Goal: Task Accomplishment & Management: Complete application form

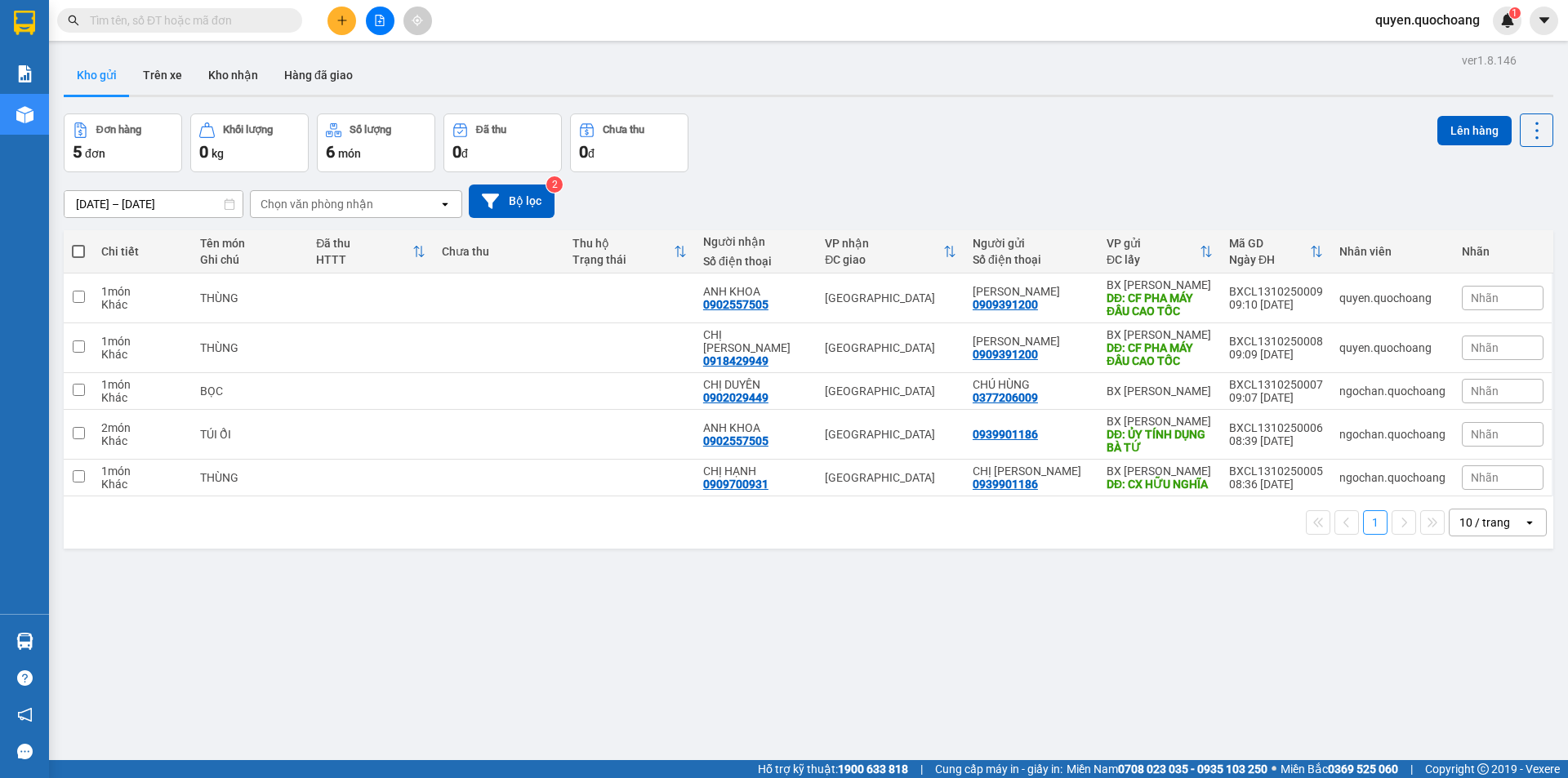
click at [1416, 28] on span "quyen.quochoang" at bounding box center [1427, 20] width 131 height 21
click at [1411, 43] on span "Đăng xuất" at bounding box center [1434, 51] width 97 height 18
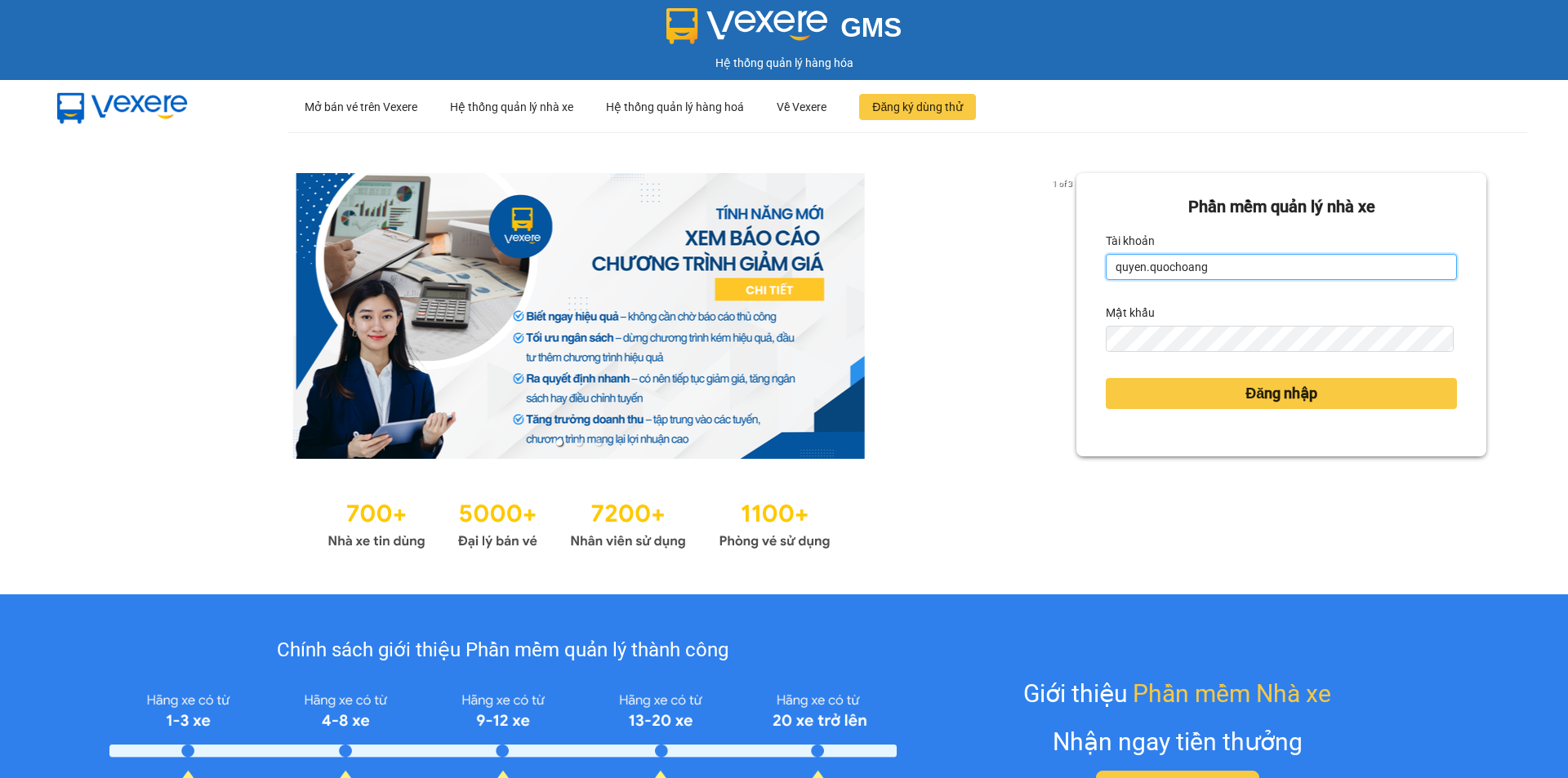
click at [1214, 265] on input "quyen.quochoang" at bounding box center [1281, 267] width 351 height 26
type input "vy.quochoang"
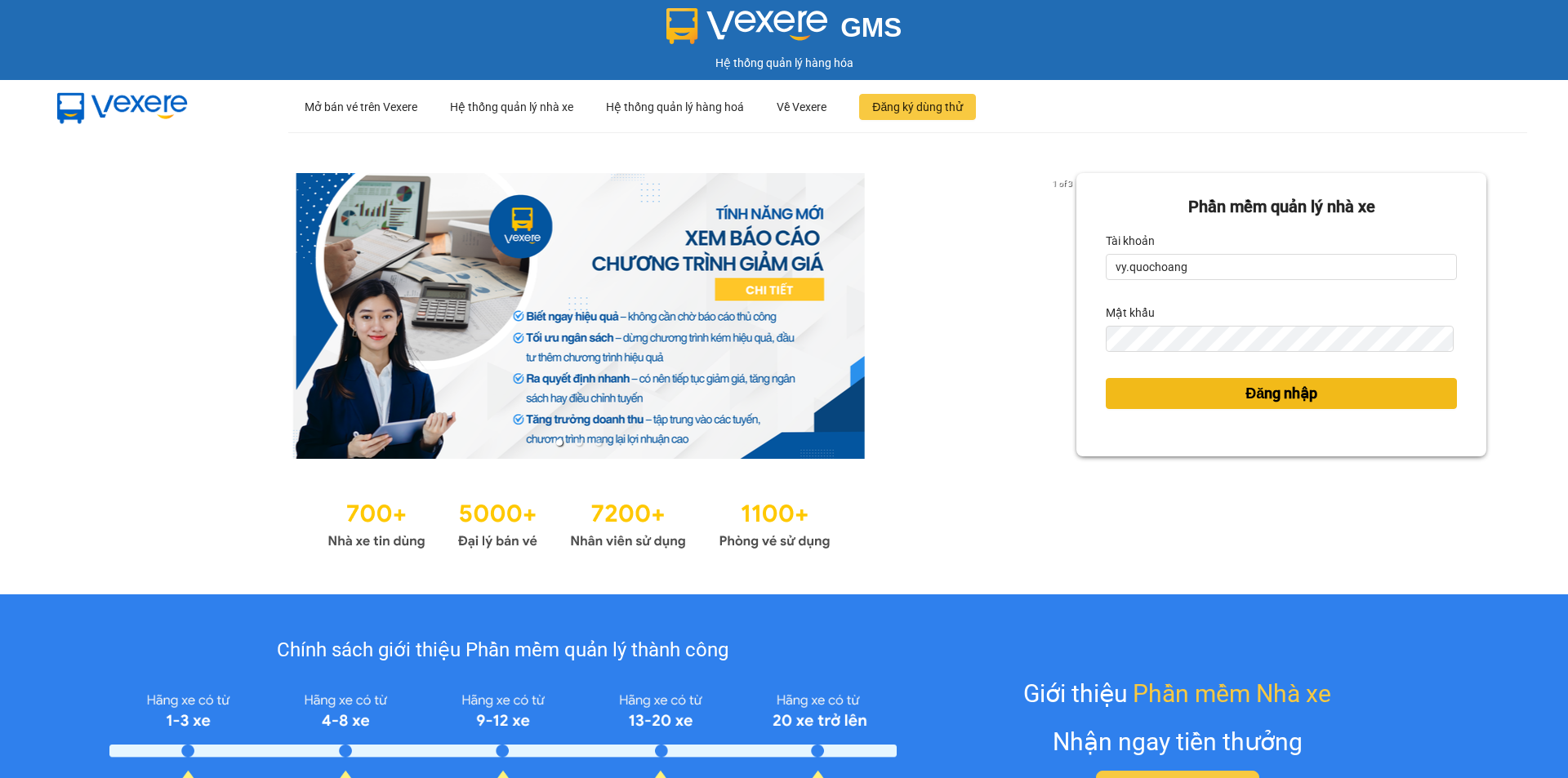
click at [1194, 390] on button "Đăng nhập" at bounding box center [1281, 393] width 351 height 31
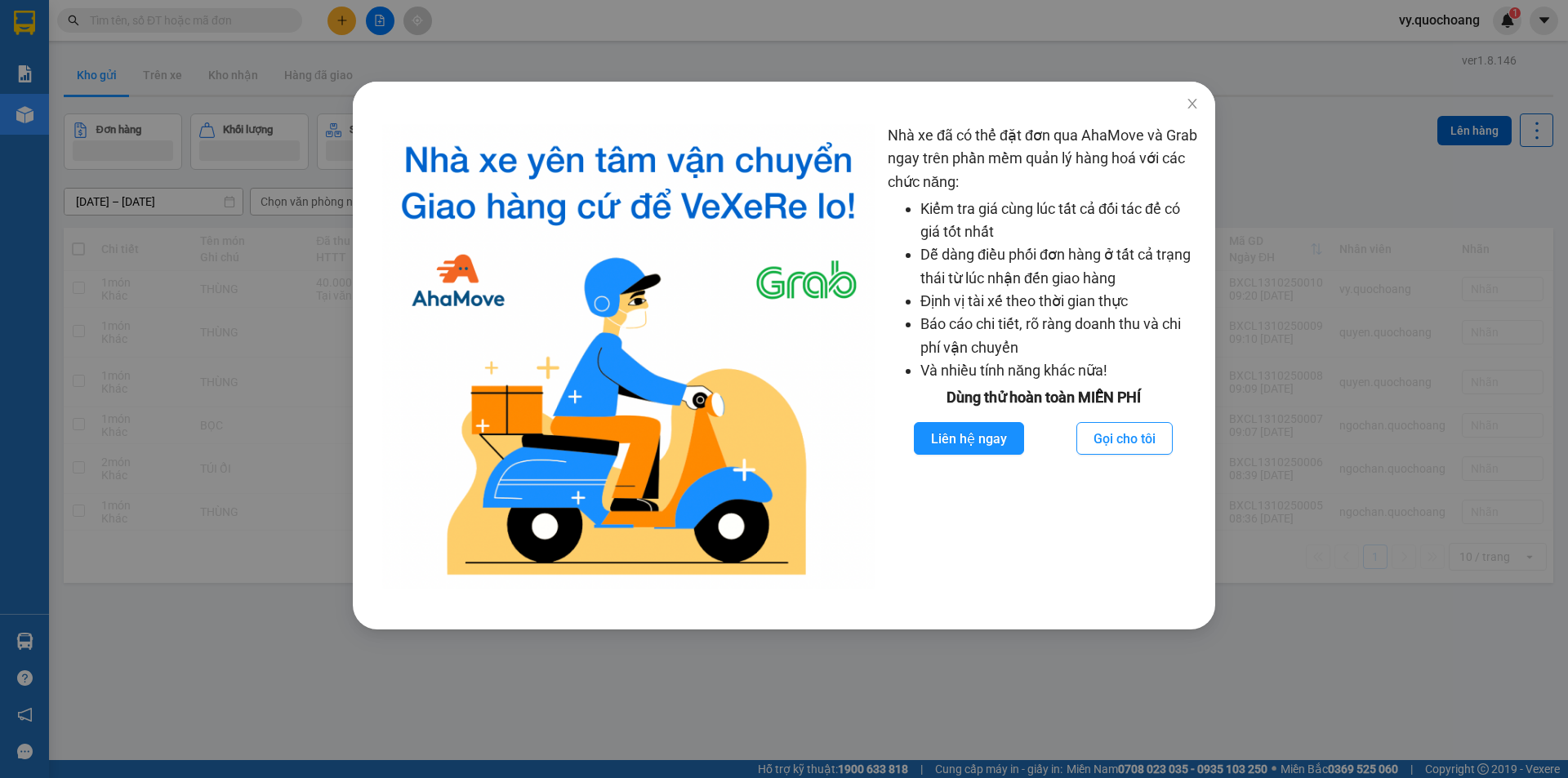
drag, startPoint x: 777, startPoint y: 89, endPoint x: 555, endPoint y: 74, distance: 222.5
click at [776, 87] on div at bounding box center [783, 94] width 862 height 26
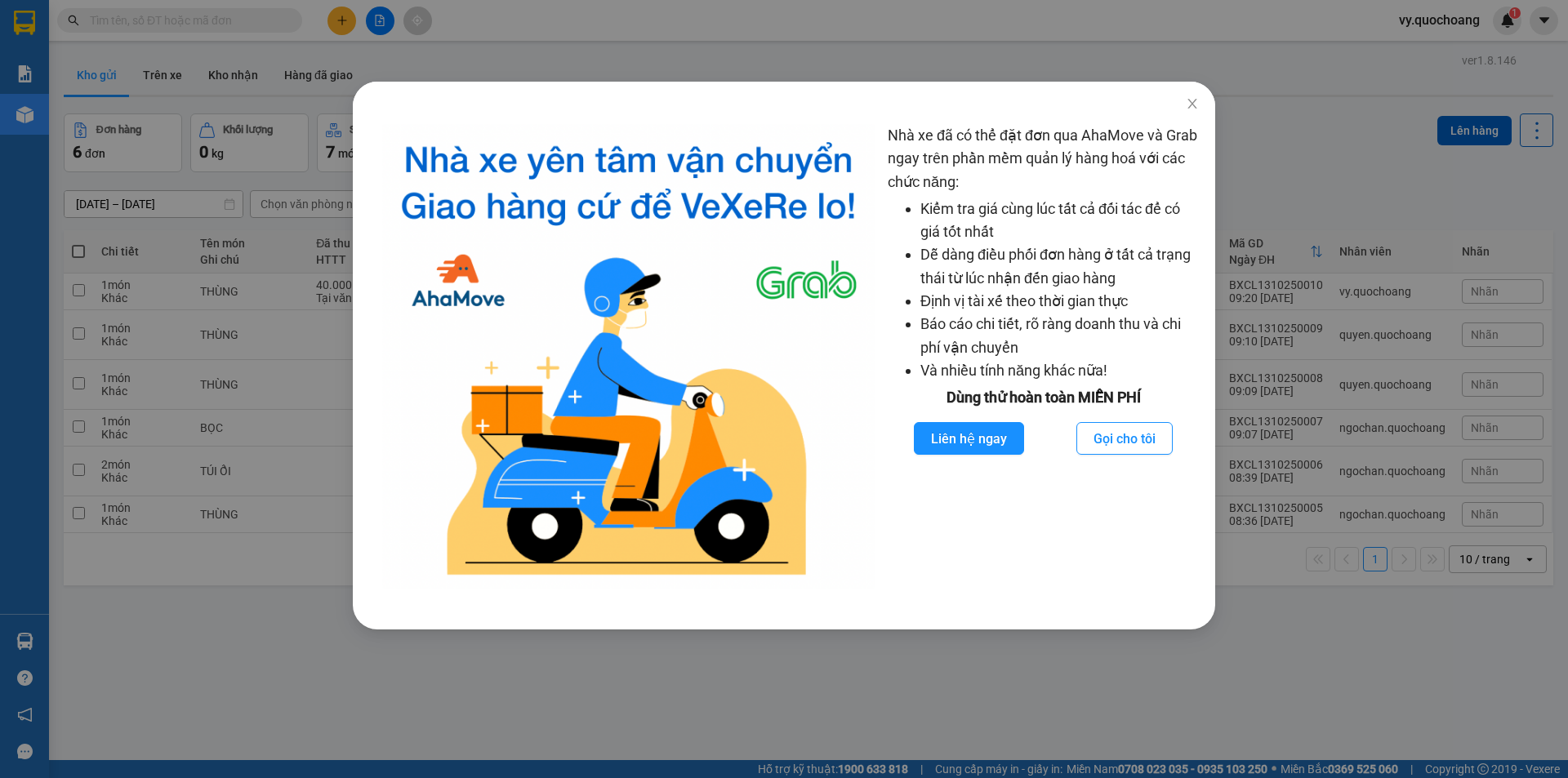
click at [352, 35] on div "Nhà xe đã có thể đặt đơn qua AhaMove và Grab ngay trên phần mềm quản lý hàng ho…" at bounding box center [784, 389] width 1568 height 778
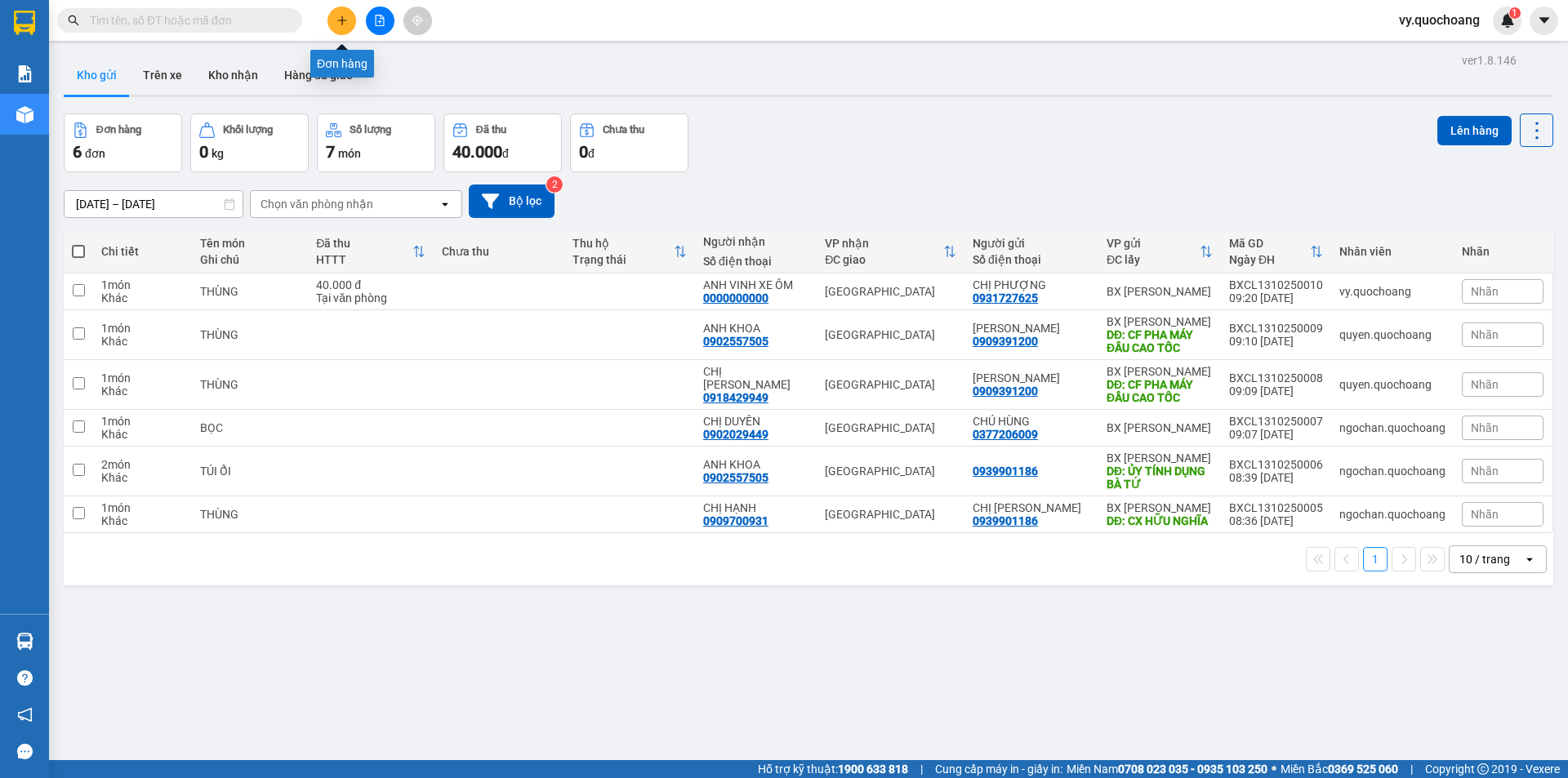
click at [347, 28] on button at bounding box center [342, 21] width 28 height 28
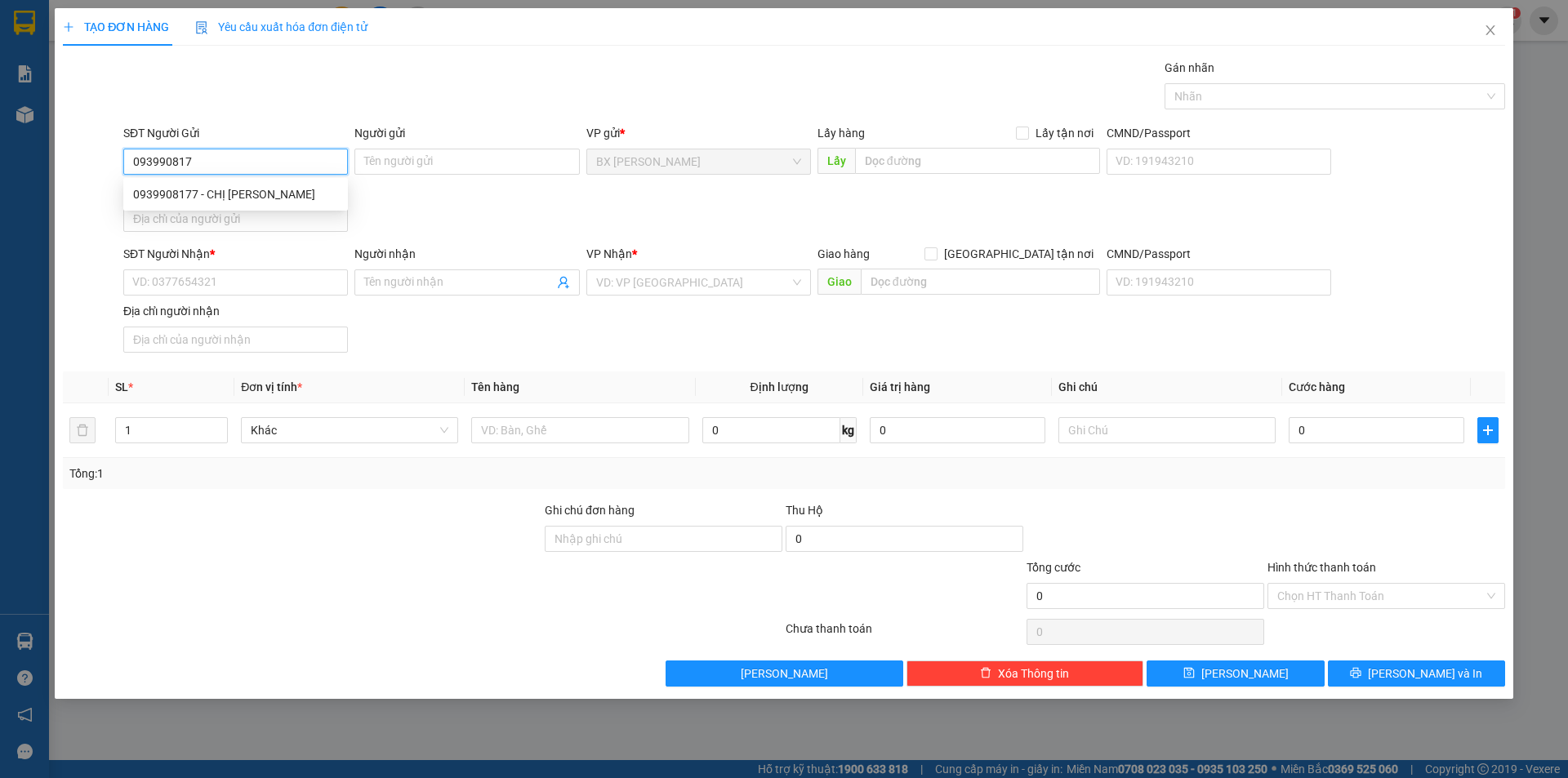
type input "0939908177"
click at [246, 202] on div "0939908177 - CHỊ LAM" at bounding box center [236, 194] width 205 height 18
type input "CHỊ LAM"
type input "0939908177"
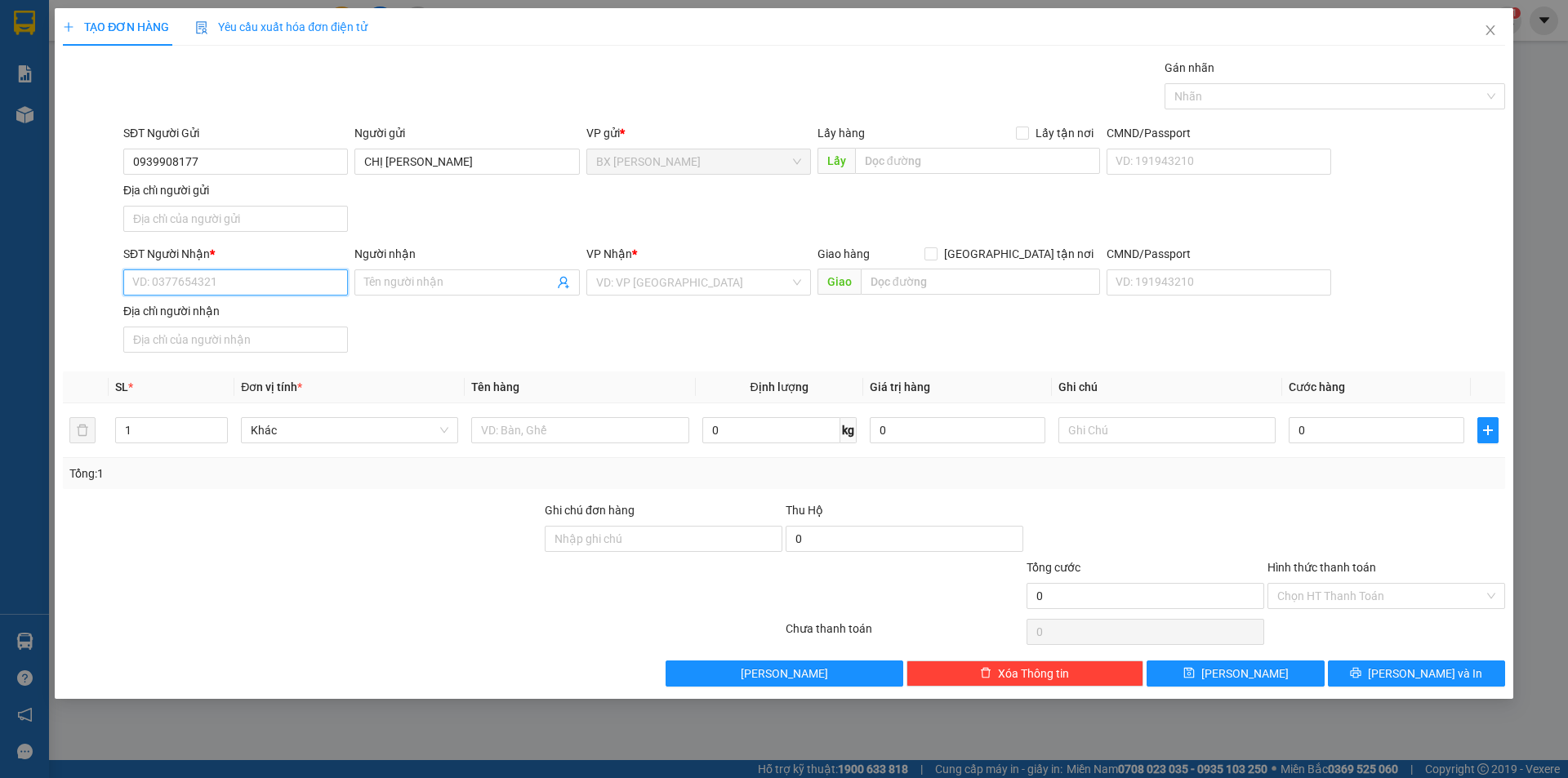
click at [270, 285] on input "SĐT Người Nhận *" at bounding box center [236, 282] width 225 height 26
type input "0794213687"
click at [273, 324] on div "0794213687 - ANH HOÀNG" at bounding box center [236, 315] width 225 height 26
type input "ANH HOÀNG"
type input "0794213687"
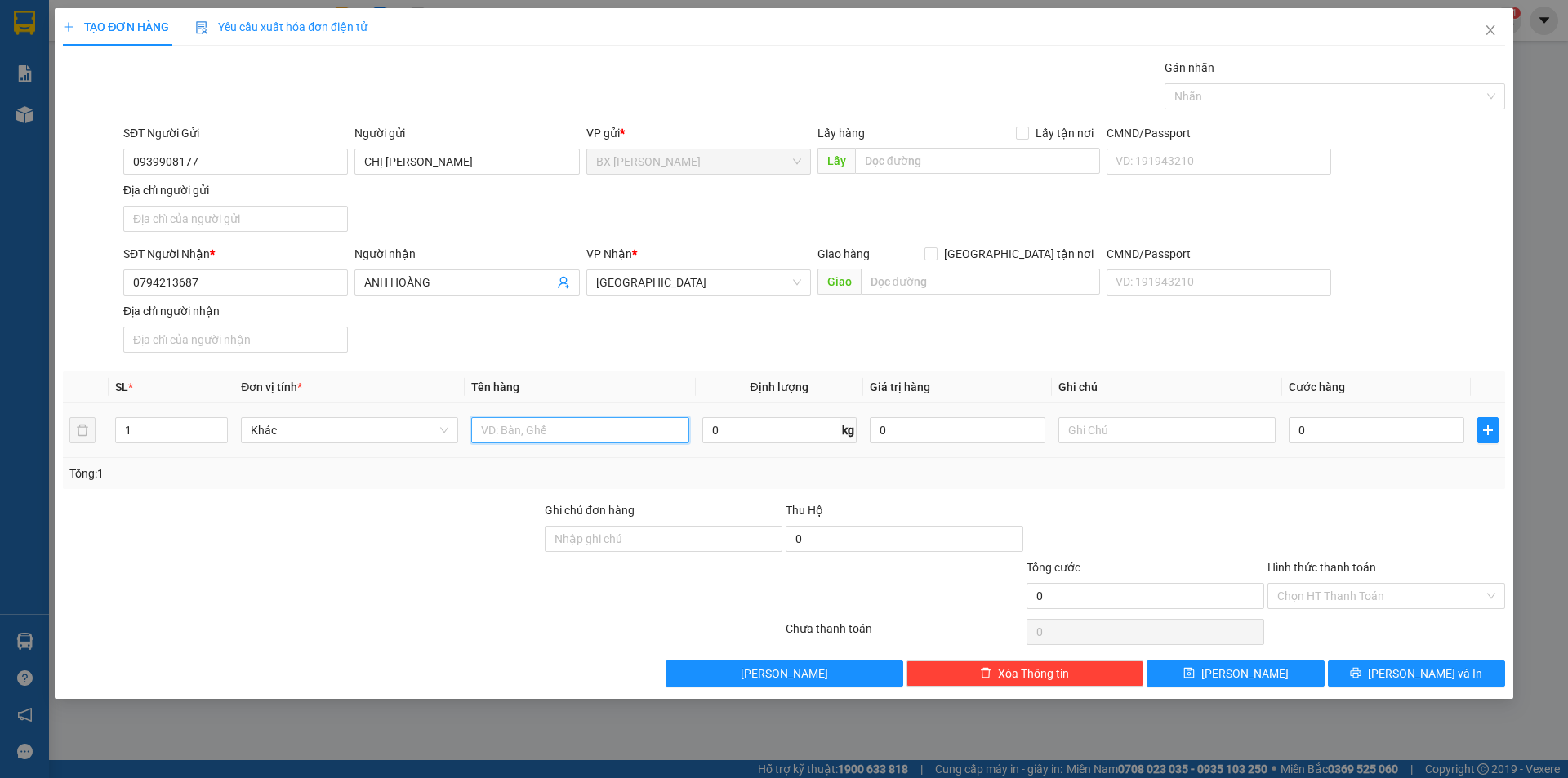
click at [527, 421] on input "text" at bounding box center [580, 430] width 217 height 26
click at [983, 283] on input "text" at bounding box center [980, 281] width 239 height 26
click at [936, 252] on input "[GEOGRAPHIC_DATA] tận nơi" at bounding box center [931, 253] width 12 height 12
checkbox input "true"
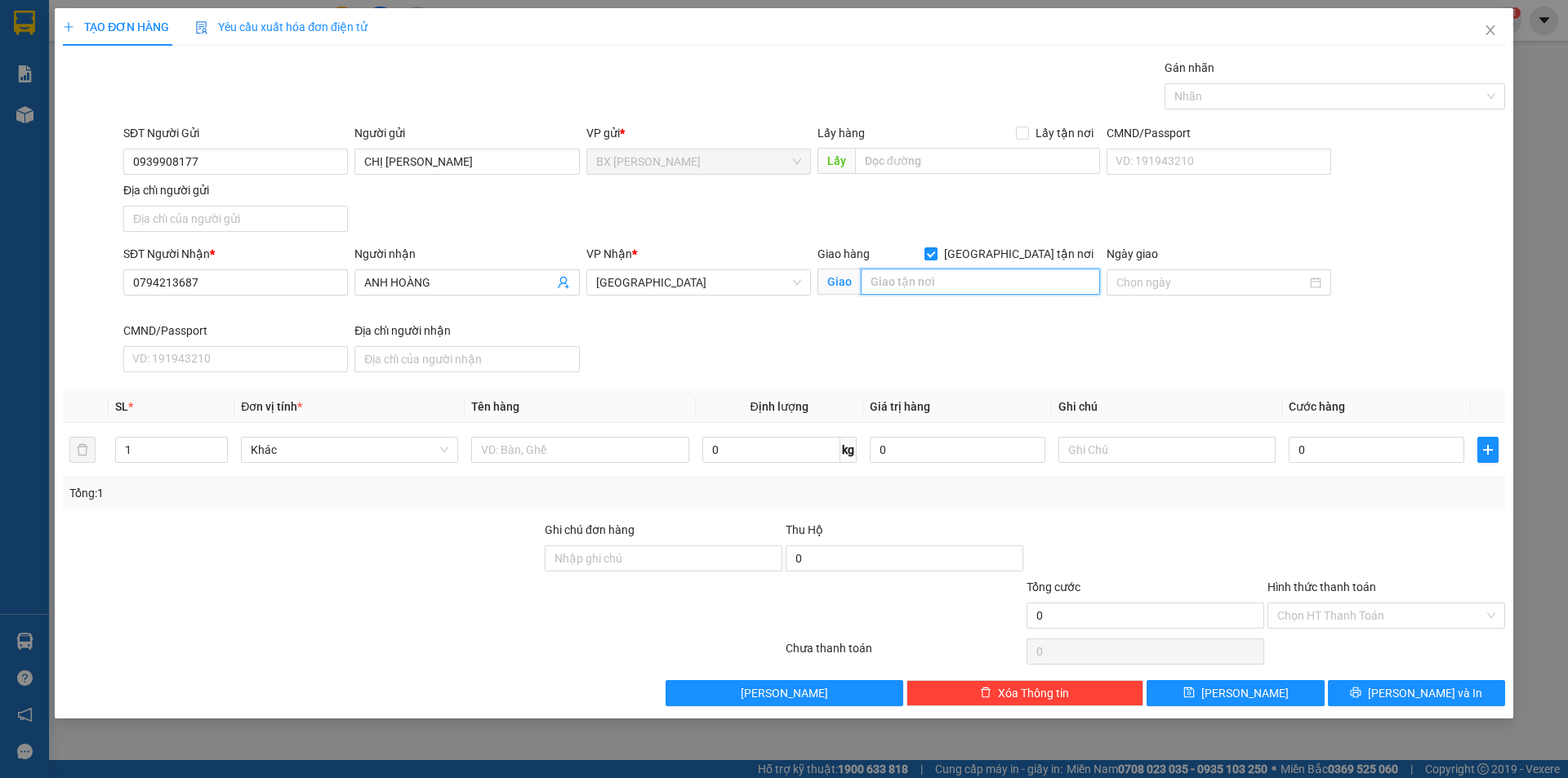
click at [960, 290] on input "text" at bounding box center [980, 281] width 239 height 26
type input "386/56 LÊ VĂN SỸ P14 Q3"
click at [1363, 453] on input "0" at bounding box center [1376, 449] width 176 height 26
type input "2"
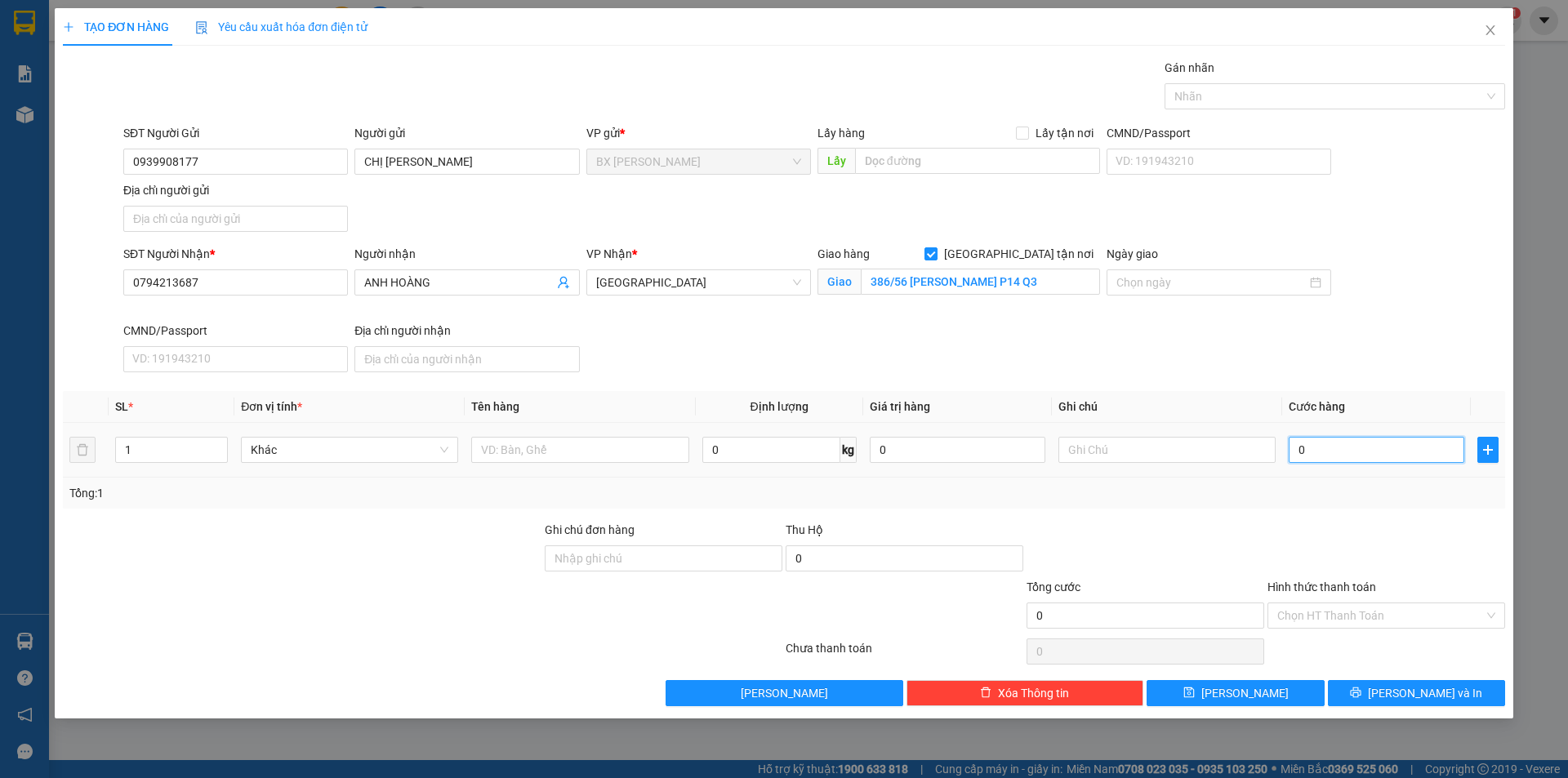
type input "2"
type input "20"
type input "200"
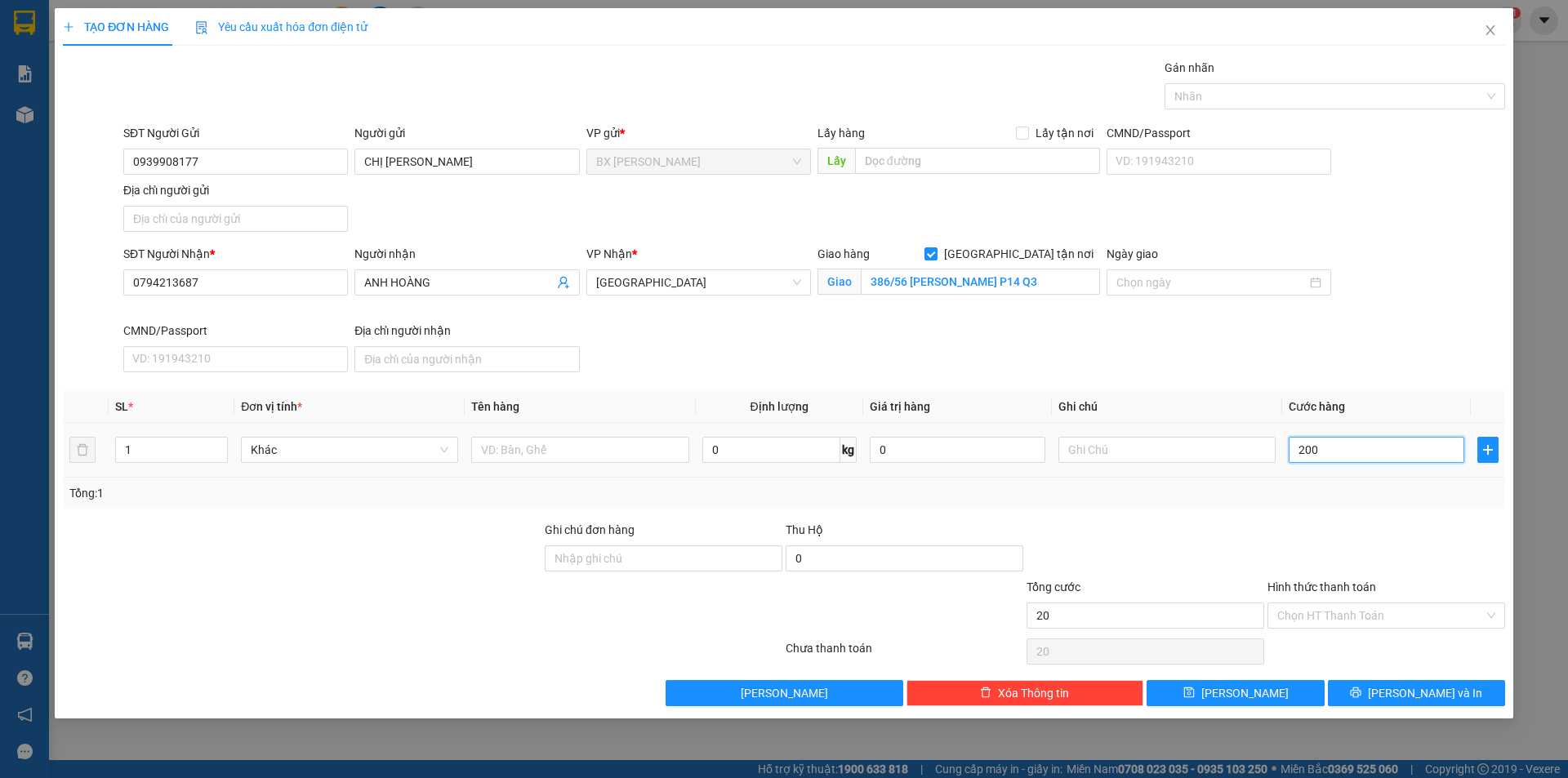
type input "200"
type input "2.000"
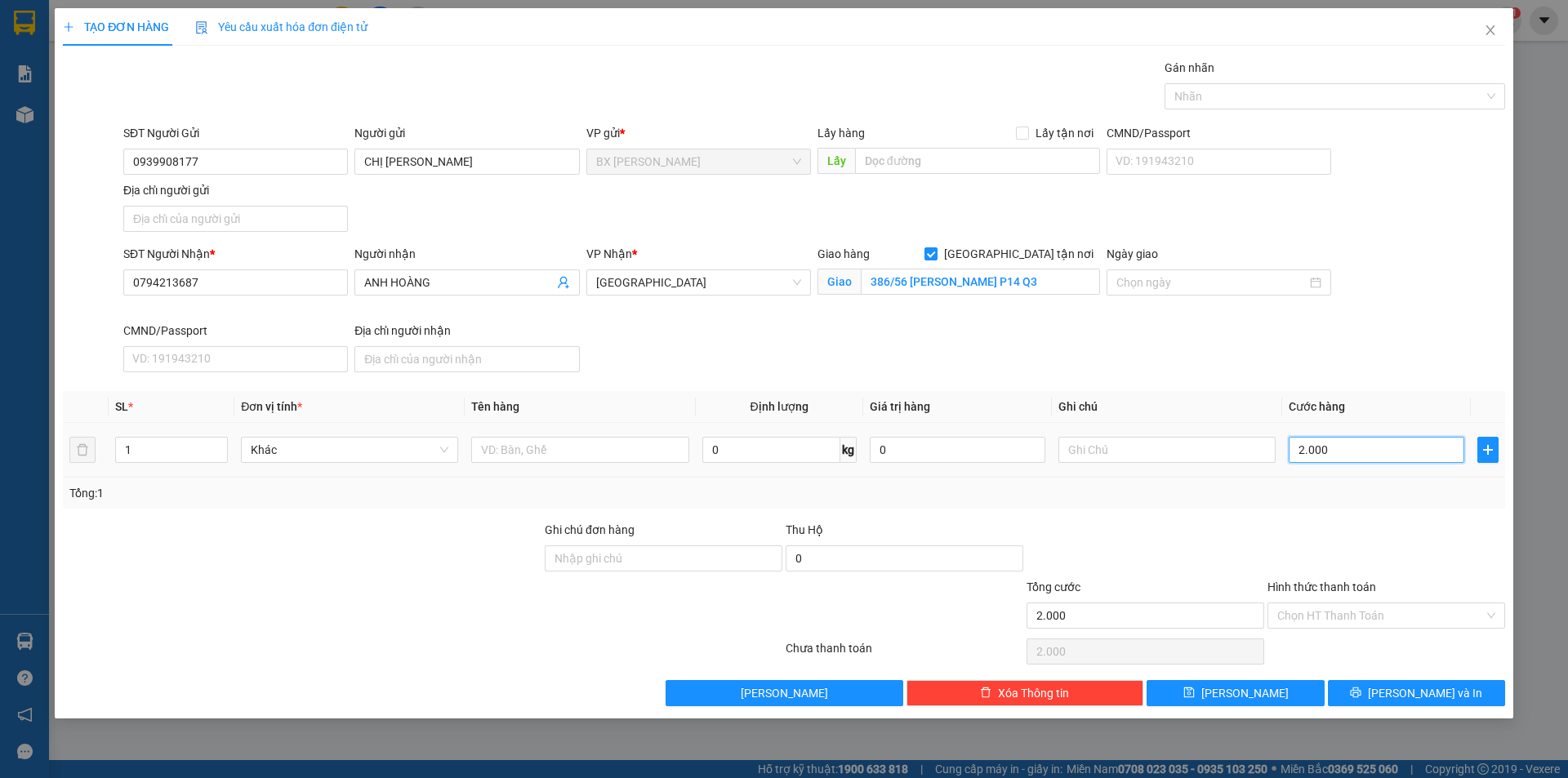
type input "20.000"
type input "200.000"
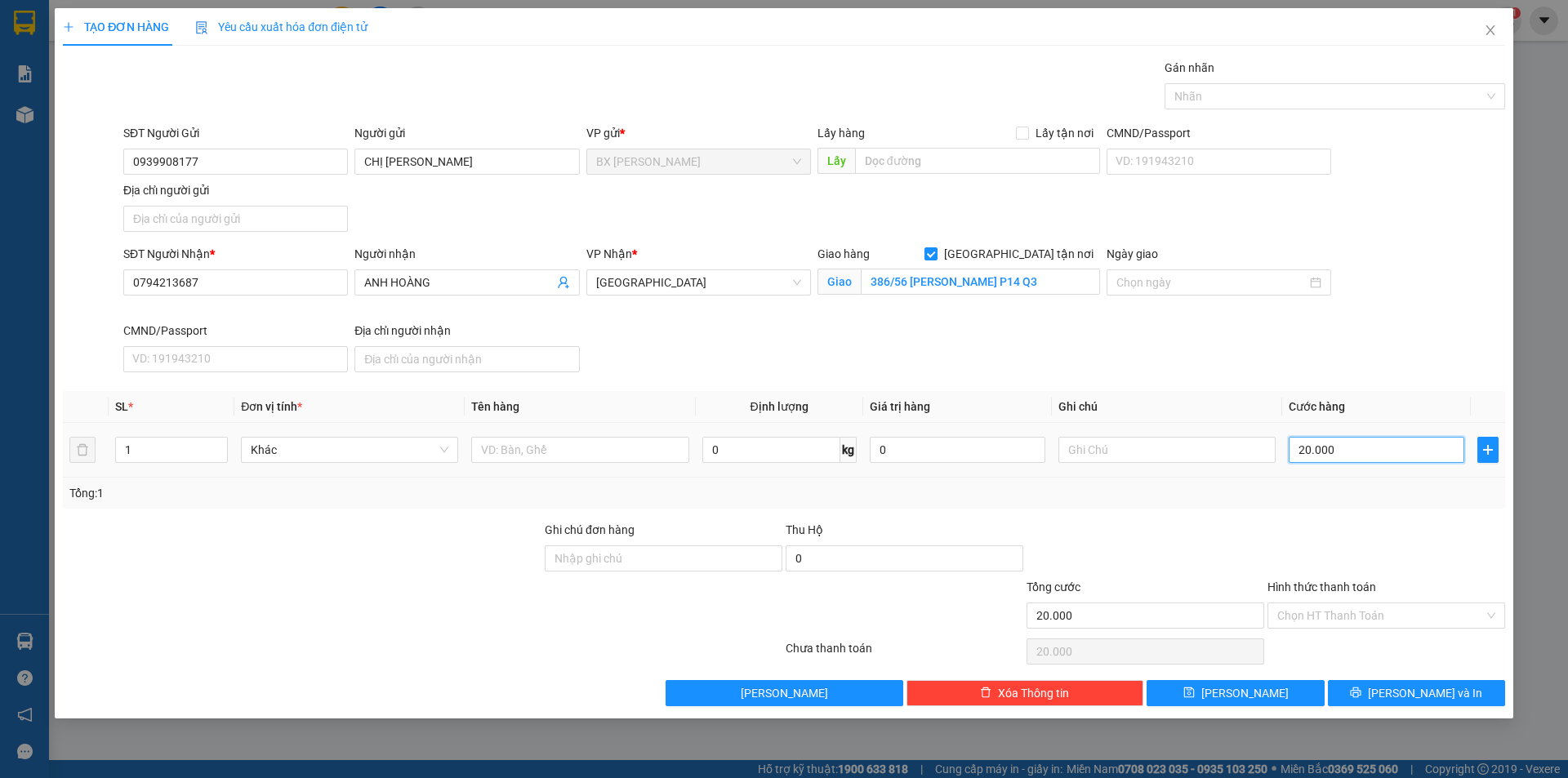
type input "200.000"
click at [1331, 604] on div "Hình thức thanh toán Chọn HT Thanh Toán" at bounding box center [1386, 606] width 237 height 57
click at [1329, 608] on input "Hình thức thanh toán" at bounding box center [1381, 615] width 207 height 24
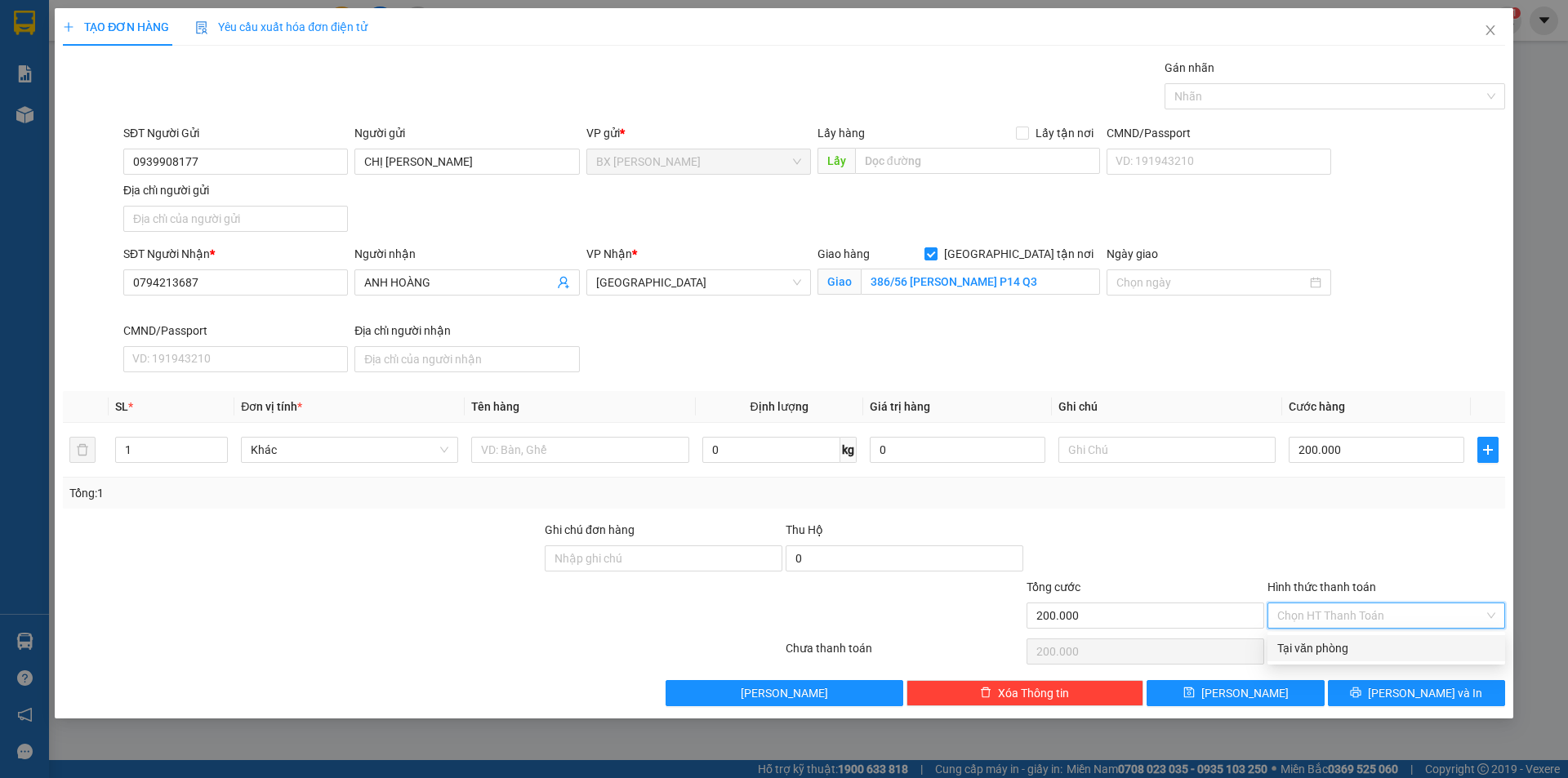
drag, startPoint x: 1308, startPoint y: 647, endPoint x: 1359, endPoint y: 661, distance: 52.9
click at [1308, 648] on div "Tại văn phòng" at bounding box center [1386, 648] width 218 height 18
type input "0"
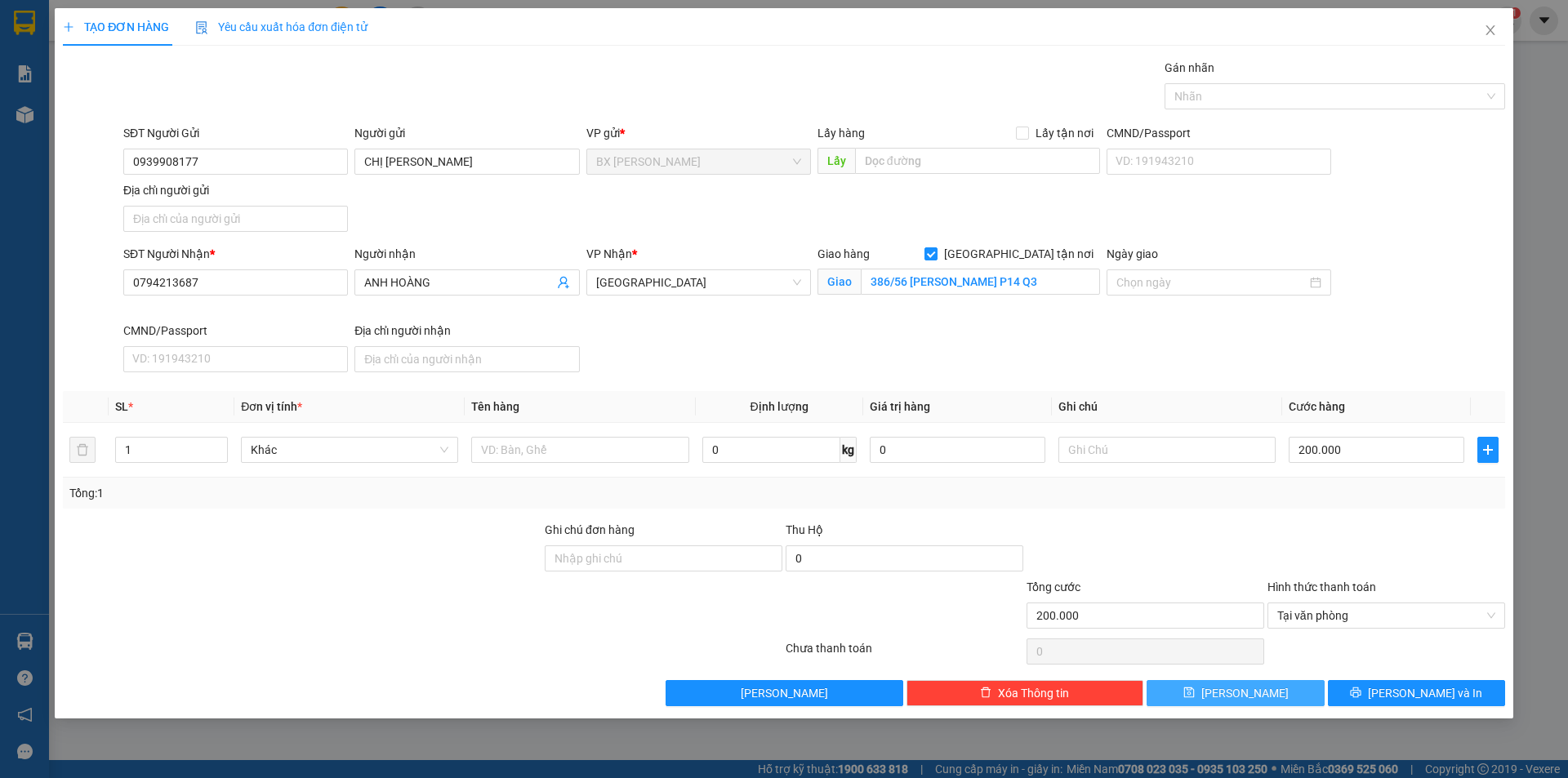
click at [1223, 706] on button "[PERSON_NAME]" at bounding box center [1235, 692] width 177 height 26
checkbox input "false"
type input "0"
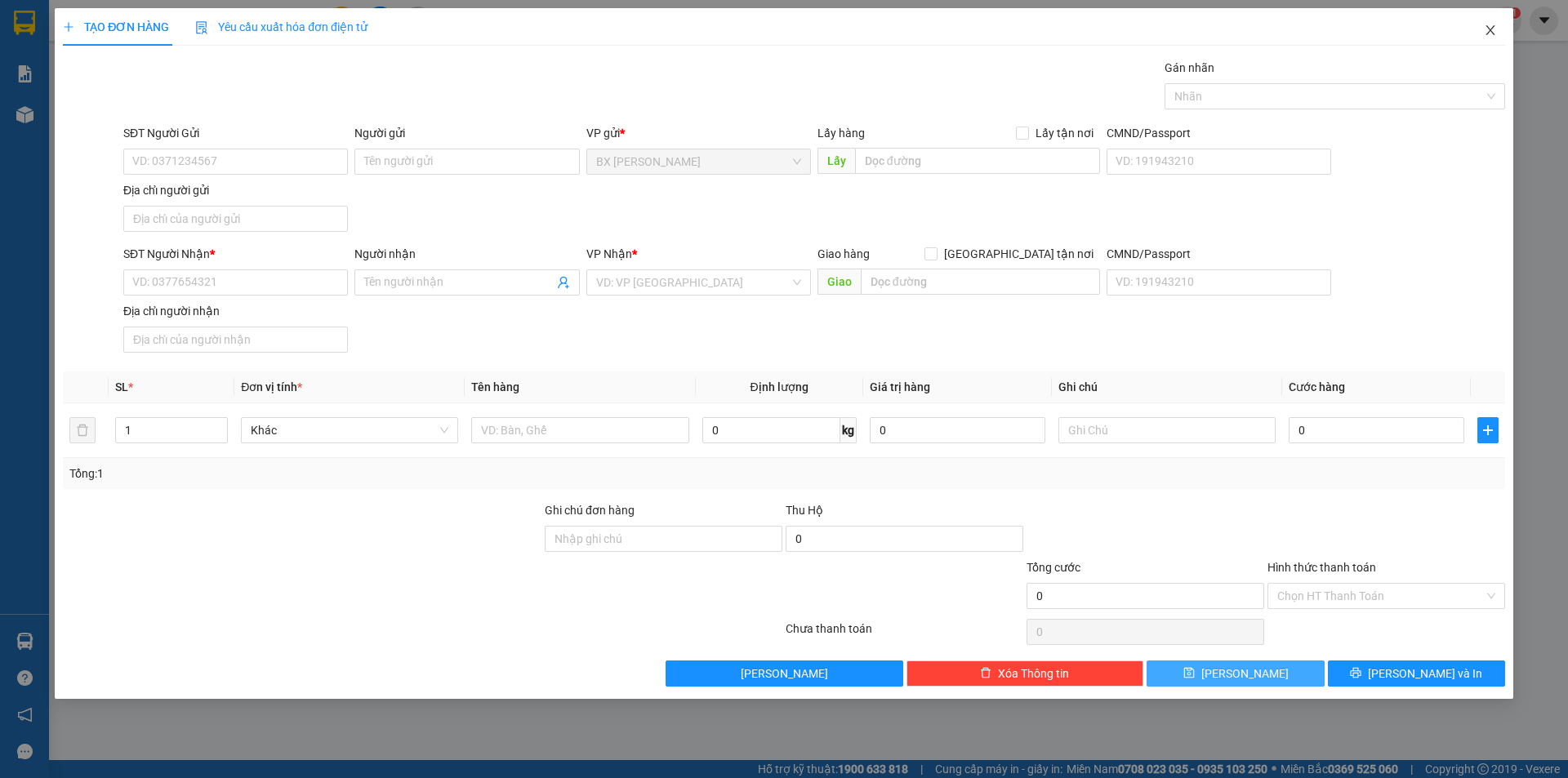
click at [1491, 33] on icon "close" at bounding box center [1491, 30] width 13 height 13
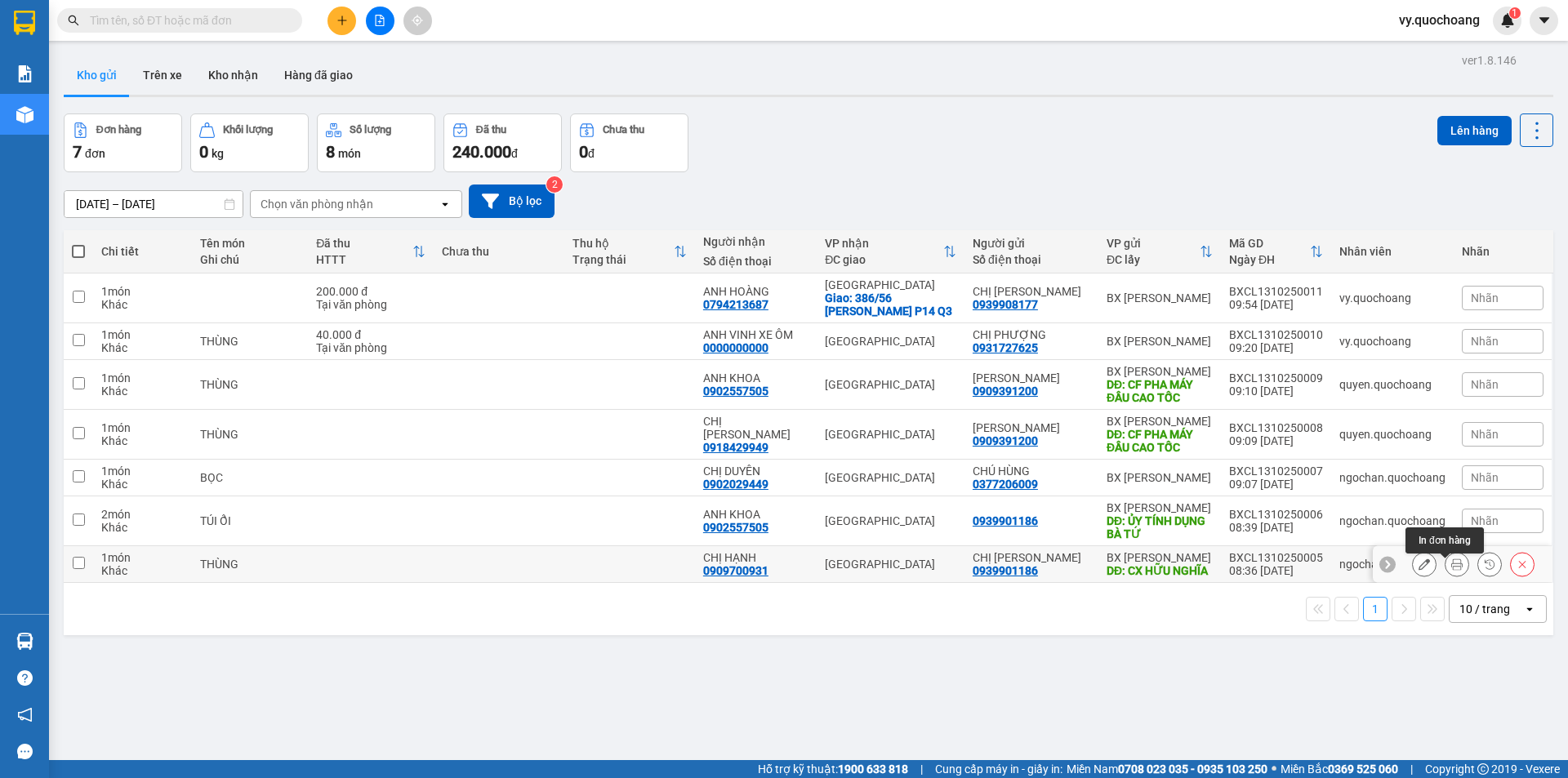
click at [1451, 570] on icon at bounding box center [1457, 564] width 12 height 12
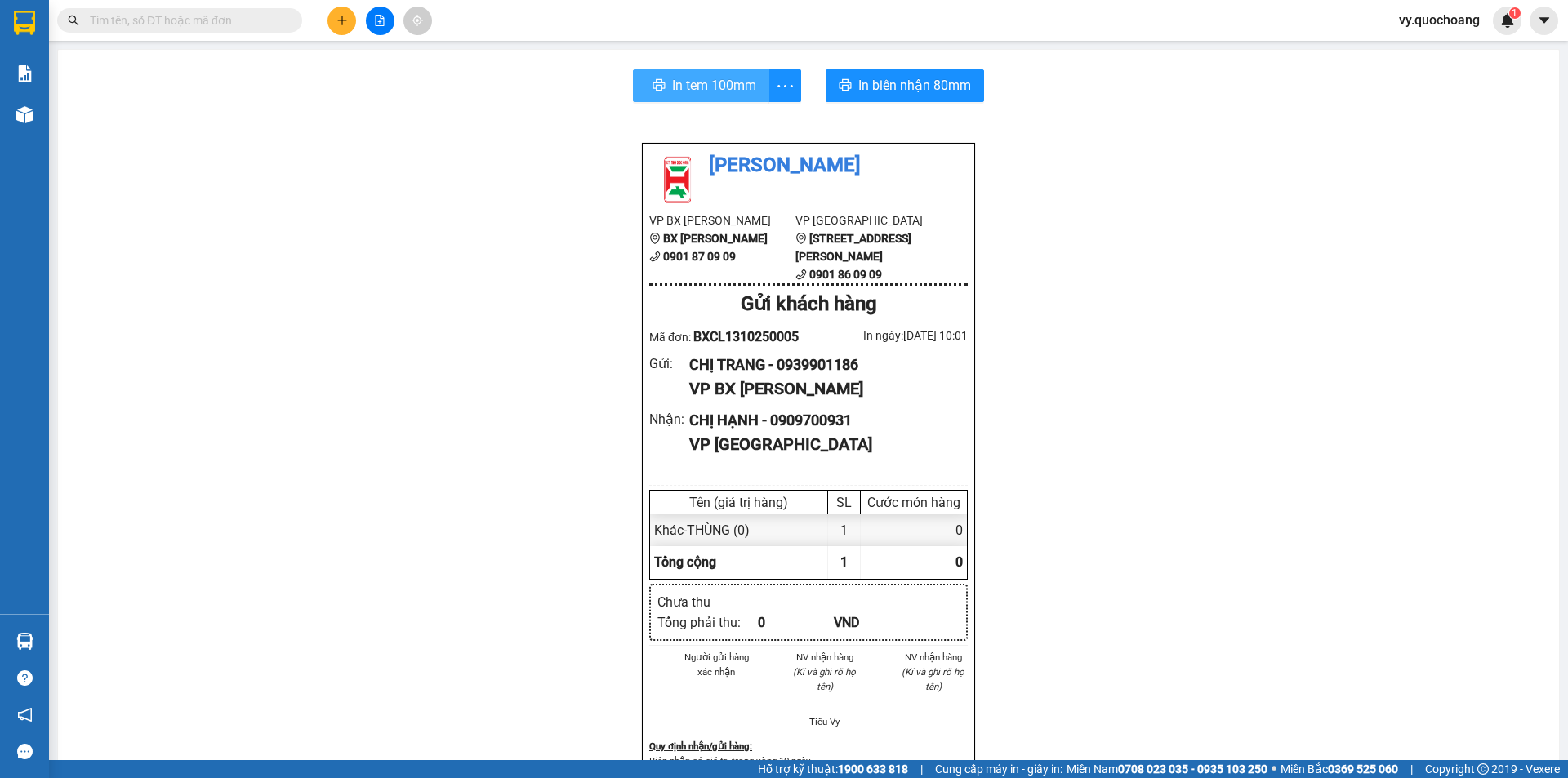
drag, startPoint x: 719, startPoint y: 101, endPoint x: 715, endPoint y: 92, distance: 9.8
click at [714, 97] on button "In tem 100mm" at bounding box center [702, 85] width 137 height 32
click at [715, 87] on span "In tem 100mm" at bounding box center [711, 85] width 84 height 21
click at [706, 82] on span "In tem 100mm" at bounding box center [711, 85] width 84 height 21
click at [327, 20] on div at bounding box center [379, 21] width 122 height 28
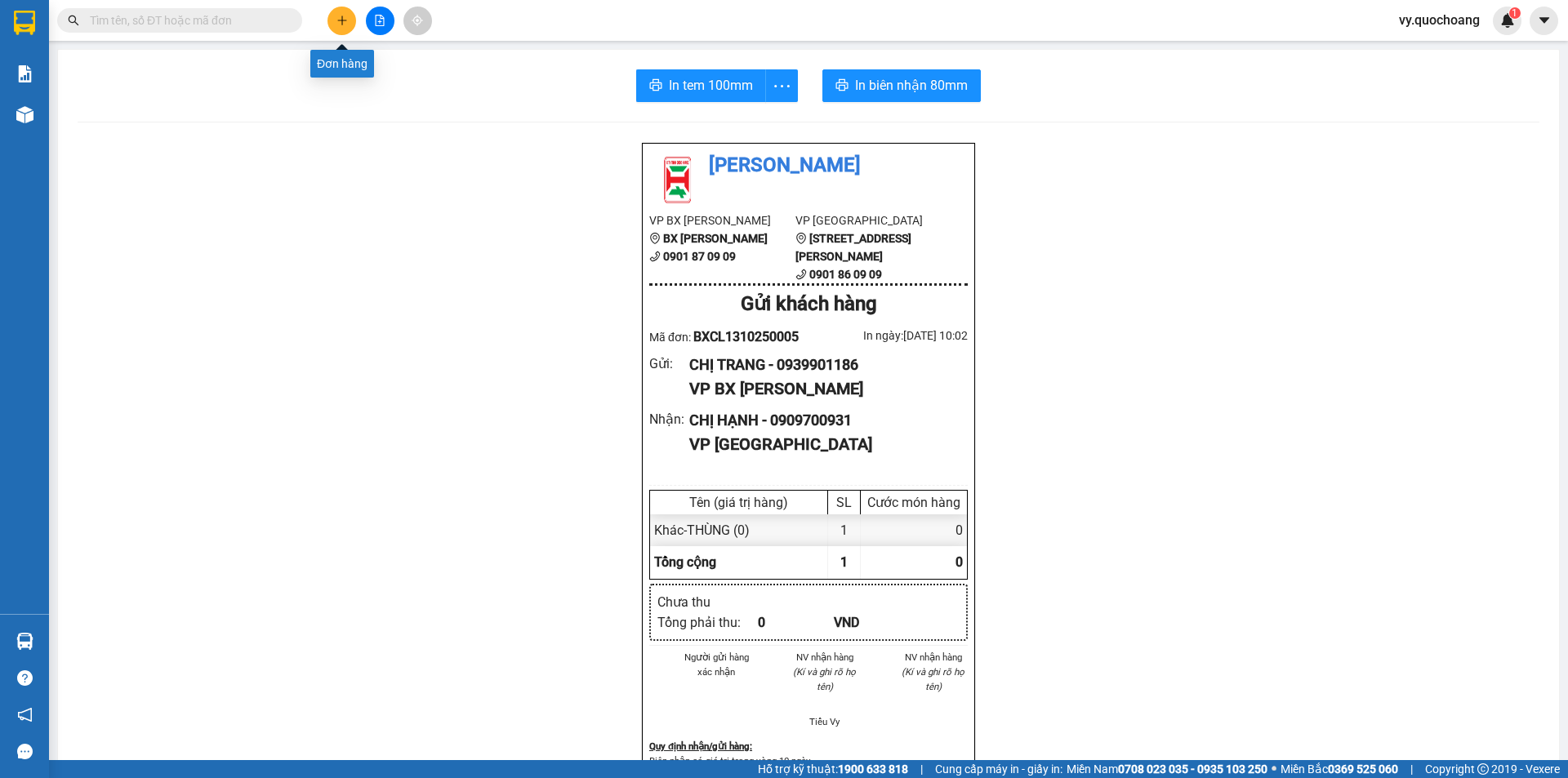
click at [330, 19] on button at bounding box center [342, 21] width 28 height 28
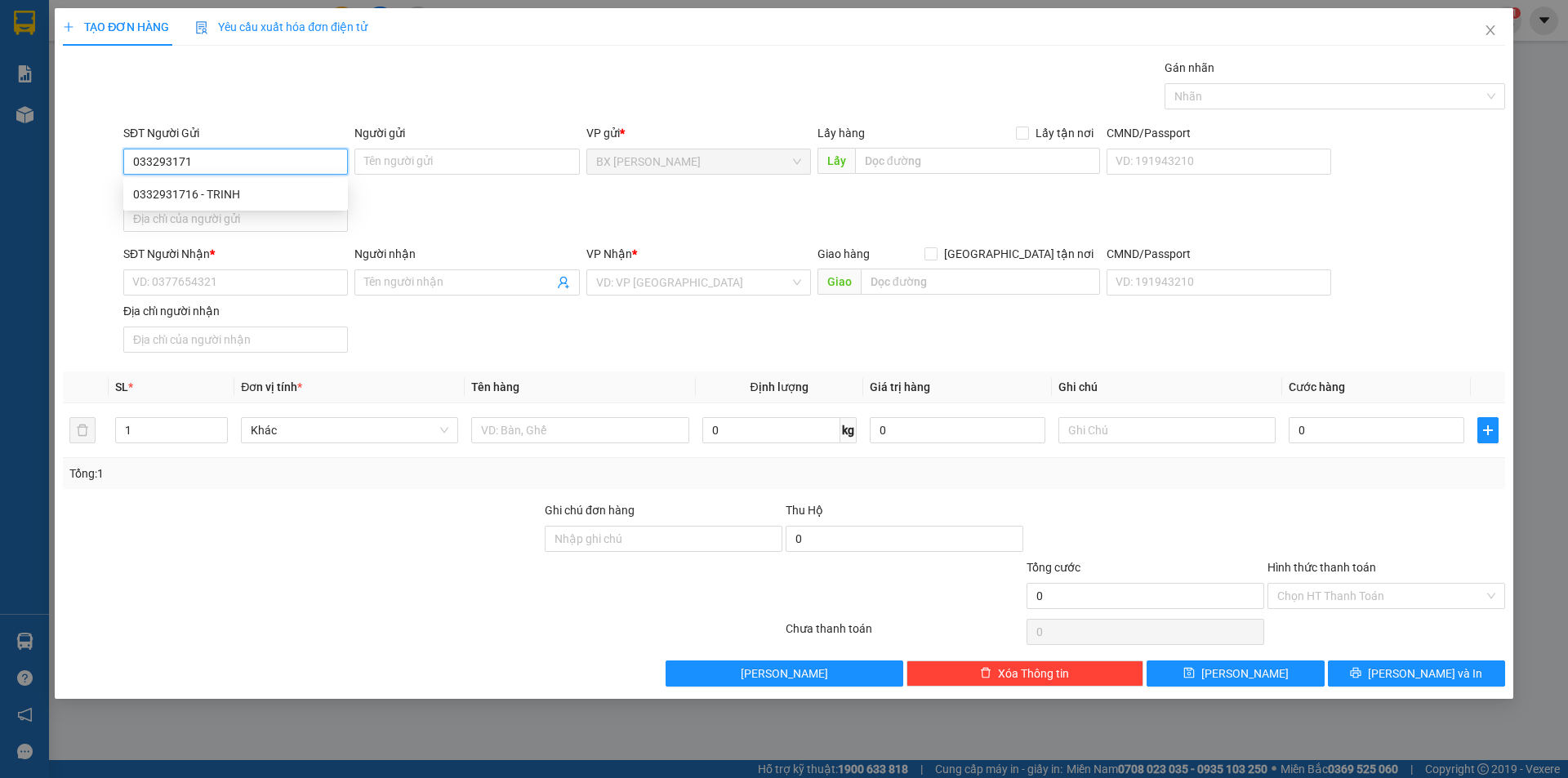
type input "0332931716"
drag, startPoint x: 267, startPoint y: 192, endPoint x: 356, endPoint y: 180, distance: 89.8
click at [266, 192] on div "0332931716 - TRINH" at bounding box center [236, 194] width 205 height 18
type input "TRINH"
type input "0332931716"
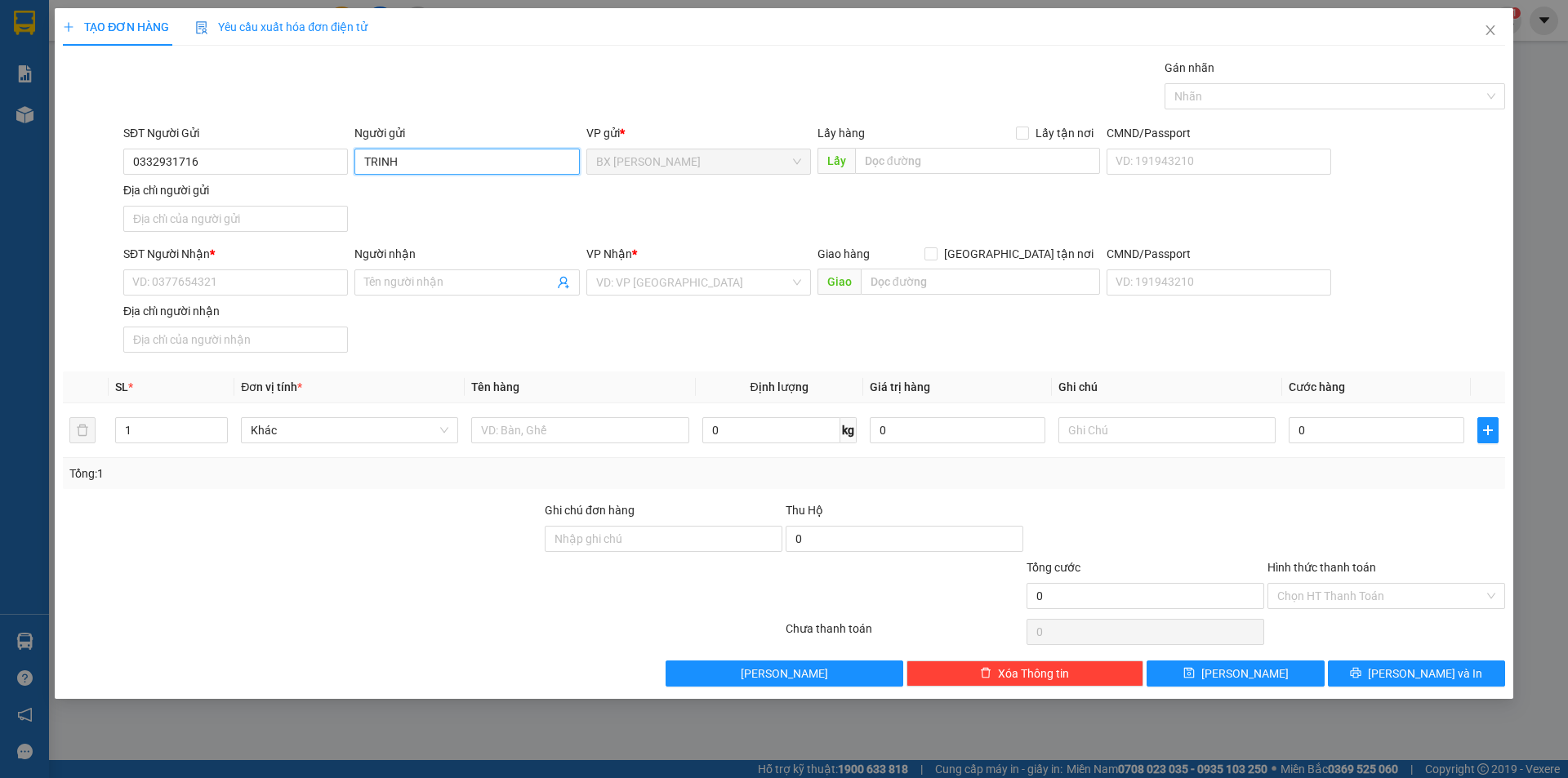
click at [359, 162] on input "TRINH" at bounding box center [467, 161] width 225 height 26
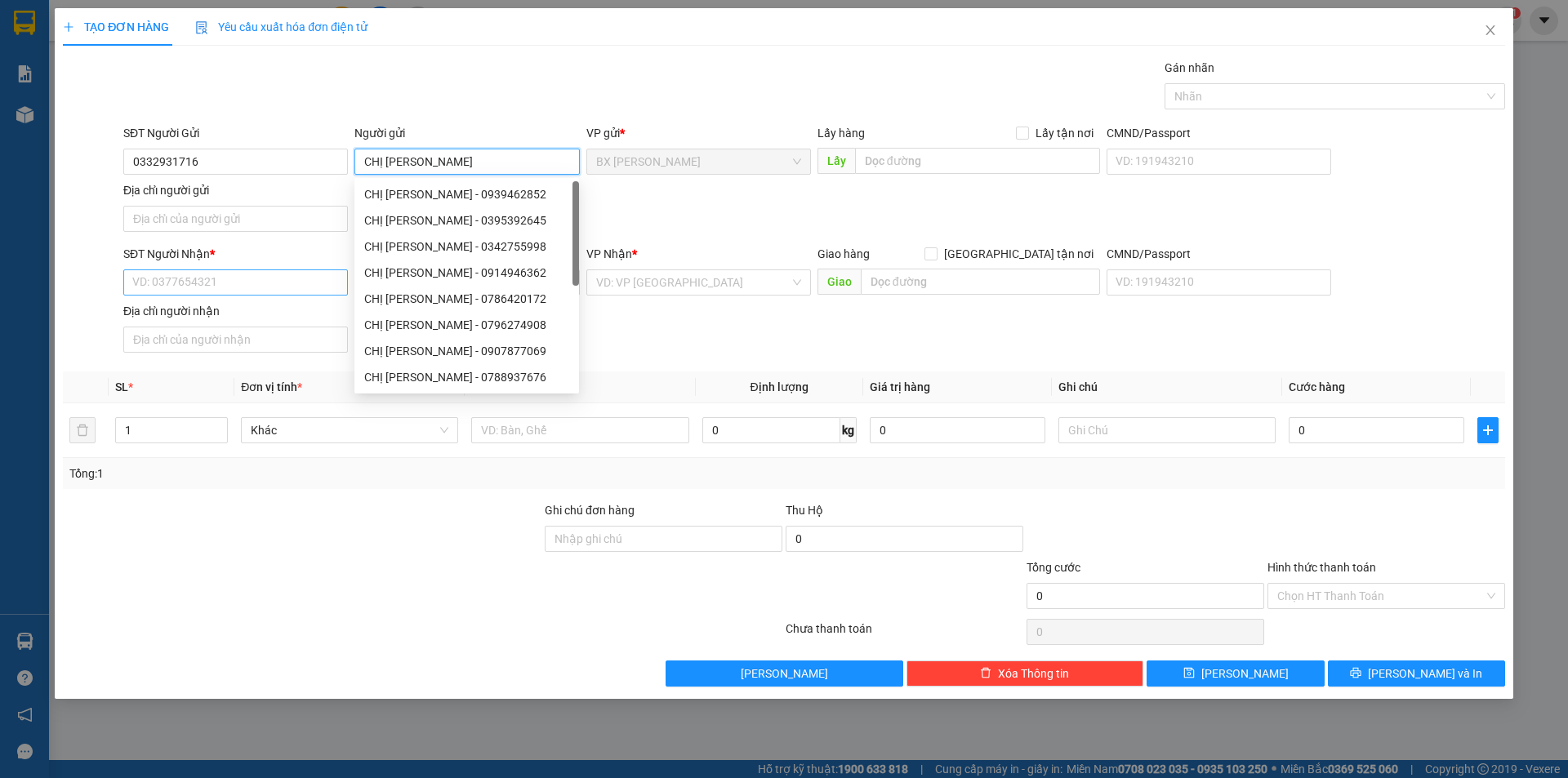
type input "CHỊ [PERSON_NAME]"
click at [235, 277] on input "SĐT Người Nhận *" at bounding box center [236, 282] width 225 height 26
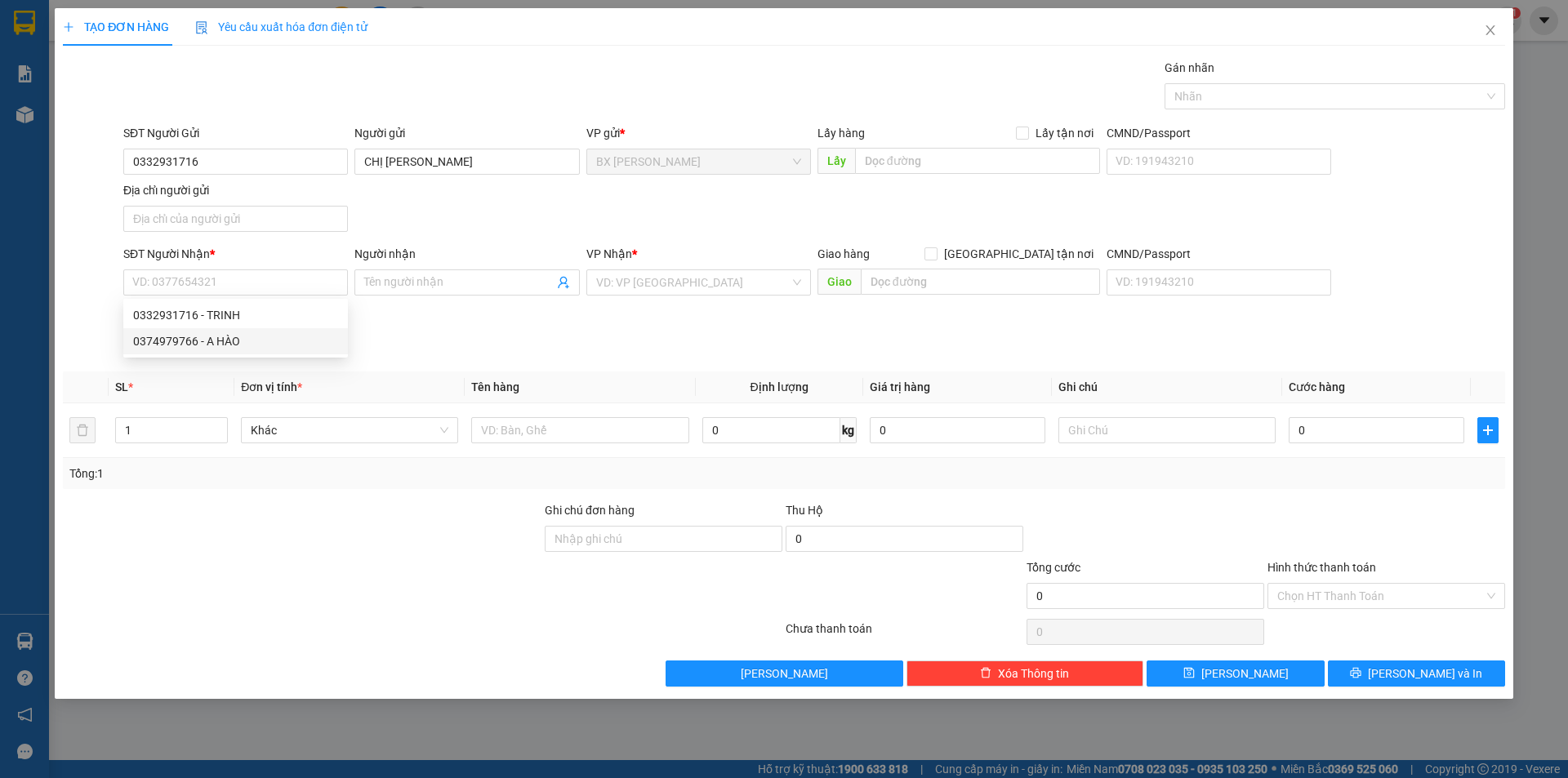
click at [242, 357] on div "0332931716 0374979766 0332931716 - TRINH 0374979766 - A HÀO" at bounding box center [236, 328] width 225 height 59
click at [262, 287] on input "SĐT Người Nhận *" at bounding box center [236, 282] width 225 height 26
click at [247, 346] on div "0374979766 - A HÀO" at bounding box center [236, 342] width 205 height 18
type input "0374979766"
click at [371, 287] on input "A HÀO" at bounding box center [458, 282] width 188 height 18
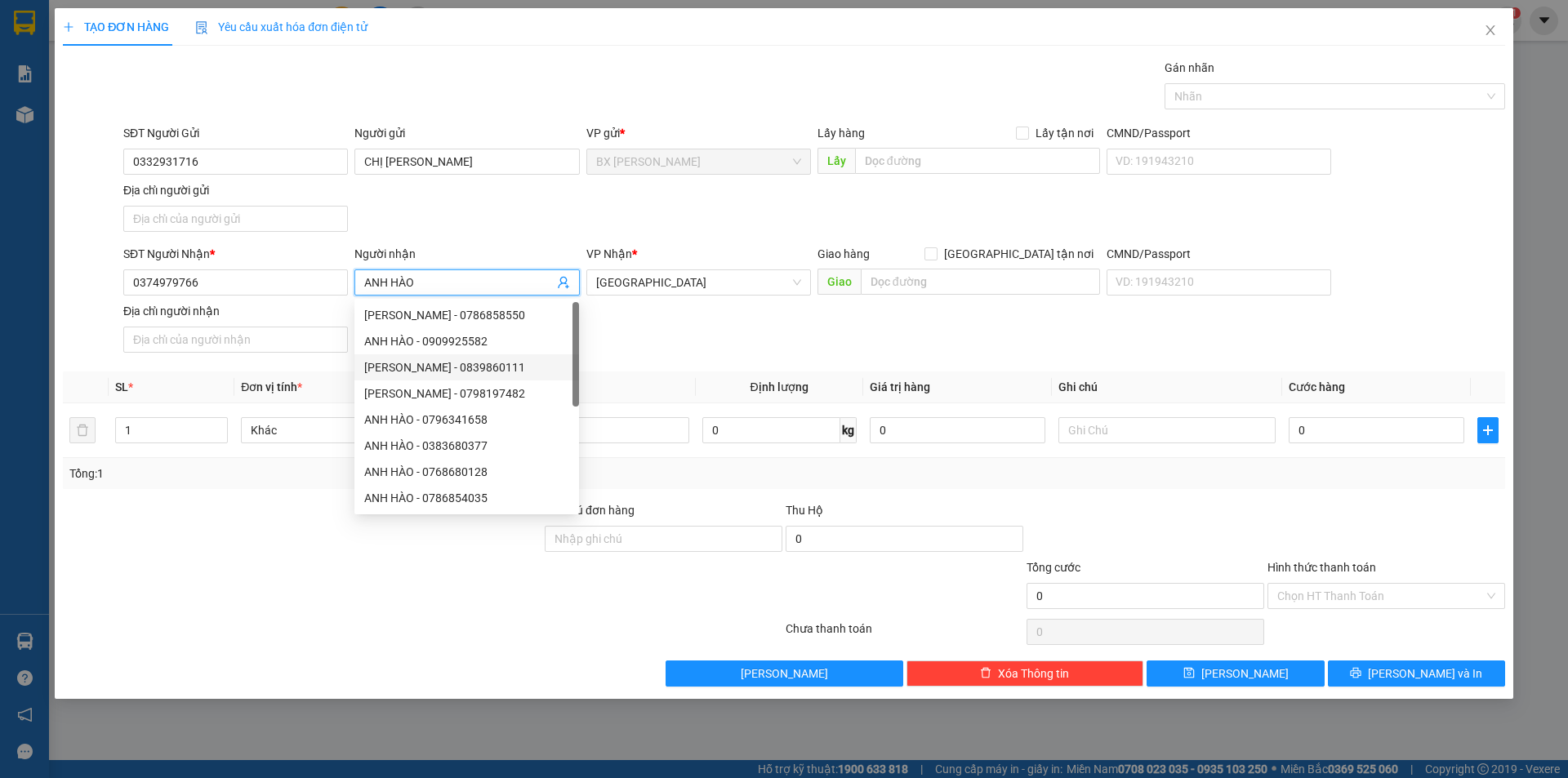
type input "ANH HÀO"
click at [707, 369] on div "Transit Pickup Surcharge Ids Transit Deliver Surcharge Ids Transit Deliver Surc…" at bounding box center [783, 373] width 1442 height 628
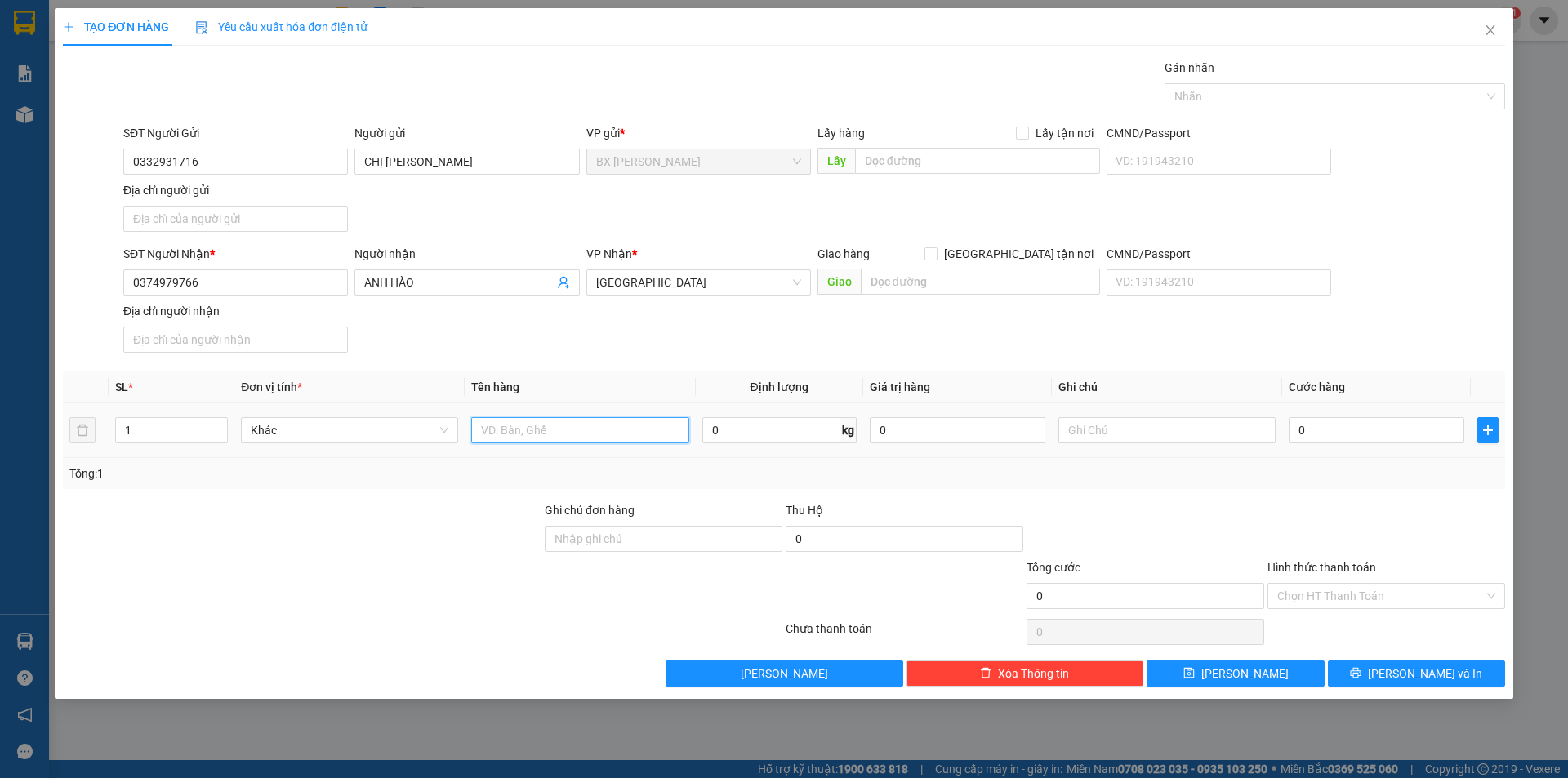
click at [633, 421] on input "text" at bounding box center [580, 430] width 217 height 26
type input "THÙNG"
drag, startPoint x: 155, startPoint y: 425, endPoint x: 36, endPoint y: 434, distance: 119.3
click at [36, 434] on div "TẠO ĐƠN HÀNG Yêu cầu xuất hóa đơn điện tử Transit Pickup Surcharge Ids Transit …" at bounding box center [784, 389] width 1568 height 778
type input "2"
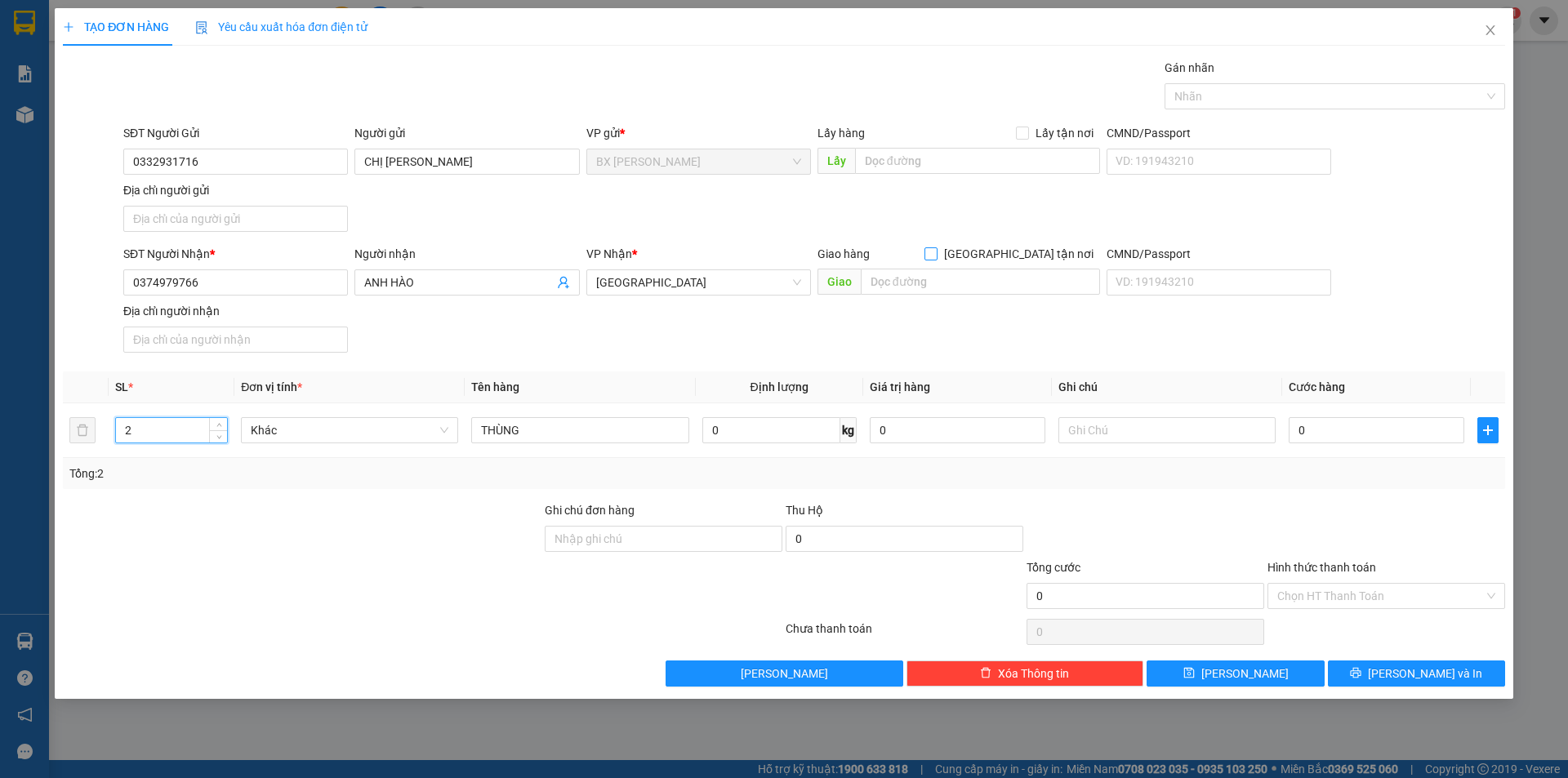
drag, startPoint x: 1015, startPoint y: 256, endPoint x: 1006, endPoint y: 257, distance: 9.1
click at [936, 256] on input "[GEOGRAPHIC_DATA] tận nơi" at bounding box center [931, 253] width 12 height 12
checkbox input "true"
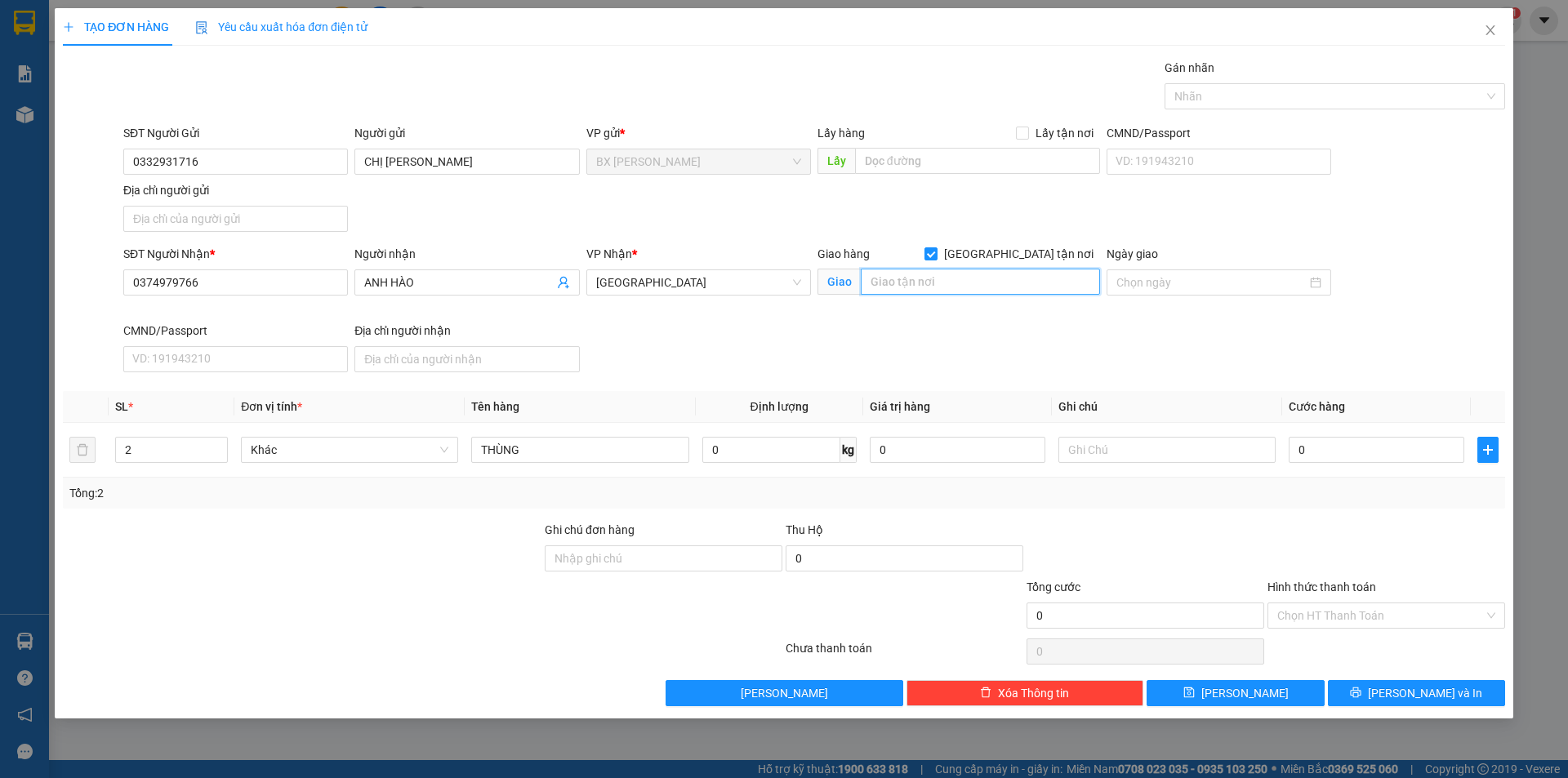
click at [931, 287] on input "text" at bounding box center [980, 281] width 239 height 26
drag, startPoint x: 992, startPoint y: 278, endPoint x: 780, endPoint y: 293, distance: 212.5
click at [780, 293] on div "SĐT Người Nhận * 0374979766 Người nhận ANH HÀO VP Nhận * Sài Gòn Giao hàng Giao…" at bounding box center [814, 312] width 1388 height 134
type input "D"
type input "ĐƯỜNG TL 42A THẠNH LỘC 19 Q12"
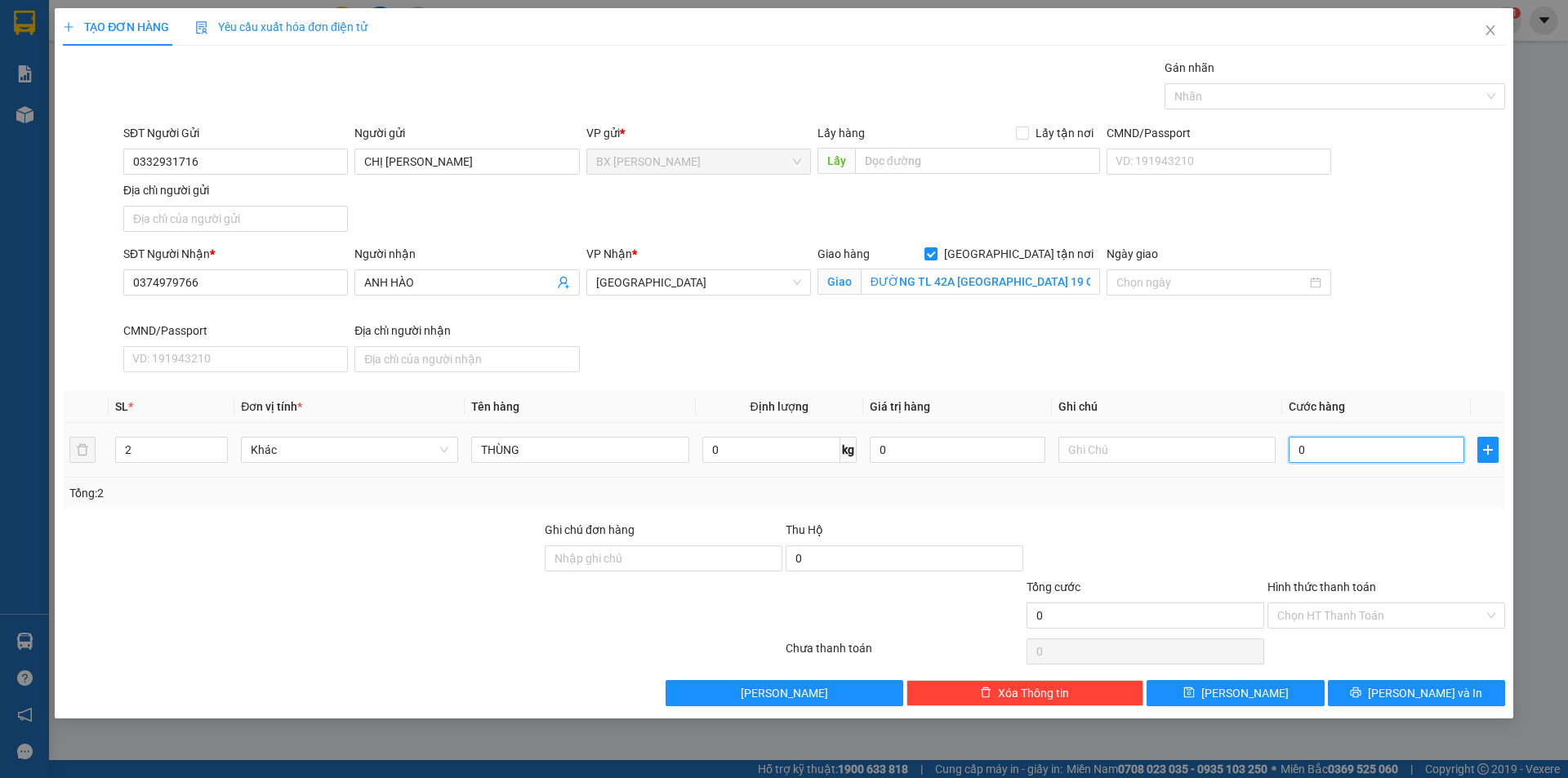
click at [1323, 448] on input "0" at bounding box center [1376, 449] width 176 height 26
type input "2"
type input "20"
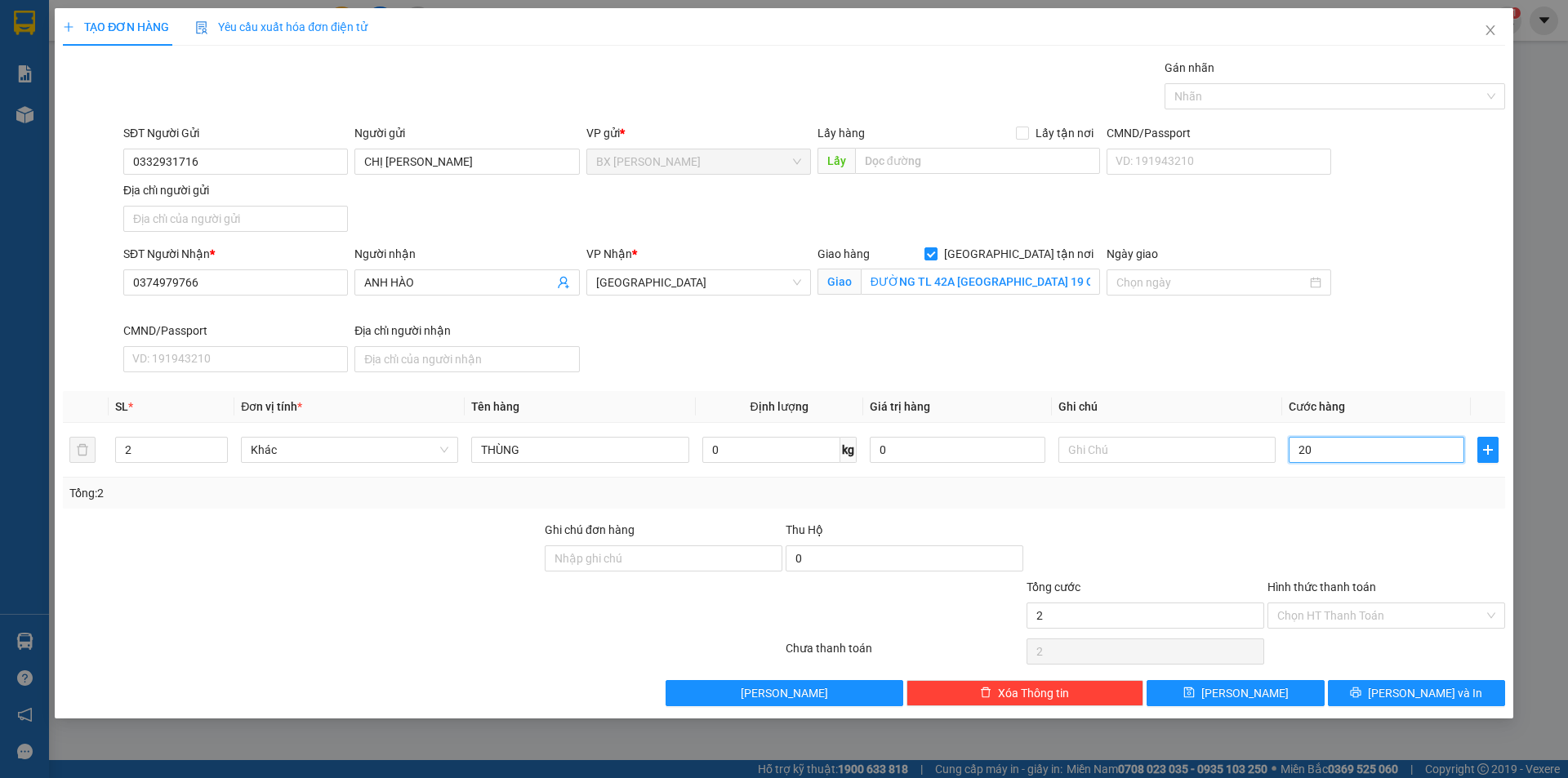
type input "20"
type input "200"
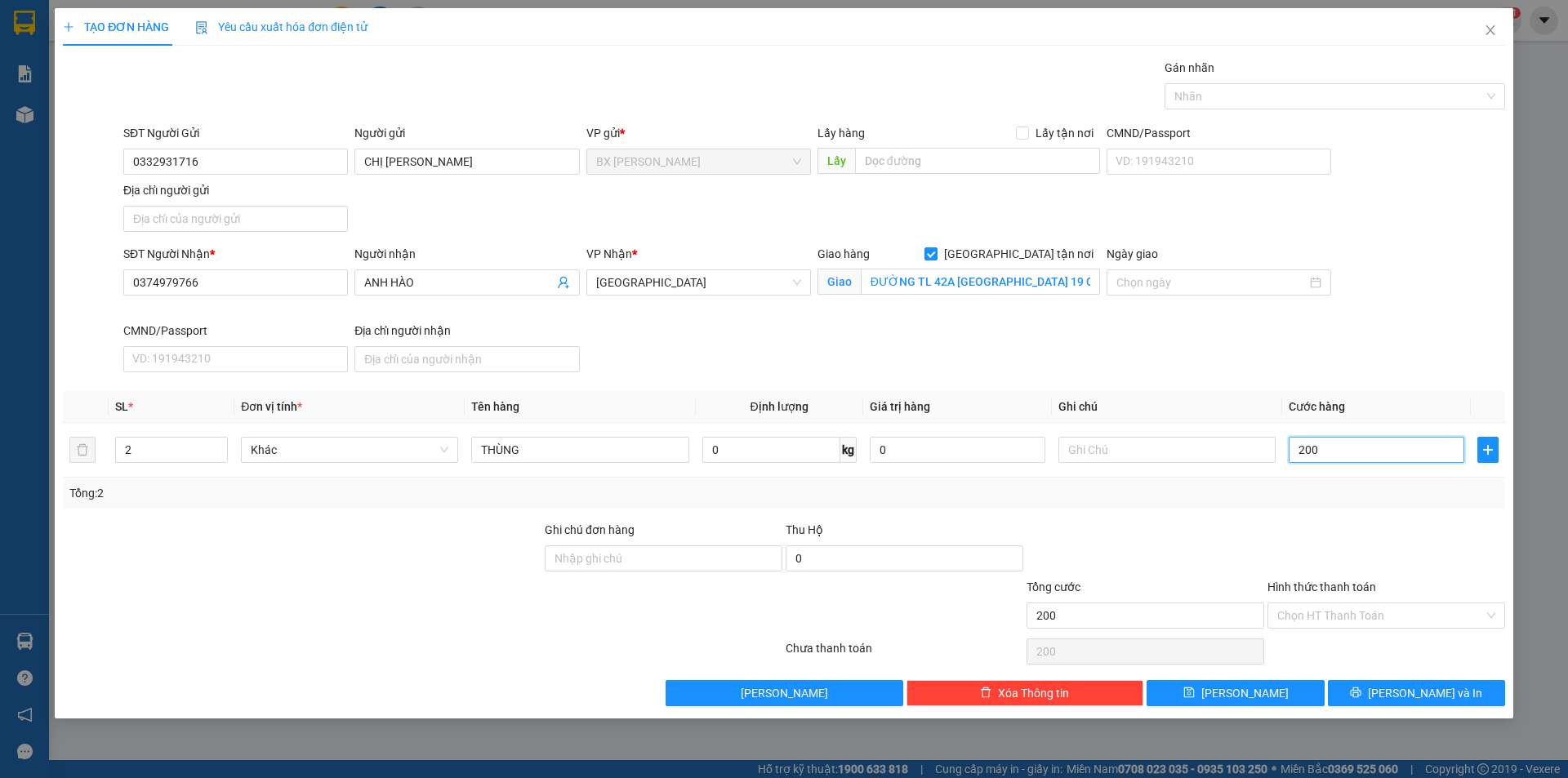
type input "2.000"
type input "20.000"
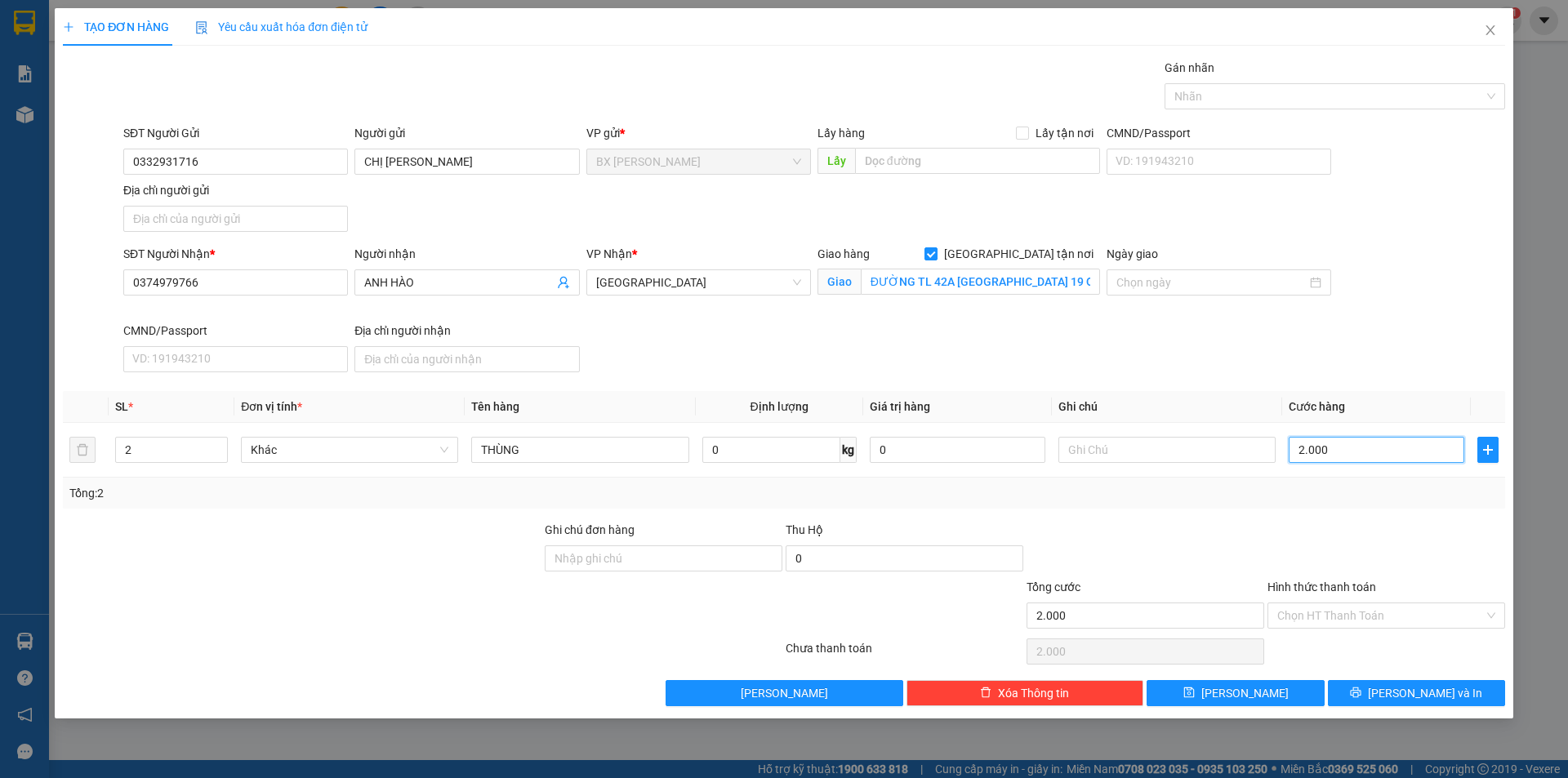
type input "20.000"
type input "200.000"
click at [1333, 606] on input "Hình thức thanh toán" at bounding box center [1381, 615] width 207 height 24
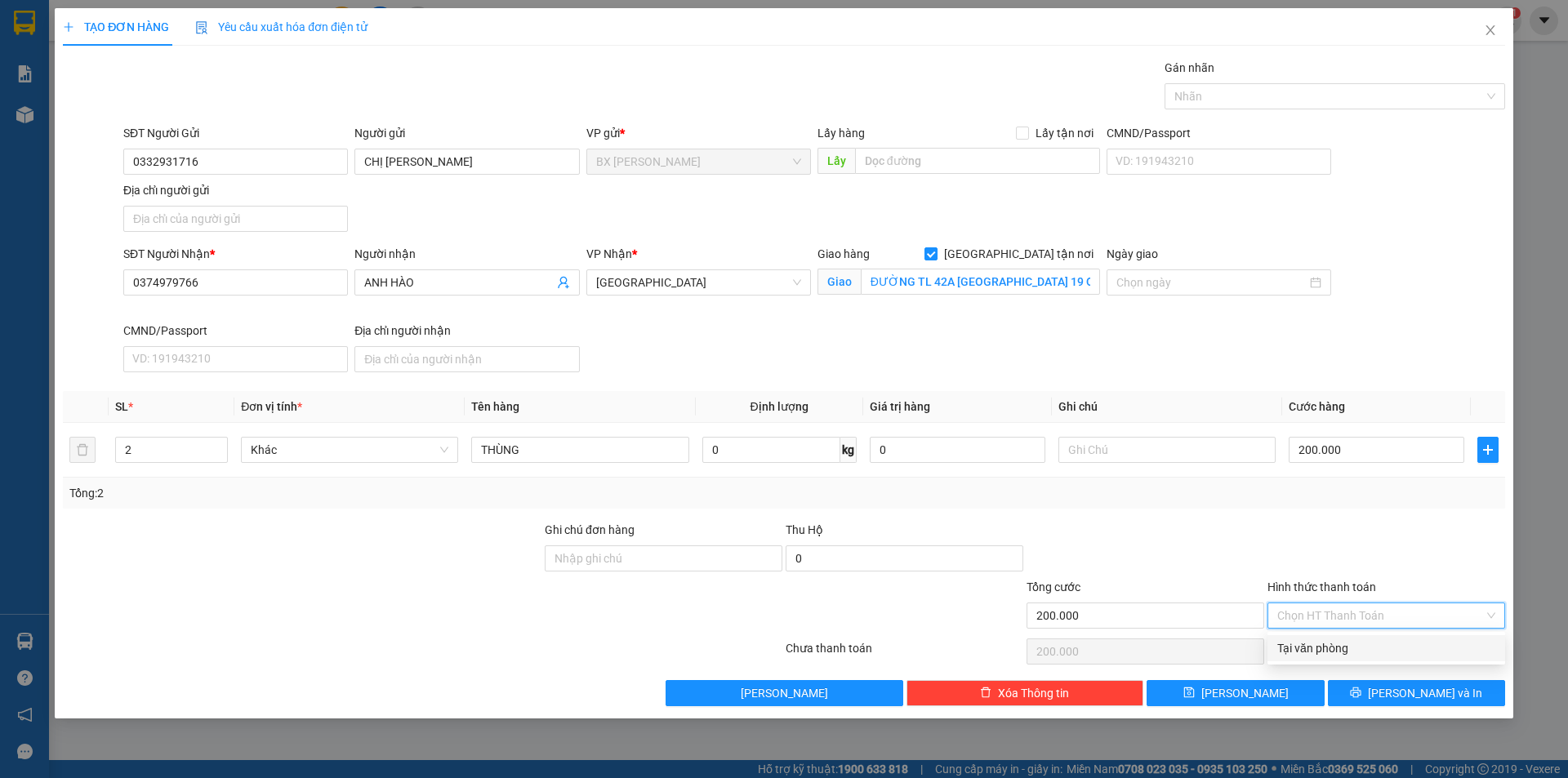
click at [1320, 638] on div "Tại văn phòng" at bounding box center [1386, 648] width 237 height 26
click at [1346, 694] on button "[PERSON_NAME] và In" at bounding box center [1416, 692] width 177 height 26
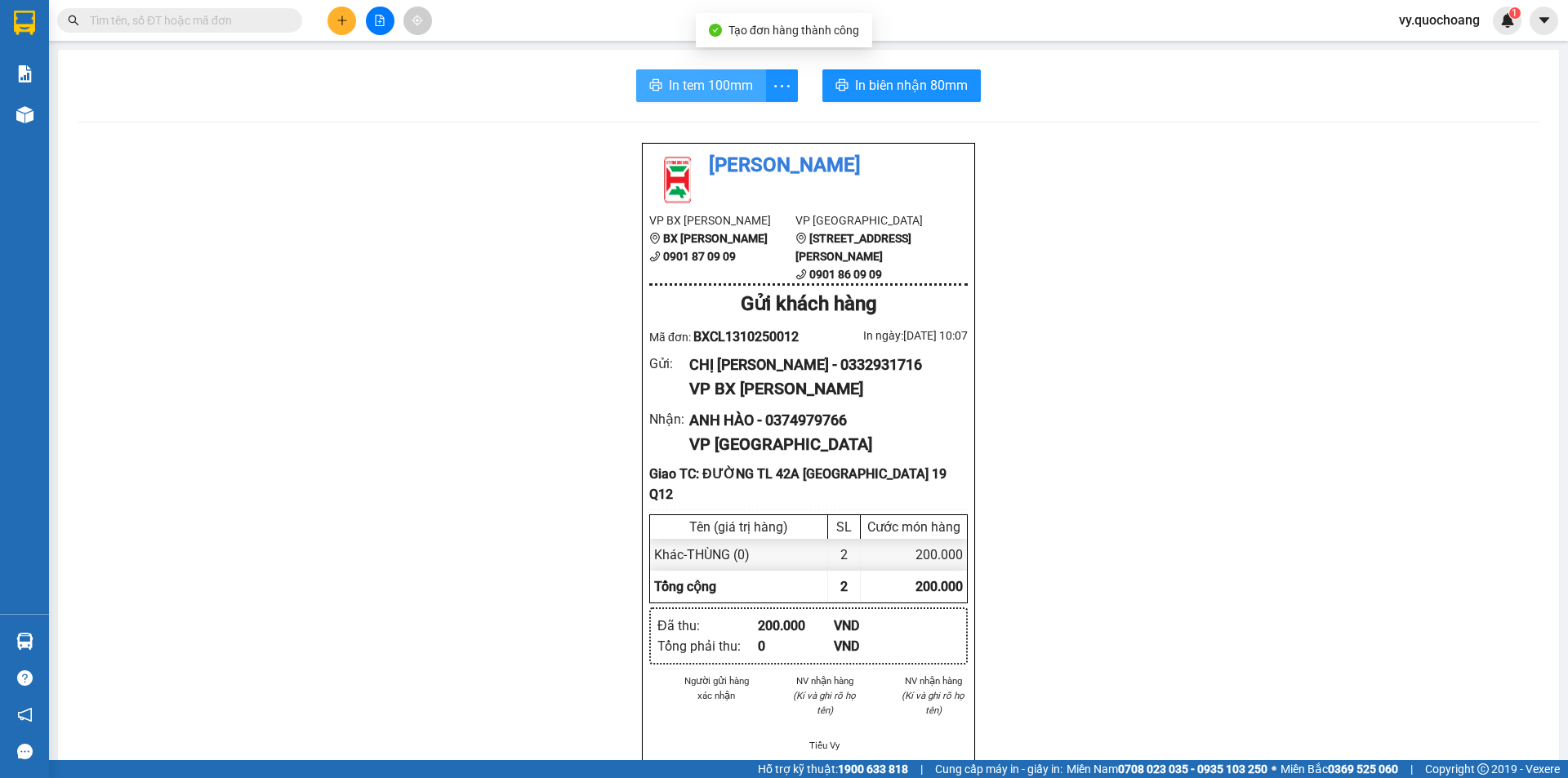
click at [661, 85] on button "In tem 100mm" at bounding box center [702, 85] width 130 height 32
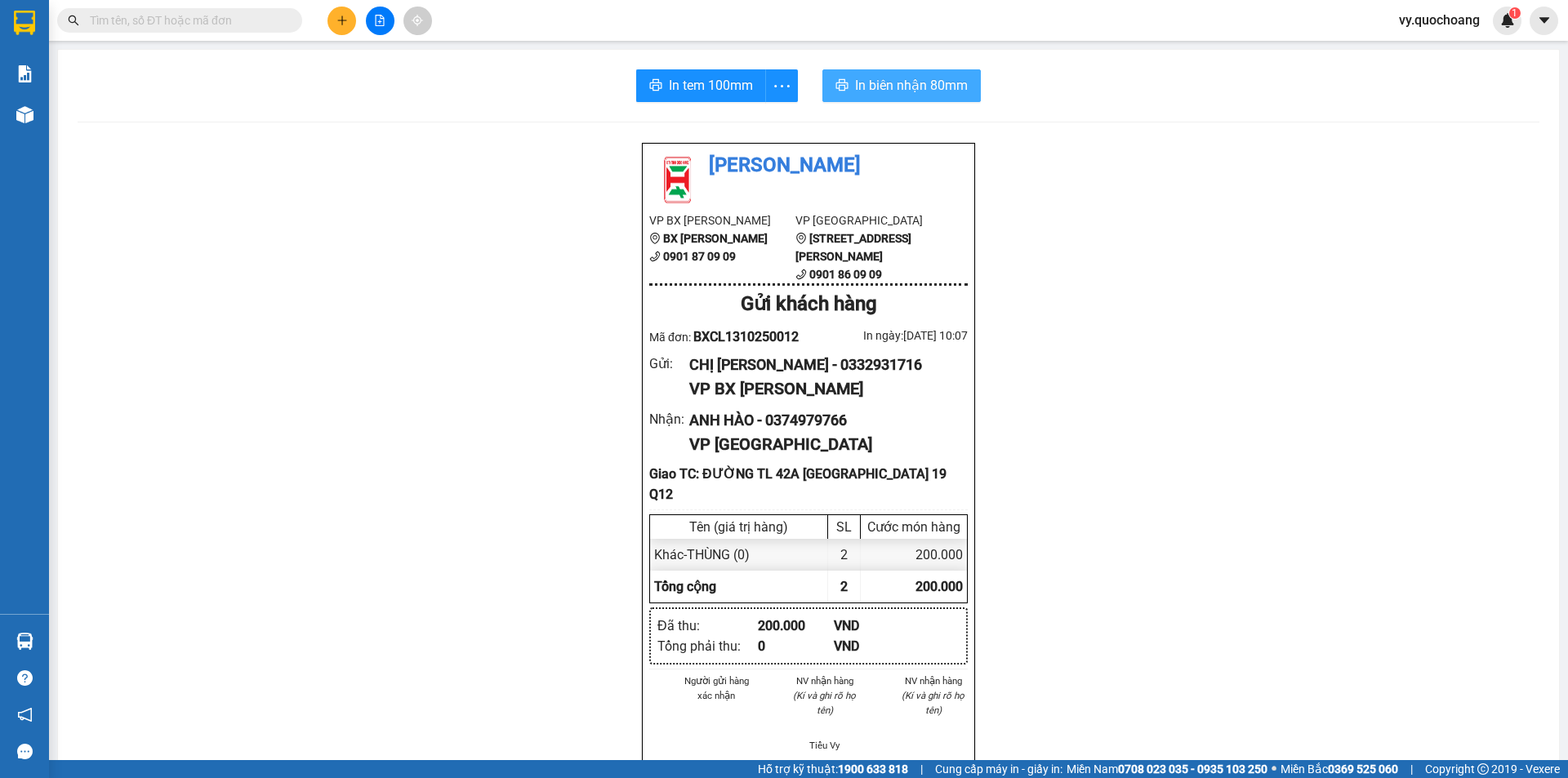
drag, startPoint x: 870, startPoint y: 98, endPoint x: 891, endPoint y: 97, distance: 21.0
click at [871, 97] on button "In biên nhận 80mm" at bounding box center [901, 85] width 158 height 32
click at [891, 97] on button "In biên nhận 80mm" at bounding box center [901, 85] width 158 height 32
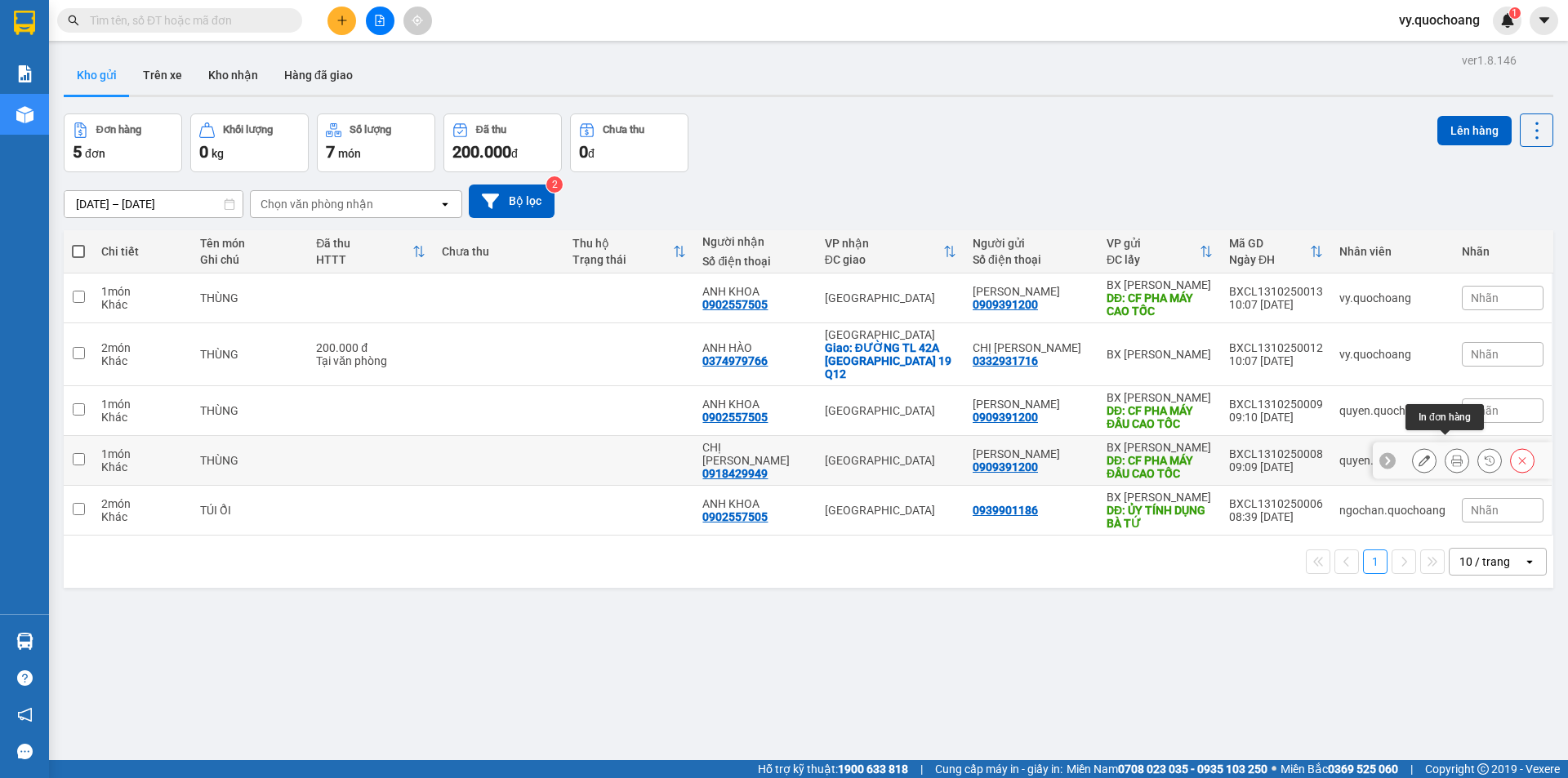
click at [1445, 448] on div at bounding box center [1456, 460] width 24 height 24
click at [1446, 446] on button at bounding box center [1456, 461] width 22 height 28
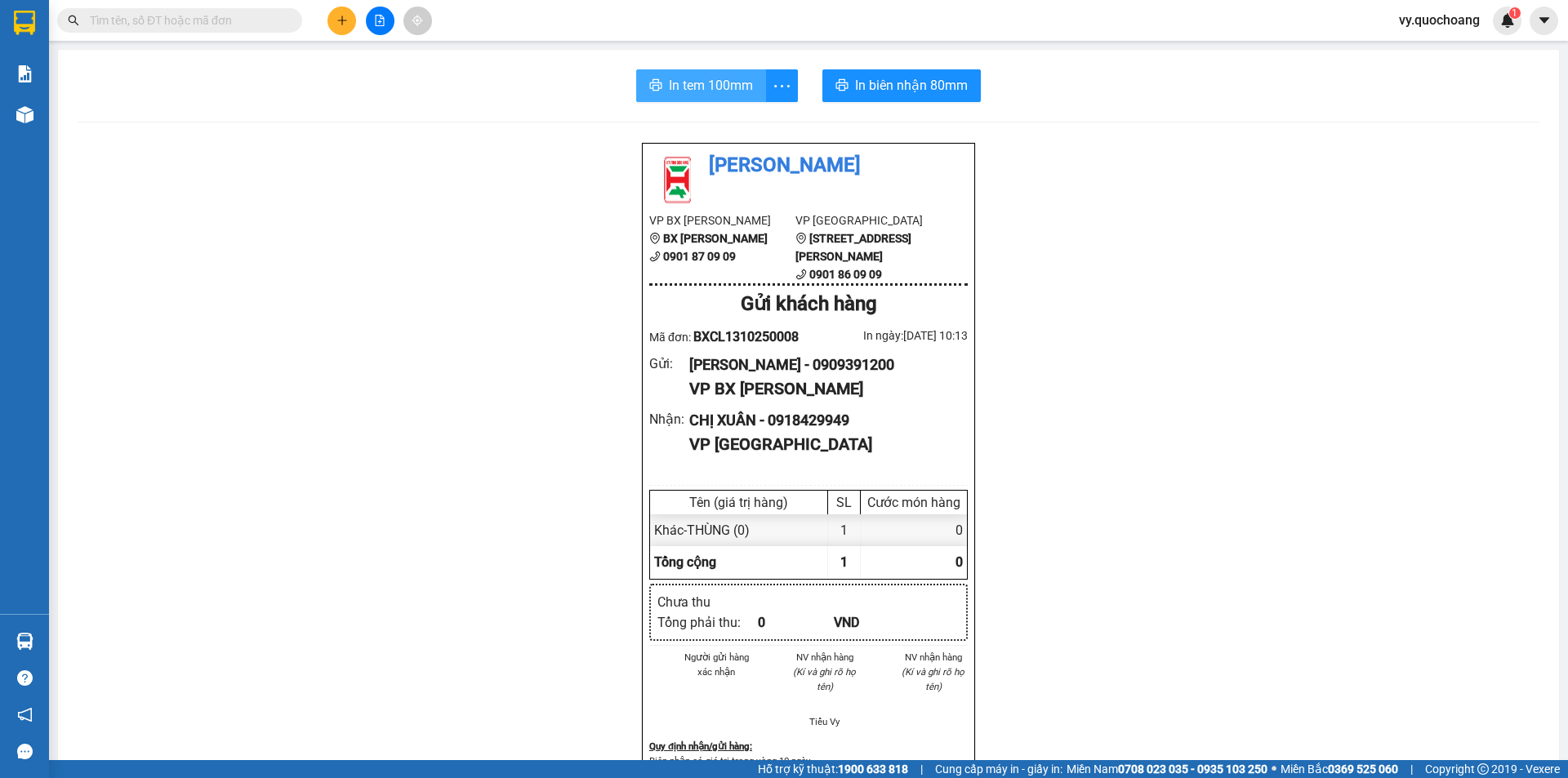
click at [694, 87] on span "In tem 100mm" at bounding box center [711, 85] width 84 height 21
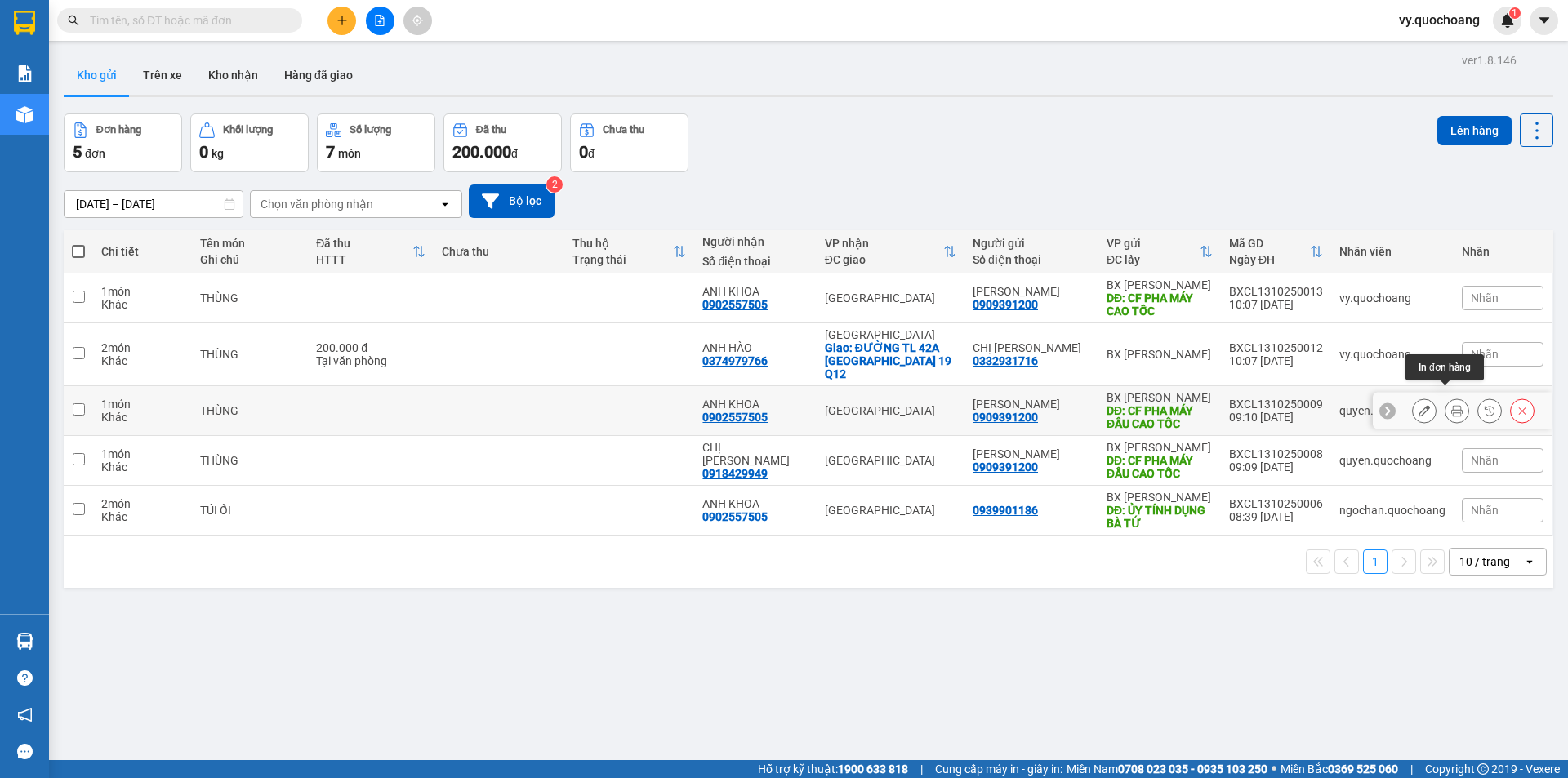
click at [1451, 405] on icon at bounding box center [1457, 411] width 12 height 12
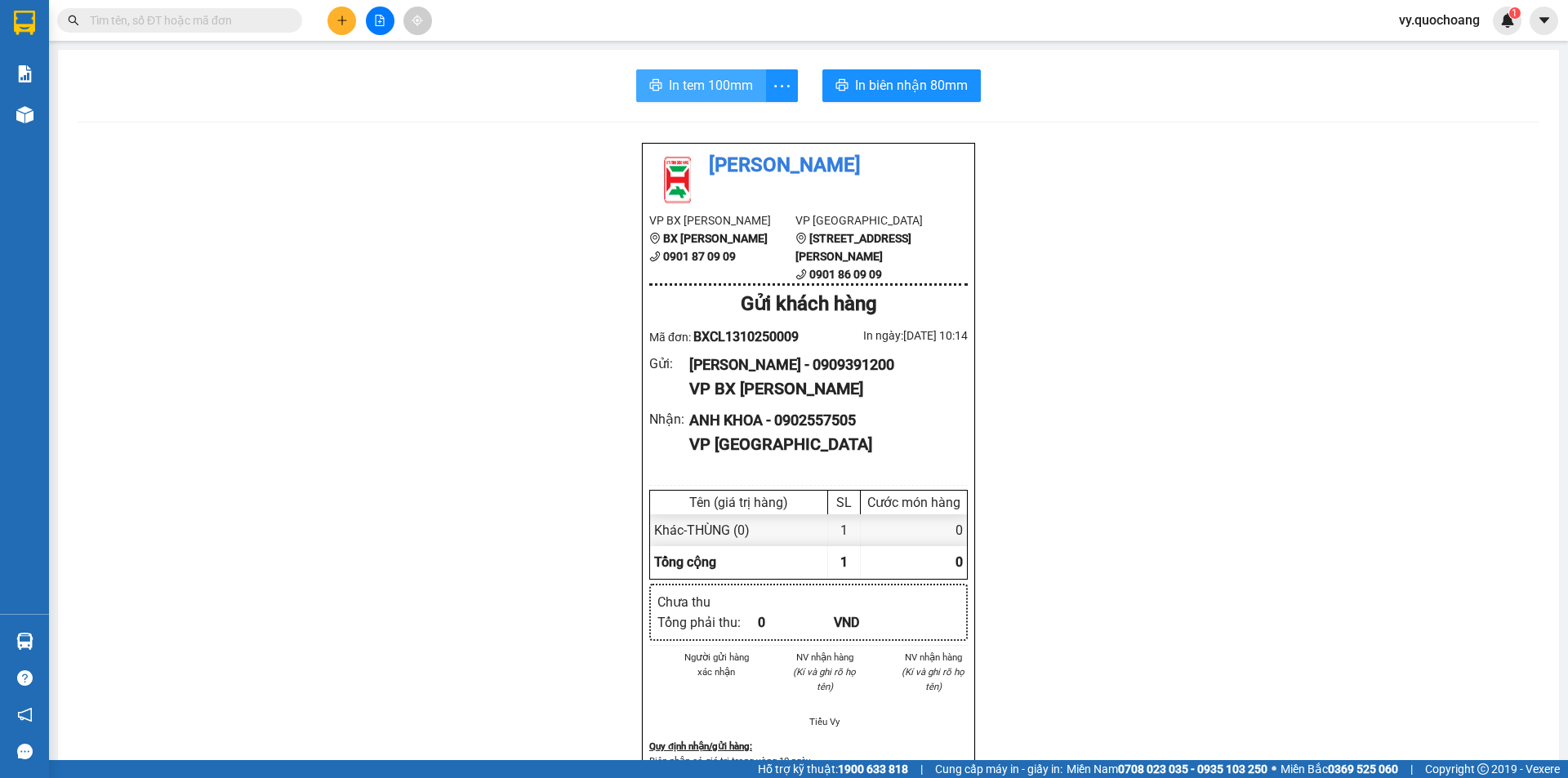
click at [707, 87] on span "In tem 100mm" at bounding box center [711, 85] width 84 height 21
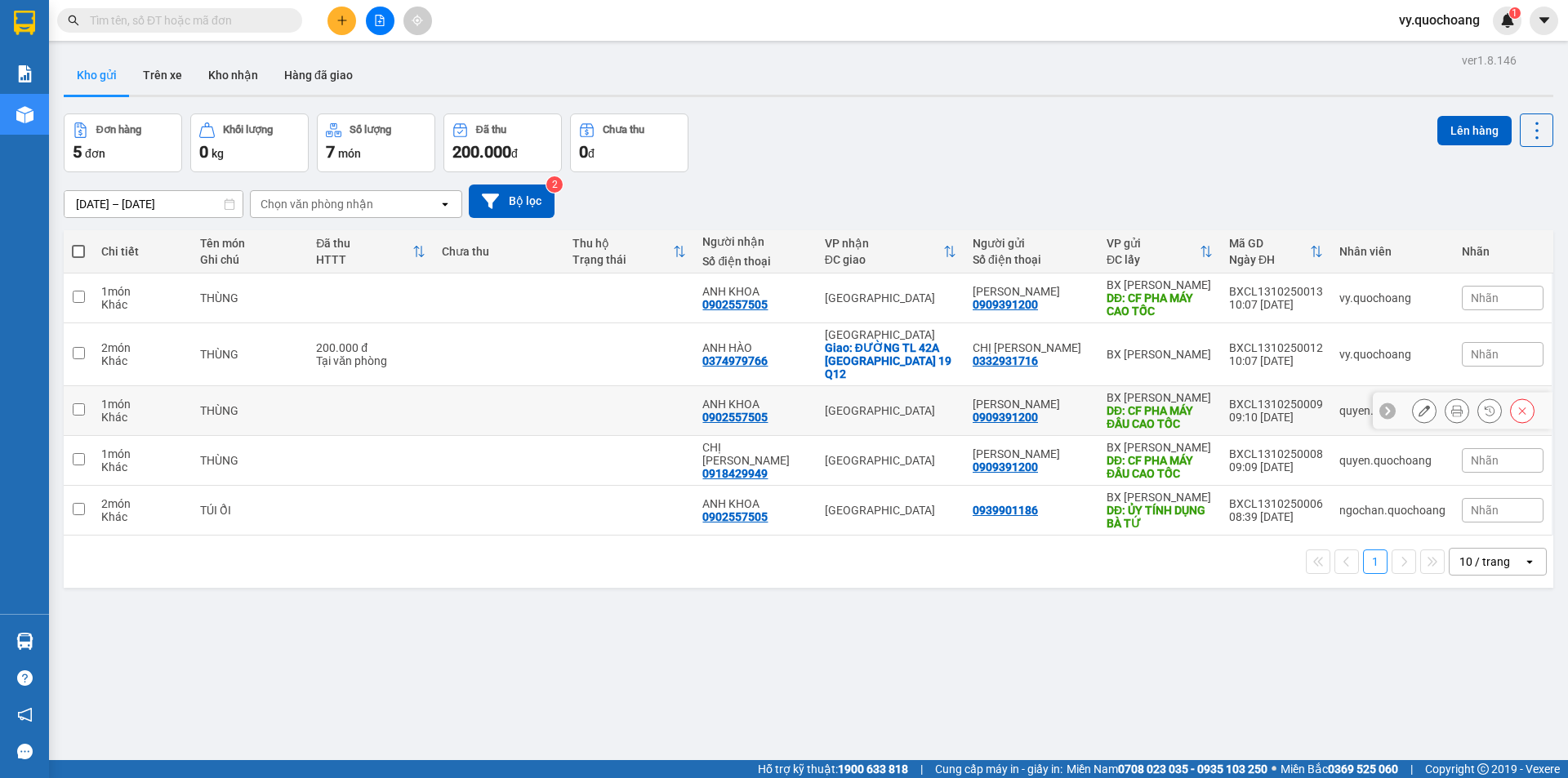
drag, startPoint x: 1027, startPoint y: 403, endPoint x: 996, endPoint y: 461, distance: 65.8
click at [1019, 416] on td "LÊ KHÁNH CƯỜNG 0909391200" at bounding box center [1031, 411] width 134 height 50
checkbox input "true"
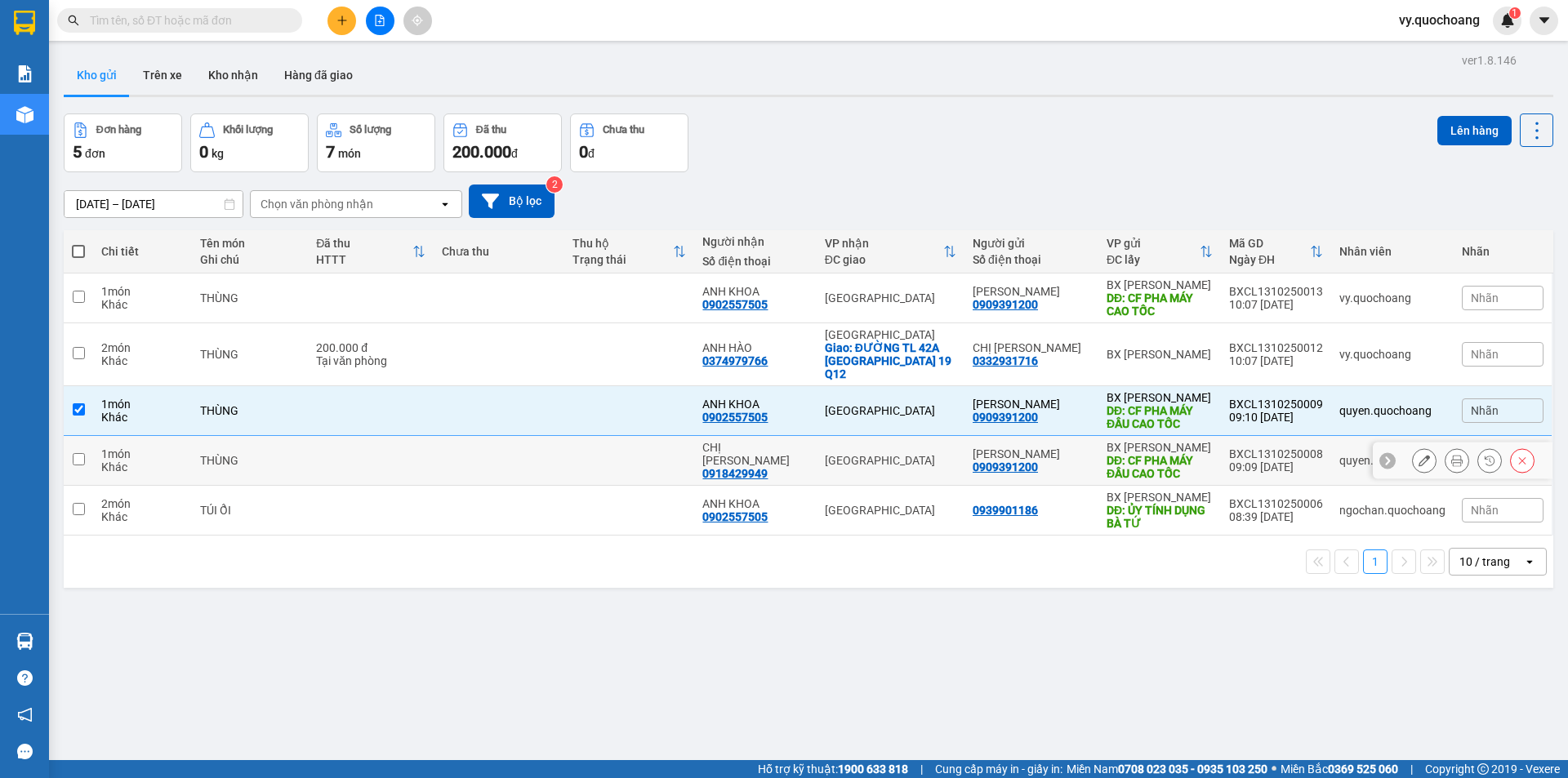
click at [996, 461] on div "0909391200" at bounding box center [1005, 467] width 65 height 13
drag, startPoint x: 837, startPoint y: 451, endPoint x: 866, endPoint y: 446, distance: 29.4
click at [835, 454] on div "[GEOGRAPHIC_DATA]" at bounding box center [891, 461] width 132 height 13
checkbox input "true"
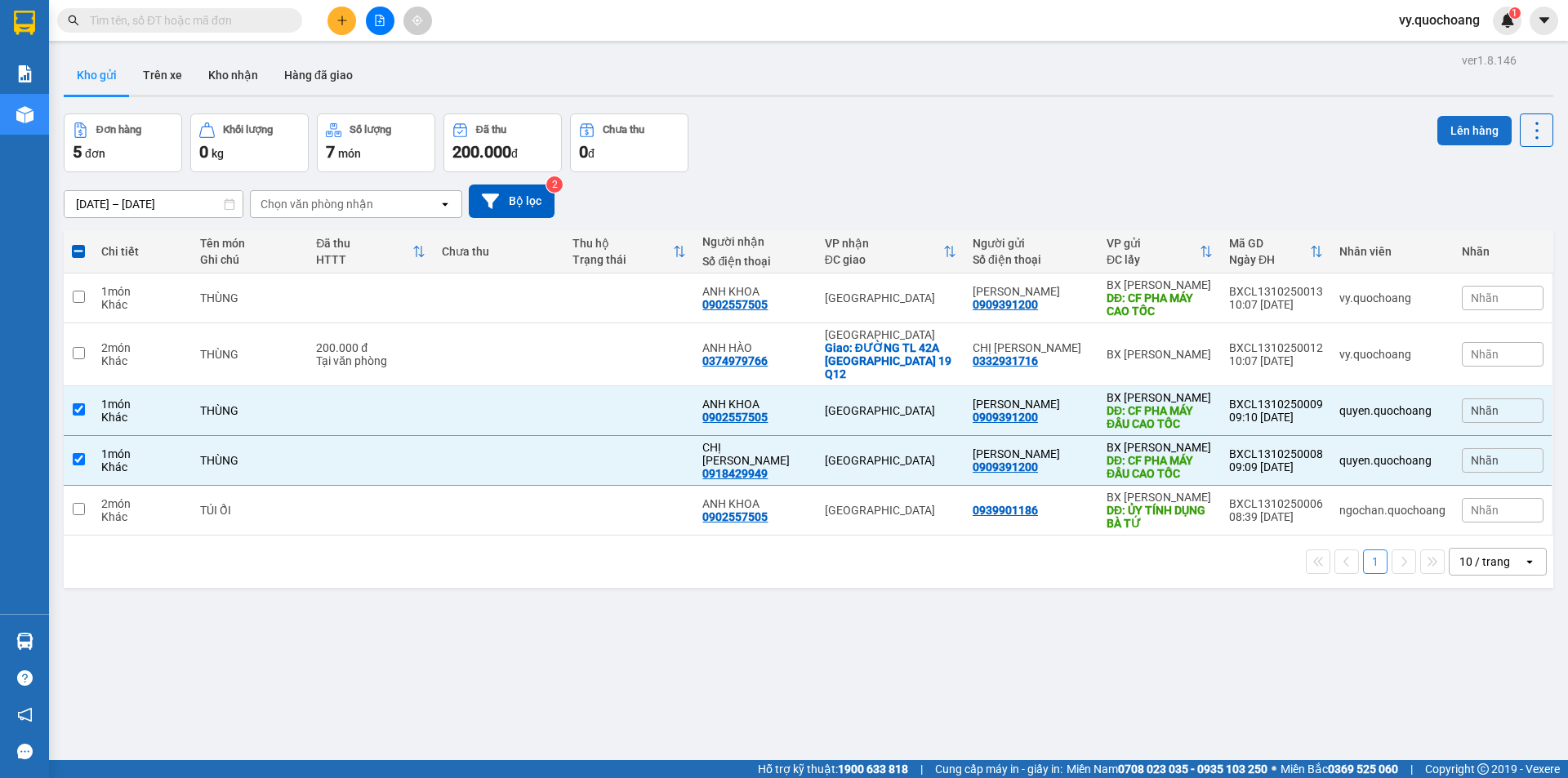
click at [1457, 125] on button "Lên hàng" at bounding box center [1474, 130] width 74 height 29
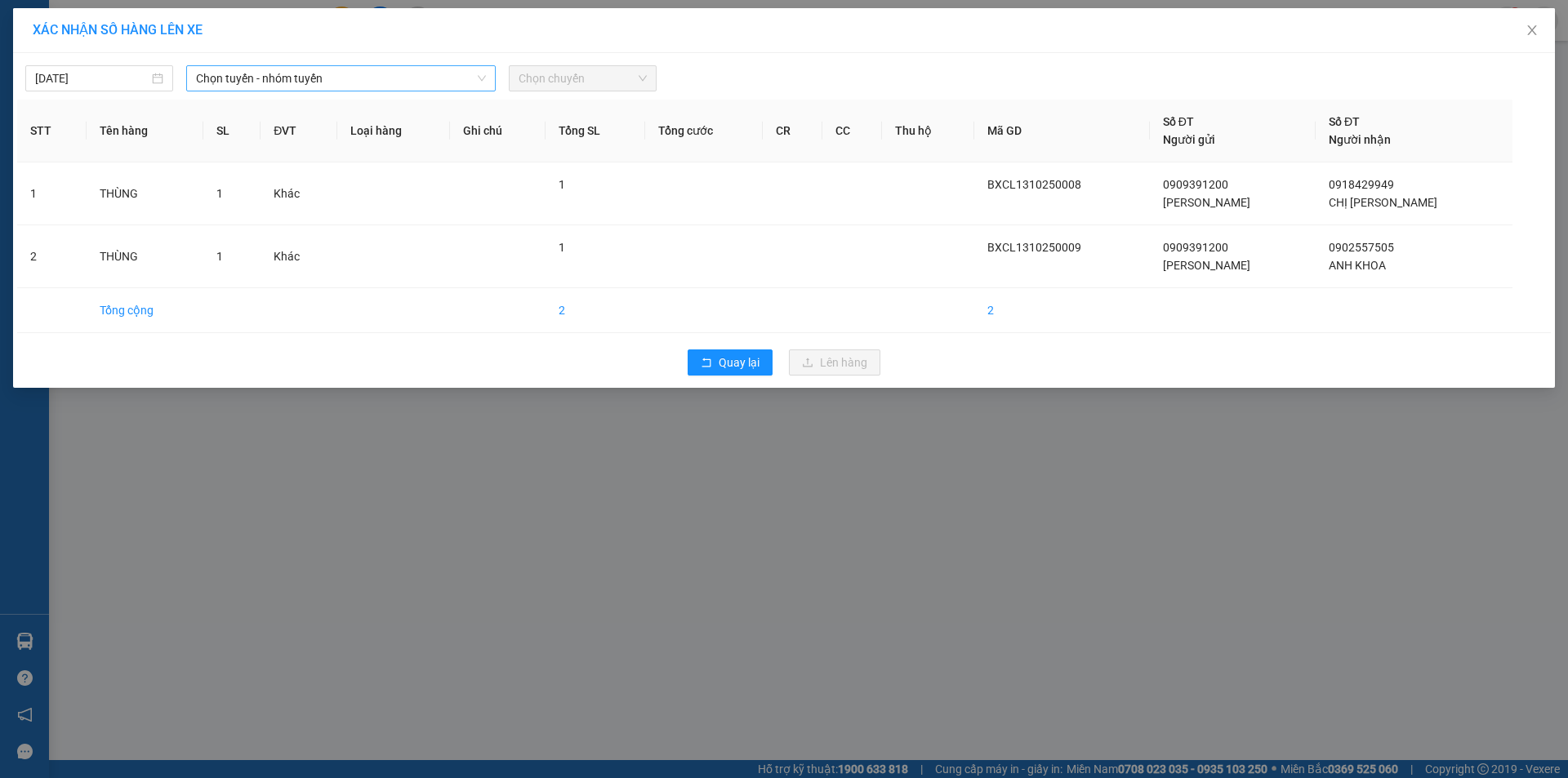
click at [391, 81] on span "Chọn tuyến - nhóm tuyến" at bounding box center [341, 77] width 290 height 24
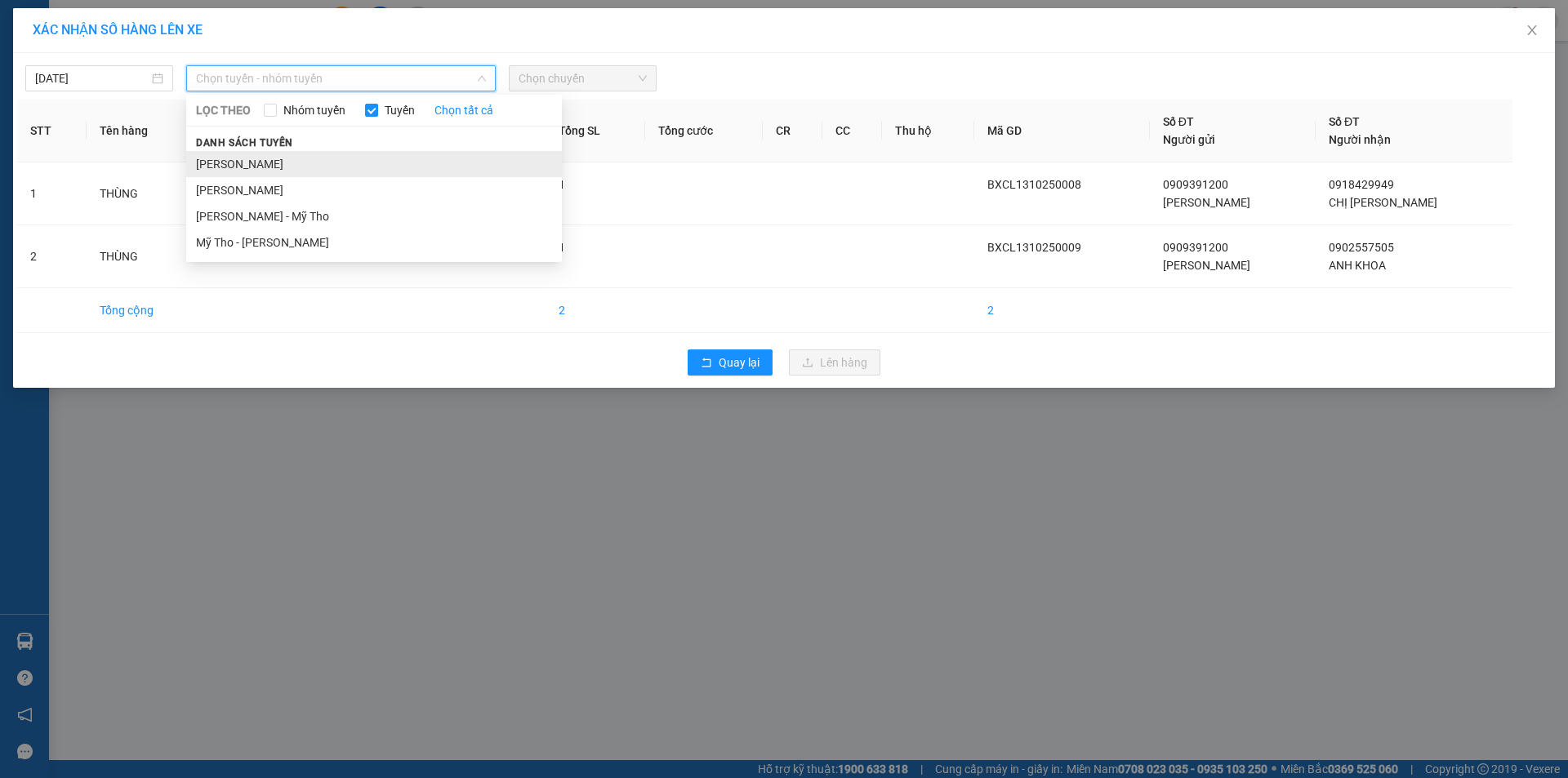
click at [302, 159] on li "Cao Lãnh - Hồ Chí Minh" at bounding box center [373, 163] width 376 height 26
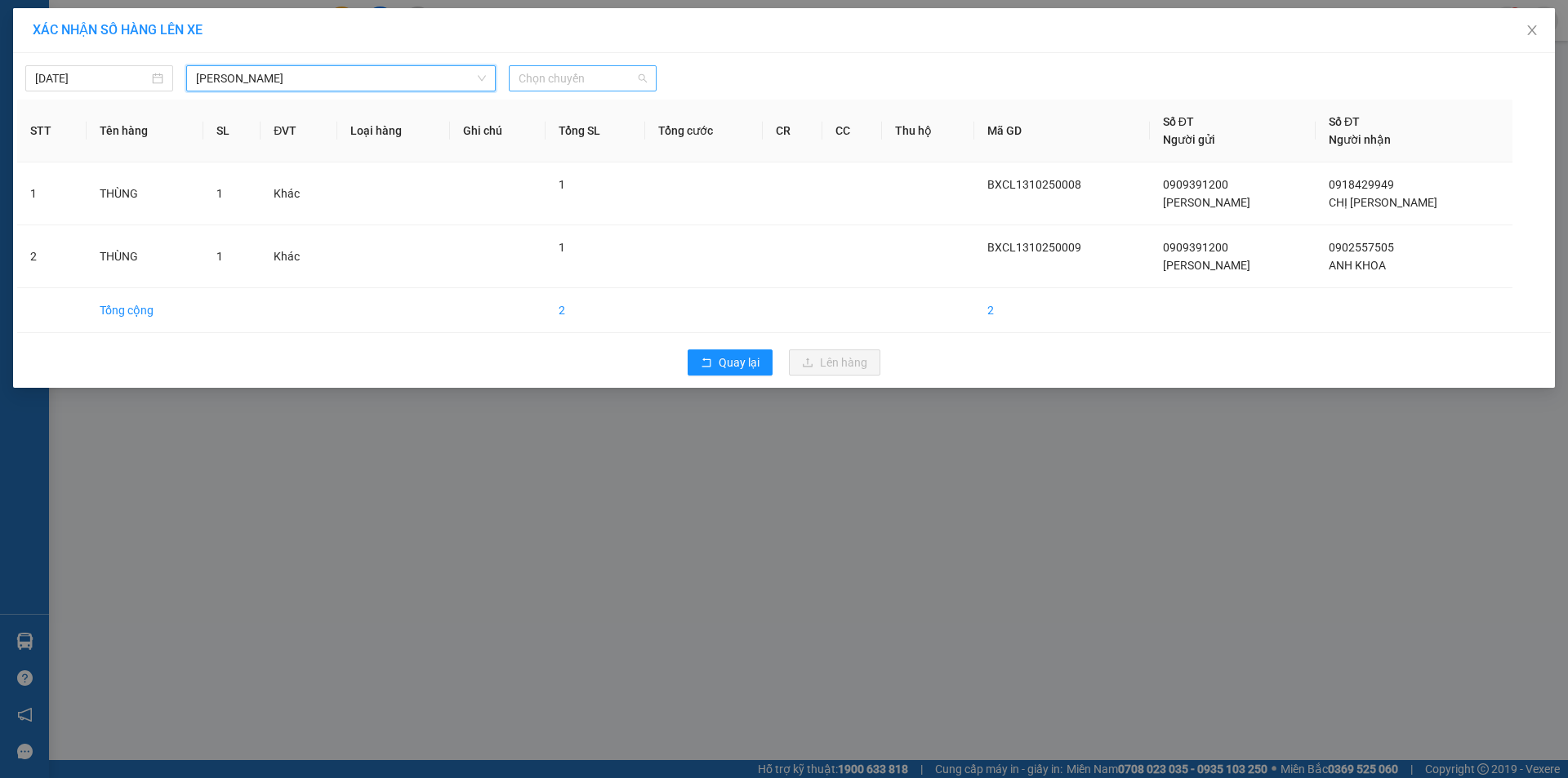
click at [606, 87] on span "Chọn chuyến" at bounding box center [582, 77] width 128 height 24
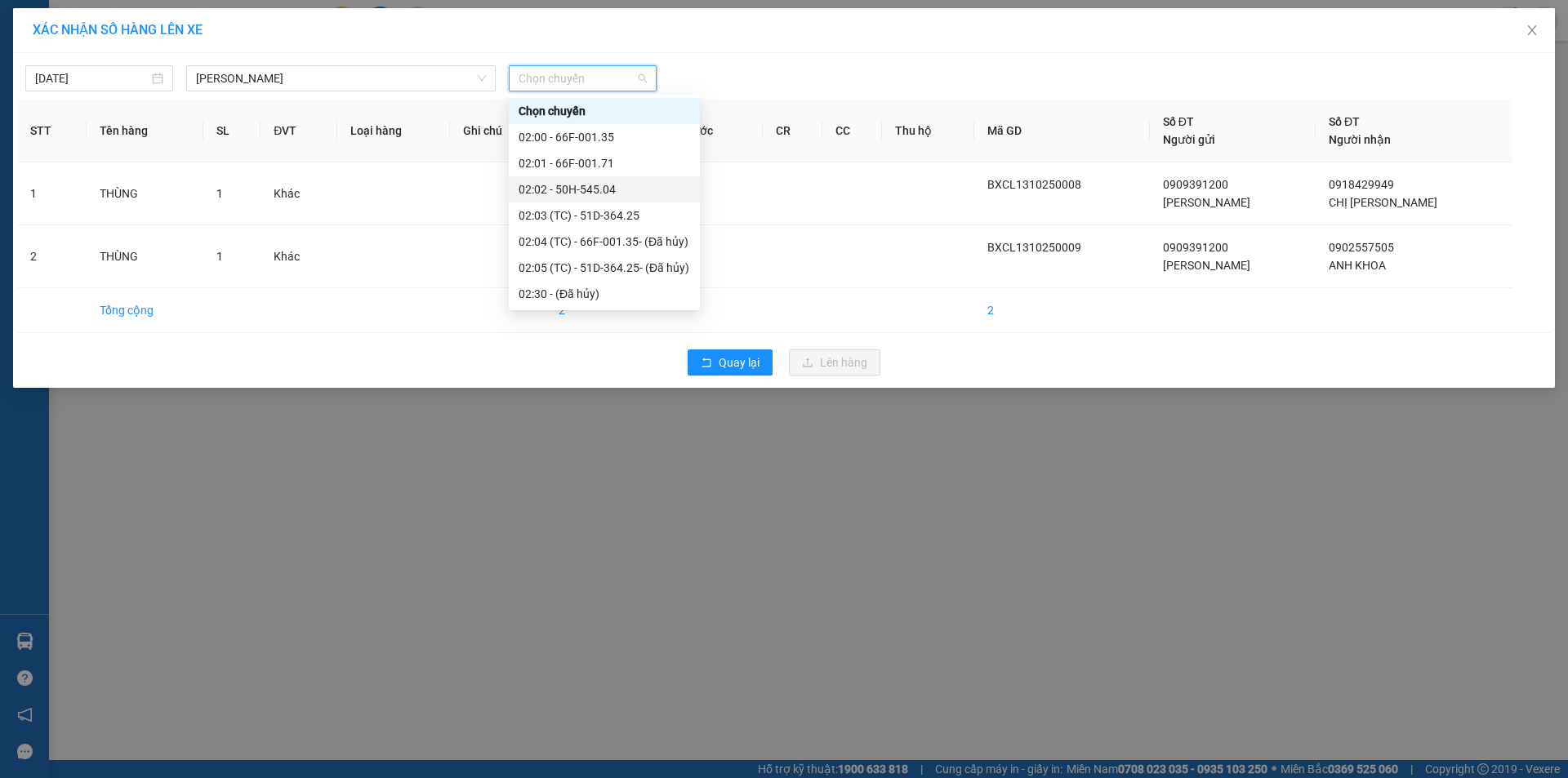
scroll to position [490, 0]
click at [568, 192] on div "10:00 - 66F-001.78" at bounding box center [604, 196] width 172 height 18
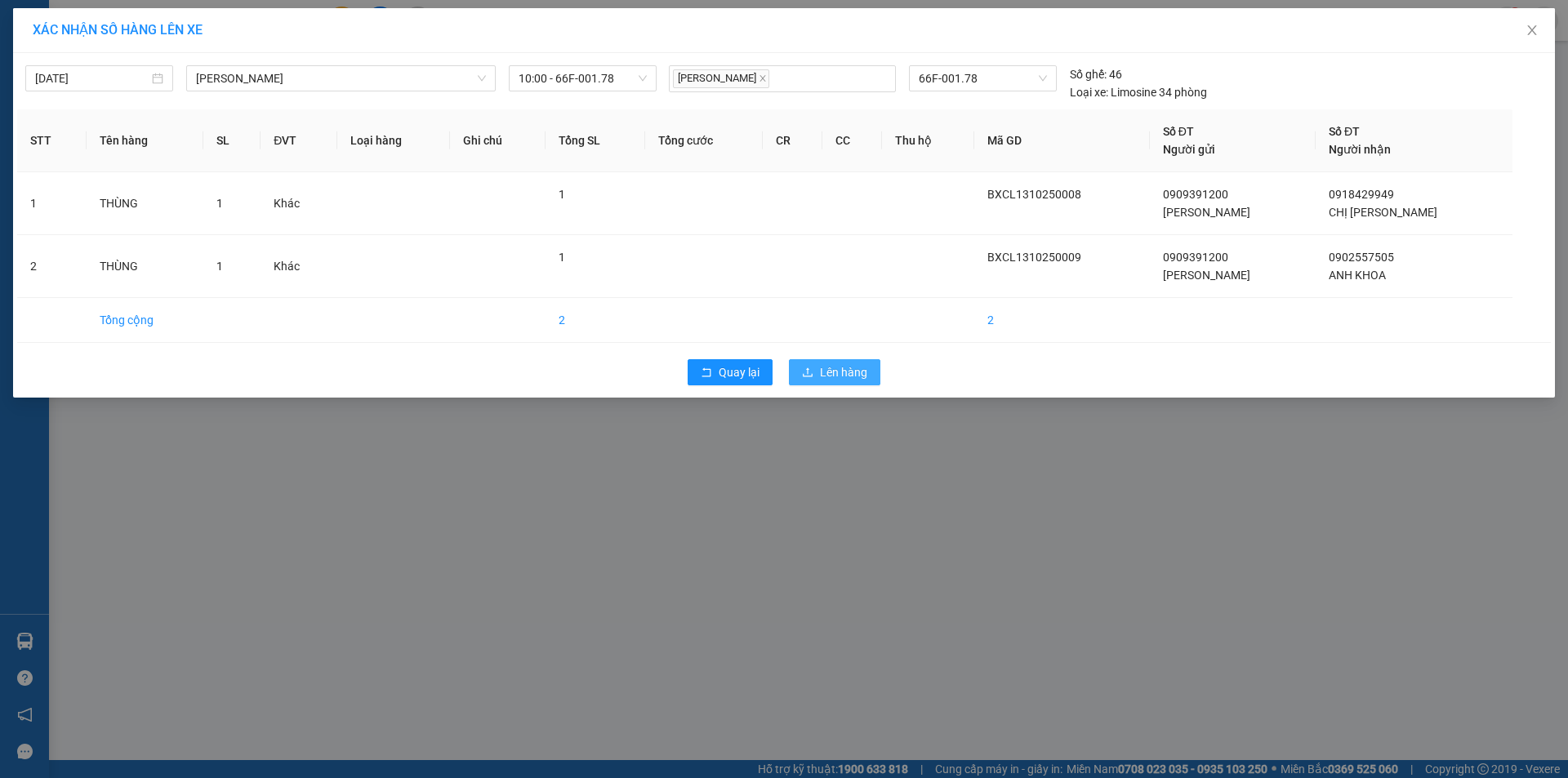
click at [808, 362] on button "Lên hàng" at bounding box center [835, 372] width 92 height 26
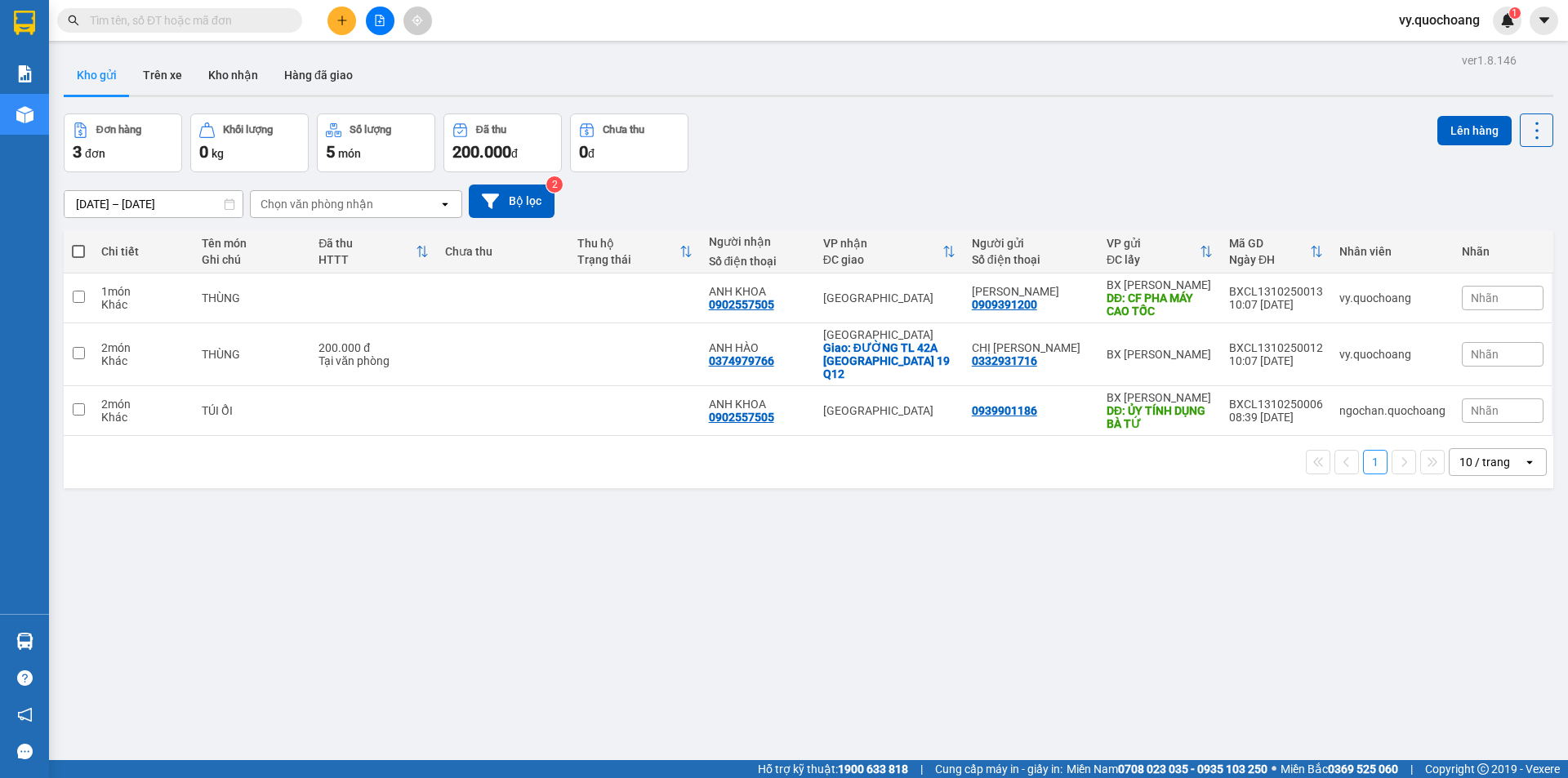
click at [1436, 17] on span "vy.quochoang" at bounding box center [1439, 20] width 107 height 21
click at [1421, 40] on li "Đăng xuất" at bounding box center [1438, 50] width 108 height 26
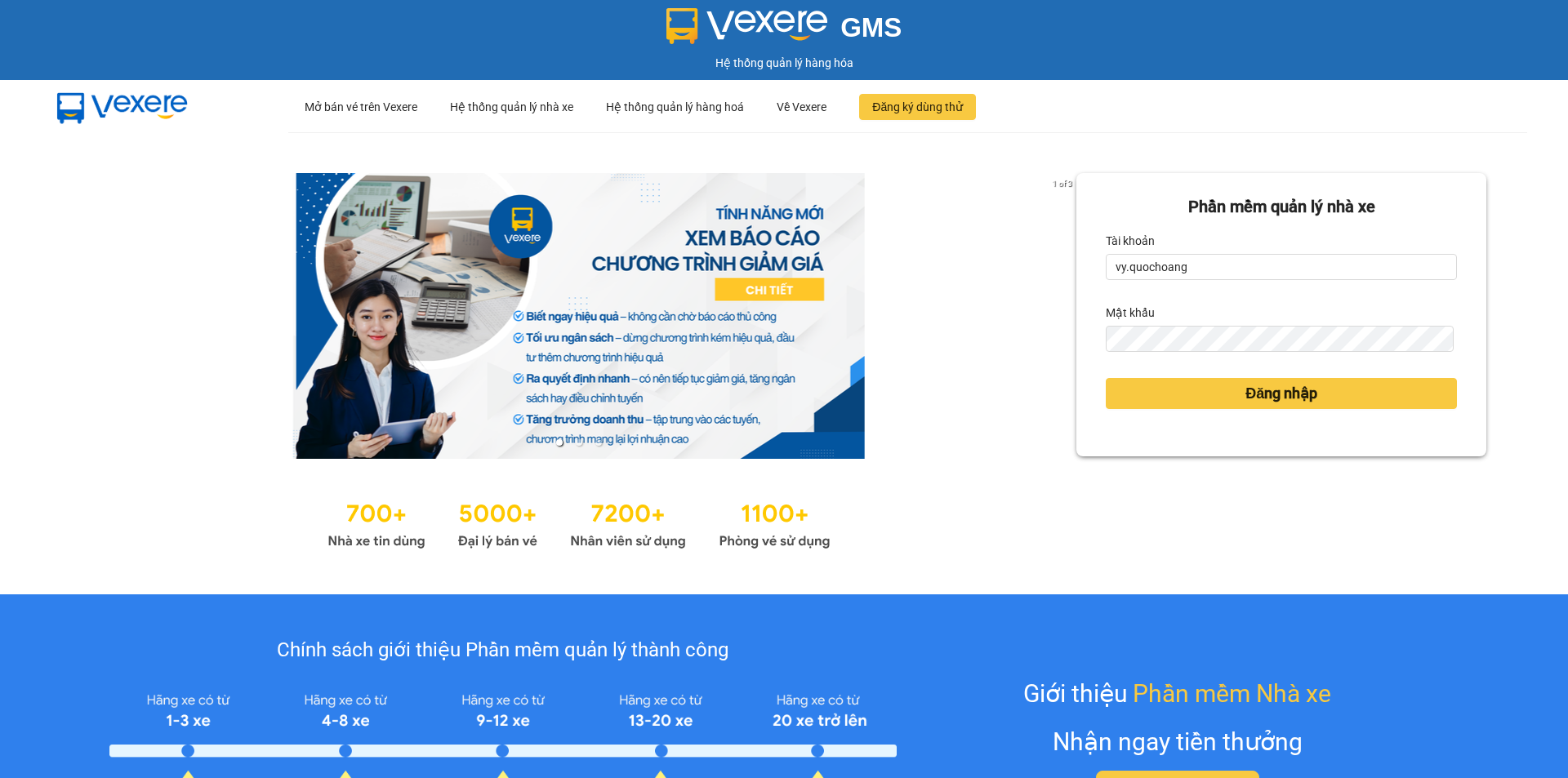
click at [1271, 282] on form "Phần mềm quản lý nhà xe Tài khoản vy.quochoang Mật khẩu Đăng nhập" at bounding box center [1281, 314] width 351 height 241
click at [1272, 272] on input "vy.quochoang" at bounding box center [1281, 267] width 351 height 26
type input "quyen.quochoang"
click at [1256, 402] on span "Đăng nhập" at bounding box center [1281, 393] width 72 height 22
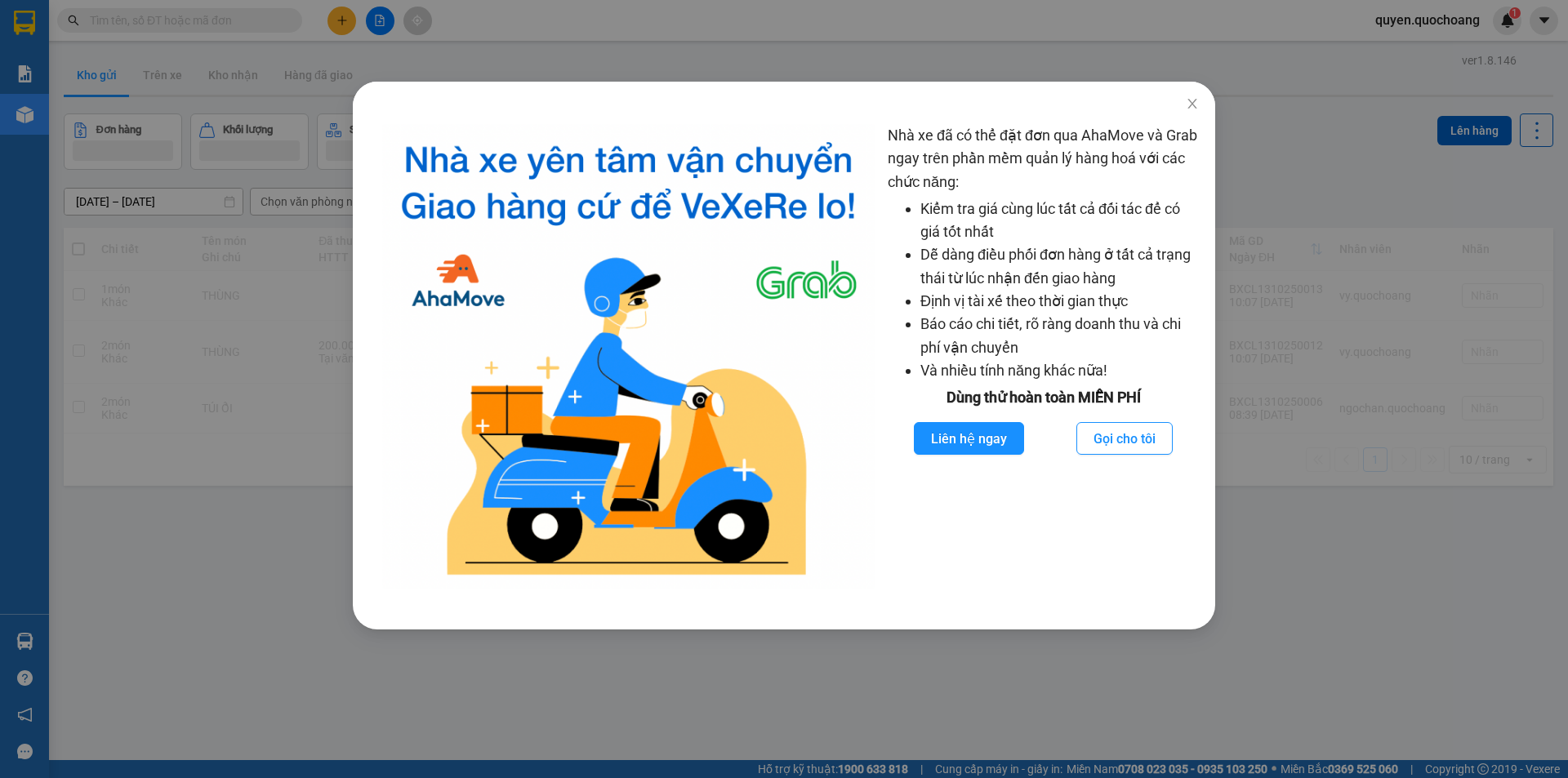
click at [275, 179] on div "Nhà xe đã có thể đặt đơn qua AhaMove và Grab ngay trên phần mềm quản lý hàng ho…" at bounding box center [784, 389] width 1568 height 778
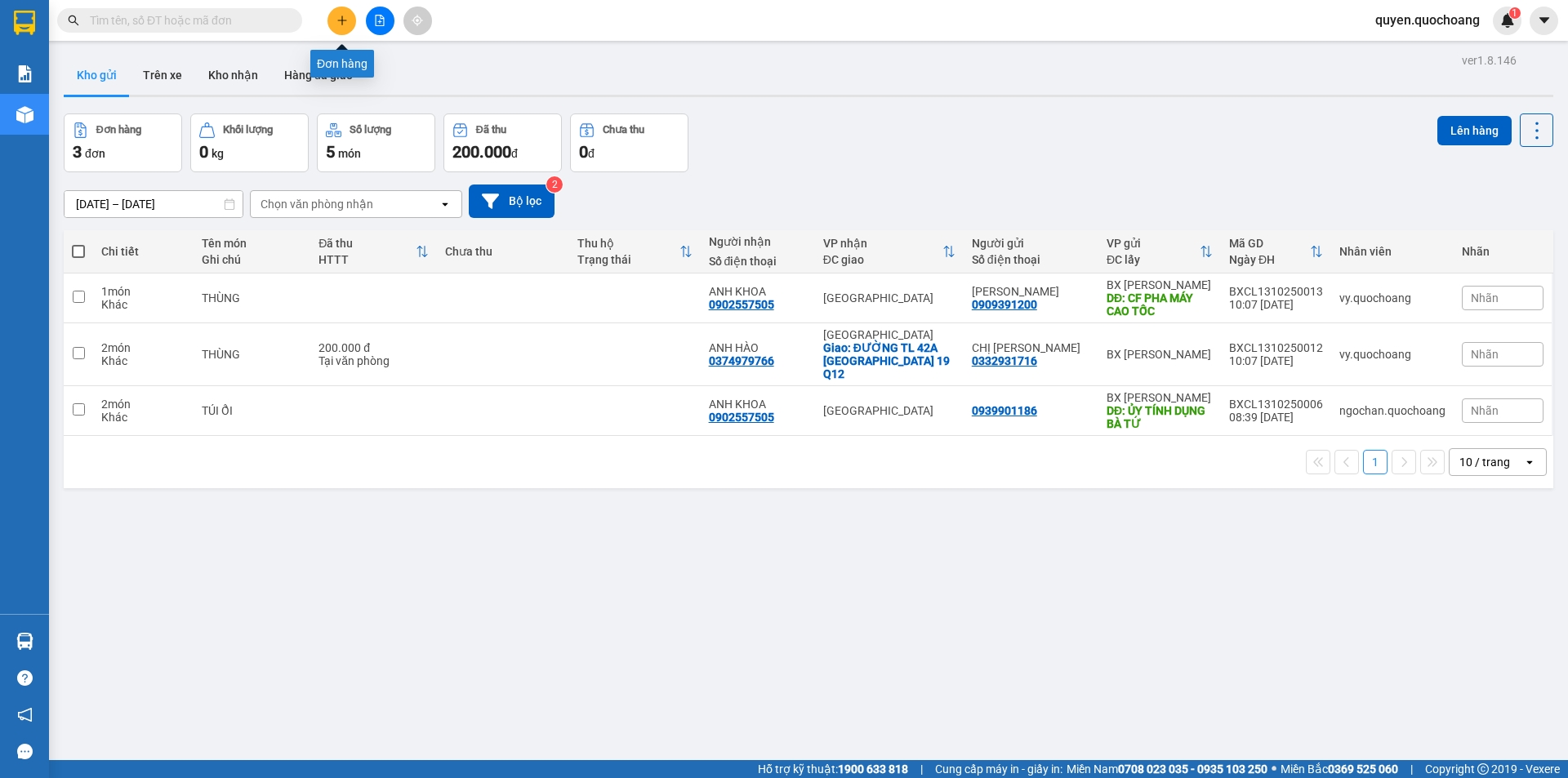
click at [341, 20] on icon "plus" at bounding box center [342, 21] width 12 height 12
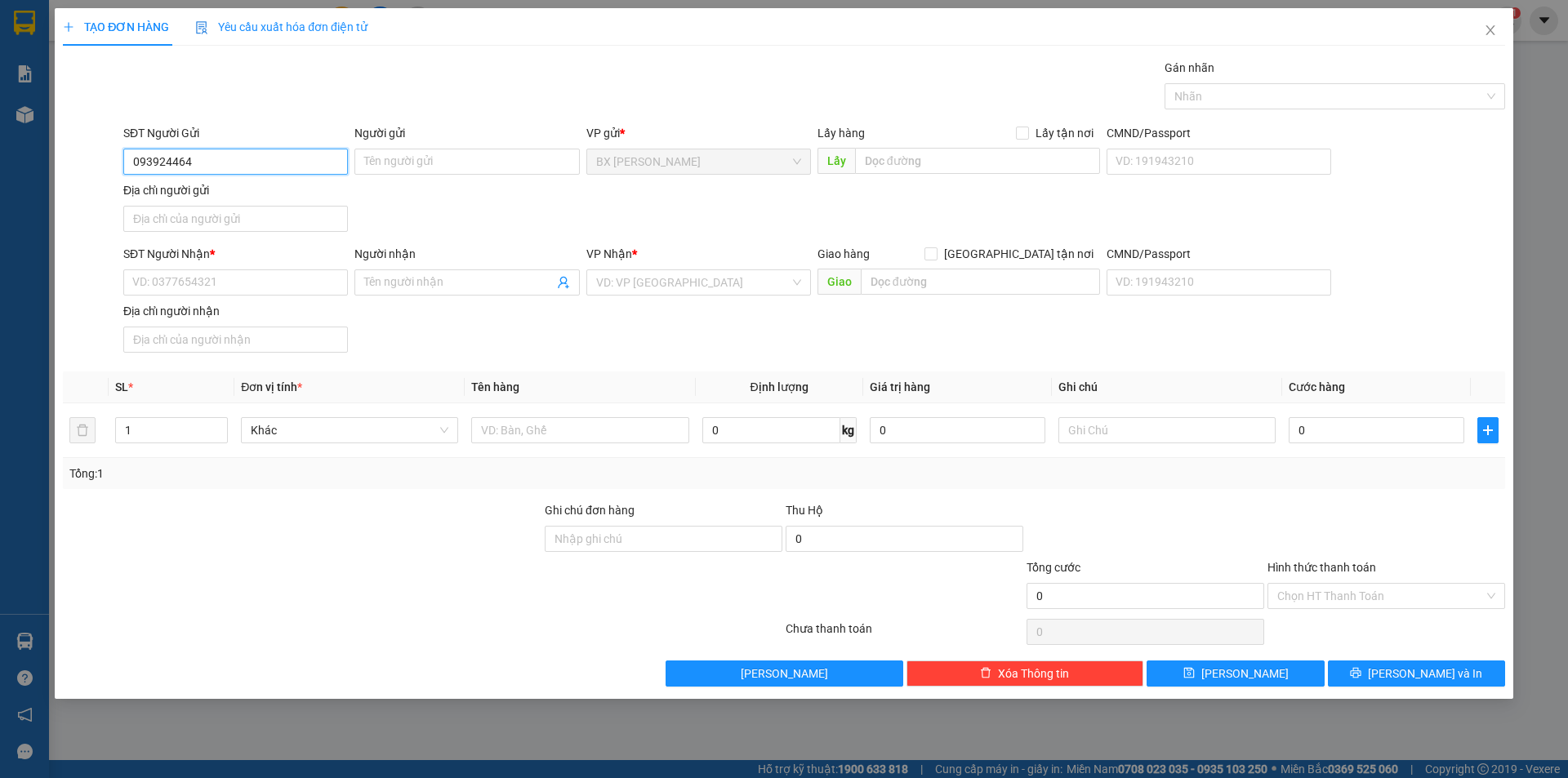
type input "0939244647"
click at [212, 198] on div "0939244647 - ANH KHÁNH" at bounding box center [236, 194] width 205 height 18
type input "[PERSON_NAME]"
type input "0939244647"
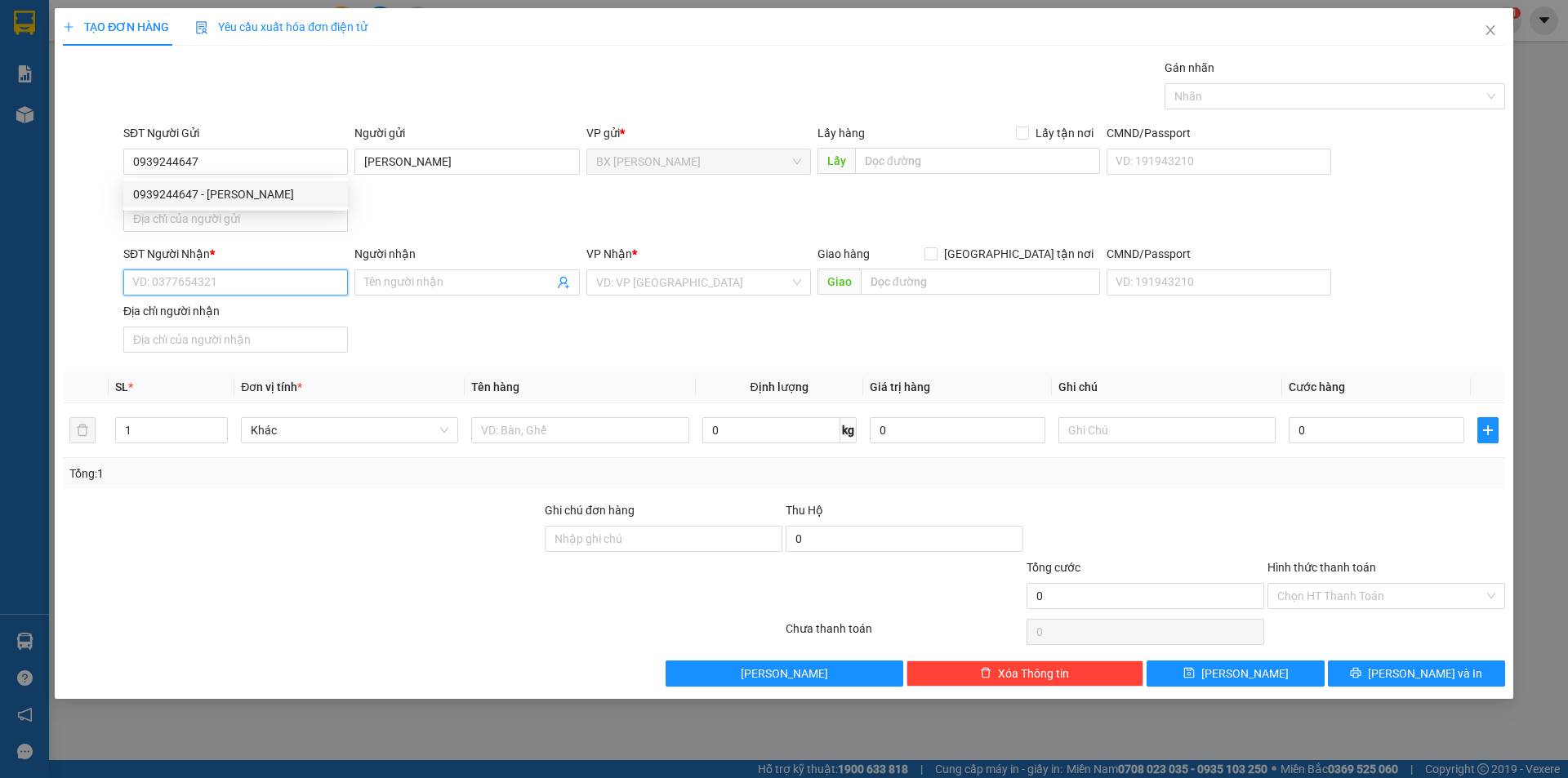
click at [248, 274] on input "SĐT Người Nhận *" at bounding box center [236, 282] width 225 height 26
type input "0703845501"
click at [240, 308] on div "0703845501 - DƯƠNG KIM CHUNG" at bounding box center [236, 316] width 205 height 18
type input "[PERSON_NAME]"
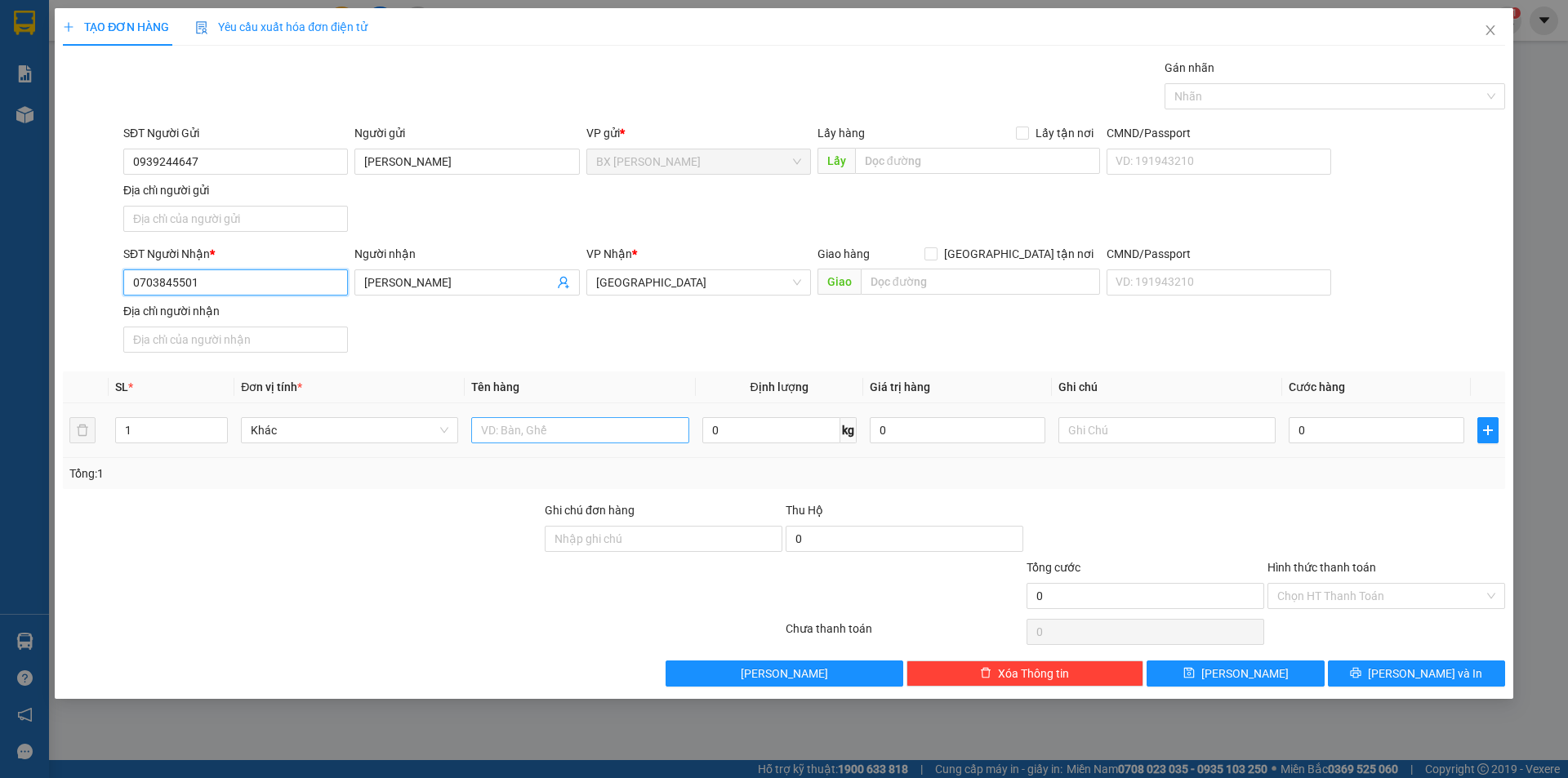
type input "0703845501"
click at [619, 436] on input "text" at bounding box center [580, 430] width 217 height 26
type input "THÙNG"
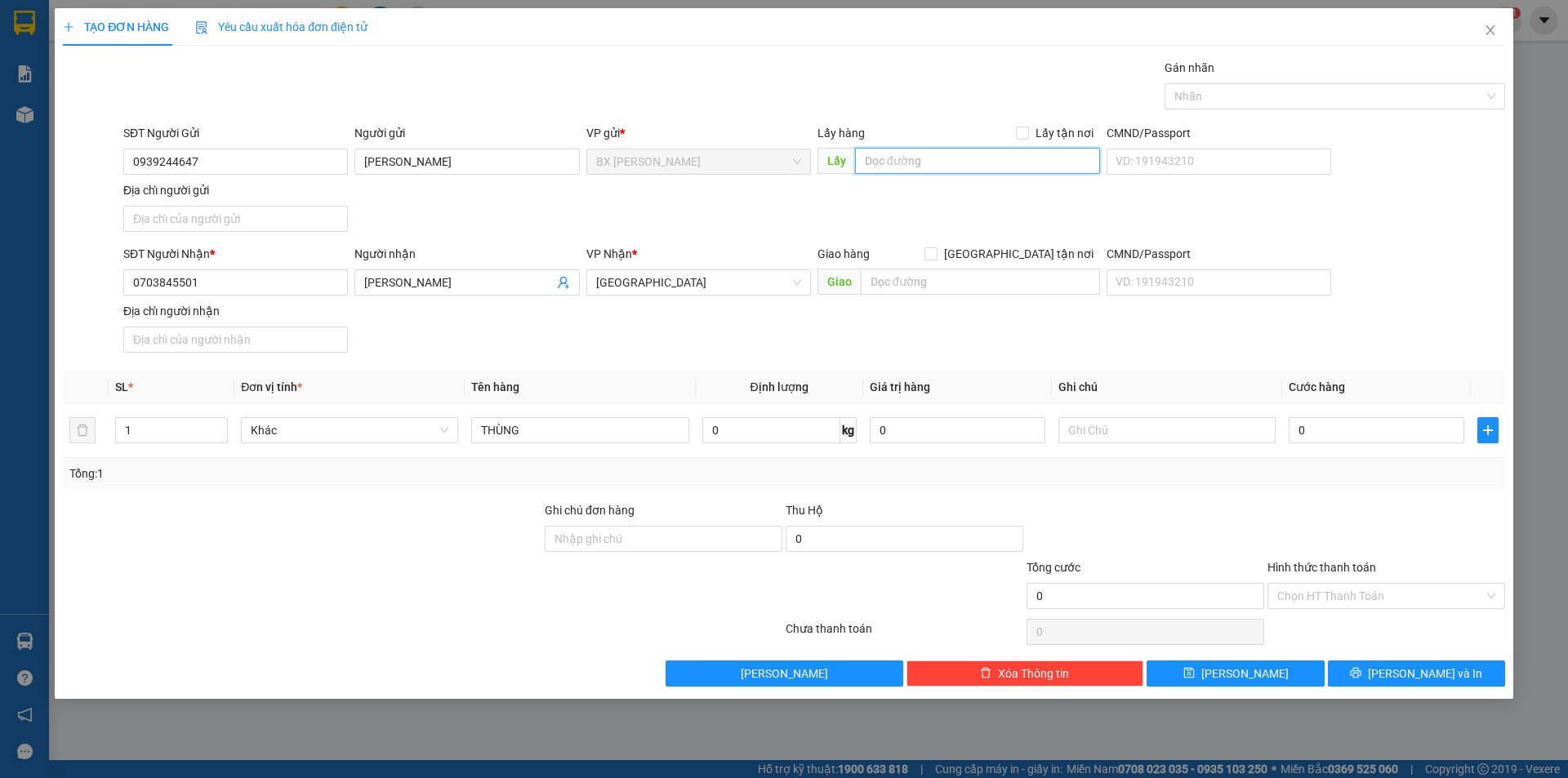
click at [1037, 152] on input "text" at bounding box center [977, 160] width 245 height 26
type input "GIỌT ĐẮNG"
click at [1374, 671] on button "[PERSON_NAME] và In" at bounding box center [1416, 673] width 177 height 26
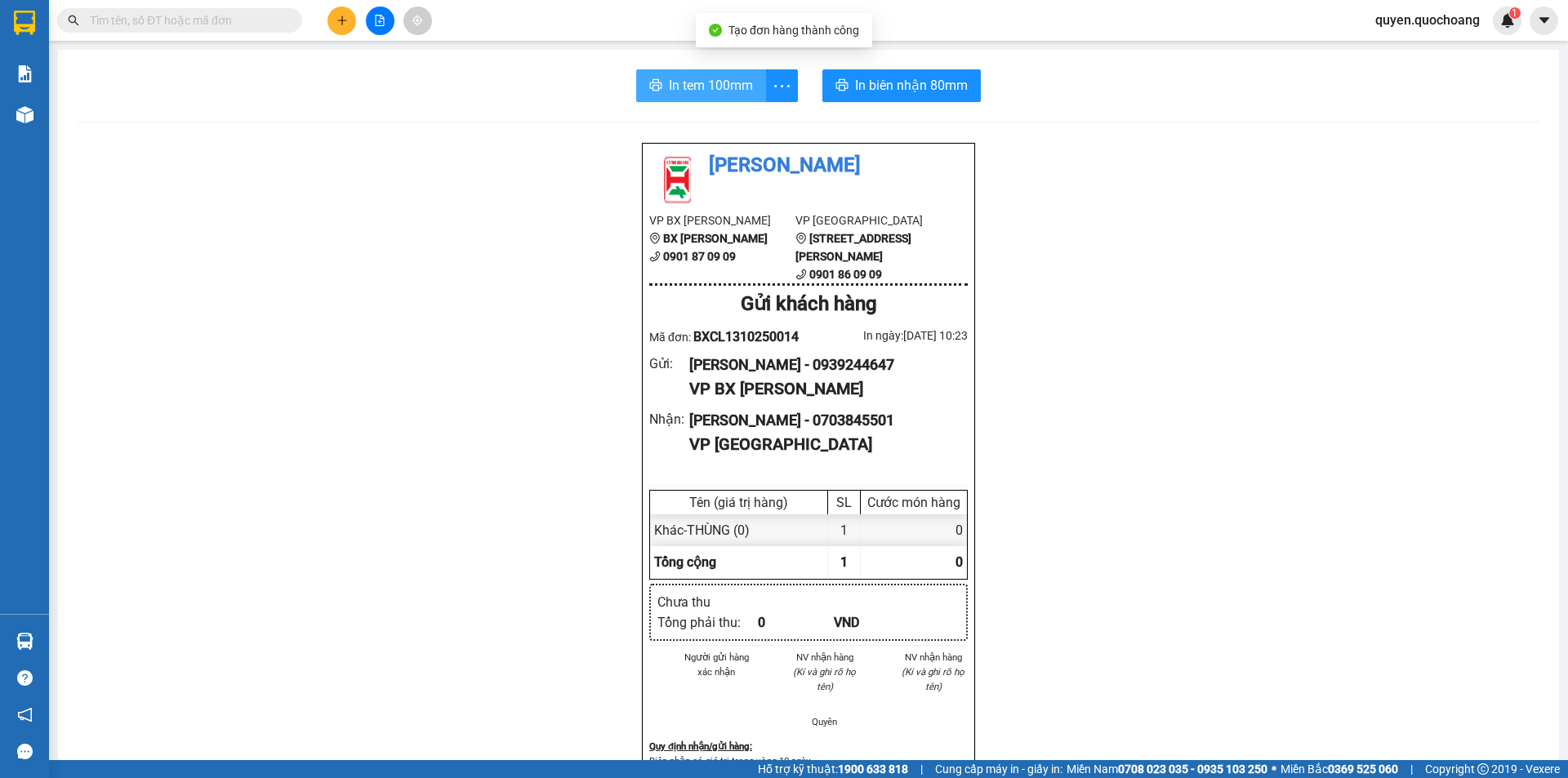
click at [669, 87] on span "In tem 100mm" at bounding box center [711, 85] width 84 height 21
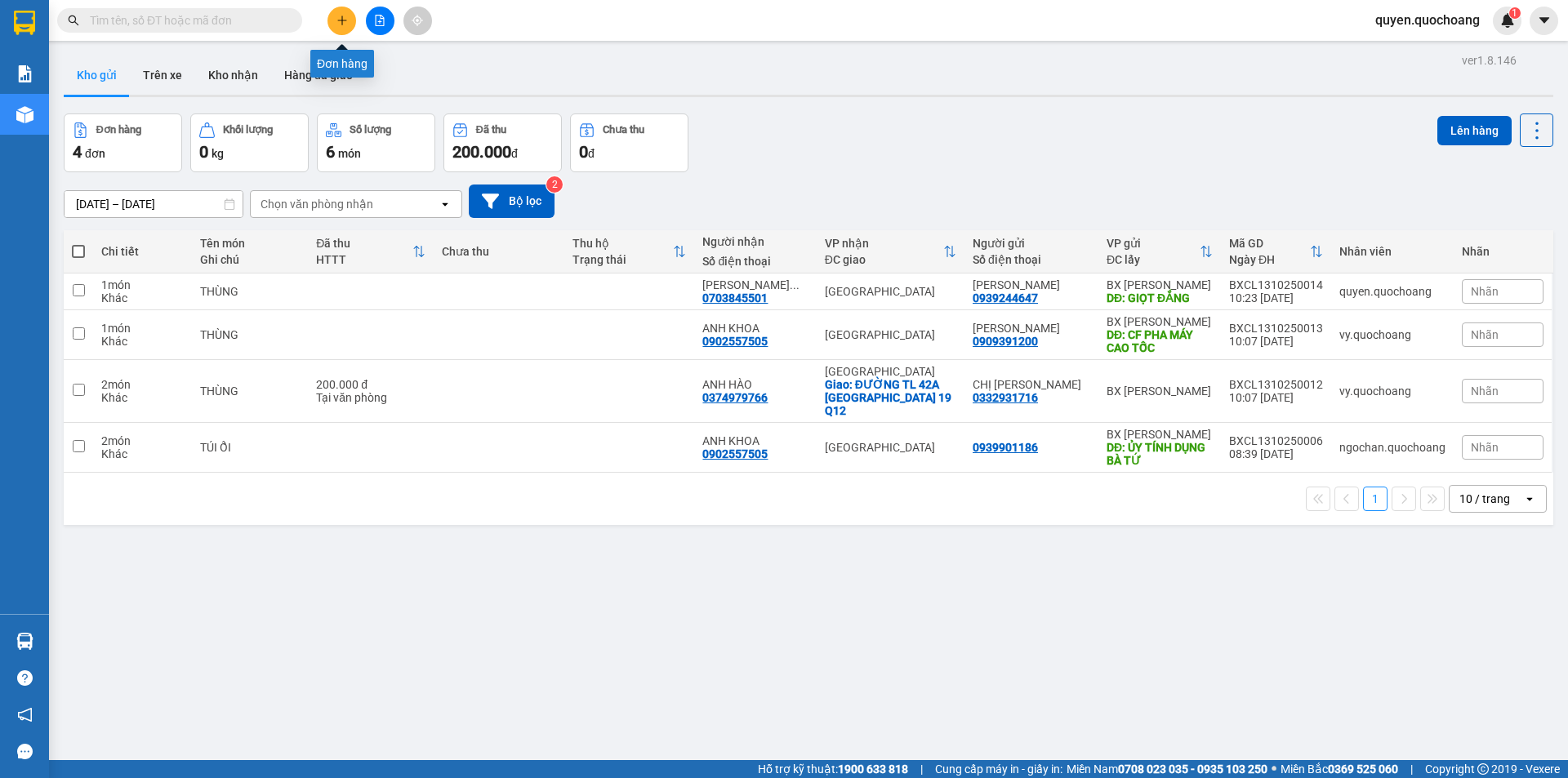
click at [350, 22] on button at bounding box center [342, 21] width 28 height 28
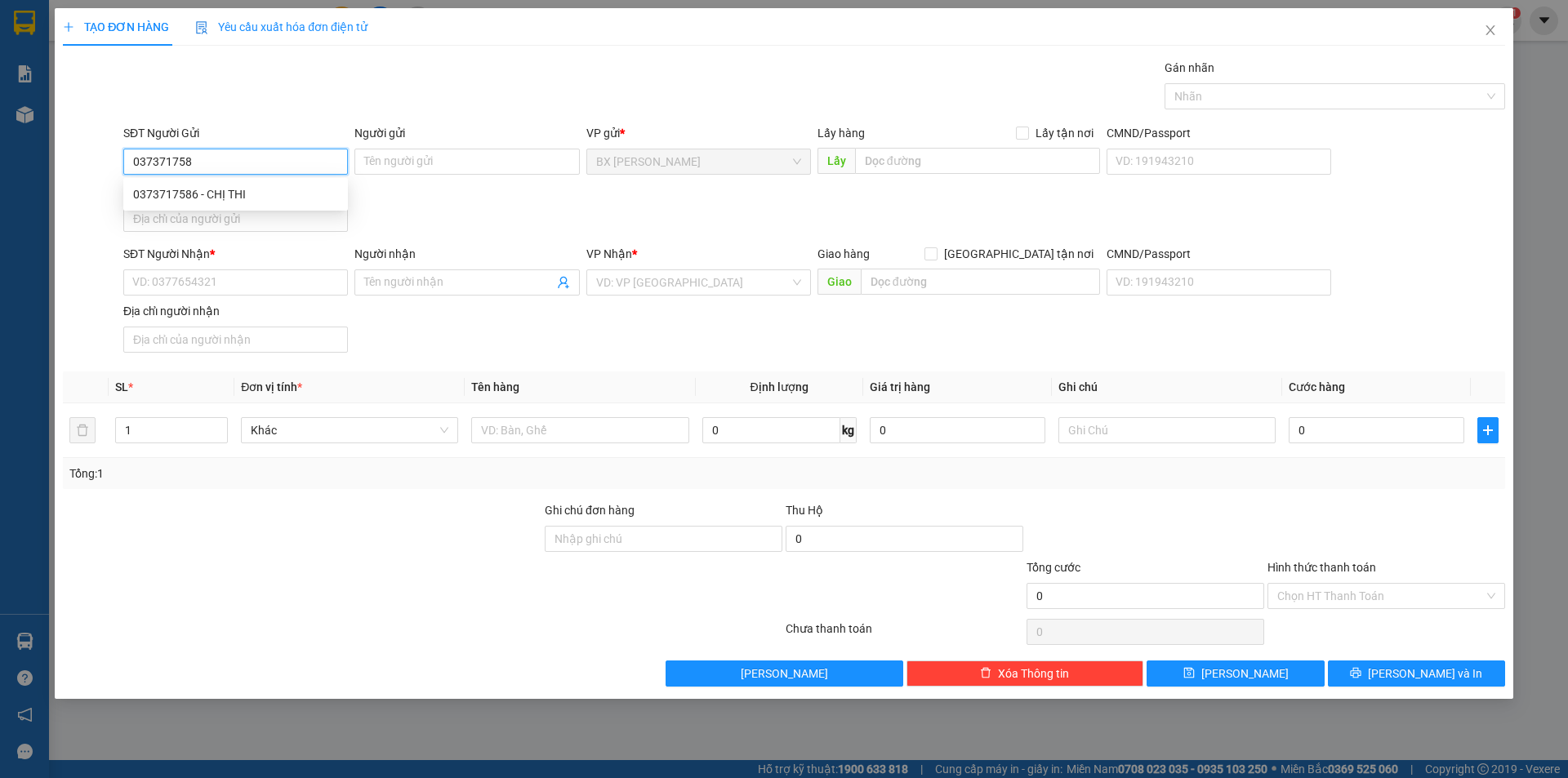
type input "0373717586"
click at [289, 207] on div "0373717586 - CHỊ THI" at bounding box center [236, 194] width 225 height 26
type input "CHỊ THI"
type input "0373717586"
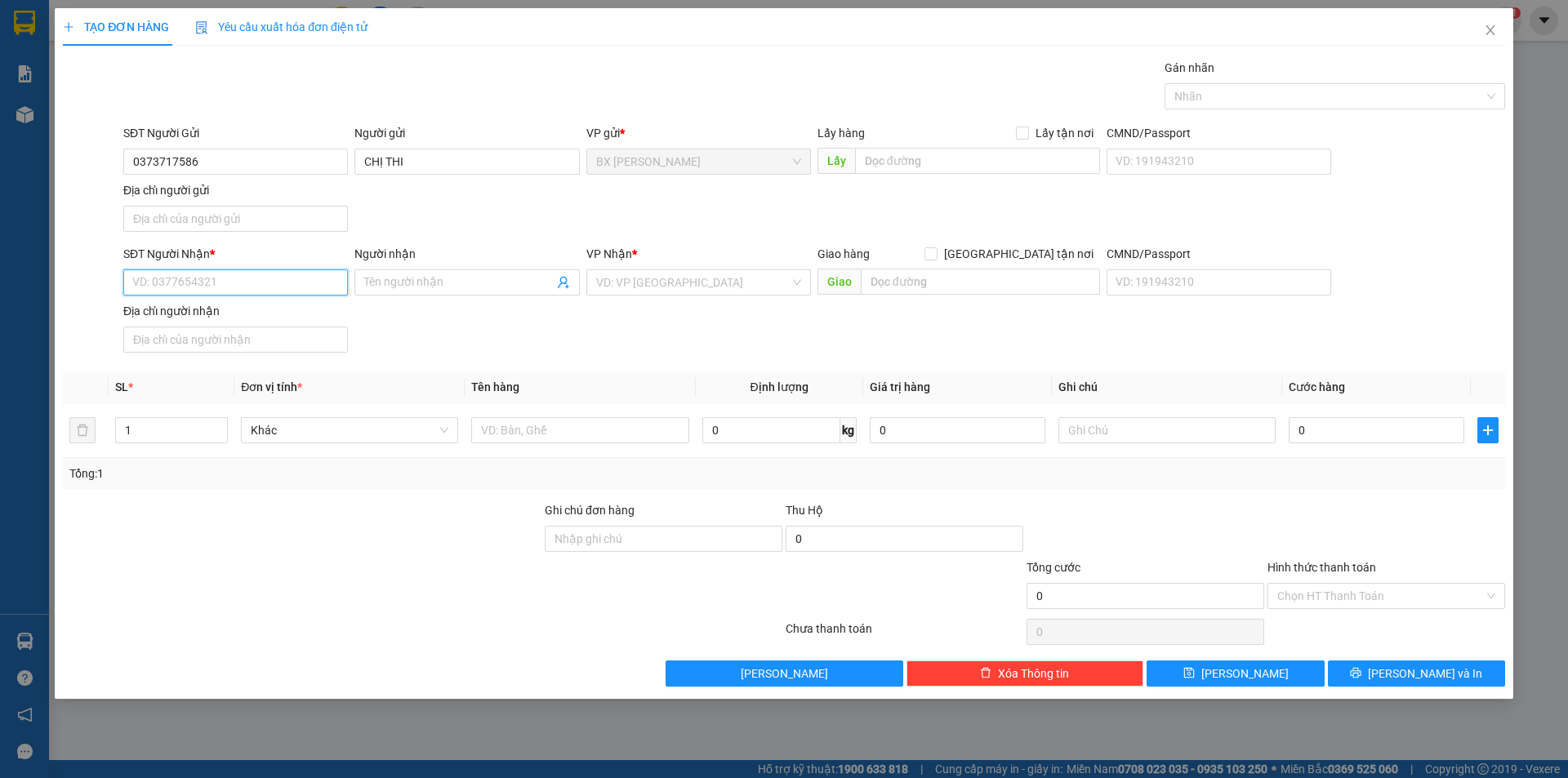
click at [267, 276] on input "SĐT Người Nhận *" at bounding box center [236, 282] width 225 height 26
drag, startPoint x: 265, startPoint y: 336, endPoint x: 424, endPoint y: 360, distance: 160.8
click at [265, 337] on div "0932434127 - ANH ĐỈNH" at bounding box center [236, 342] width 205 height 18
type input "0932434127"
type input "ANH ĐỈNH"
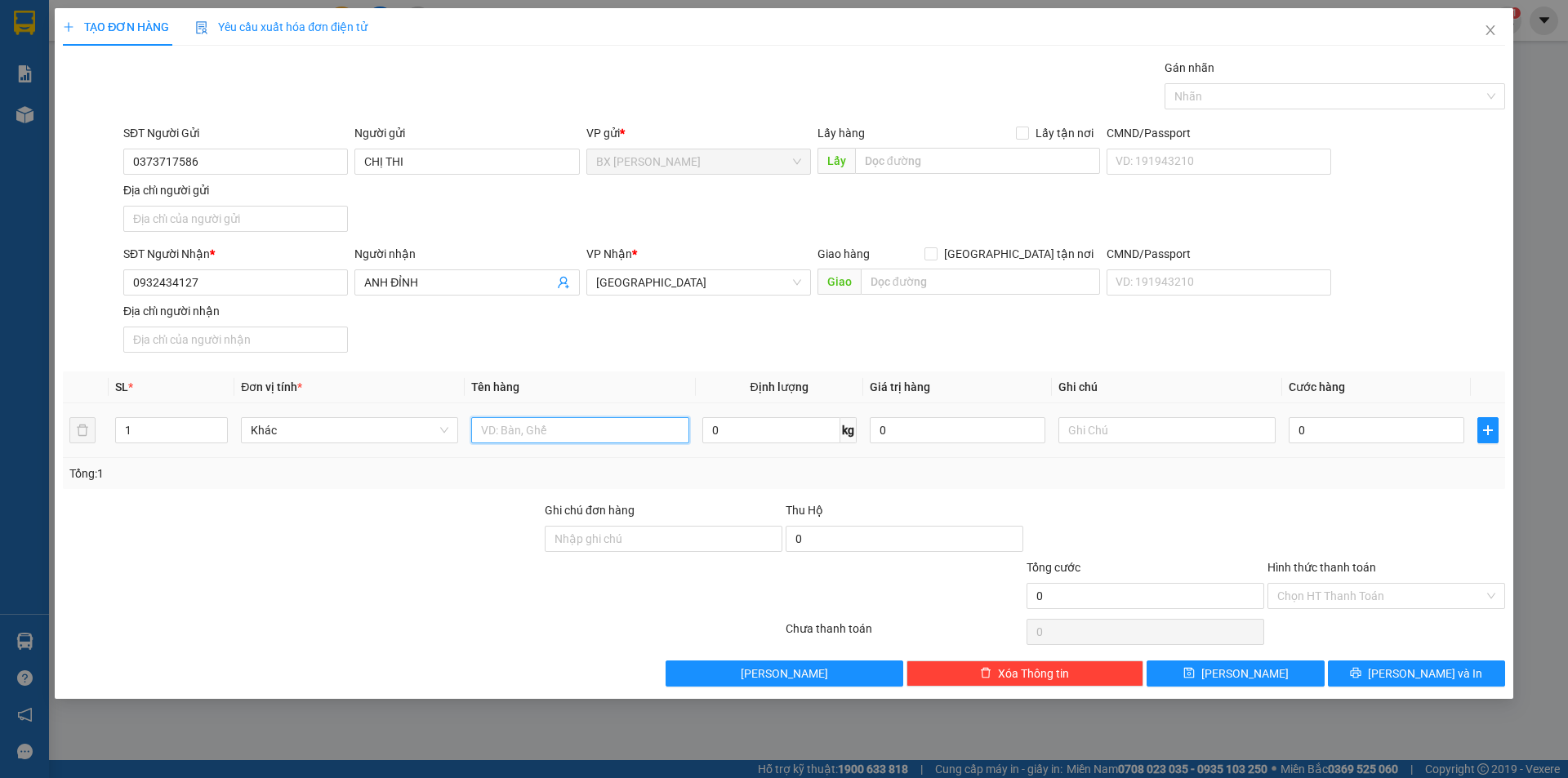
click at [534, 422] on input "text" at bounding box center [580, 430] width 217 height 26
type input "THÙNG"
click at [1347, 431] on input "0" at bounding box center [1376, 430] width 176 height 26
type input "5"
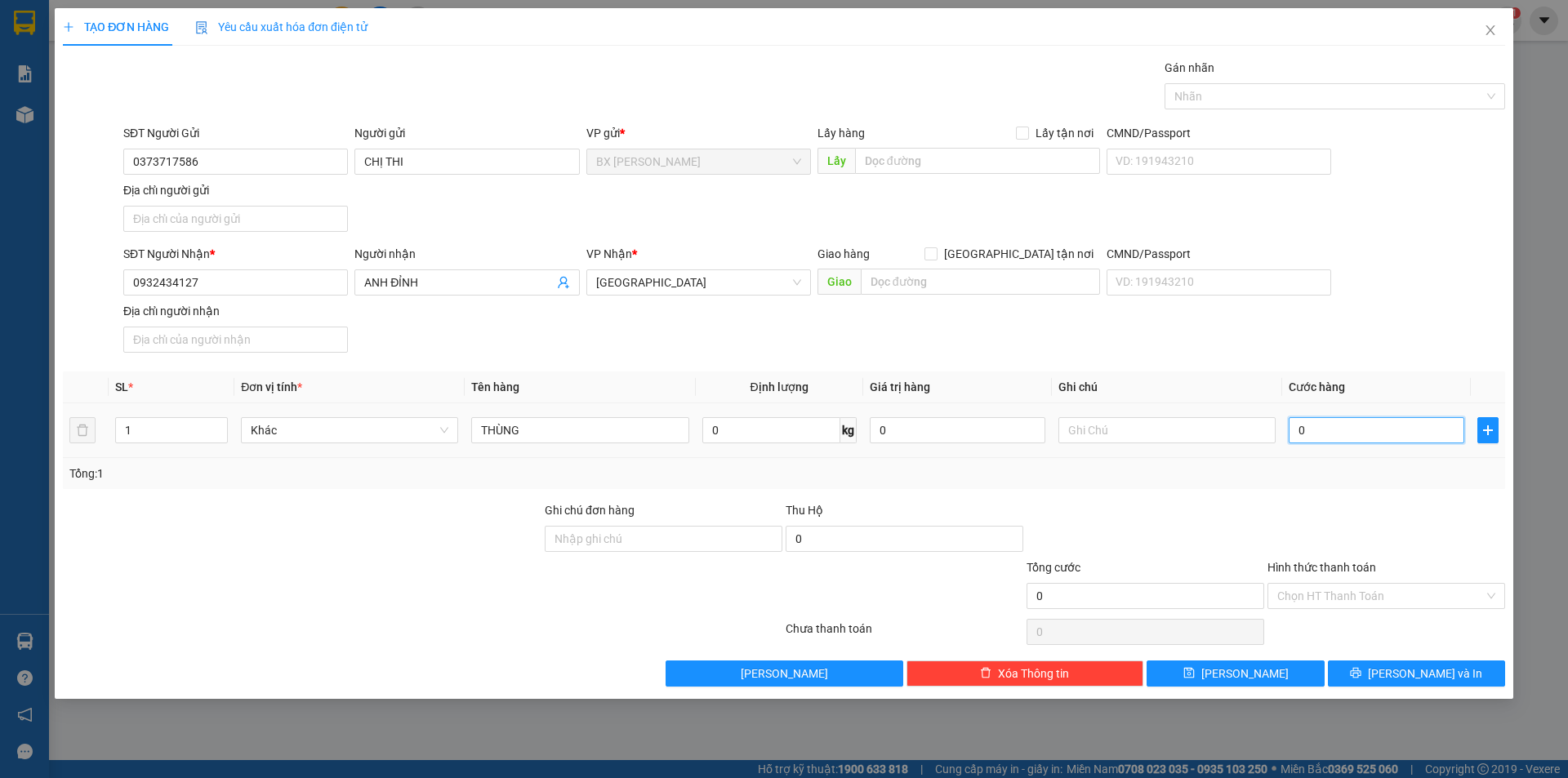
type input "5"
type input "50"
type input "500"
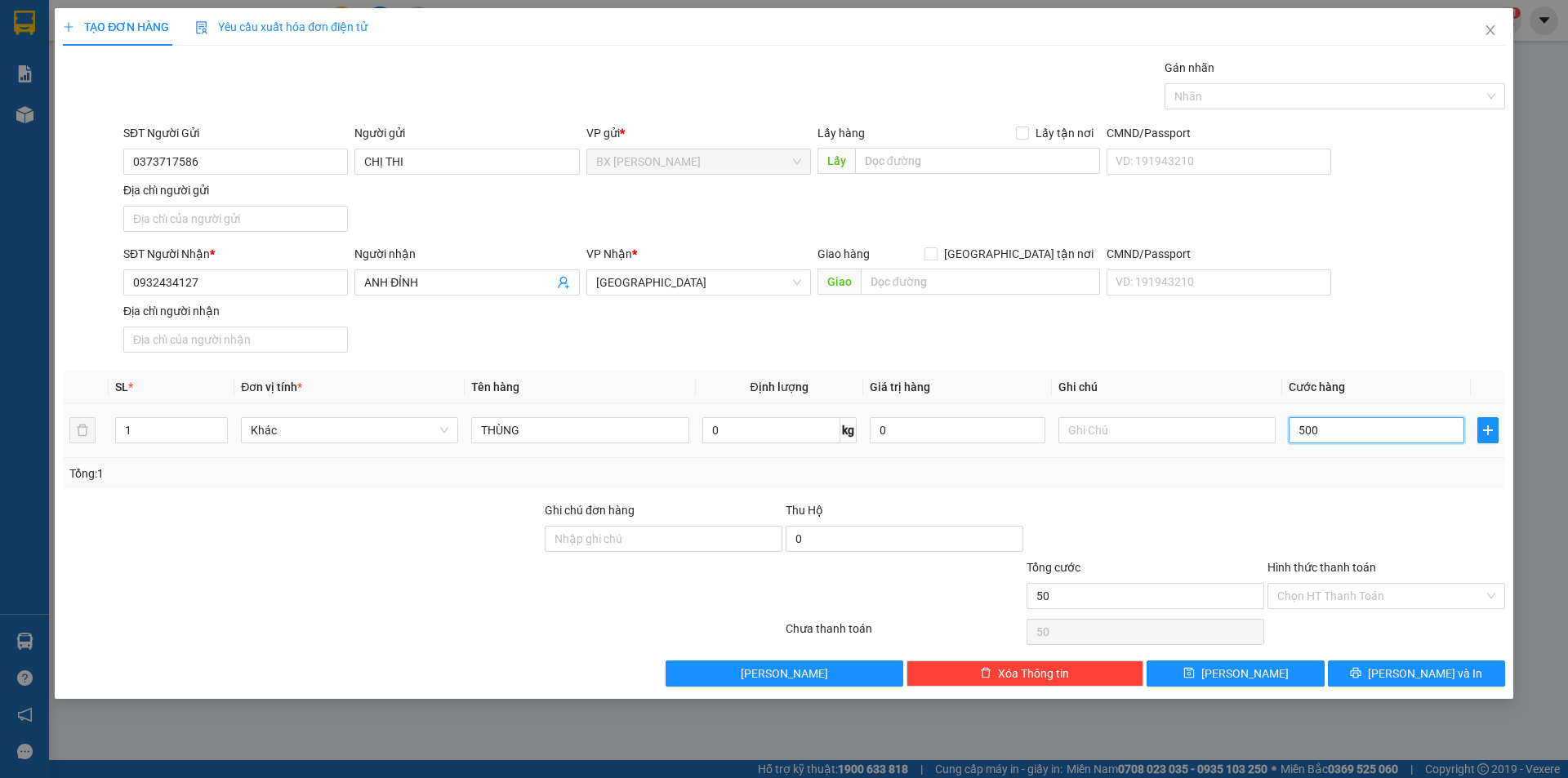
type input "500"
type input "5.000"
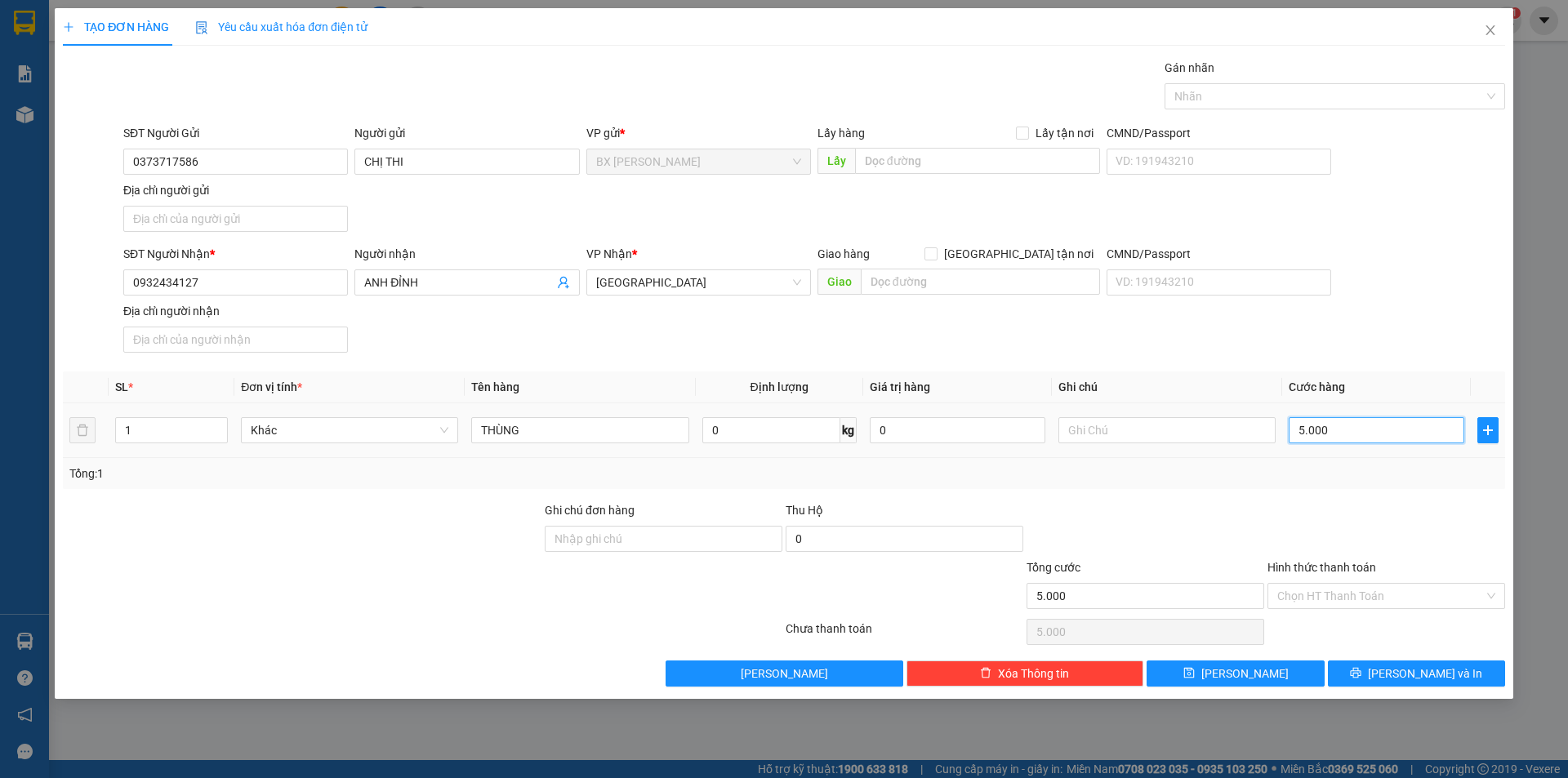
type input "50.000"
click at [1341, 595] on input "Hình thức thanh toán" at bounding box center [1381, 596] width 207 height 24
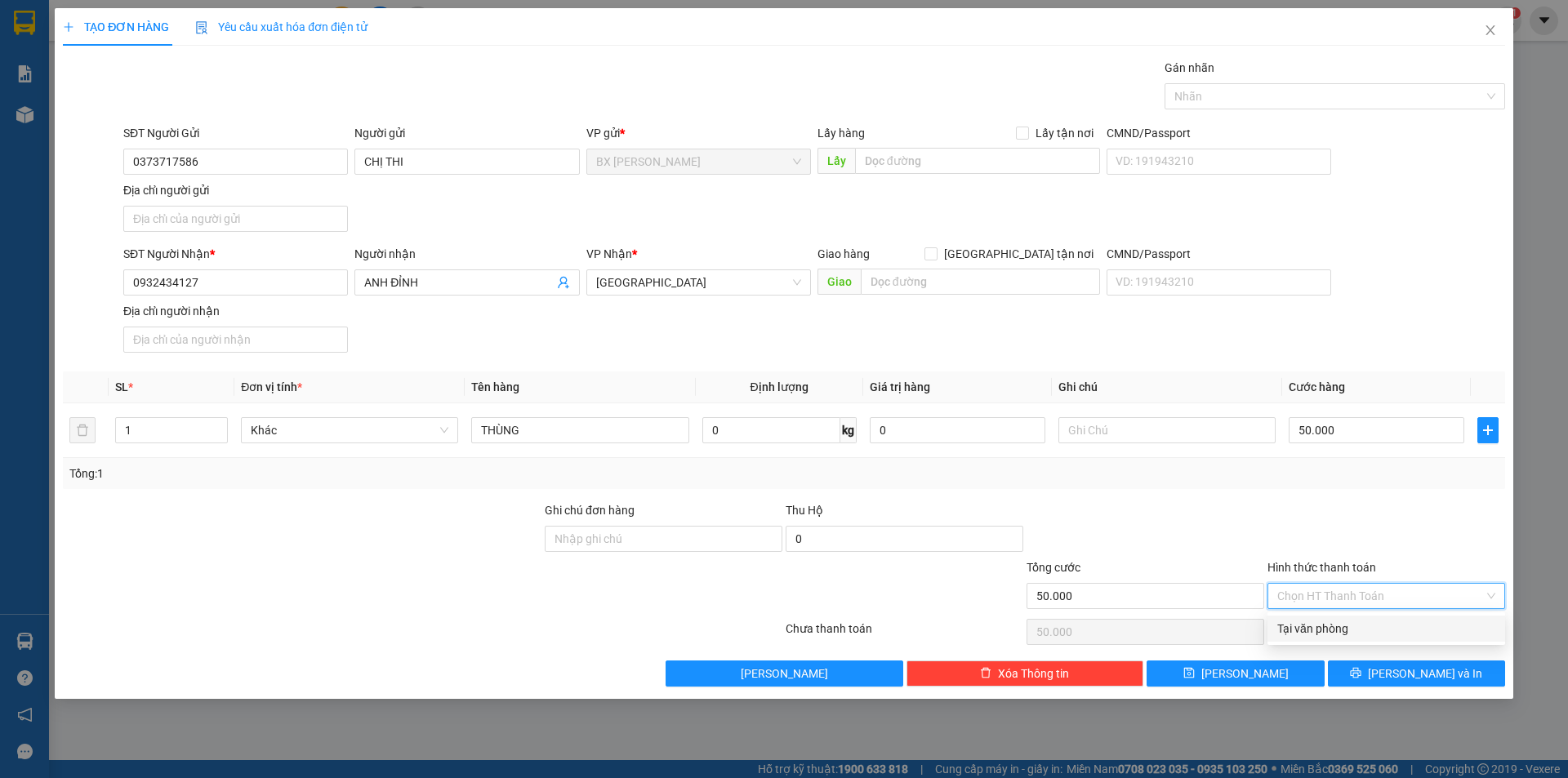
click at [1345, 619] on div "Tại văn phòng" at bounding box center [1386, 628] width 237 height 26
type input "0"
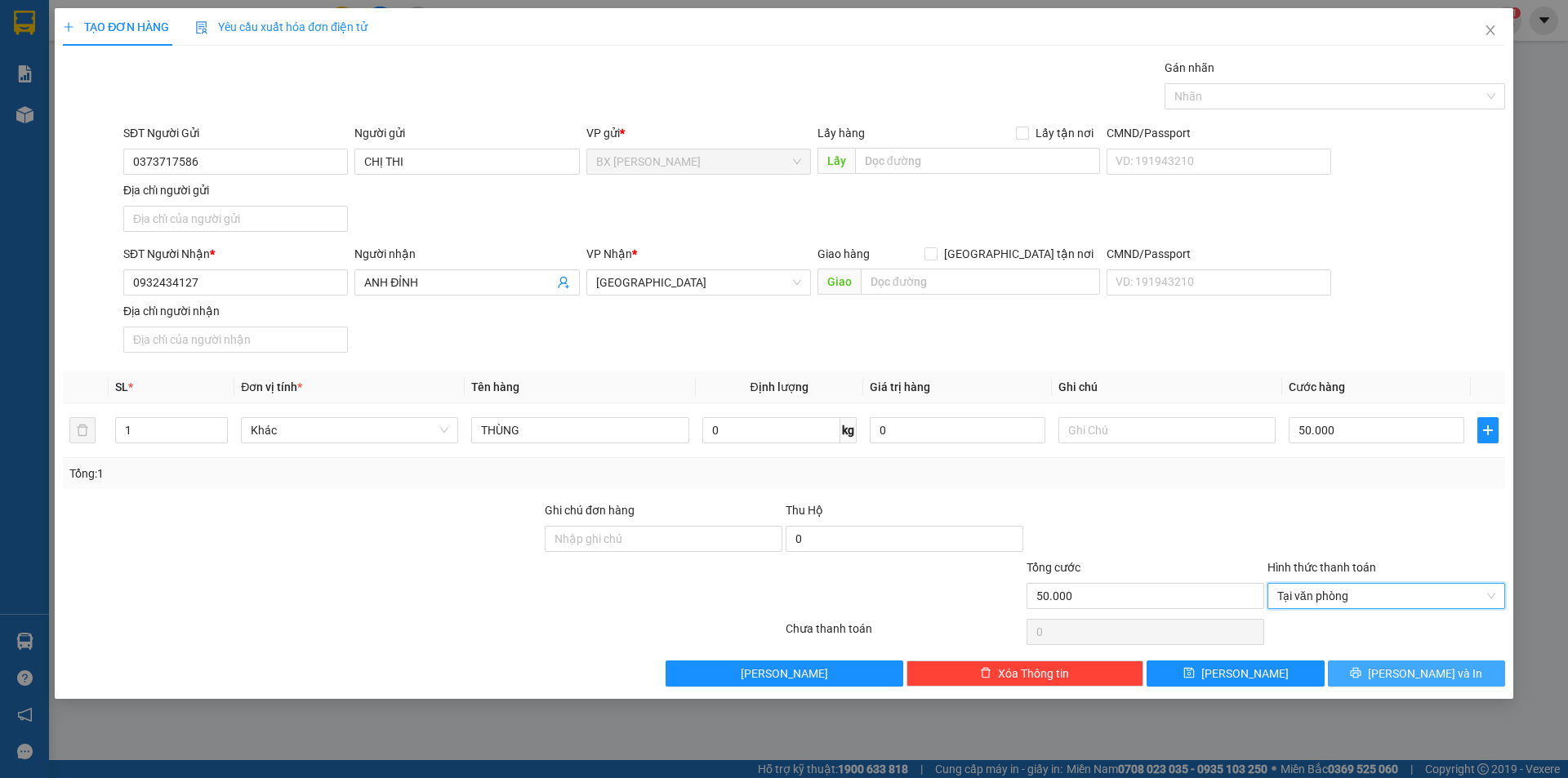
click at [1372, 671] on button "[PERSON_NAME] và In" at bounding box center [1416, 673] width 177 height 26
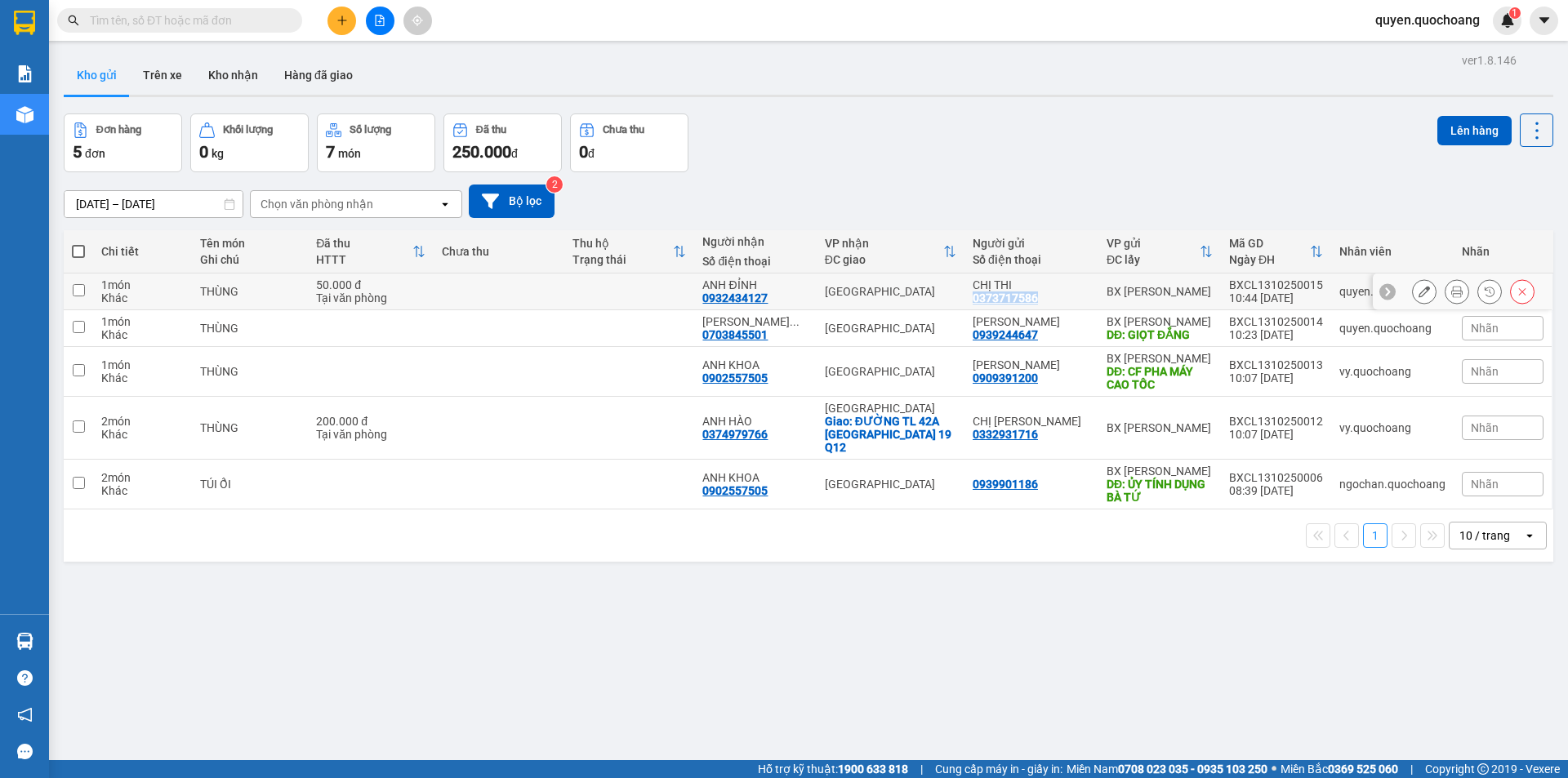
copy div "0373717586"
drag, startPoint x: 1037, startPoint y: 295, endPoint x: 977, endPoint y: 302, distance: 60.4
click at [977, 302] on div "0373717586" at bounding box center [1005, 298] width 65 height 13
click at [1516, 287] on icon at bounding box center [1522, 292] width 12 height 12
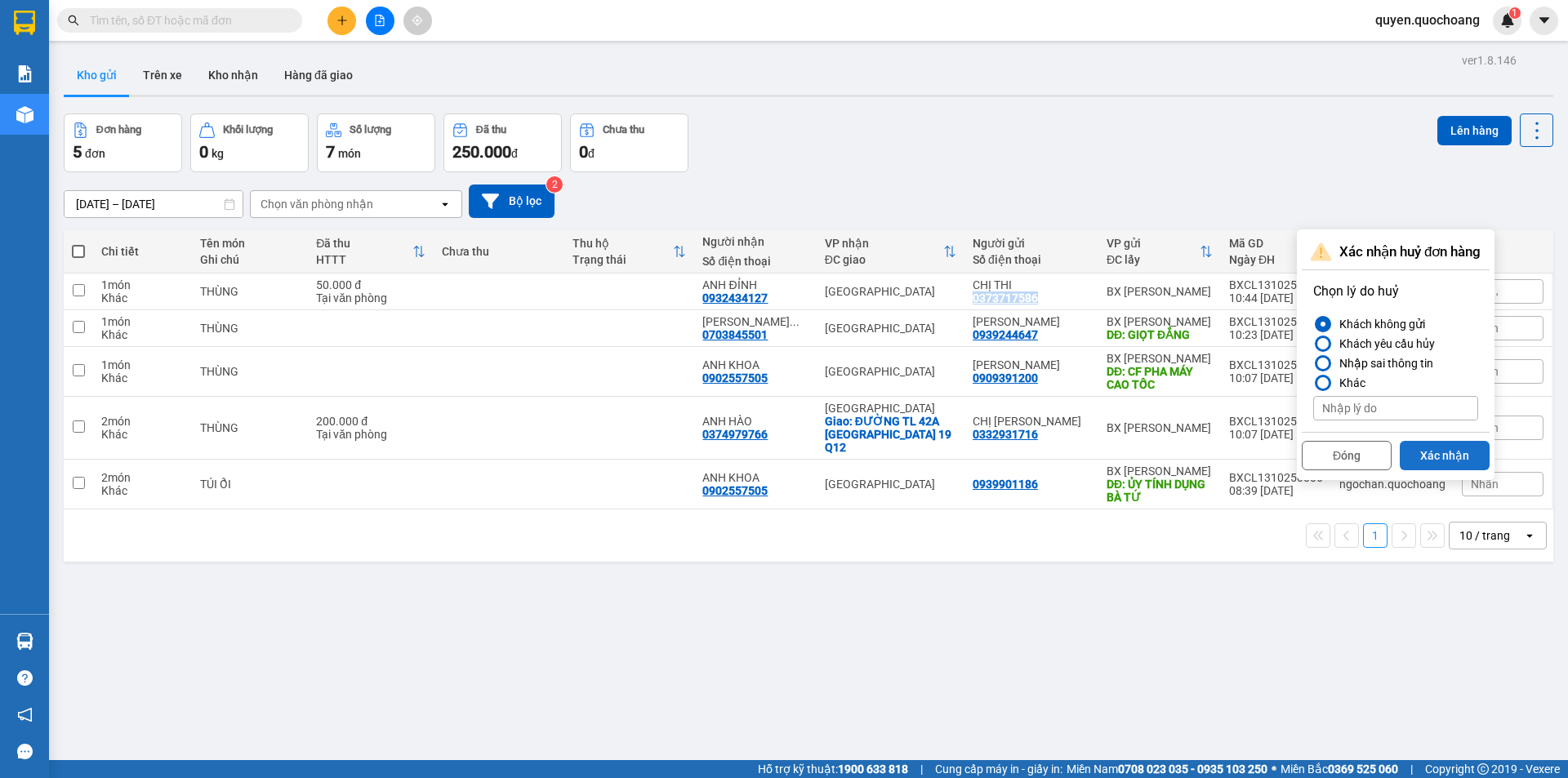
click at [1426, 464] on button "Xác nhận" at bounding box center [1445, 455] width 90 height 29
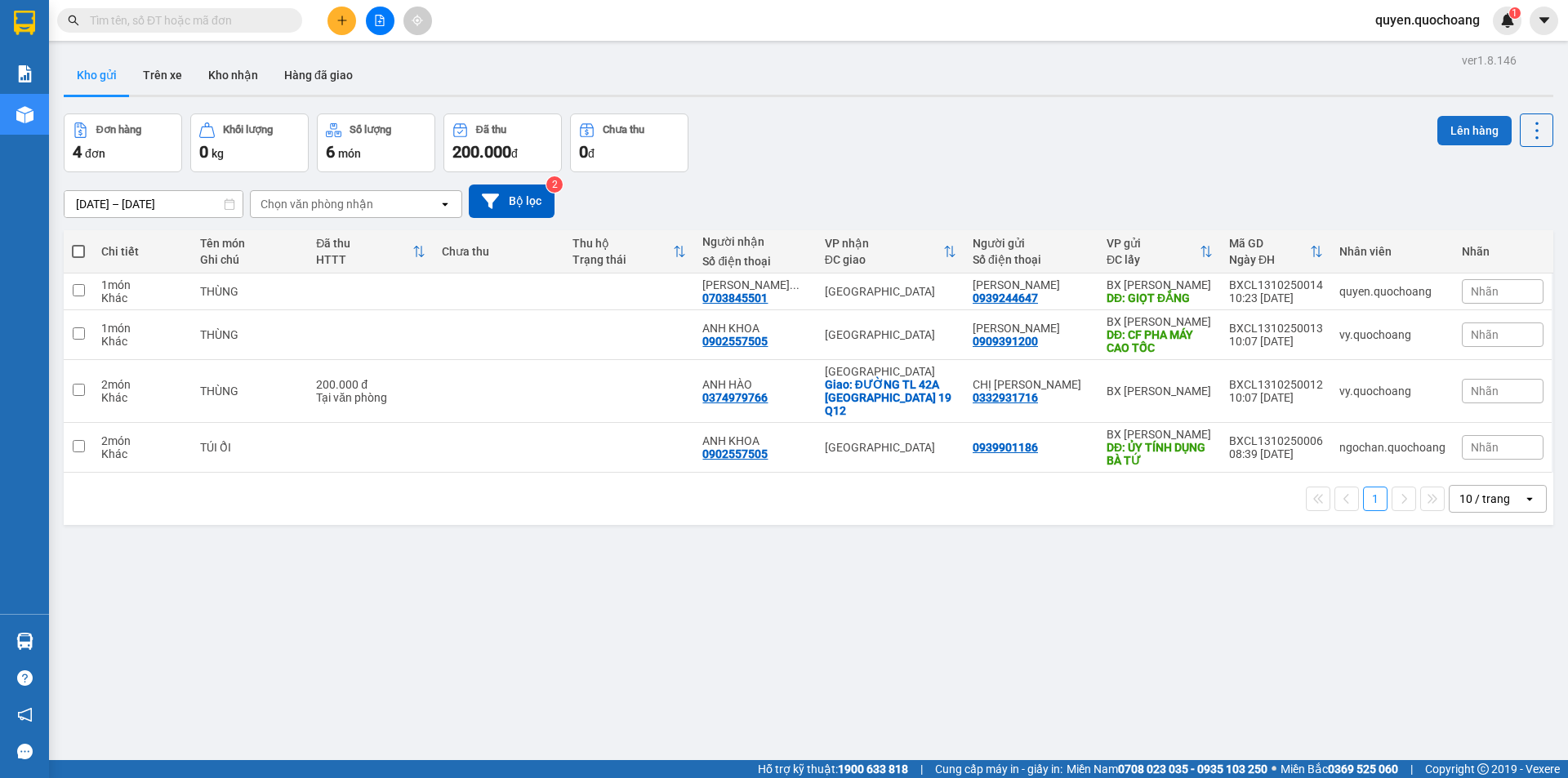
click at [1446, 124] on button "Lên hàng" at bounding box center [1474, 130] width 74 height 29
click at [335, 19] on button at bounding box center [342, 21] width 28 height 28
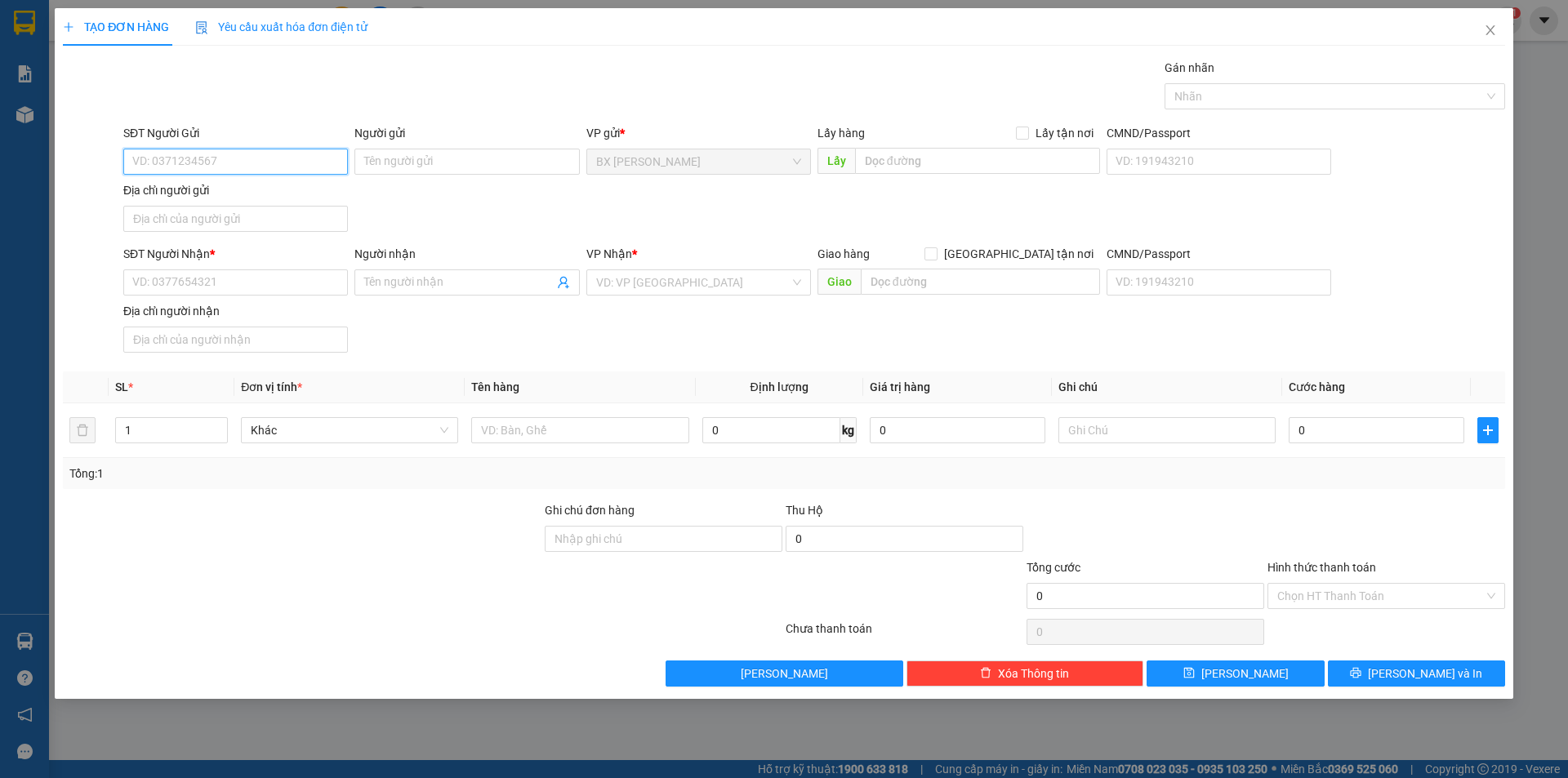
paste input "0373717586"
type input "0373717586"
drag, startPoint x: 260, startPoint y: 192, endPoint x: 269, endPoint y: 222, distance: 31.3
click at [262, 194] on div "0373717586 - CHỊ THI" at bounding box center [236, 194] width 205 height 18
type input "CHỊ THI"
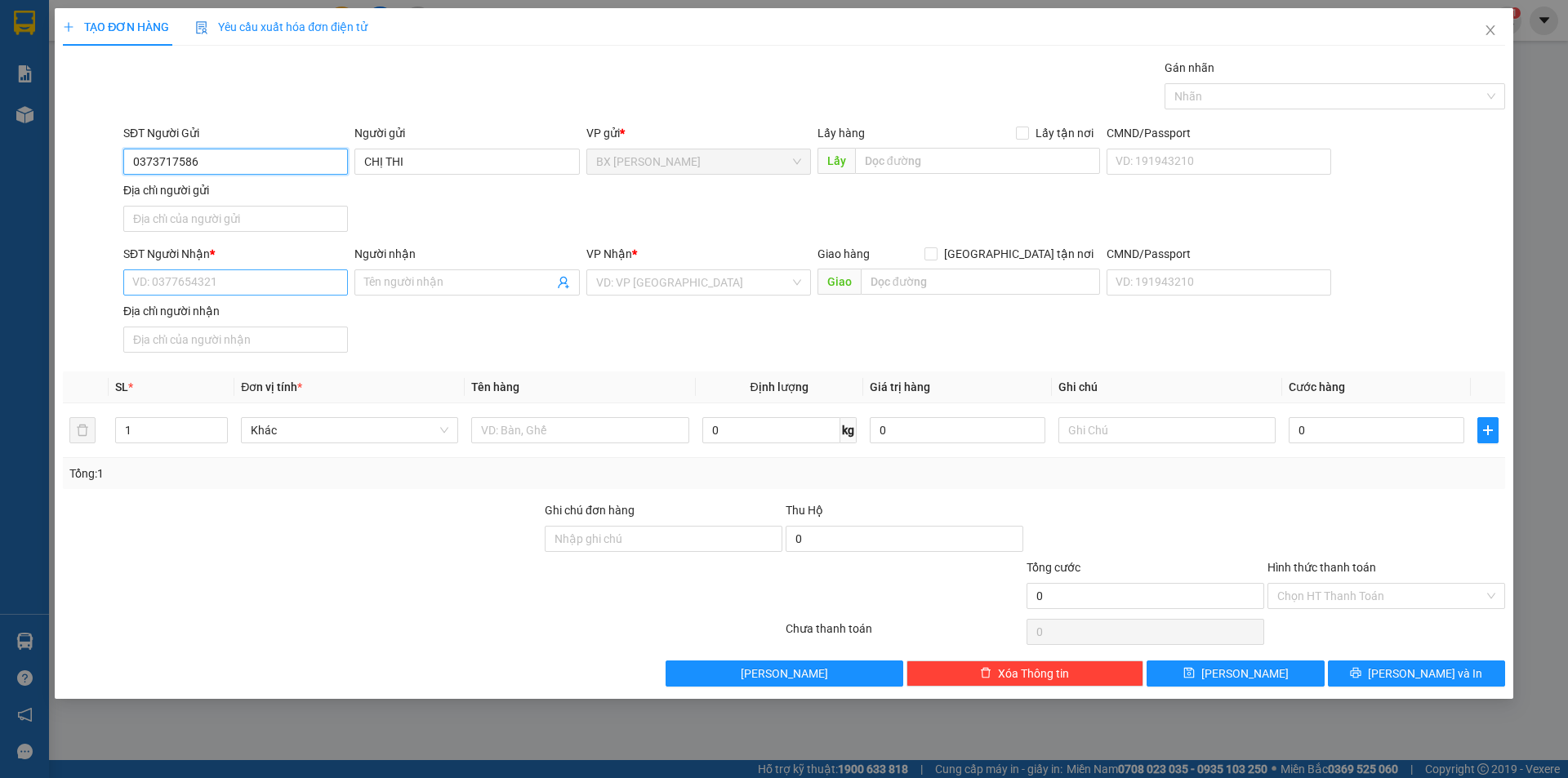
type input "0373717586"
click at [262, 277] on input "SĐT Người Nhận *" at bounding box center [236, 282] width 225 height 26
click at [268, 347] on div "0932434127 - ANH ĐỈNH" at bounding box center [236, 342] width 205 height 18
type input "0932434127"
type input "ANH ĐỈNH"
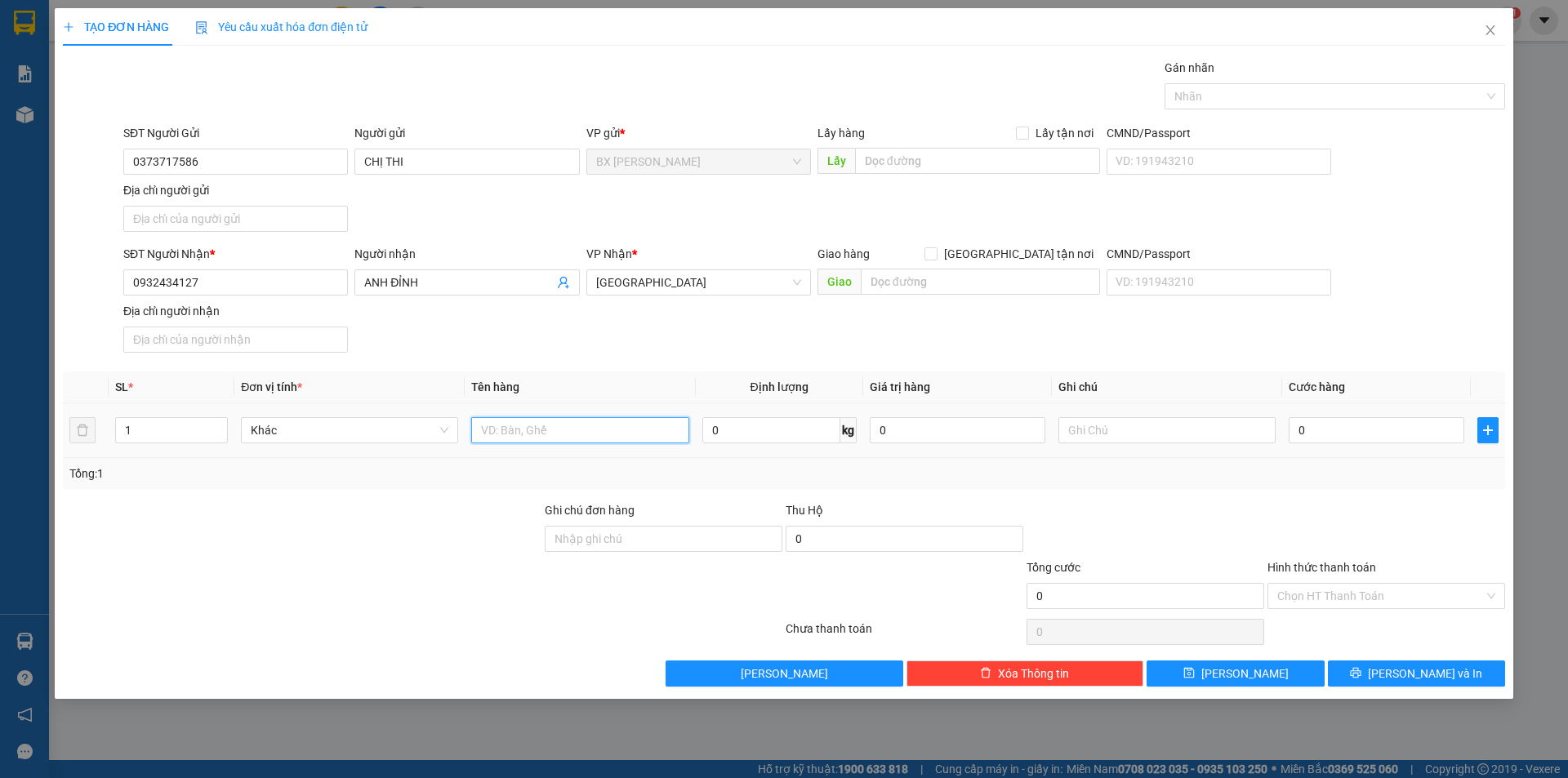
click at [606, 436] on input "text" at bounding box center [580, 430] width 217 height 26
type input "THÙNG"
click at [1395, 429] on input "0" at bounding box center [1376, 430] width 176 height 26
type input "5"
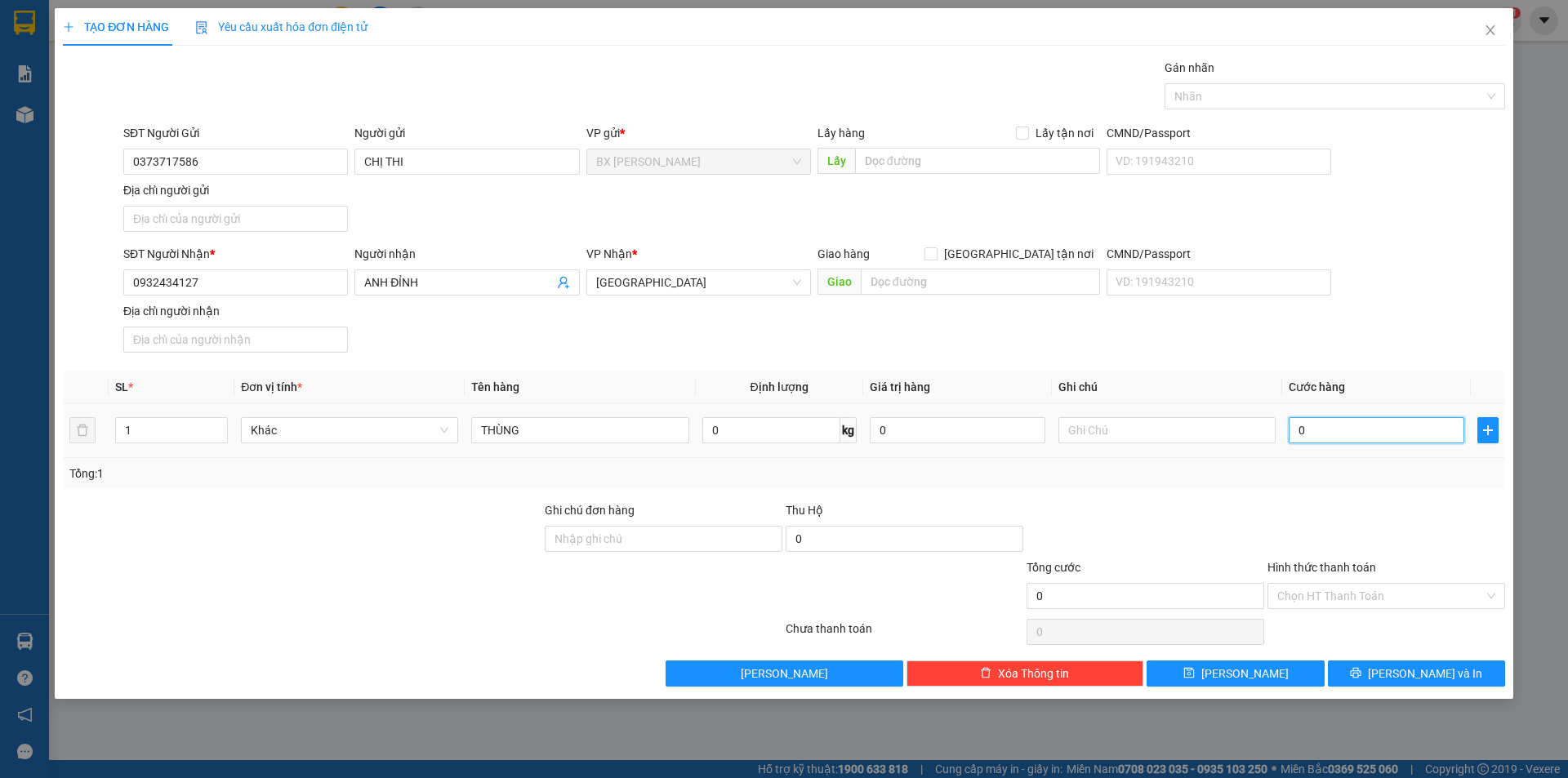
type input "5"
type input "50"
type input "500"
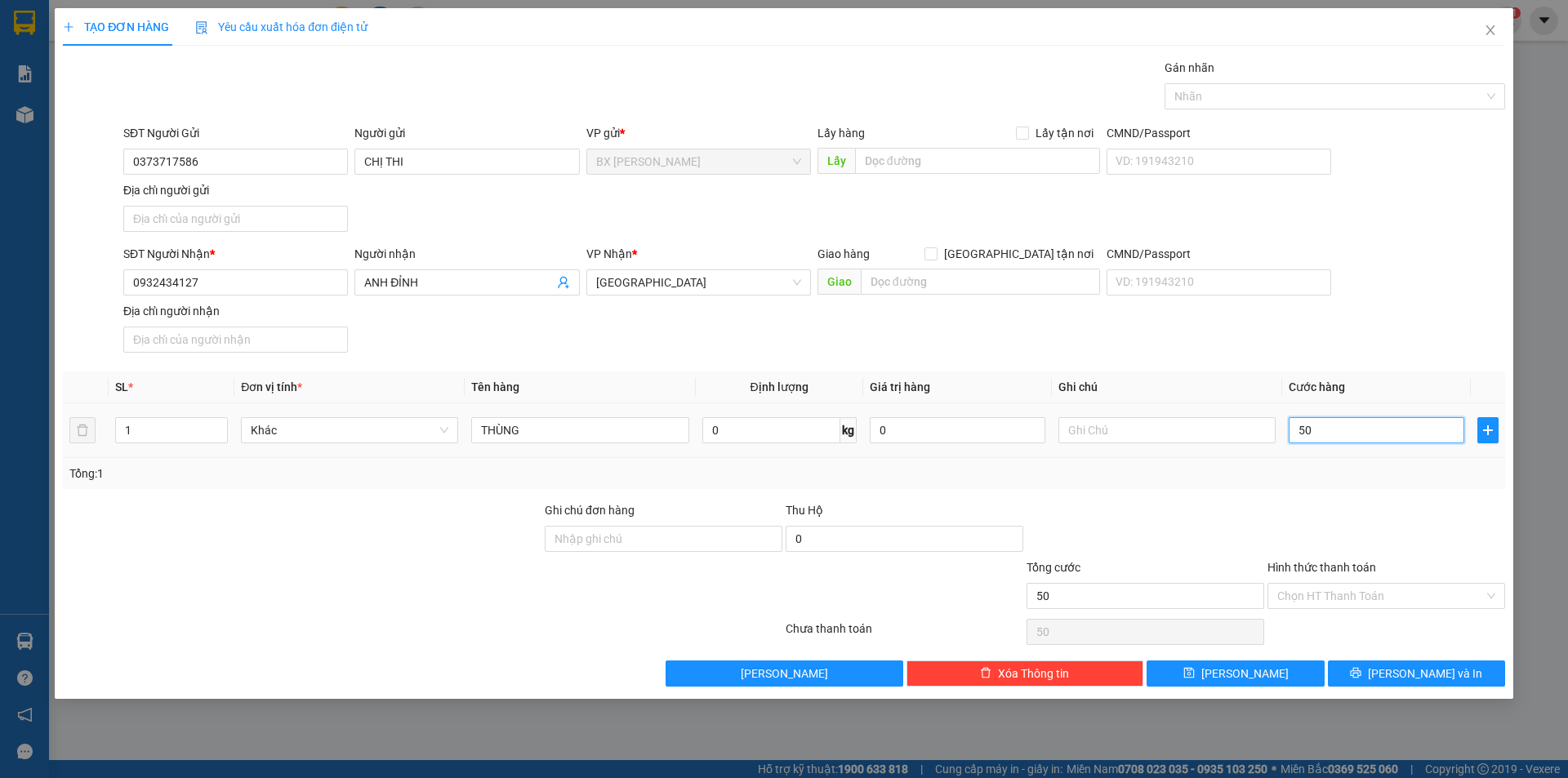
type input "500"
type input "5.000"
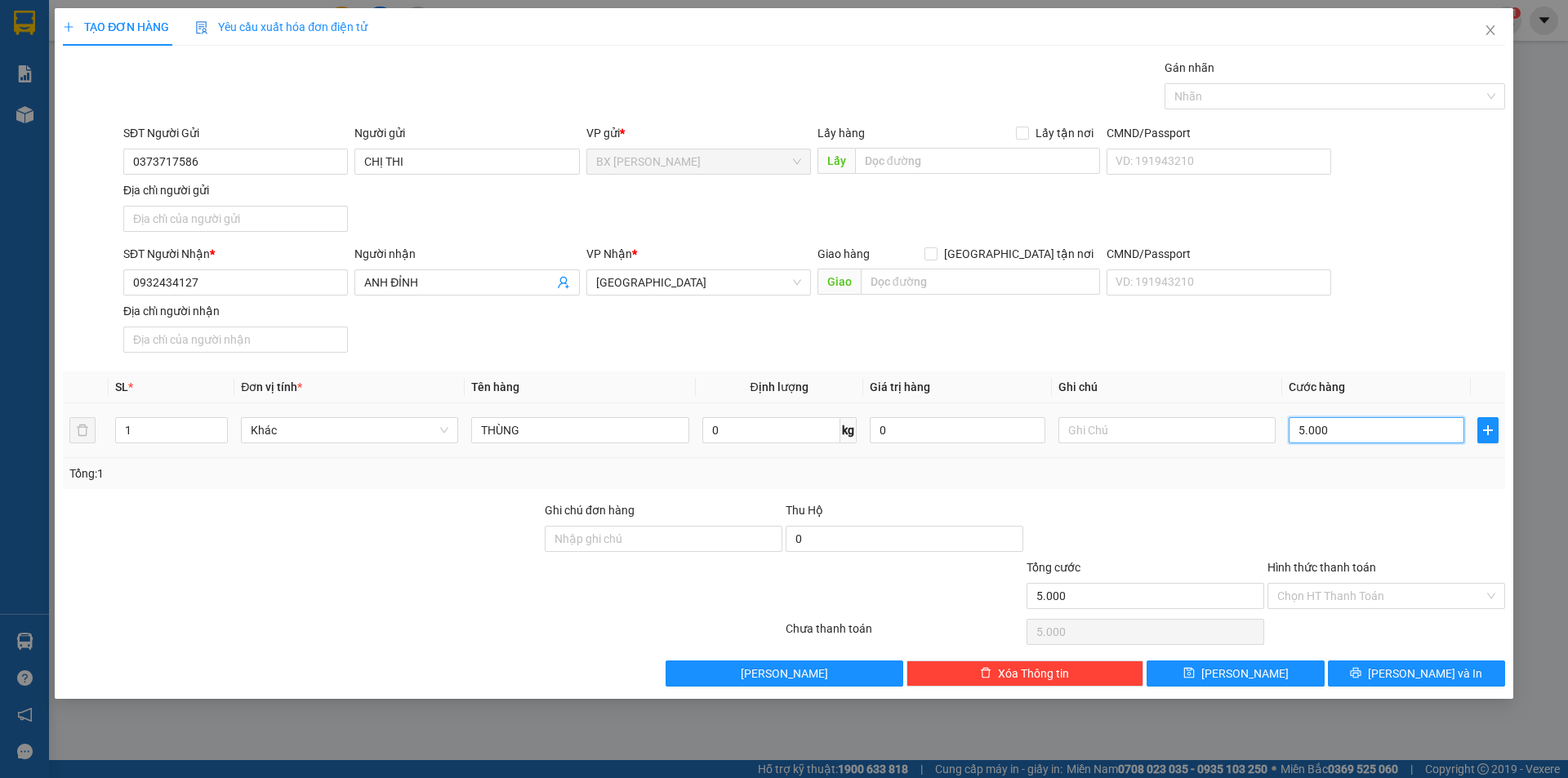
type input "50.000"
click at [1397, 668] on button "[PERSON_NAME] và In" at bounding box center [1416, 673] width 177 height 26
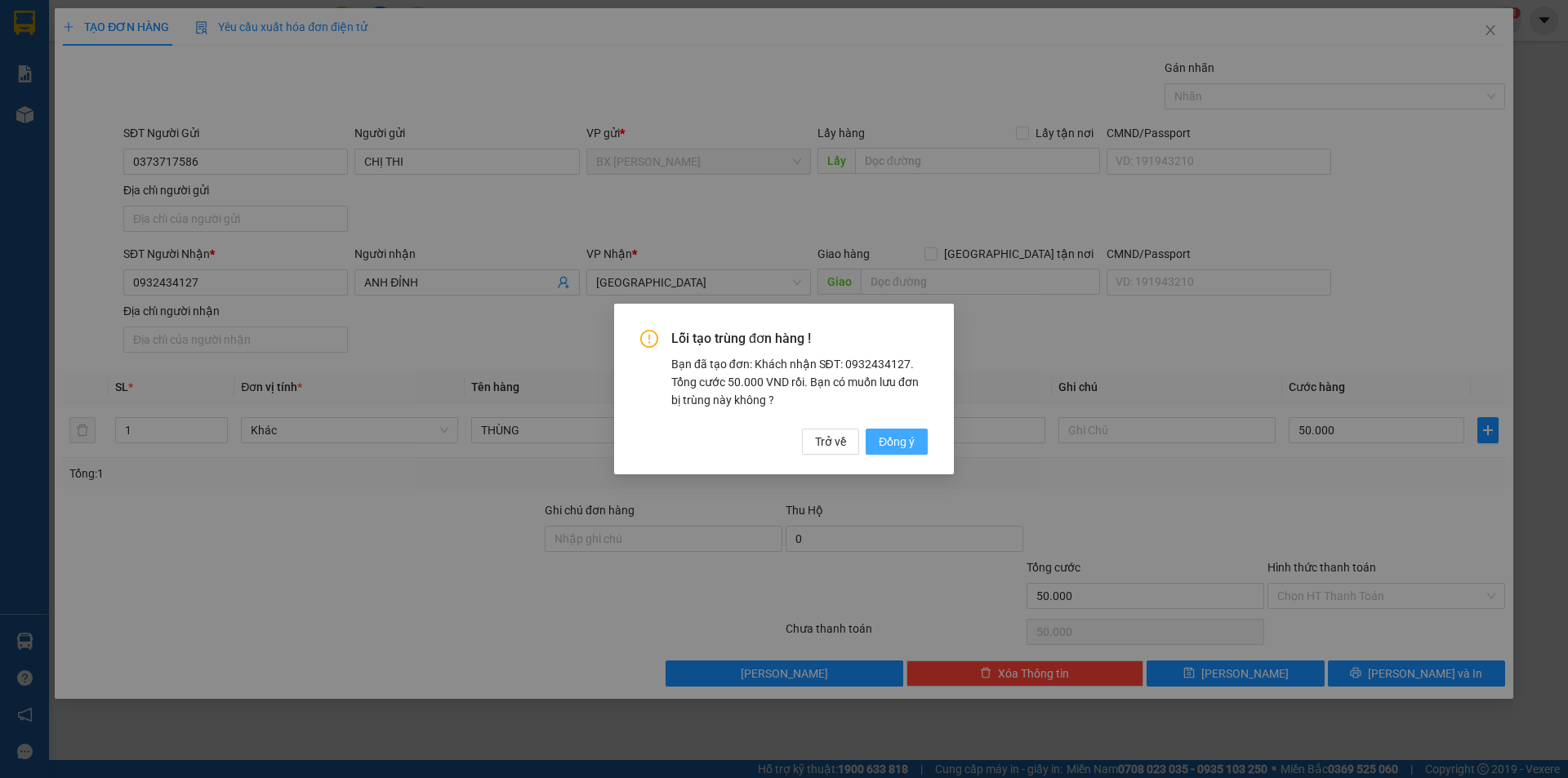
click at [901, 441] on span "Đồng ý" at bounding box center [896, 441] width 36 height 18
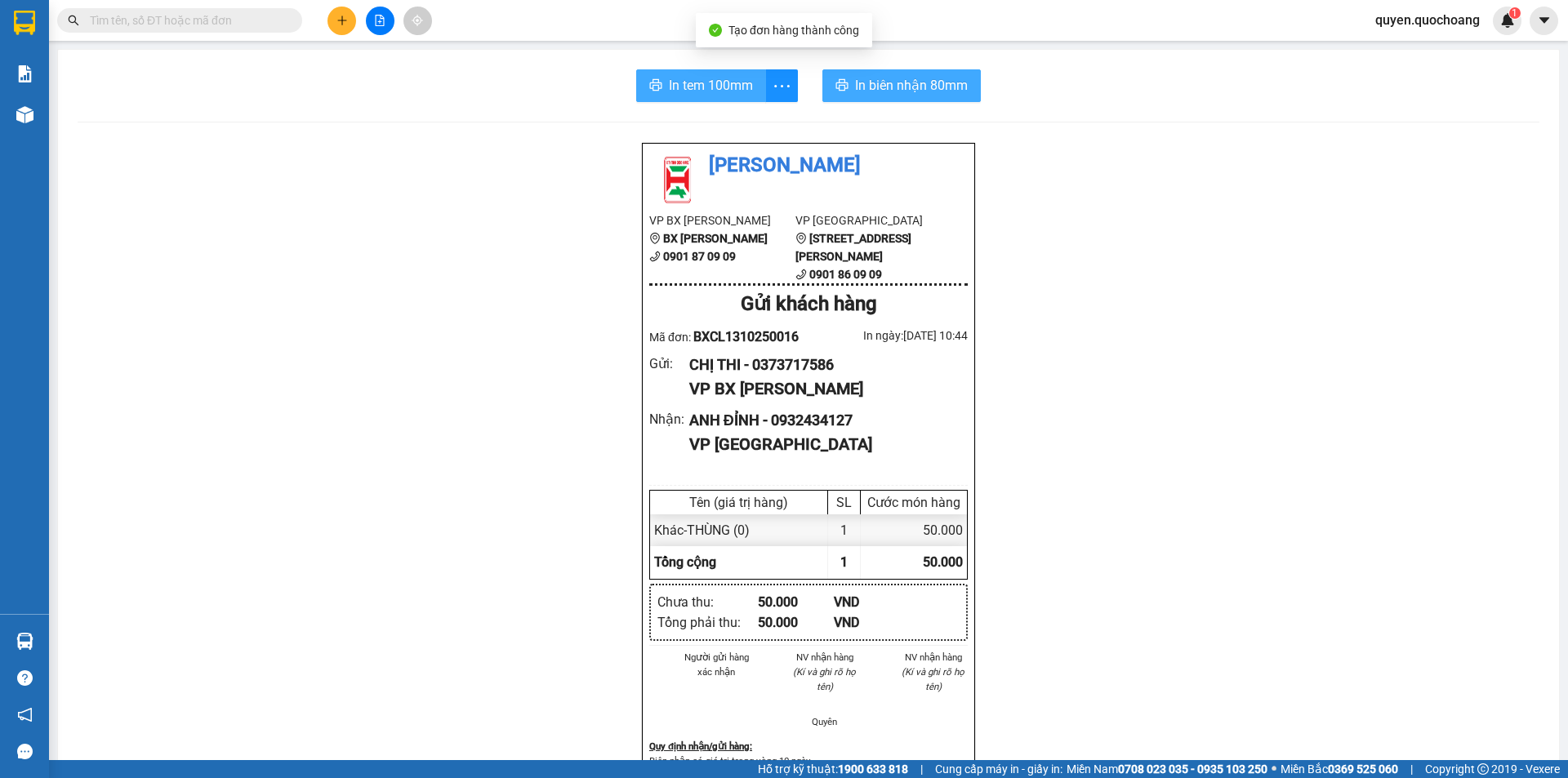
click at [662, 89] on button "In tem 100mm" at bounding box center [702, 85] width 130 height 32
click at [927, 83] on span "In biên nhận 80mm" at bounding box center [911, 85] width 112 height 21
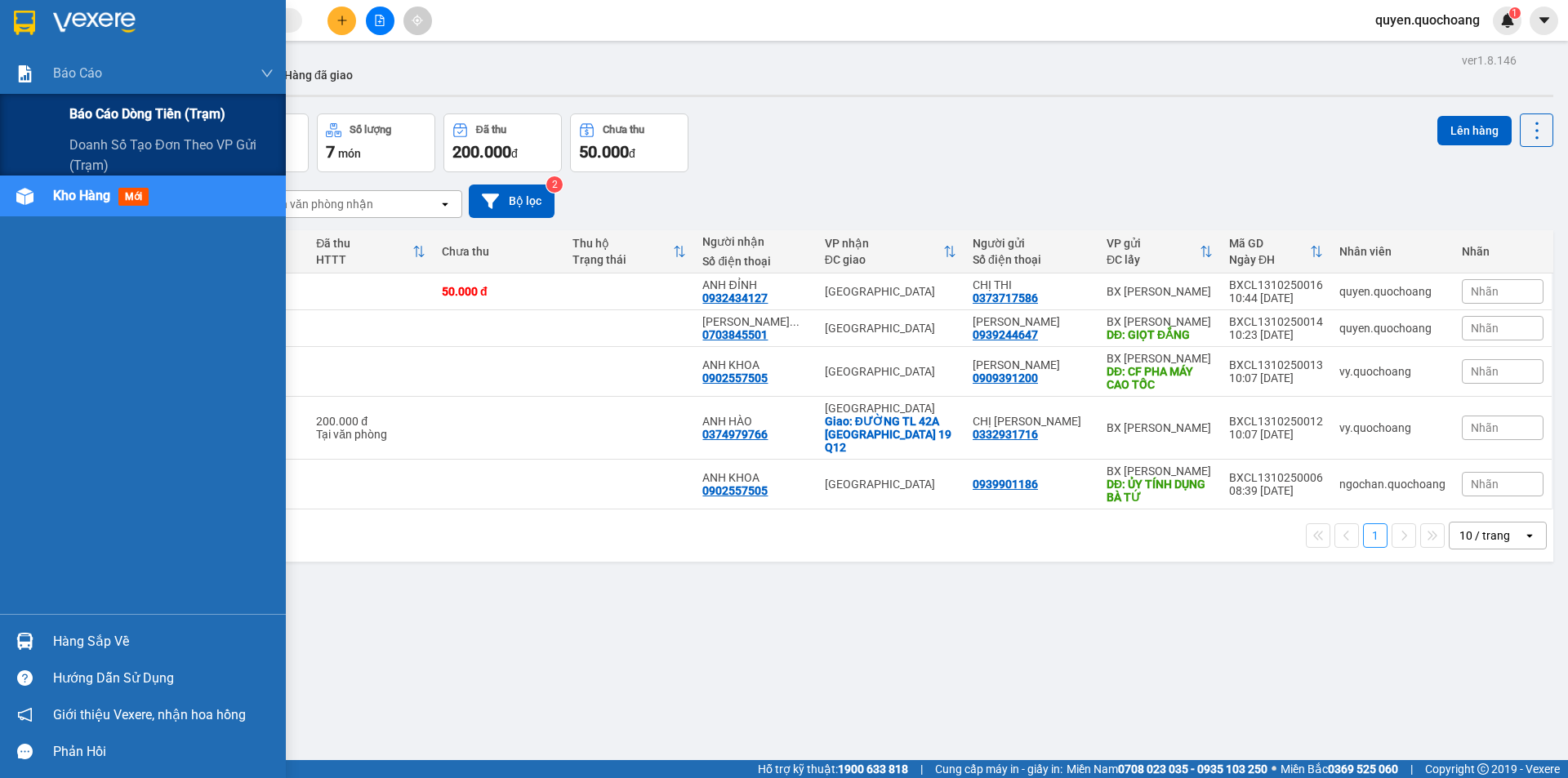
click at [102, 104] on span "Báo cáo dòng tiền (trạm)" at bounding box center [147, 113] width 156 height 21
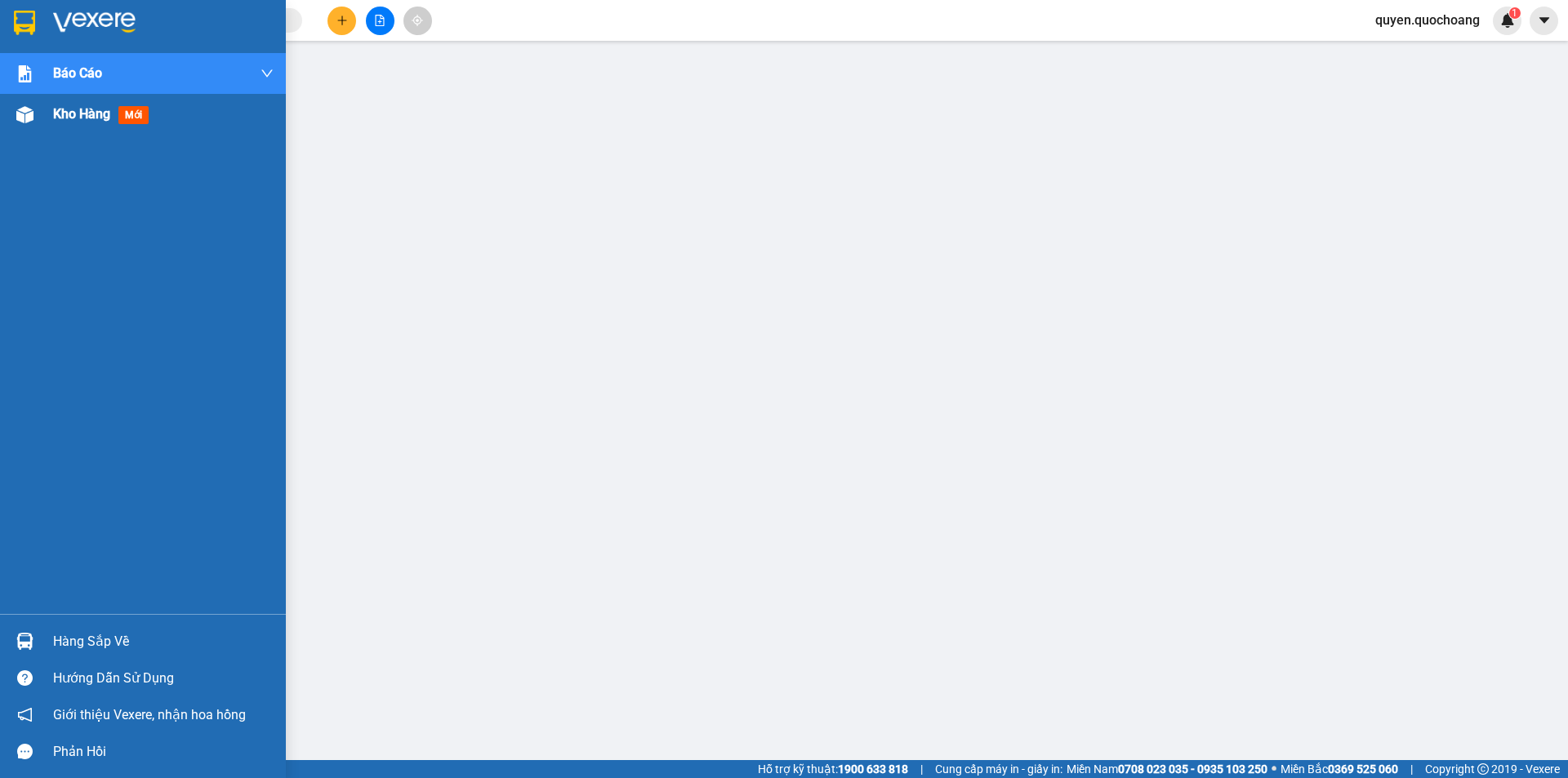
click at [113, 124] on div "Kho hàng mới" at bounding box center [104, 113] width 102 height 21
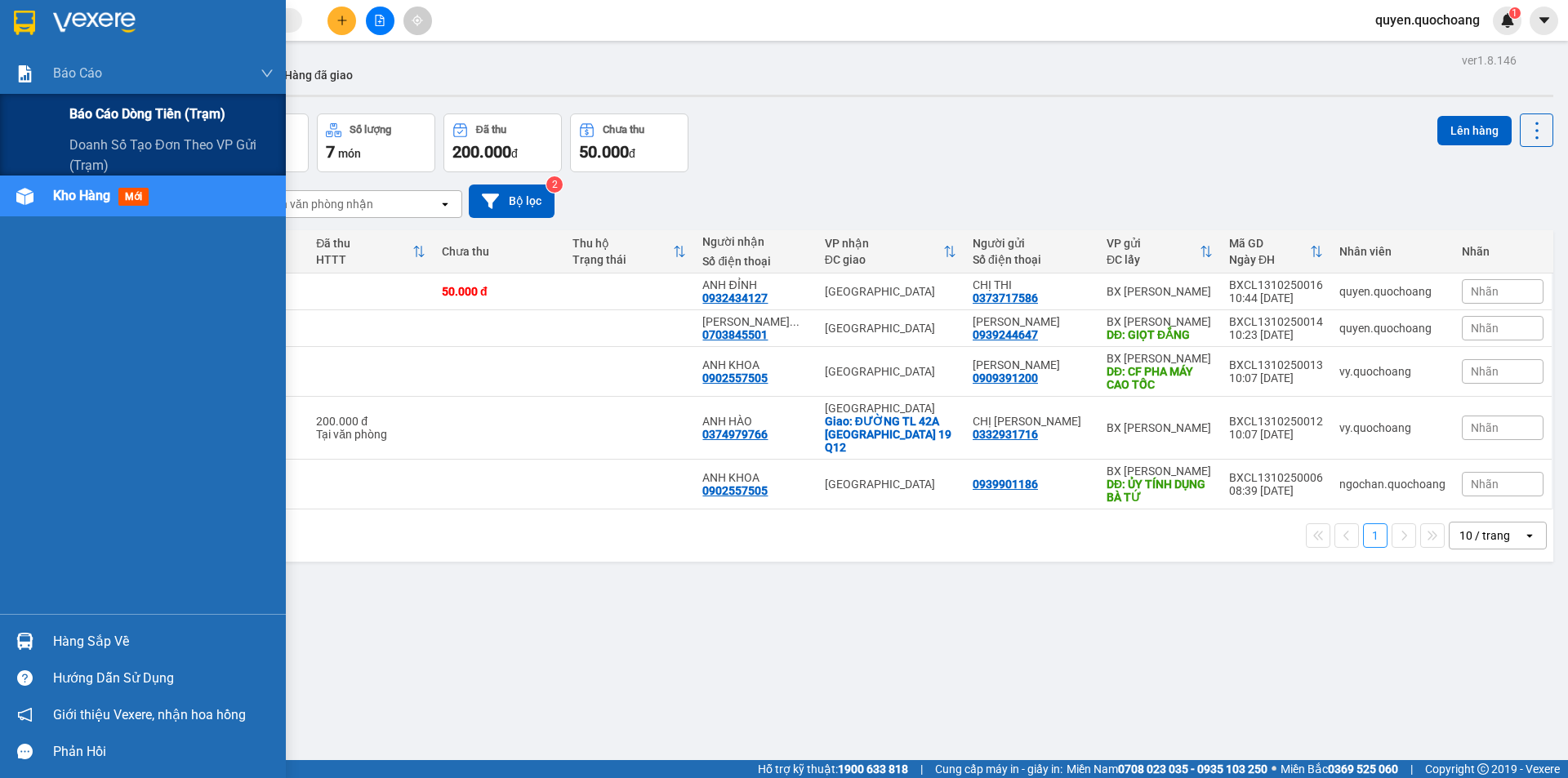
click at [129, 110] on span "Báo cáo dòng tiền (trạm)" at bounding box center [147, 113] width 156 height 21
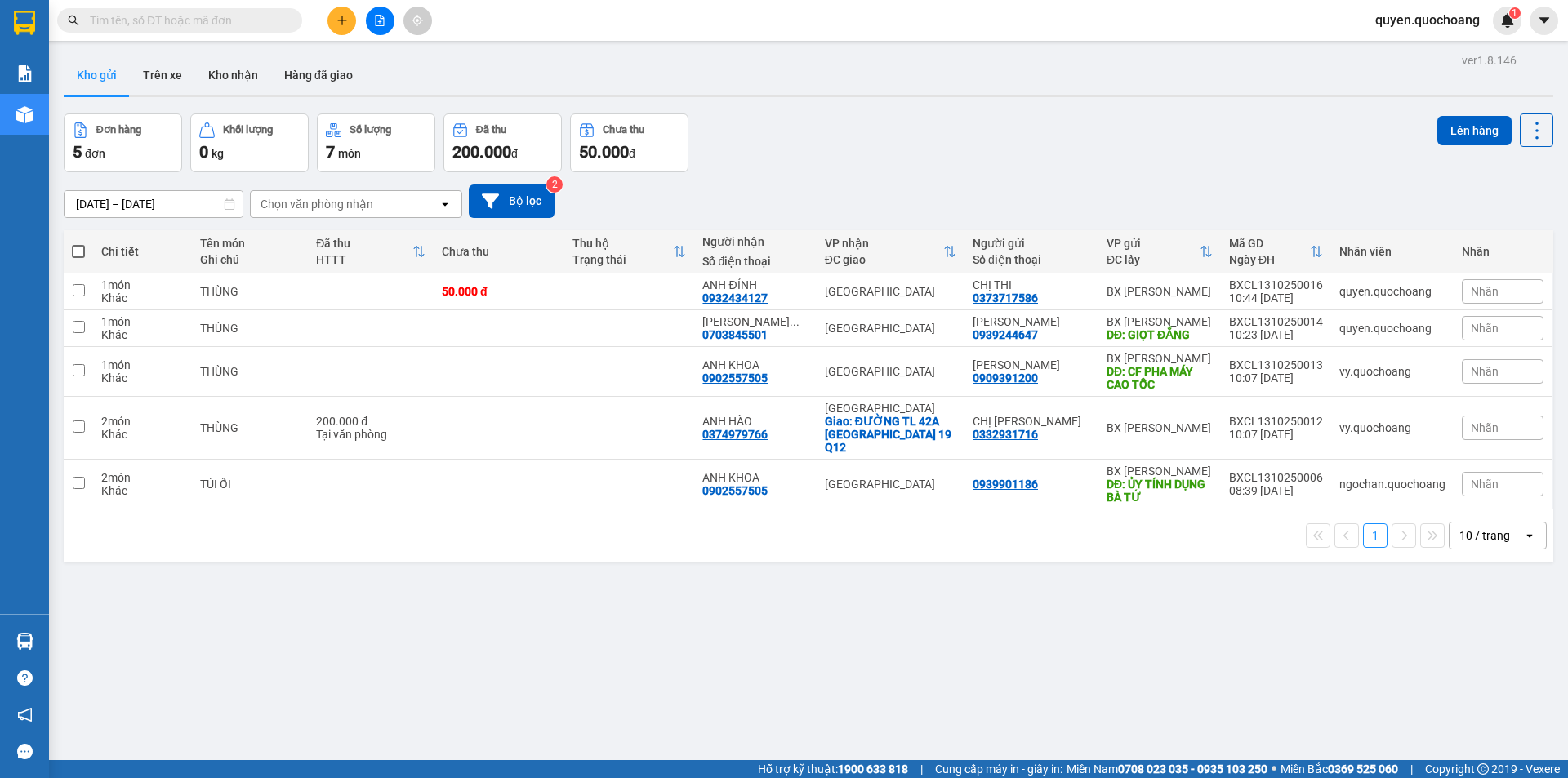
click at [343, 22] on icon "plus" at bounding box center [342, 21] width 12 height 12
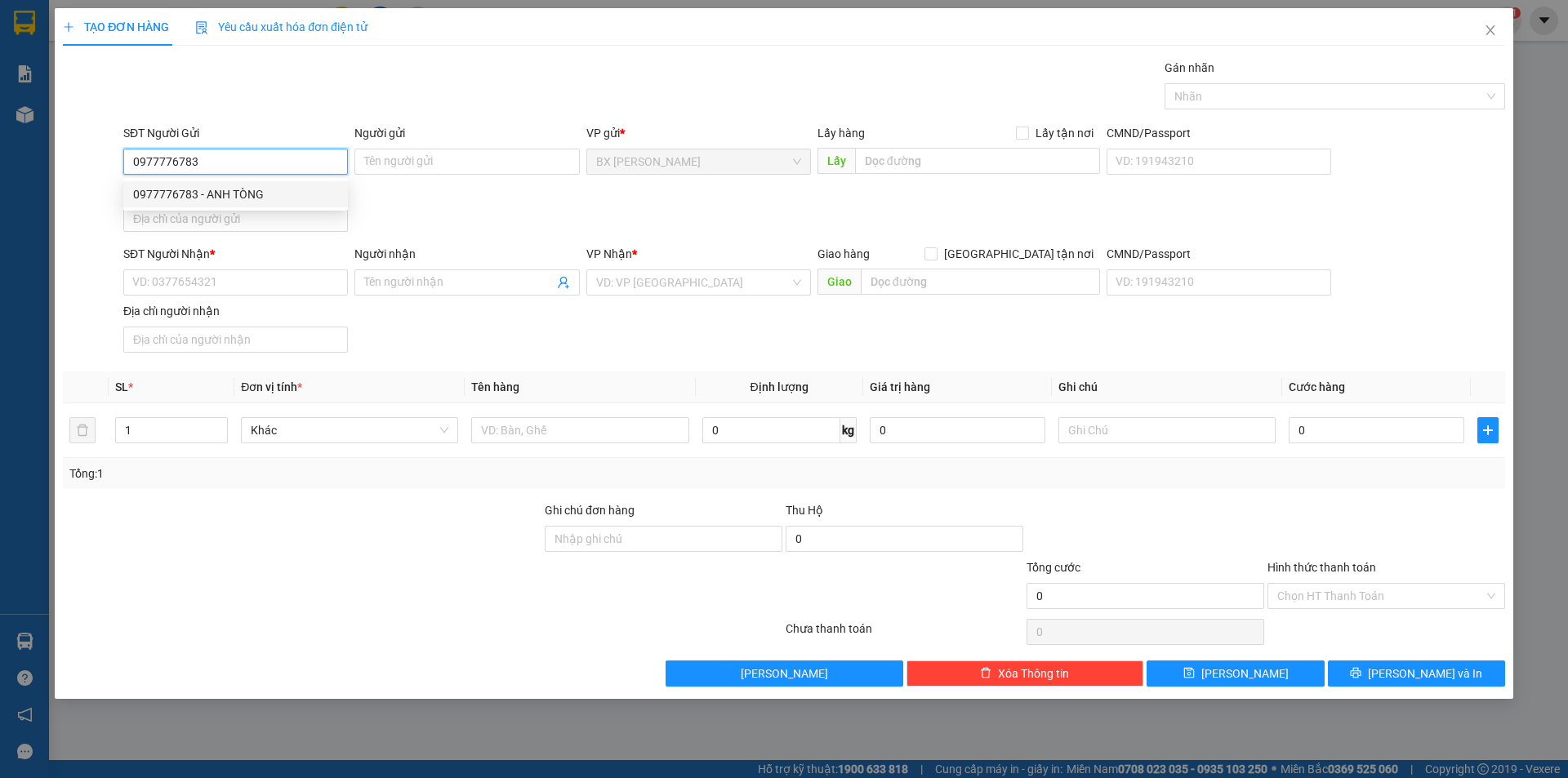
type input "0977776783"
click at [246, 207] on div "0977776783 0977776783 - ANH TÒNG" at bounding box center [236, 194] width 225 height 32
click at [267, 168] on input "0977776783" at bounding box center [236, 161] width 225 height 26
click at [260, 195] on div "0977776783 - ANH TÒNG" at bounding box center [236, 194] width 205 height 18
type input "ANH TÒNG"
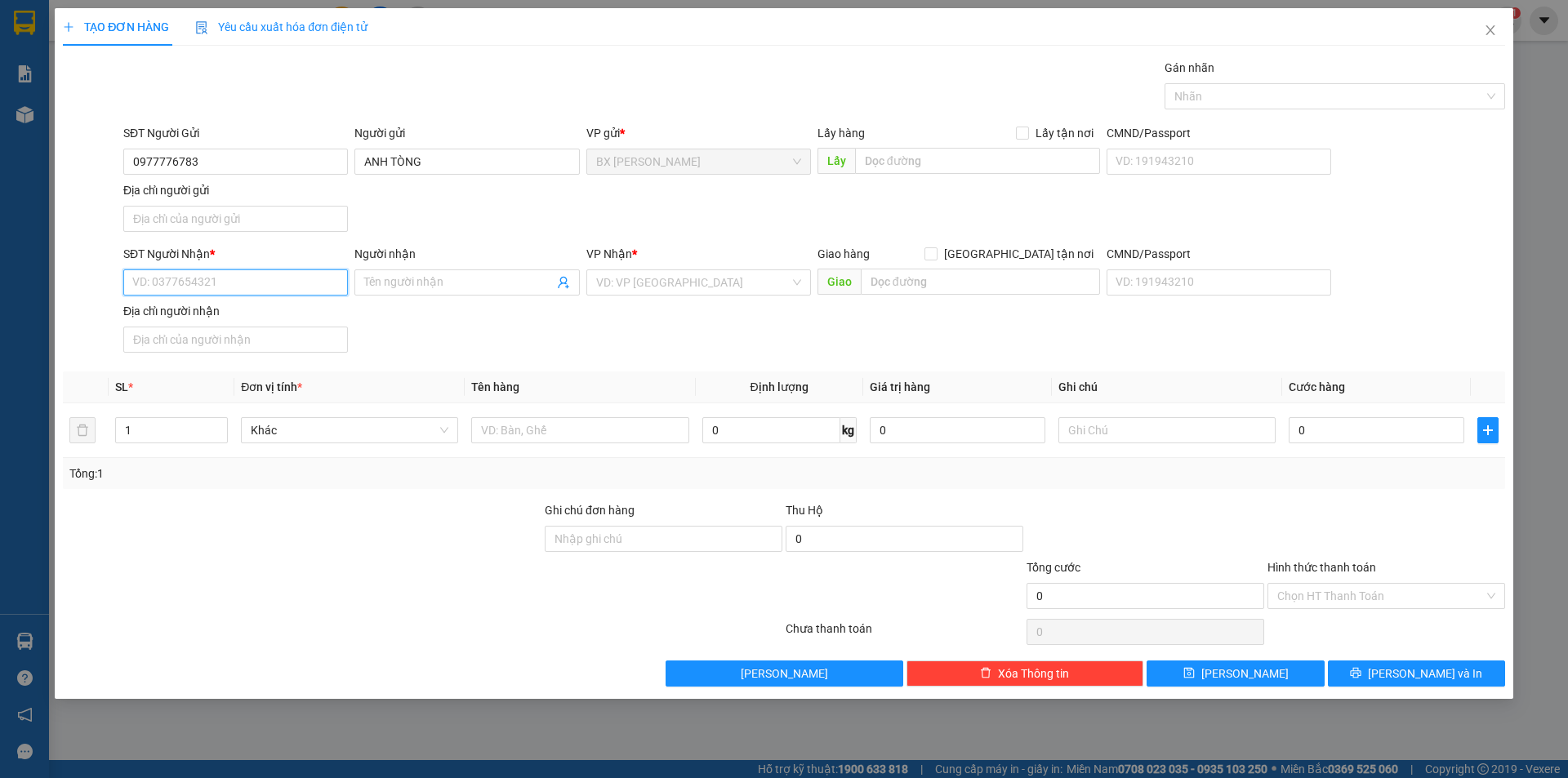
click at [250, 292] on input "SĐT Người Nhận *" at bounding box center [236, 282] width 225 height 26
type input "0913658939"
drag, startPoint x: 135, startPoint y: 284, endPoint x: 484, endPoint y: 211, distance: 356.6
click at [486, 207] on div "SĐT Người Gửi 0977776783 Người gửi ANH TÒNG VP gửi * BX Cao Lãnh Lấy hàng Lấy t…" at bounding box center [814, 181] width 1388 height 114
click at [236, 281] on input "0913658939" at bounding box center [236, 282] width 225 height 26
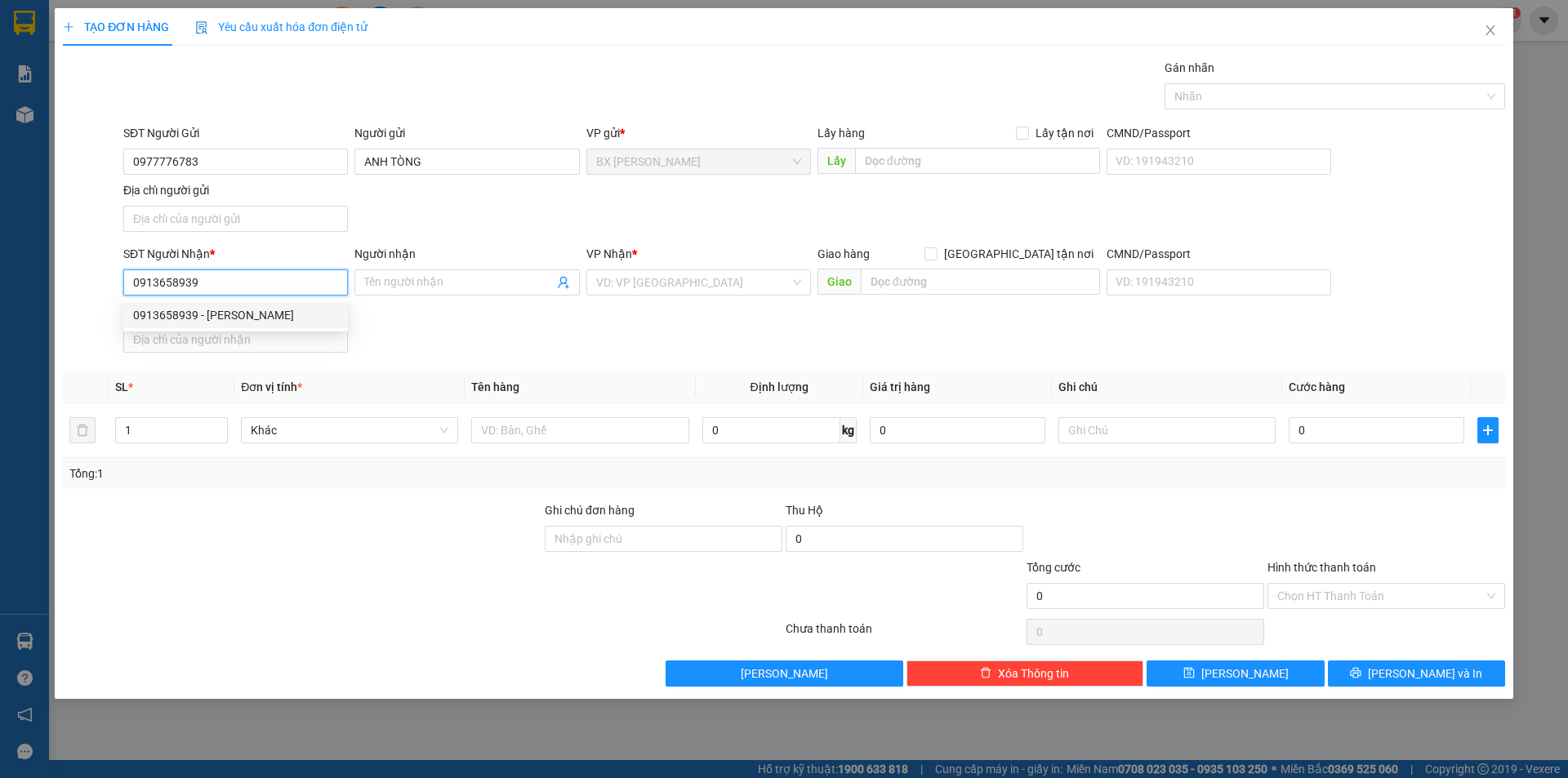
click at [257, 309] on div "0913658939 - KIM OANH" at bounding box center [236, 316] width 205 height 18
type input "[PERSON_NAME]"
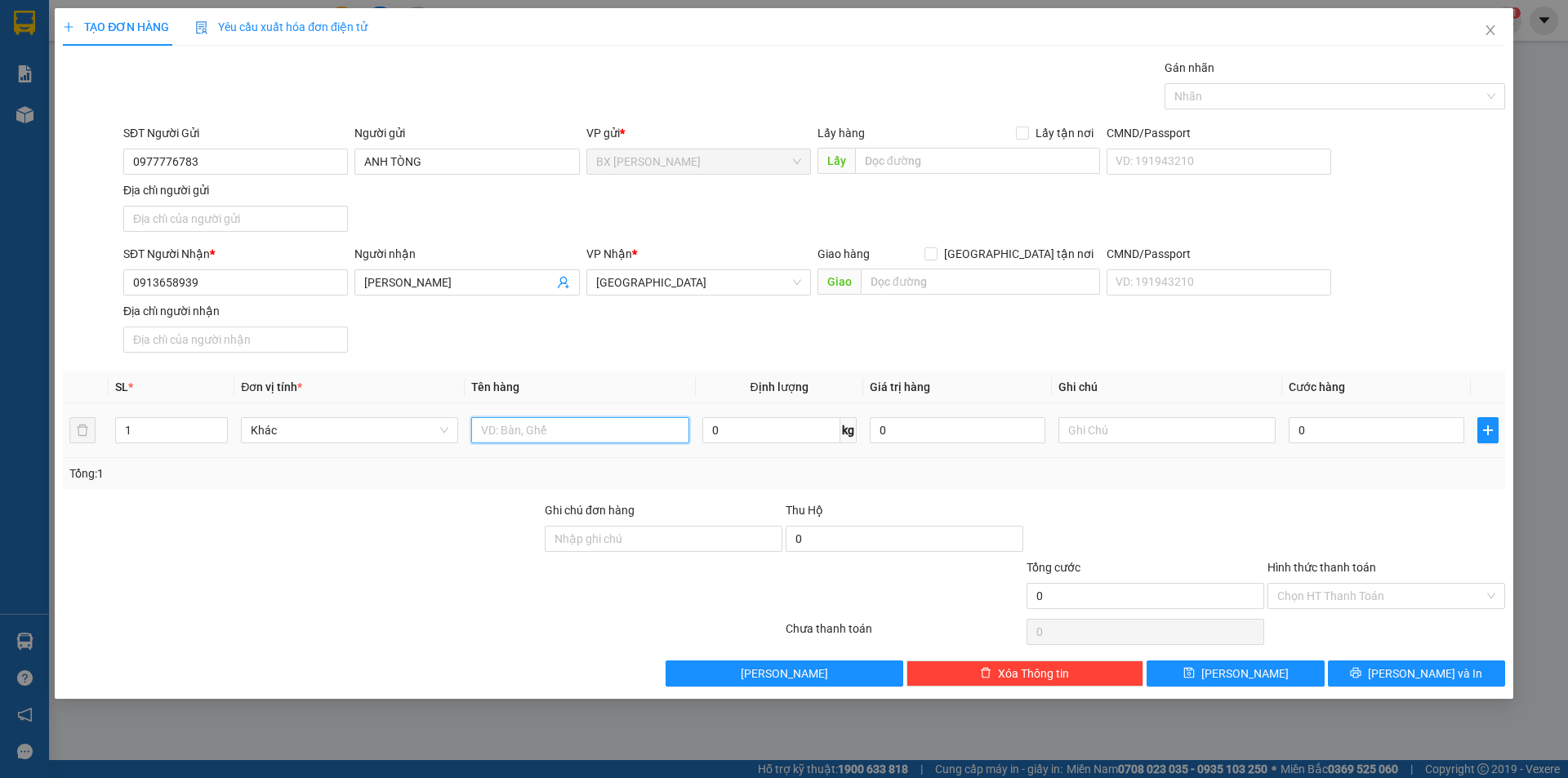
click at [485, 433] on input "text" at bounding box center [580, 430] width 217 height 26
type input "THÙNG"
click at [940, 152] on input "text" at bounding box center [977, 160] width 245 height 26
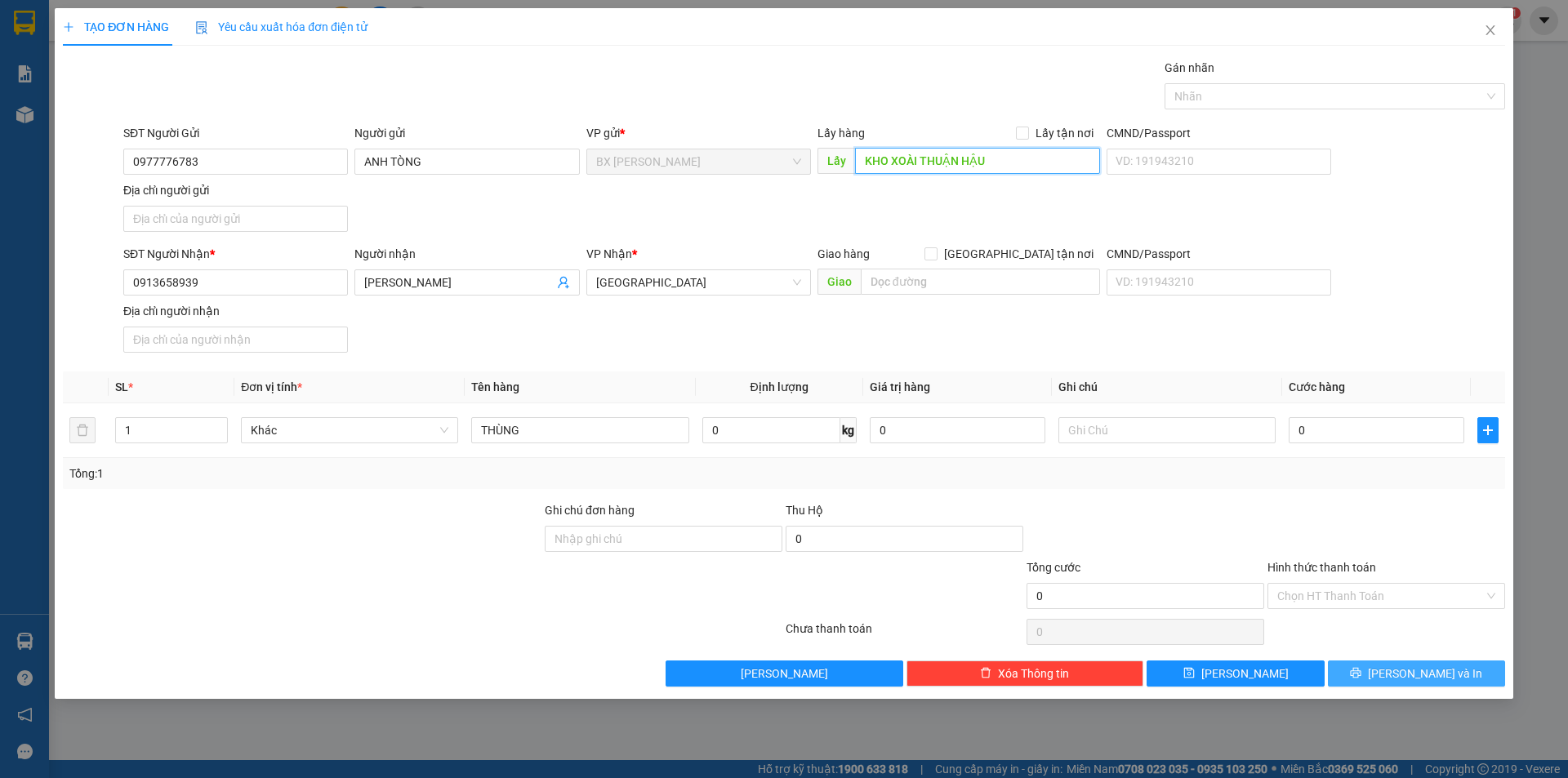
type input "KHO XOÀI THUẬN HẬU"
drag, startPoint x: 1356, startPoint y: 677, endPoint x: 1175, endPoint y: 514, distance: 243.6
click at [1356, 677] on button "[PERSON_NAME] và In" at bounding box center [1416, 673] width 177 height 26
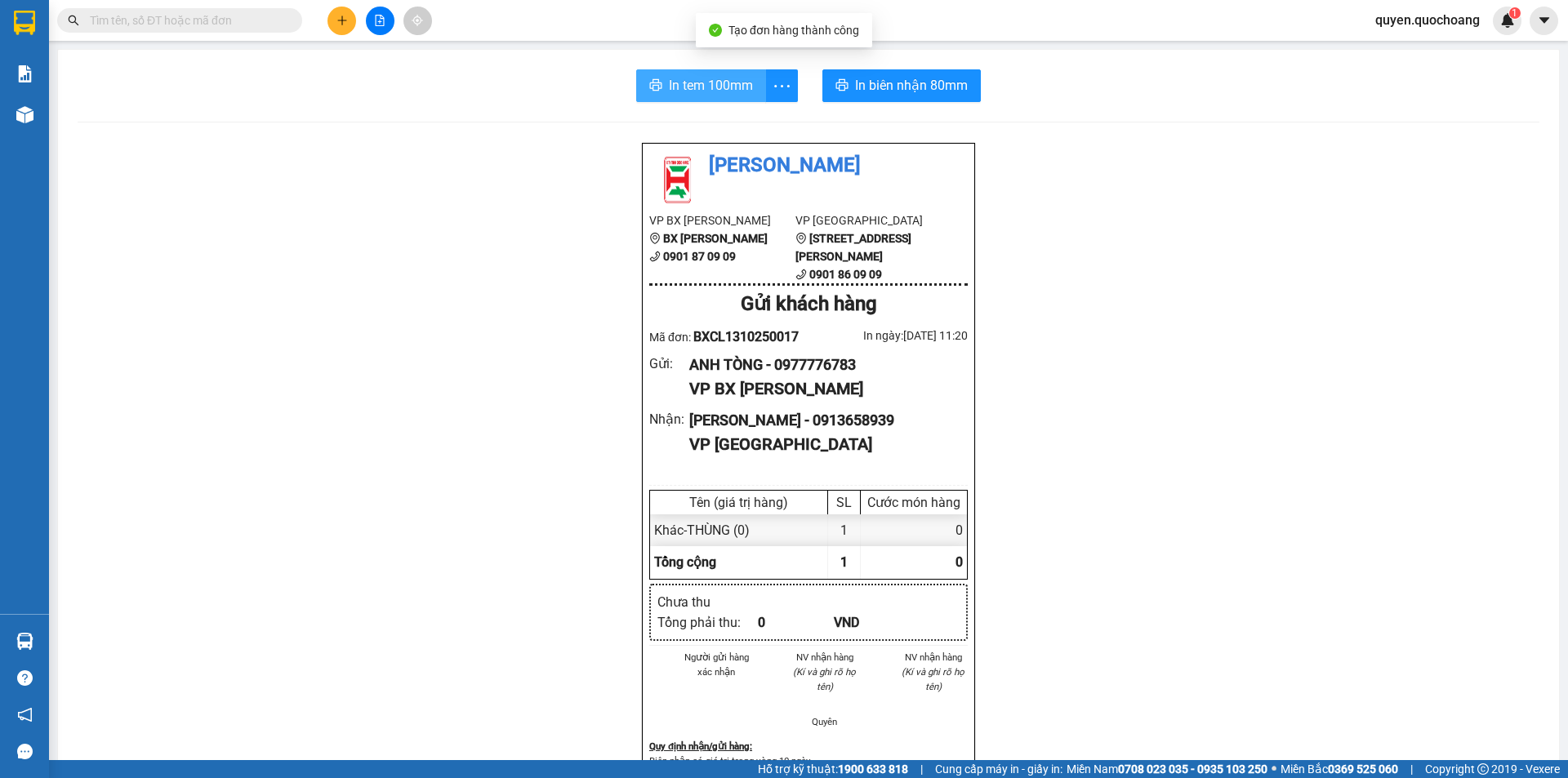
drag, startPoint x: 677, startPoint y: 81, endPoint x: 689, endPoint y: 61, distance: 23.3
click at [680, 82] on span "In tem 100mm" at bounding box center [711, 85] width 84 height 21
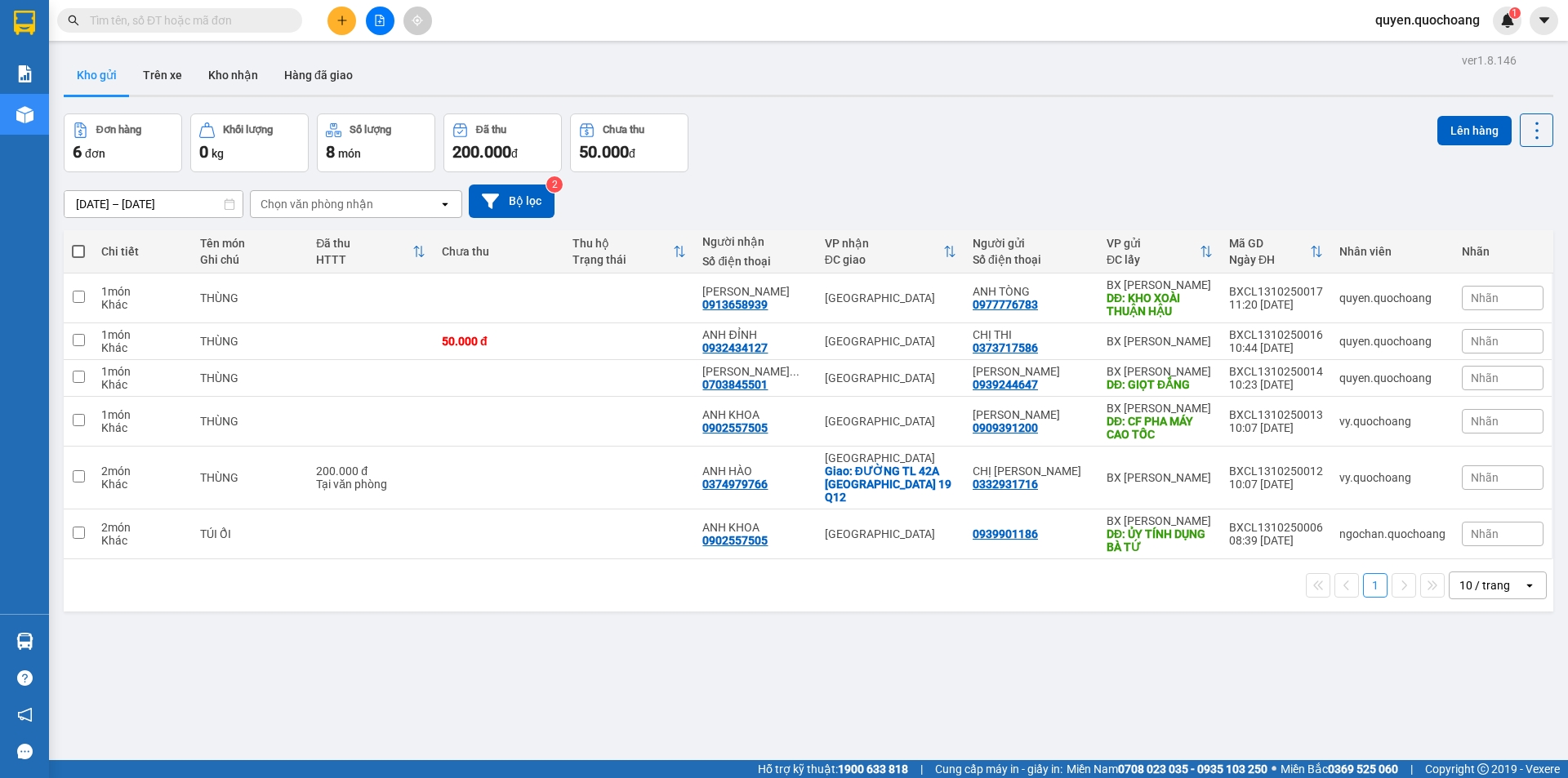
drag, startPoint x: 1386, startPoint y: 22, endPoint x: 1390, endPoint y: 33, distance: 11.7
click at [1388, 27] on span "quyen.quochoang" at bounding box center [1427, 20] width 131 height 21
click at [1408, 46] on span "Đăng xuất" at bounding box center [1434, 51] width 97 height 18
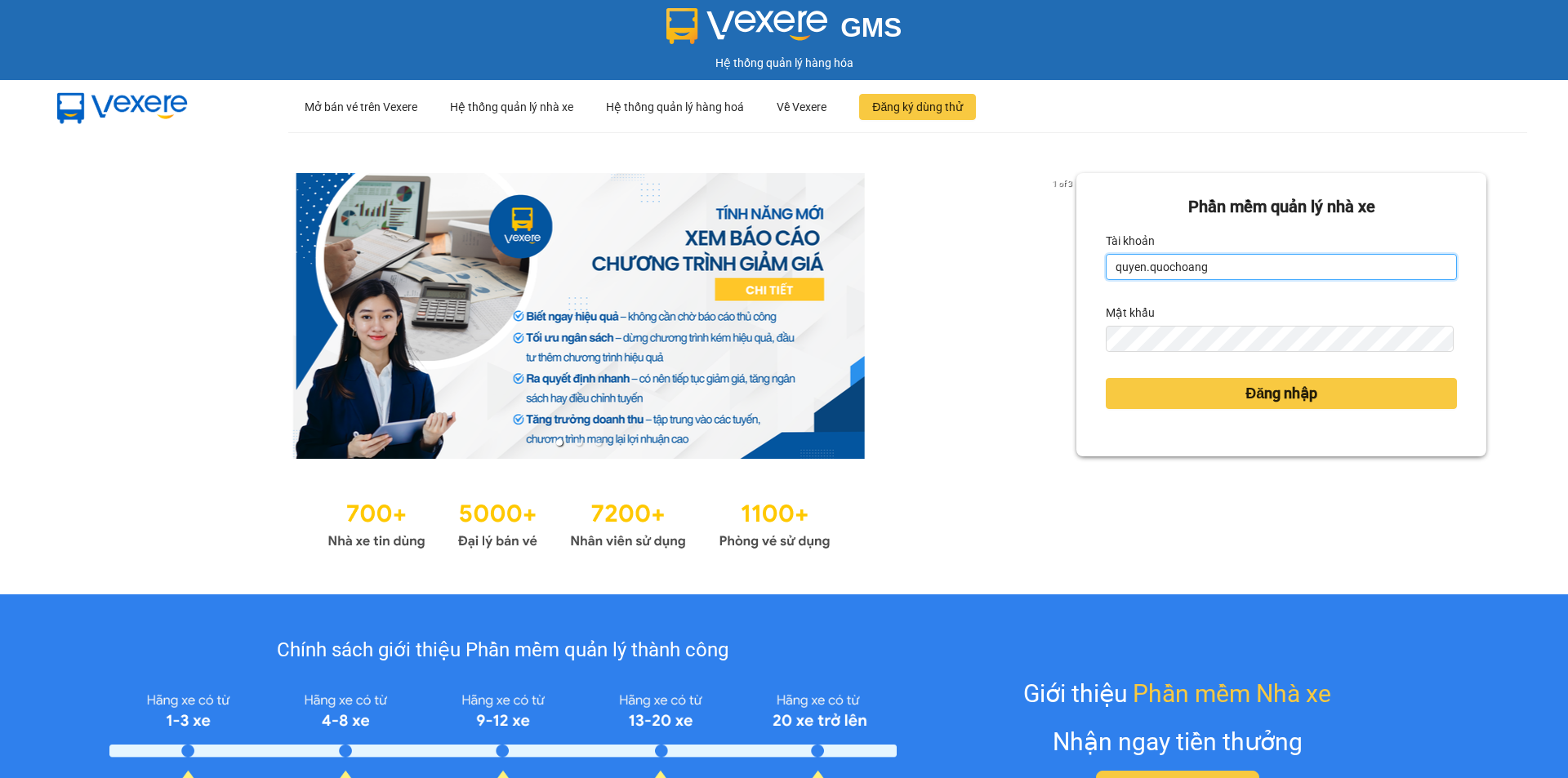
click at [1266, 263] on input "quyen.quochoang" at bounding box center [1281, 267] width 351 height 26
type input "ngochan.quochoang"
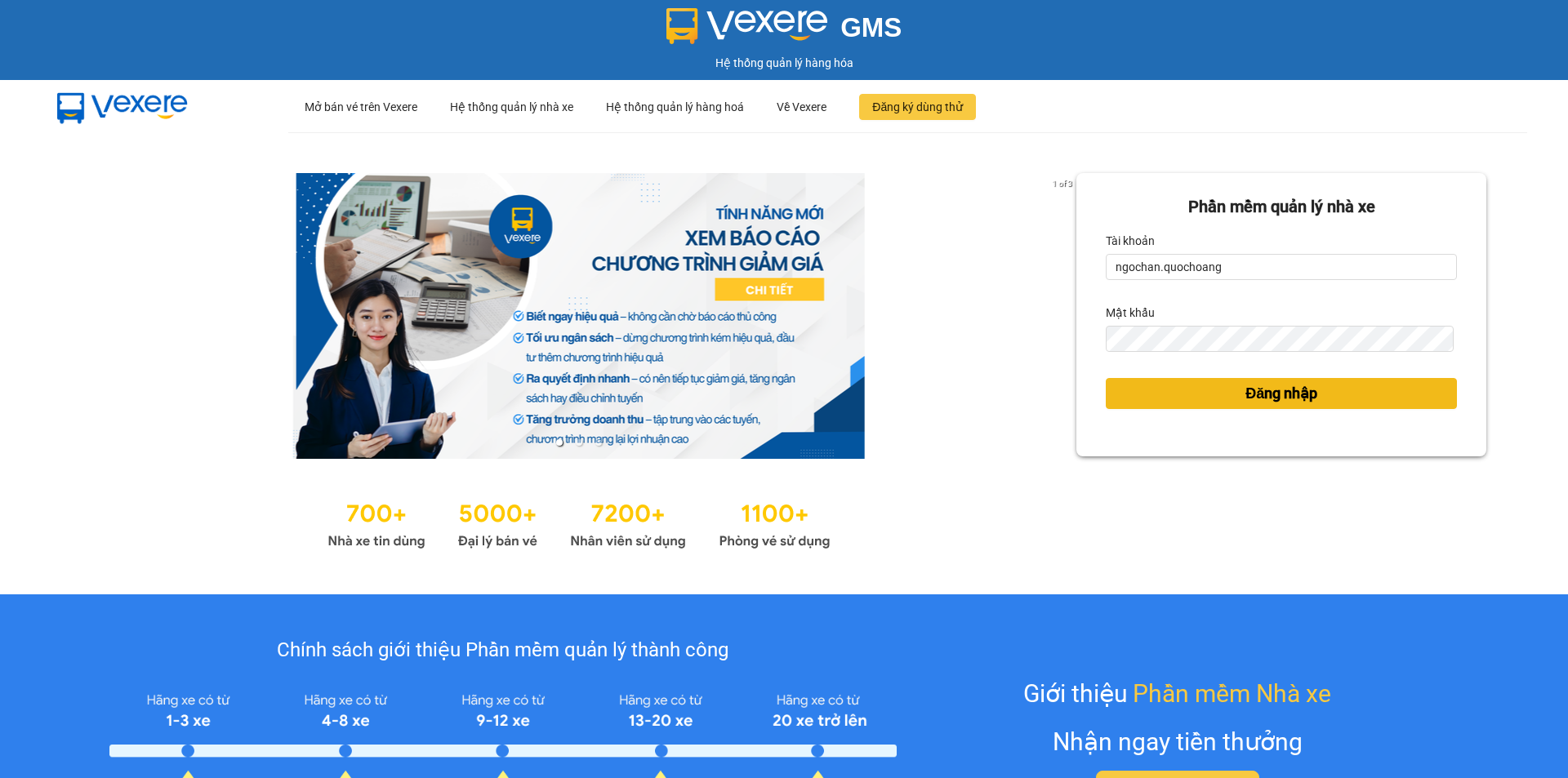
click at [1331, 387] on button "Đăng nhập" at bounding box center [1281, 393] width 351 height 31
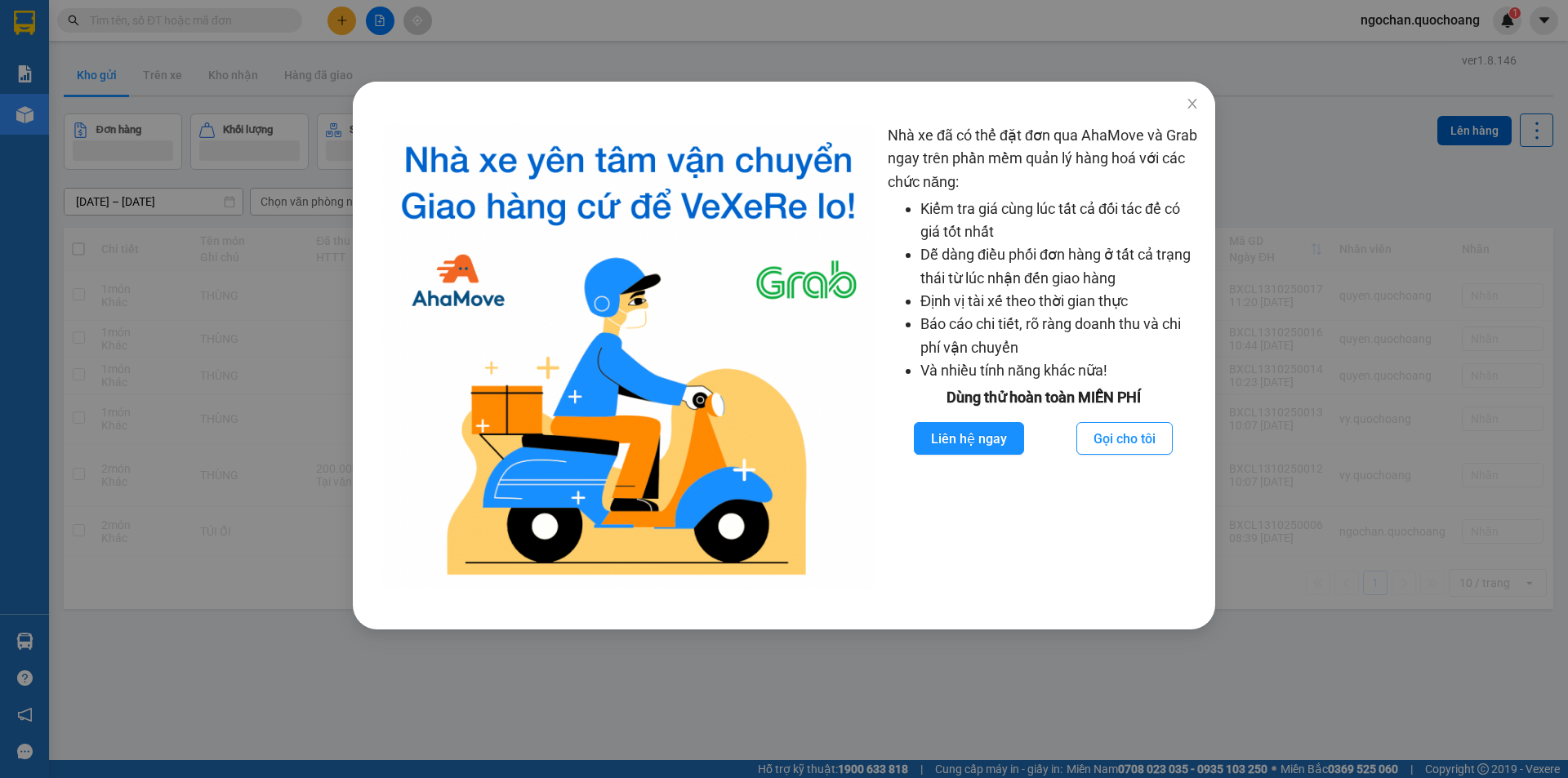
click at [1263, 229] on div "Nhà xe đã có thể đặt đơn qua AhaMove và Grab ngay trên phần mềm quản lý hàng ho…" at bounding box center [784, 389] width 1568 height 778
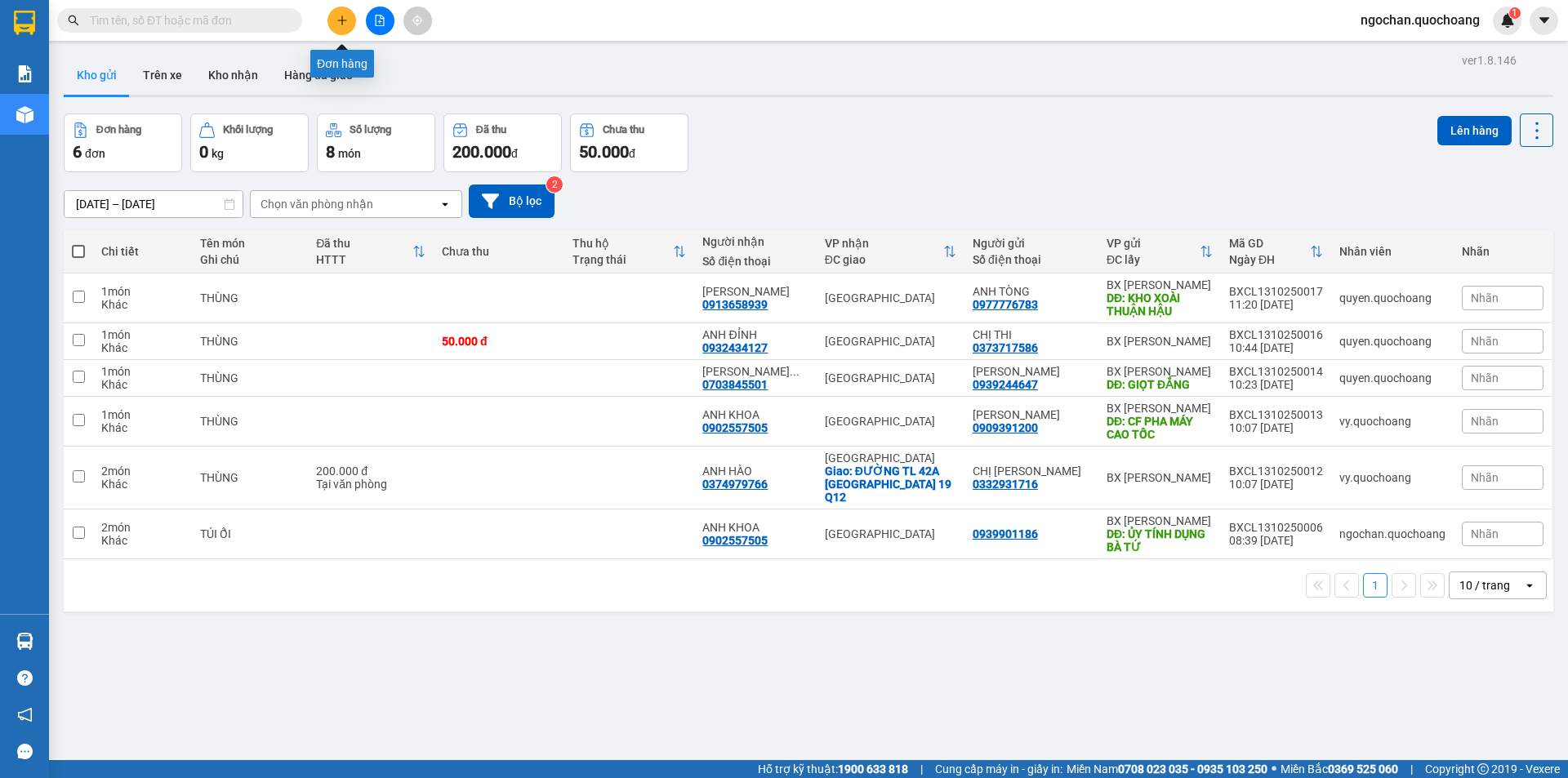
click at [328, 22] on button at bounding box center [342, 21] width 28 height 28
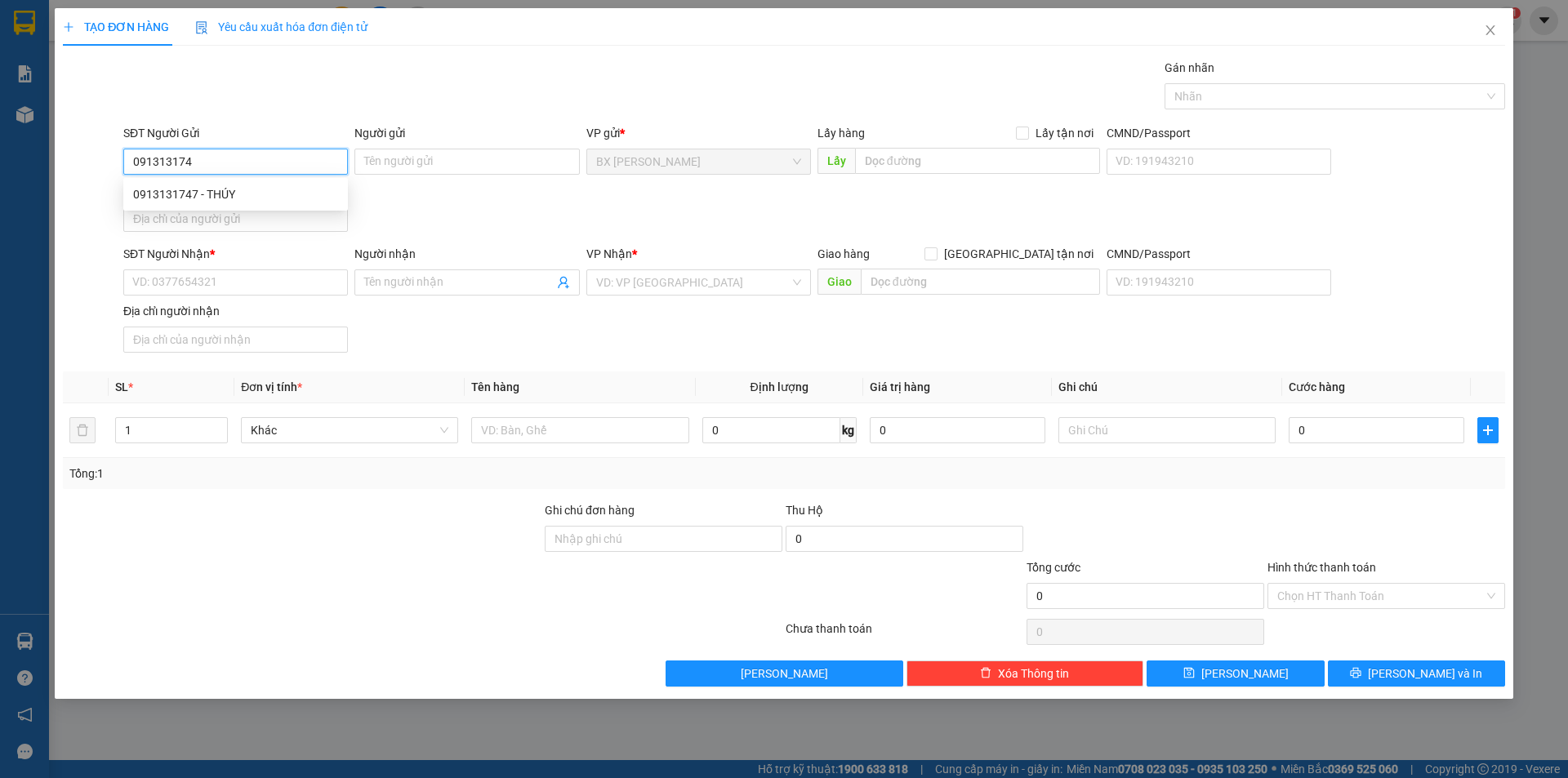
type input "0913131747"
drag, startPoint x: 199, startPoint y: 202, endPoint x: 262, endPoint y: 204, distance: 63.0
click at [202, 202] on div "0913131747 - THÚY" at bounding box center [236, 194] width 205 height 18
type input "THÚY"
type input "0913131747"
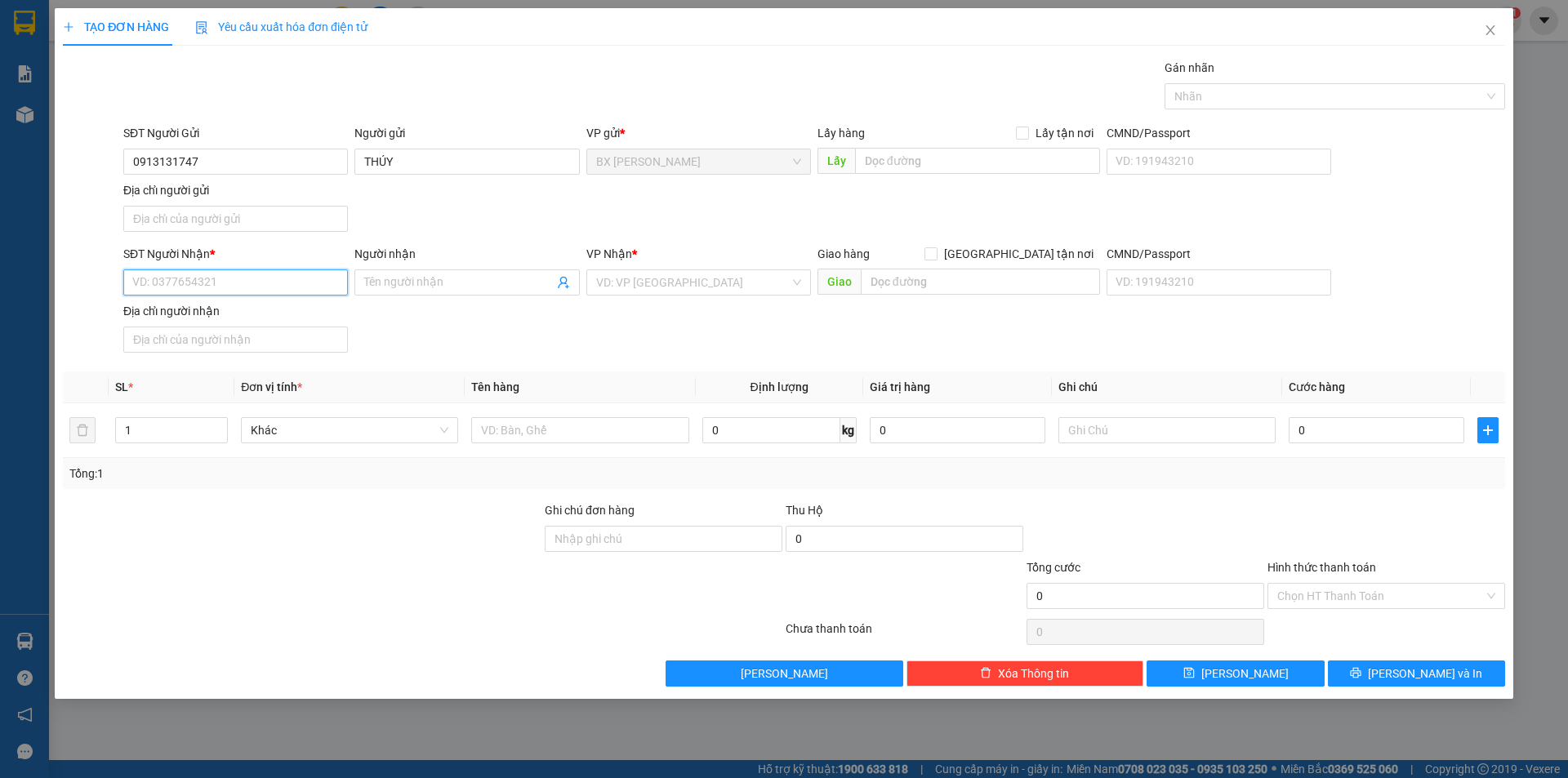
click at [287, 282] on input "SĐT Người Nhận *" at bounding box center [236, 282] width 225 height 26
type input "0706728806"
click at [437, 277] on input "Người nhận" at bounding box center [458, 282] width 188 height 18
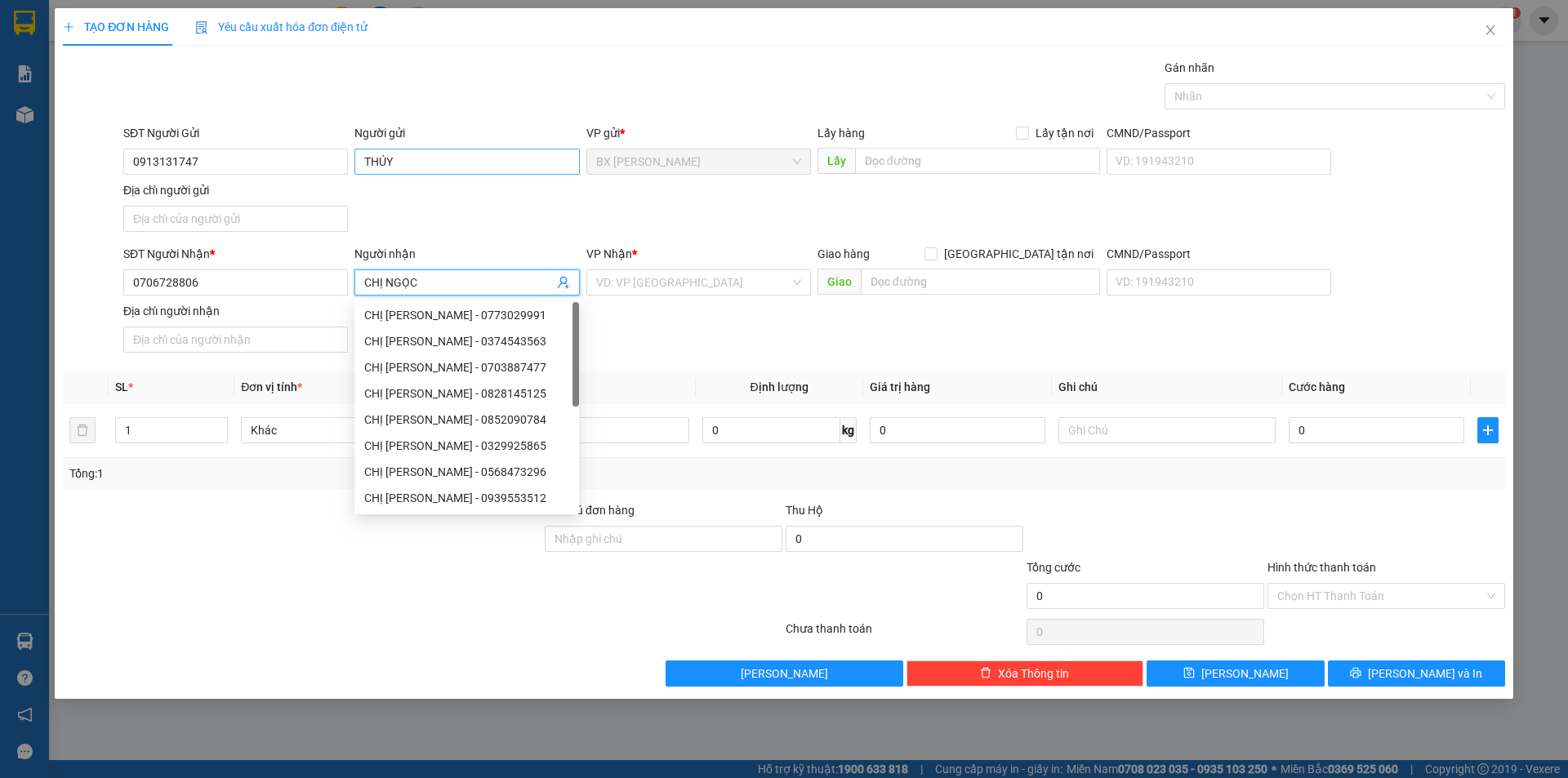
type input "CHỊ NGỌC"
click at [363, 158] on input "THÚY" at bounding box center [467, 161] width 225 height 26
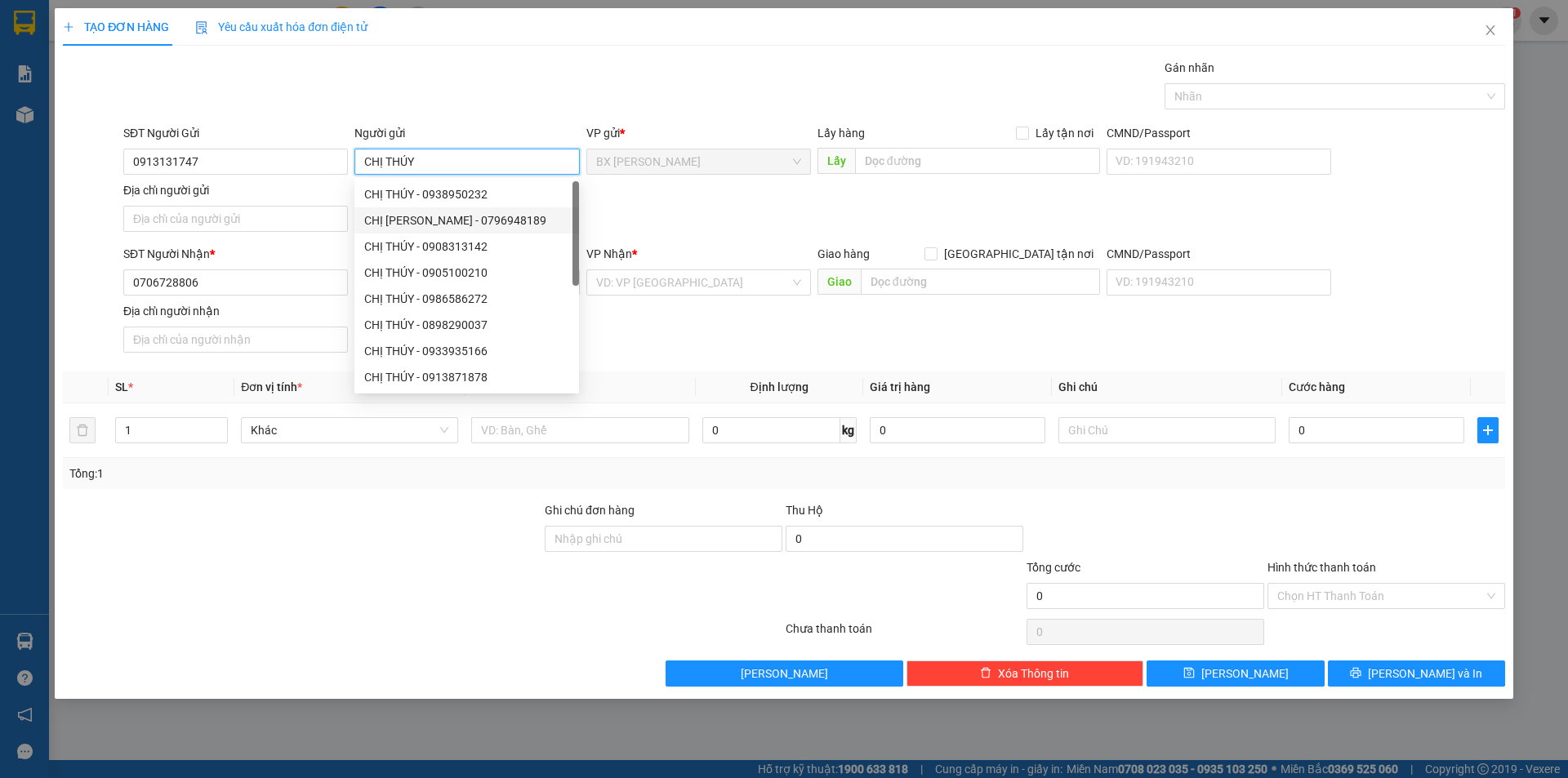
type input "CHỊ THÚY"
drag, startPoint x: 674, startPoint y: 305, endPoint x: 707, endPoint y: 286, distance: 38.1
click at [677, 303] on div "SĐT Người Nhận * 0706728806 Người nhận CHỊ NGỌC VP Nhận * VD: VP Sài Gòn Giao h…" at bounding box center [814, 302] width 1388 height 114
drag, startPoint x: 707, startPoint y: 286, endPoint x: 701, endPoint y: 306, distance: 20.9
click at [708, 286] on input "search" at bounding box center [692, 282] width 193 height 24
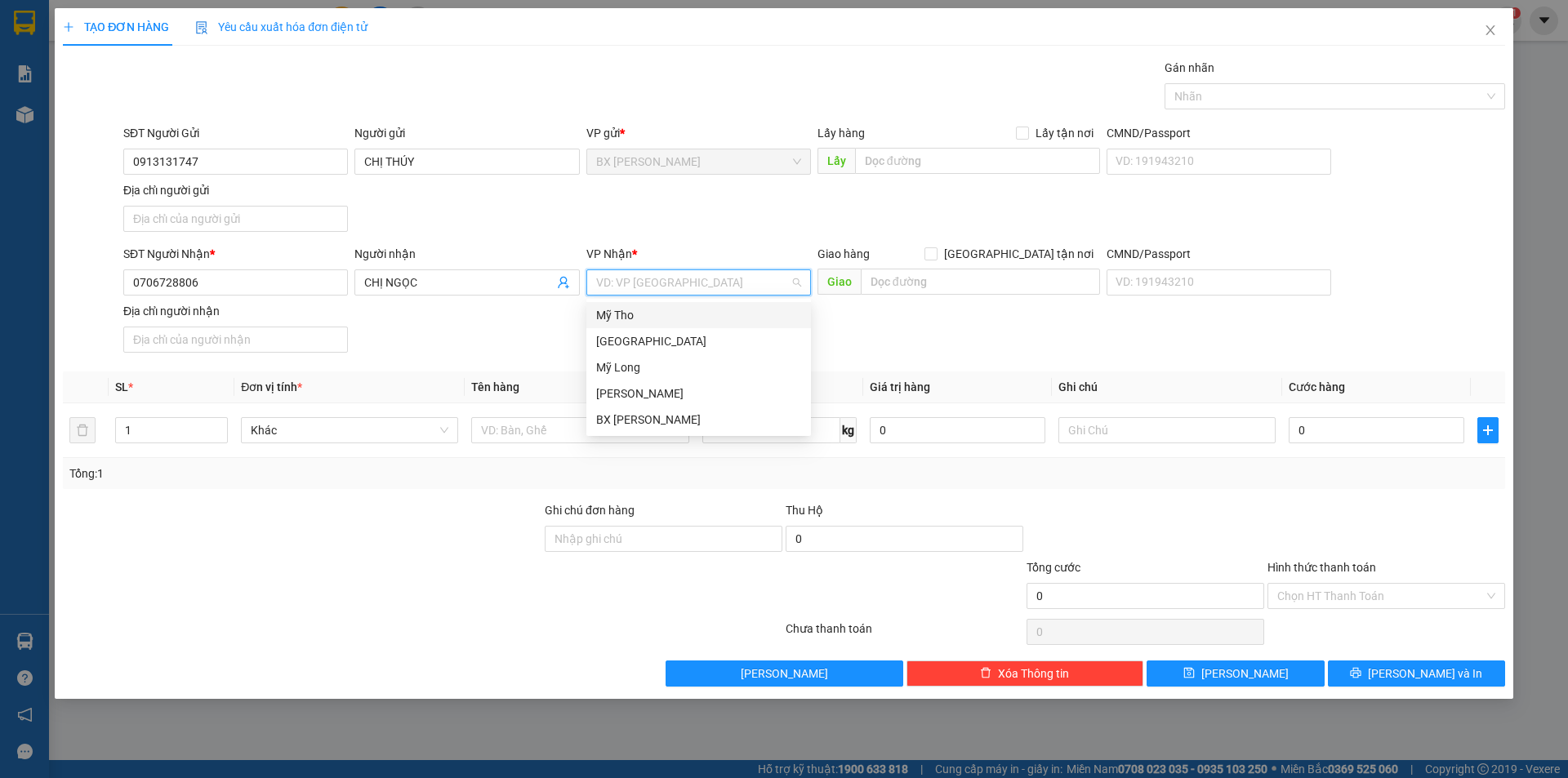
click at [672, 315] on div "Mỹ Tho" at bounding box center [698, 316] width 205 height 18
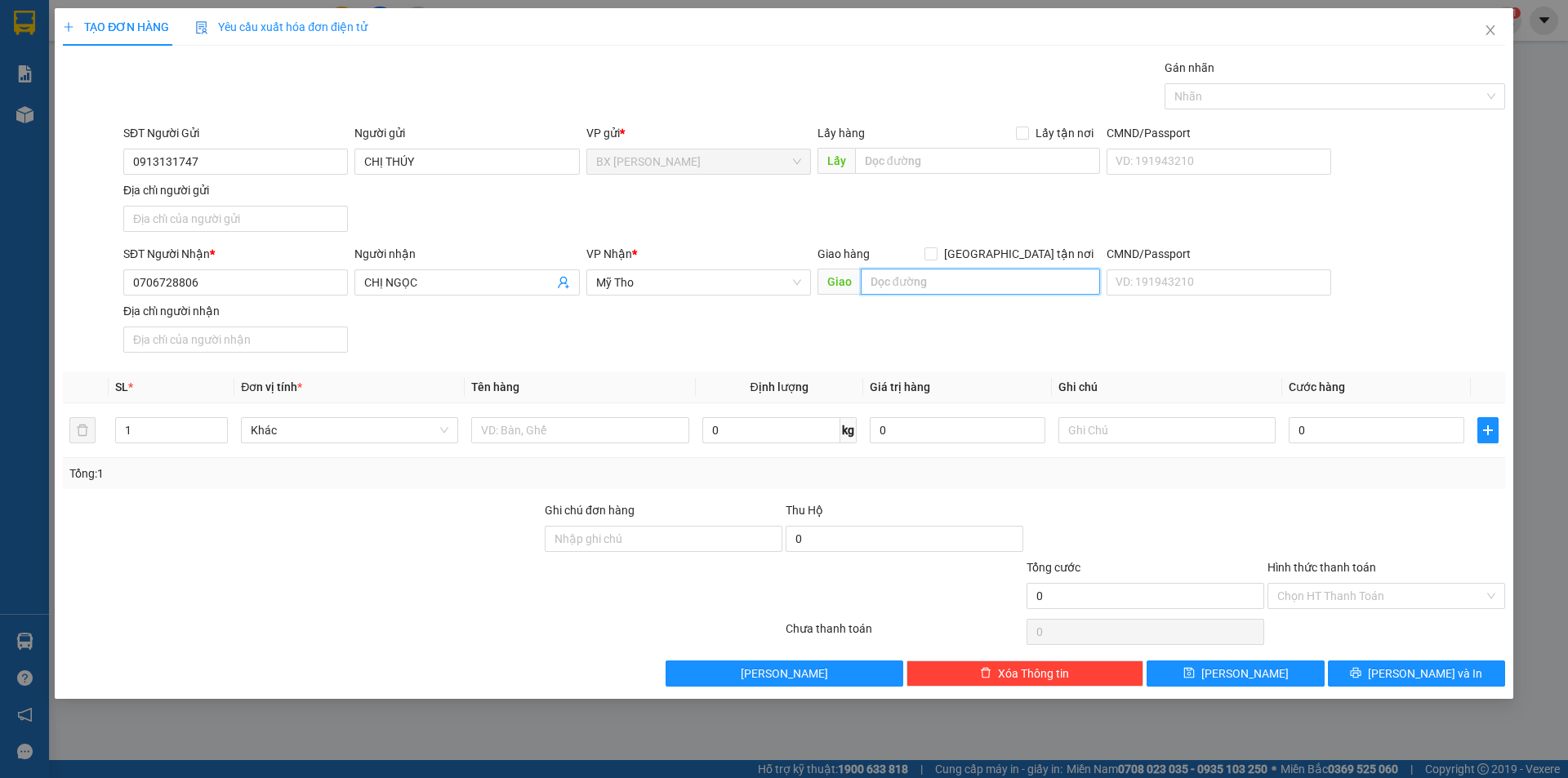
click at [946, 287] on input "text" at bounding box center [980, 281] width 239 height 26
click at [936, 254] on input "[GEOGRAPHIC_DATA] tận nơi" at bounding box center [931, 253] width 12 height 12
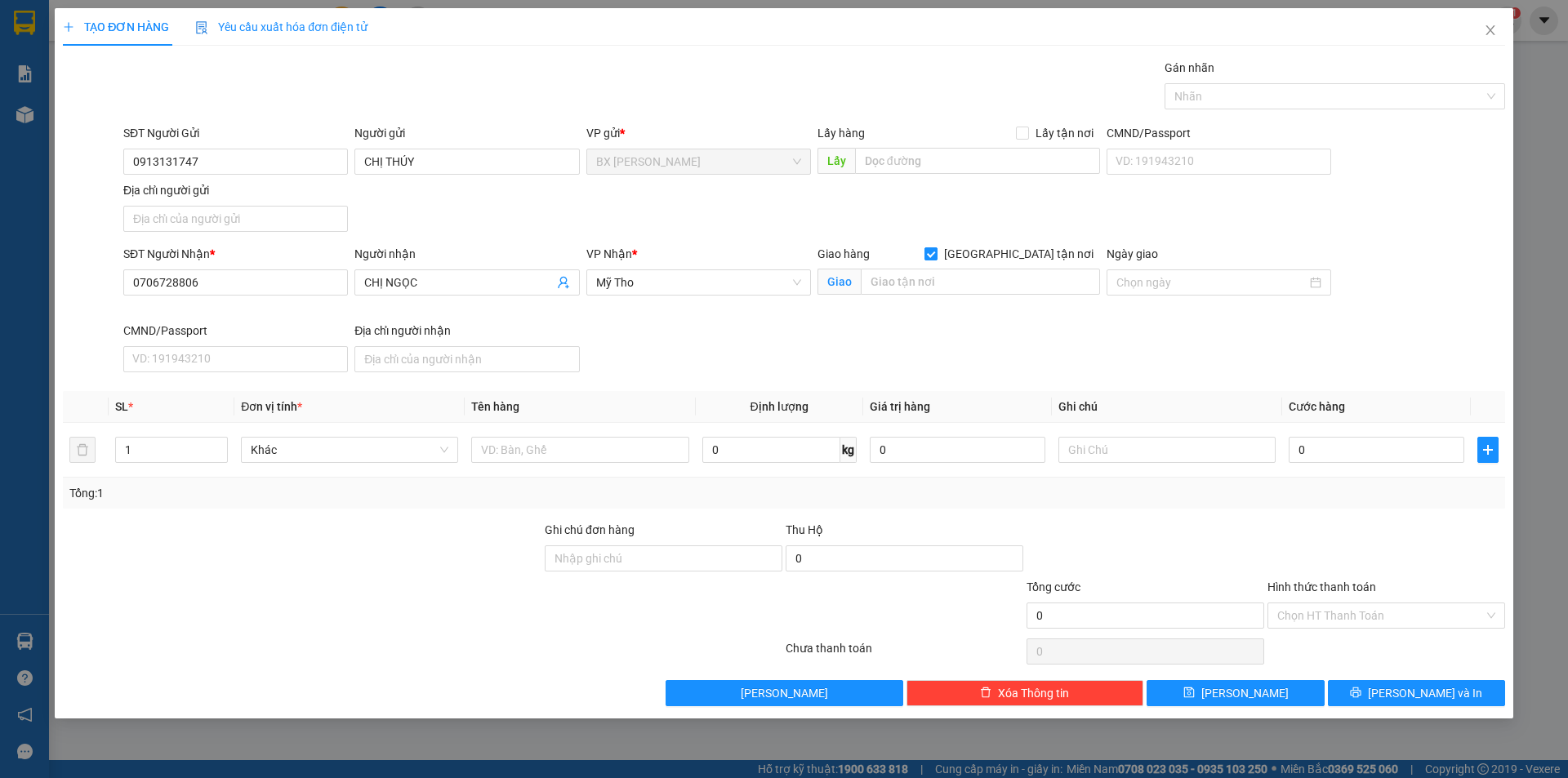
click at [936, 255] on input "[GEOGRAPHIC_DATA] tận nơi" at bounding box center [931, 253] width 12 height 12
checkbox input "false"
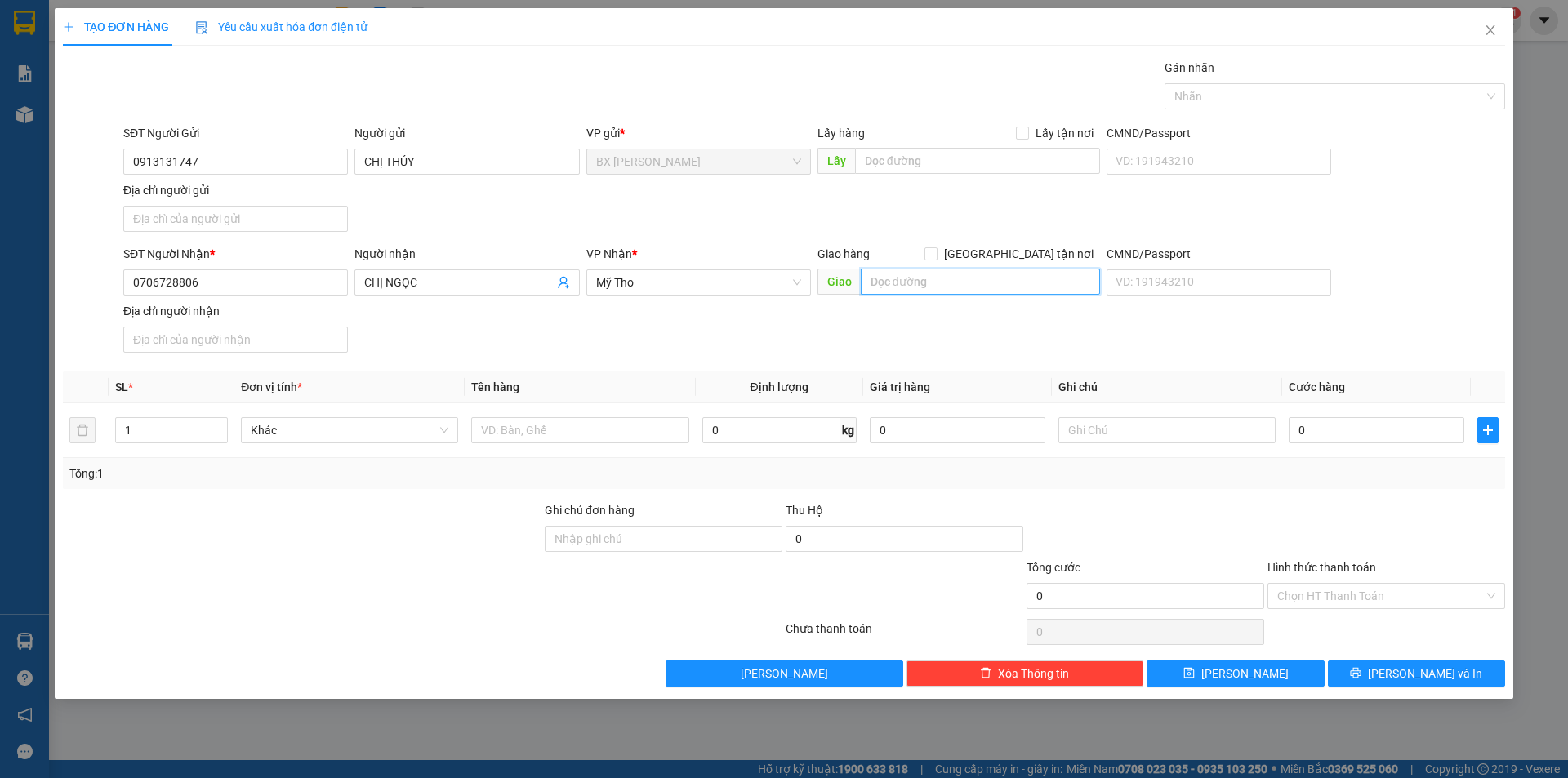
click at [983, 270] on input "text" at bounding box center [980, 281] width 239 height 26
type input "BẾN XE MỸ THO"
click at [597, 436] on input "text" at bounding box center [580, 430] width 217 height 26
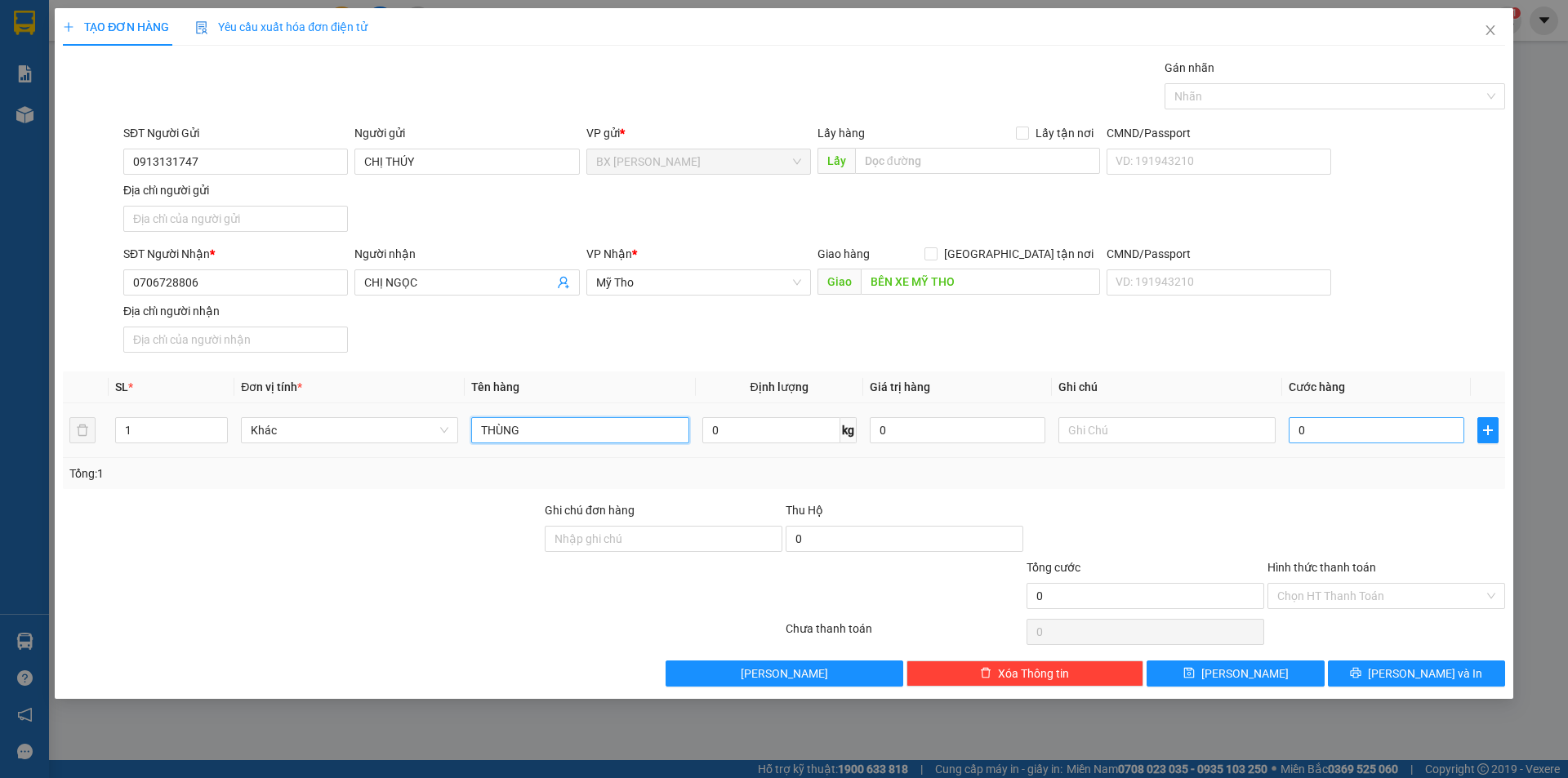
type input "THÙNG"
click at [1384, 435] on input "0" at bounding box center [1376, 430] width 176 height 26
type input "5"
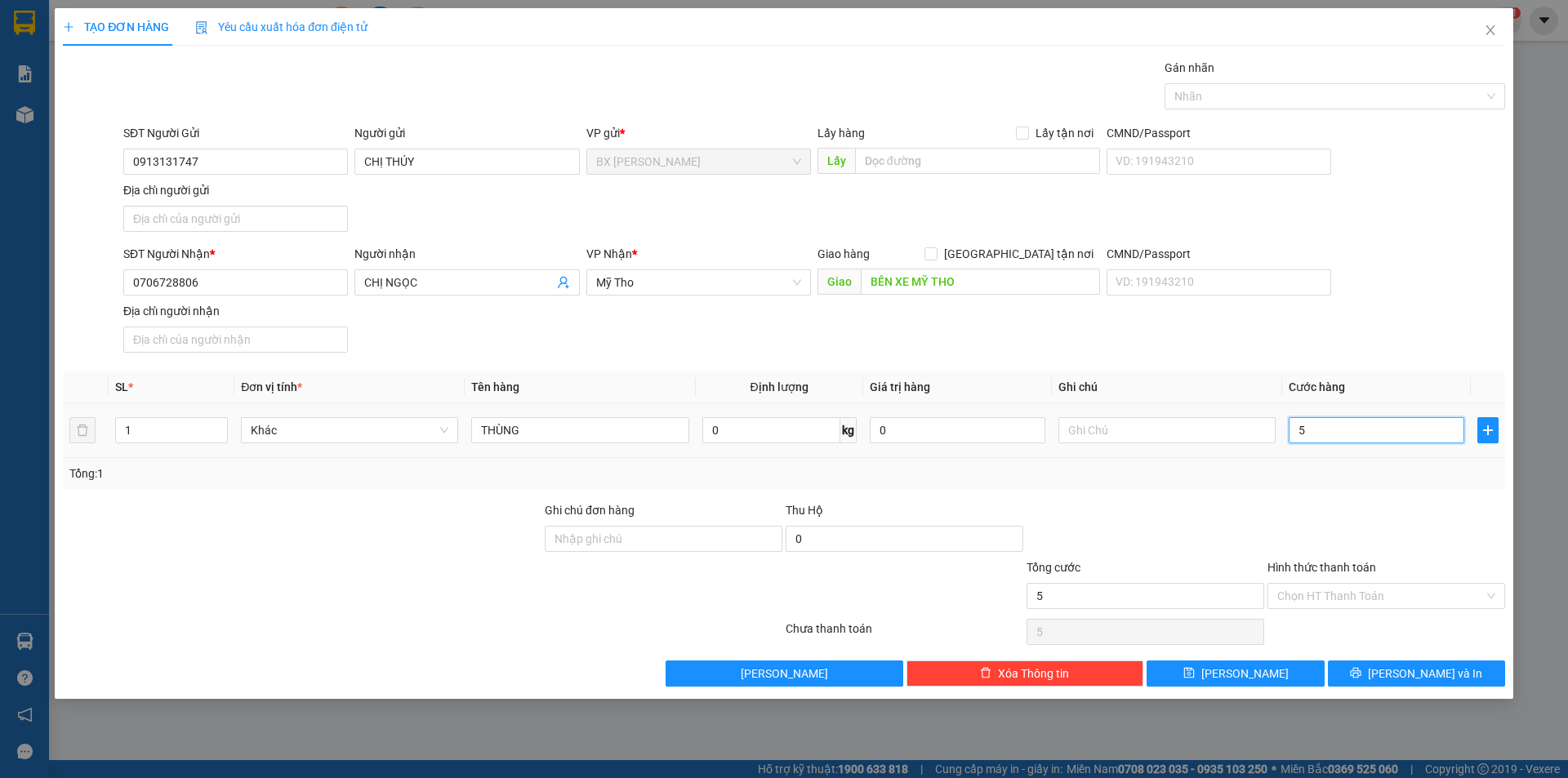
type input "50"
type input "500"
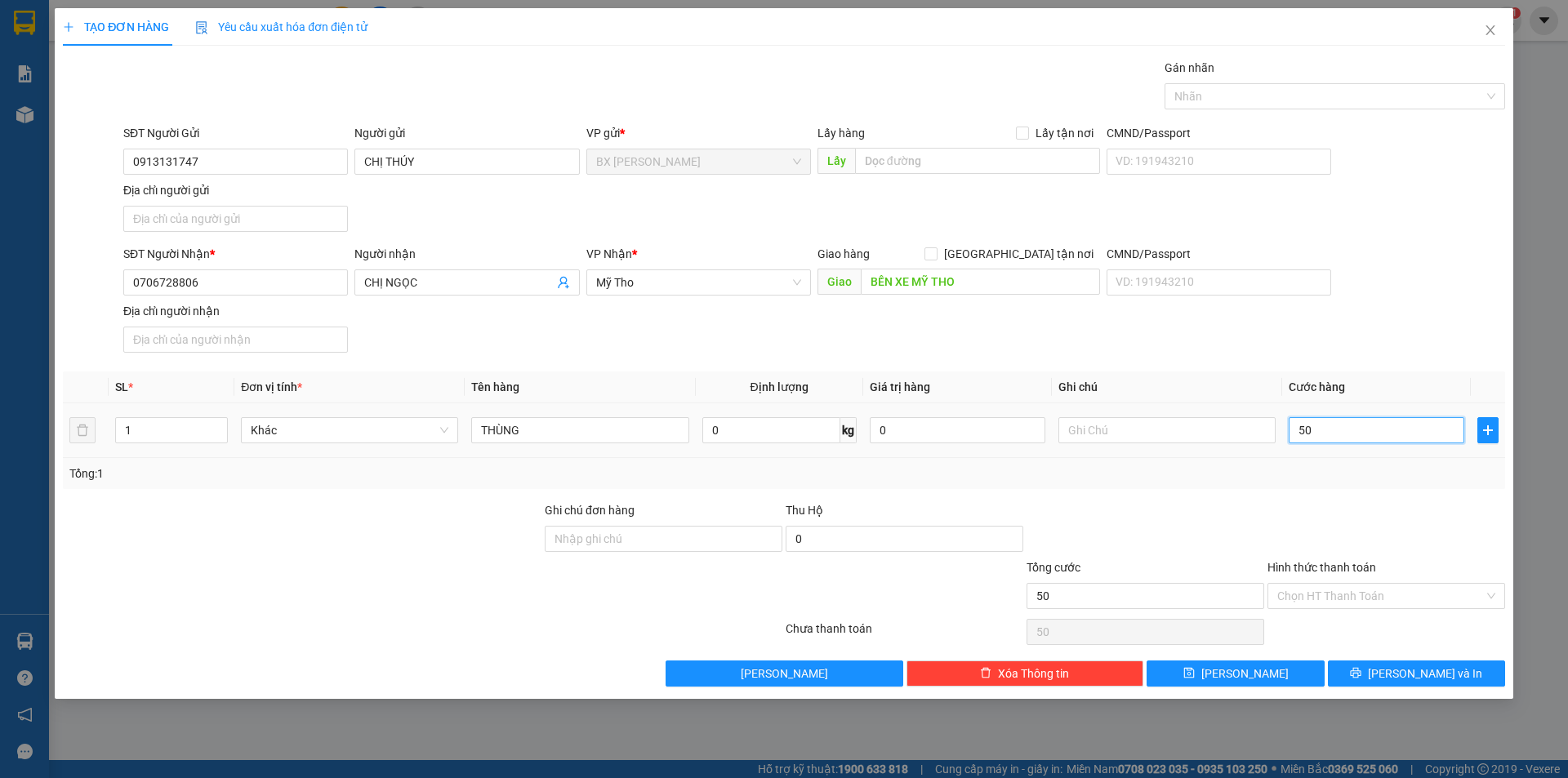
type input "500"
type input "5.000"
type input "50.000"
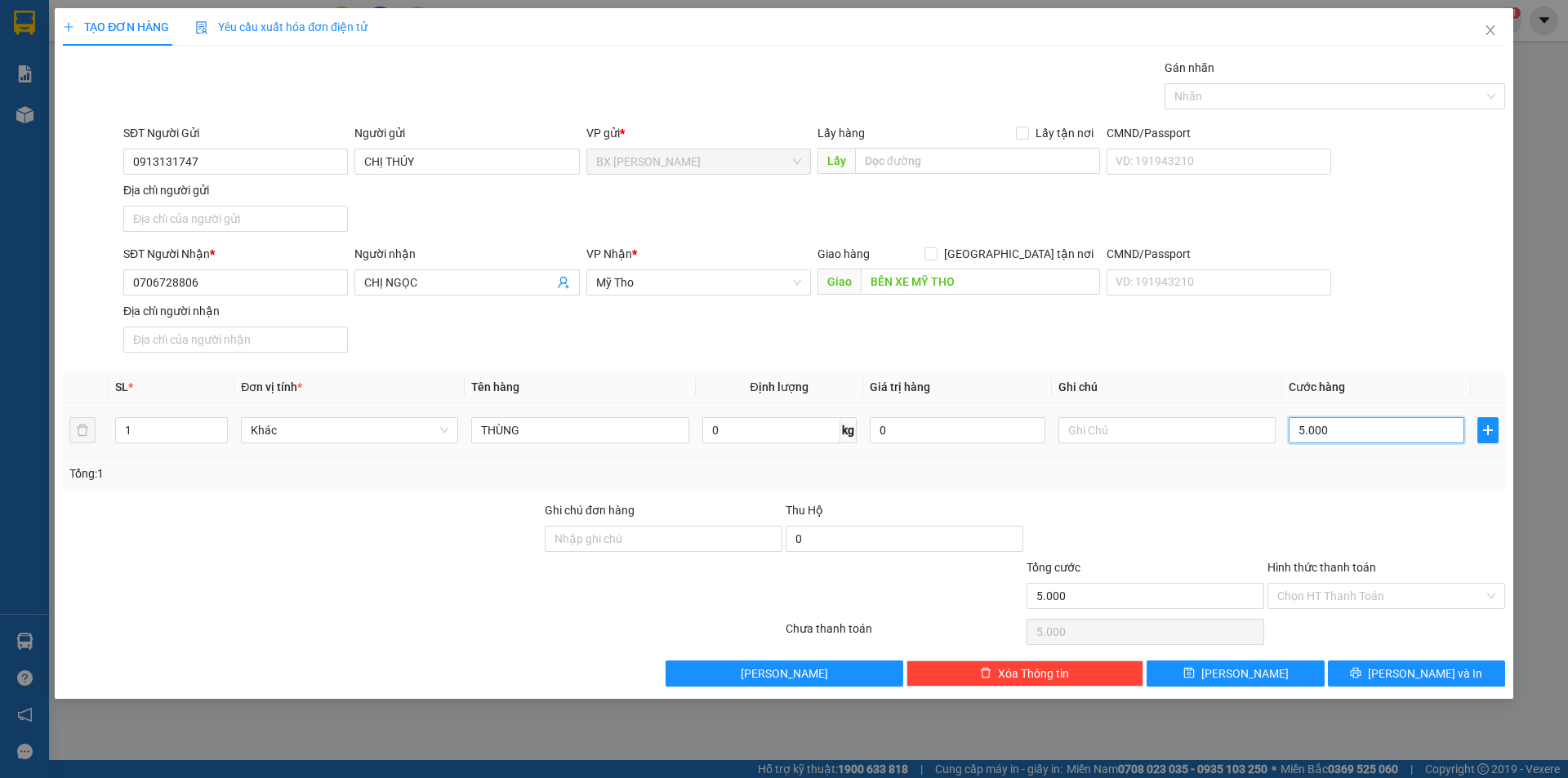
type input "50.000"
click at [1380, 604] on input "Hình thức thanh toán" at bounding box center [1381, 596] width 207 height 24
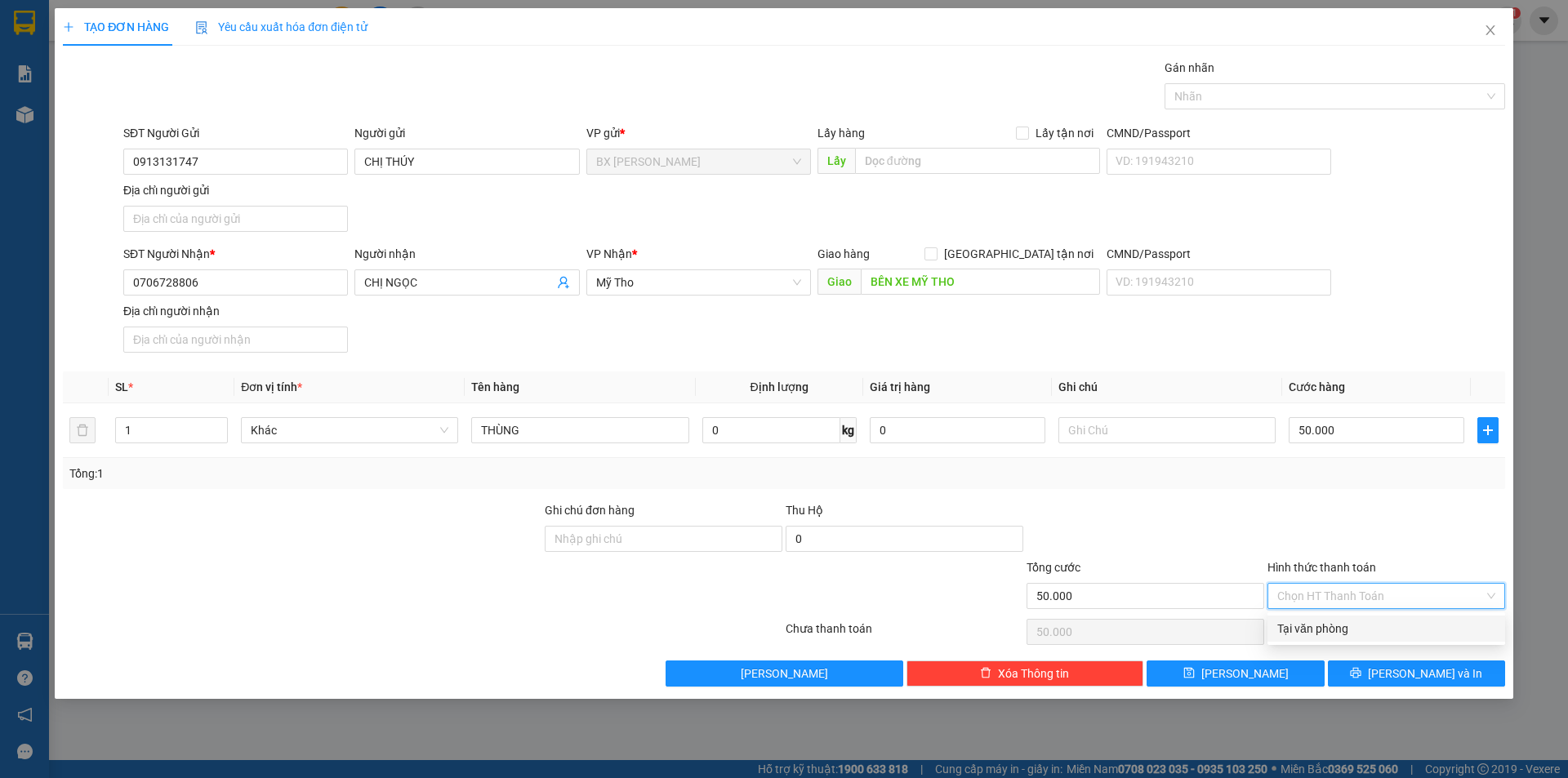
click at [1361, 632] on div "Tại văn phòng" at bounding box center [1386, 629] width 218 height 18
type input "0"
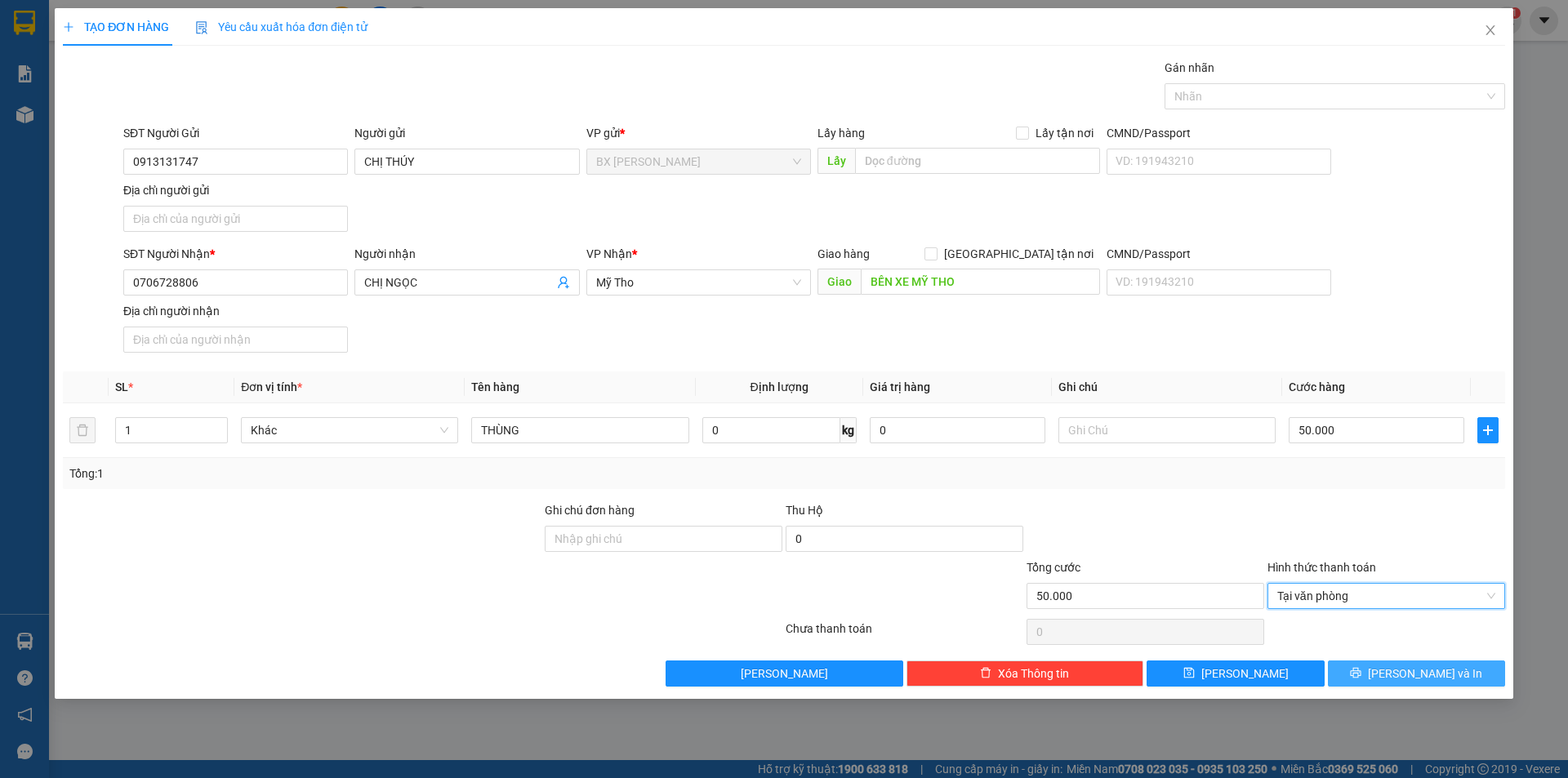
click at [1374, 673] on button "[PERSON_NAME] và In" at bounding box center [1416, 673] width 177 height 26
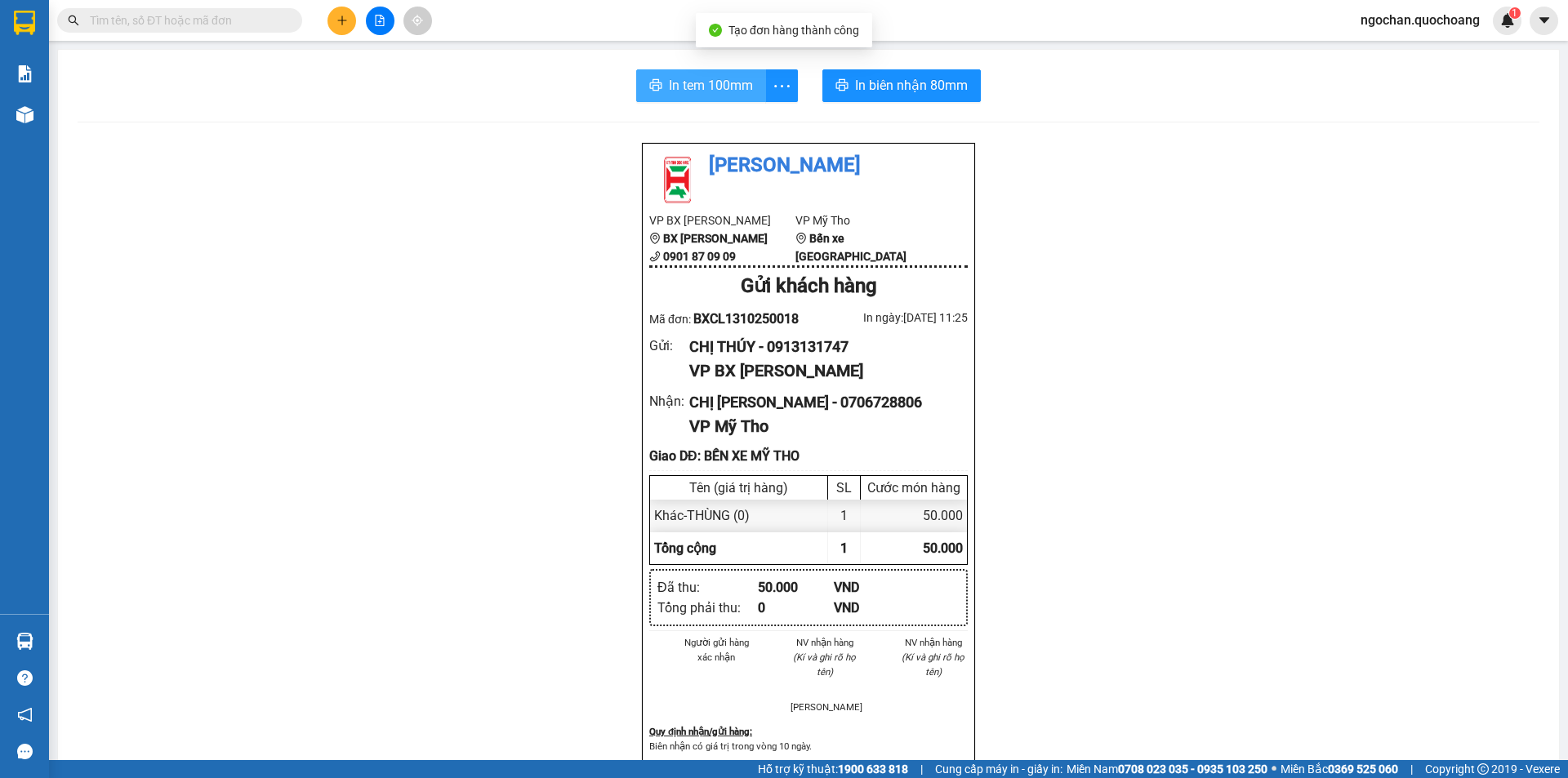
drag, startPoint x: 700, startPoint y: 64, endPoint x: 697, endPoint y: 76, distance: 12.4
click at [700, 65] on div "In tem 100mm In biên nhận 80mm Quốc Hoàng VP BX Cao Lãnh BX Cao Lãnh 0901 87 09…" at bounding box center [808, 671] width 1501 height 1244
click at [697, 80] on span "In tem 100mm" at bounding box center [711, 85] width 84 height 21
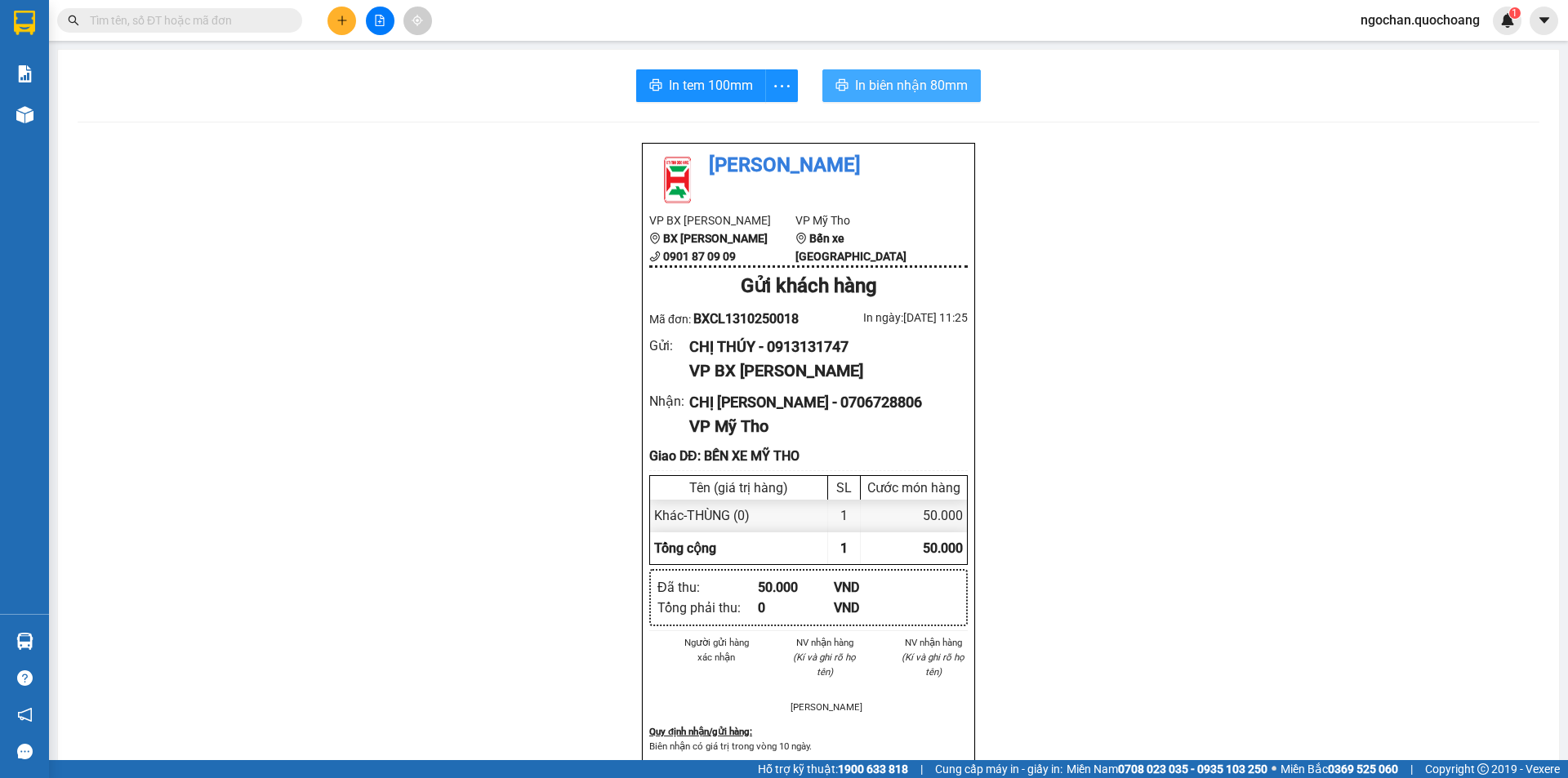
drag, startPoint x: 921, startPoint y: 84, endPoint x: 920, endPoint y: 66, distance: 18.0
click at [921, 82] on span "In biên nhận 80mm" at bounding box center [911, 85] width 112 height 21
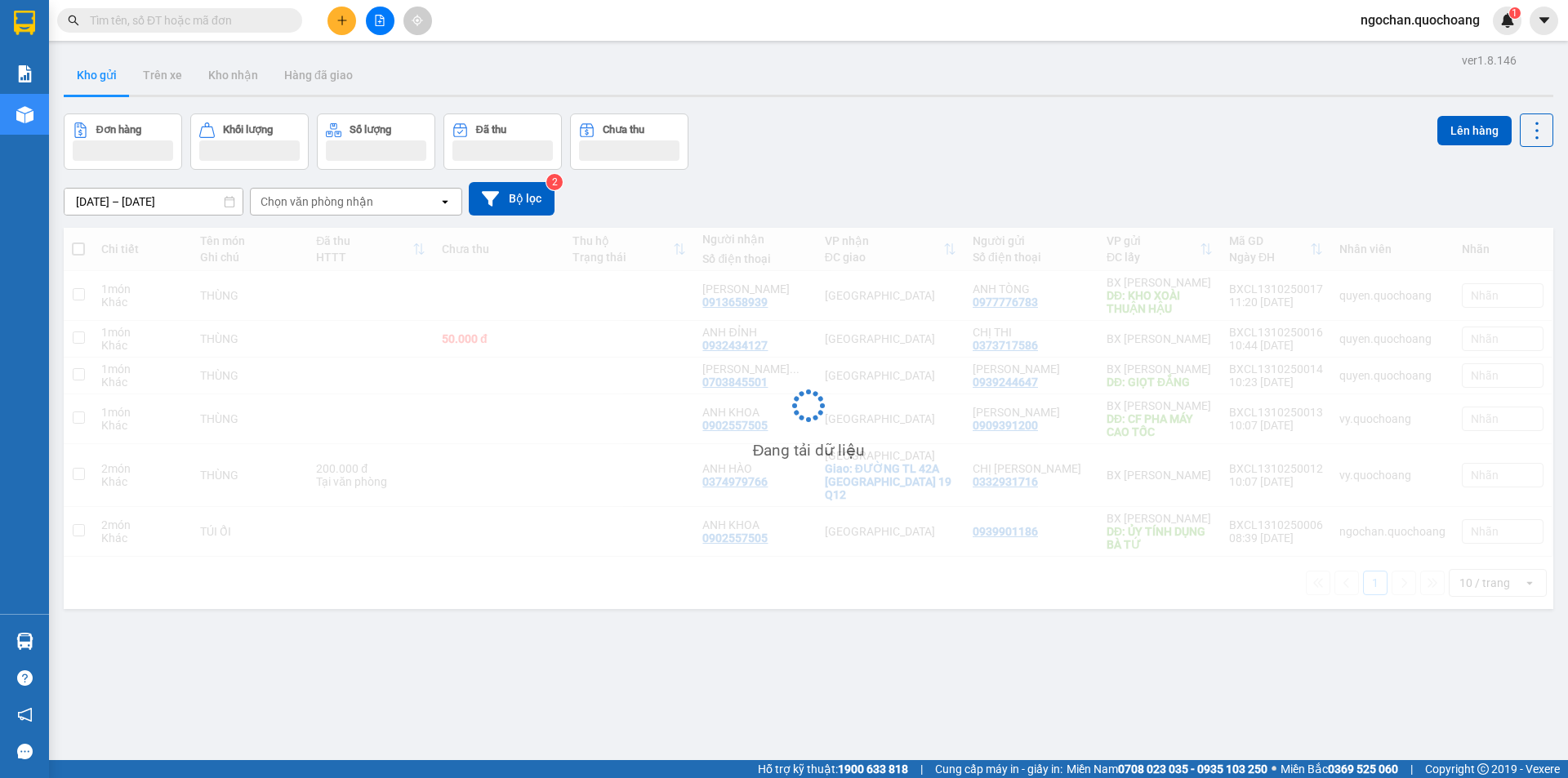
click at [1378, 12] on span "ngochan.quochoang" at bounding box center [1420, 20] width 145 height 21
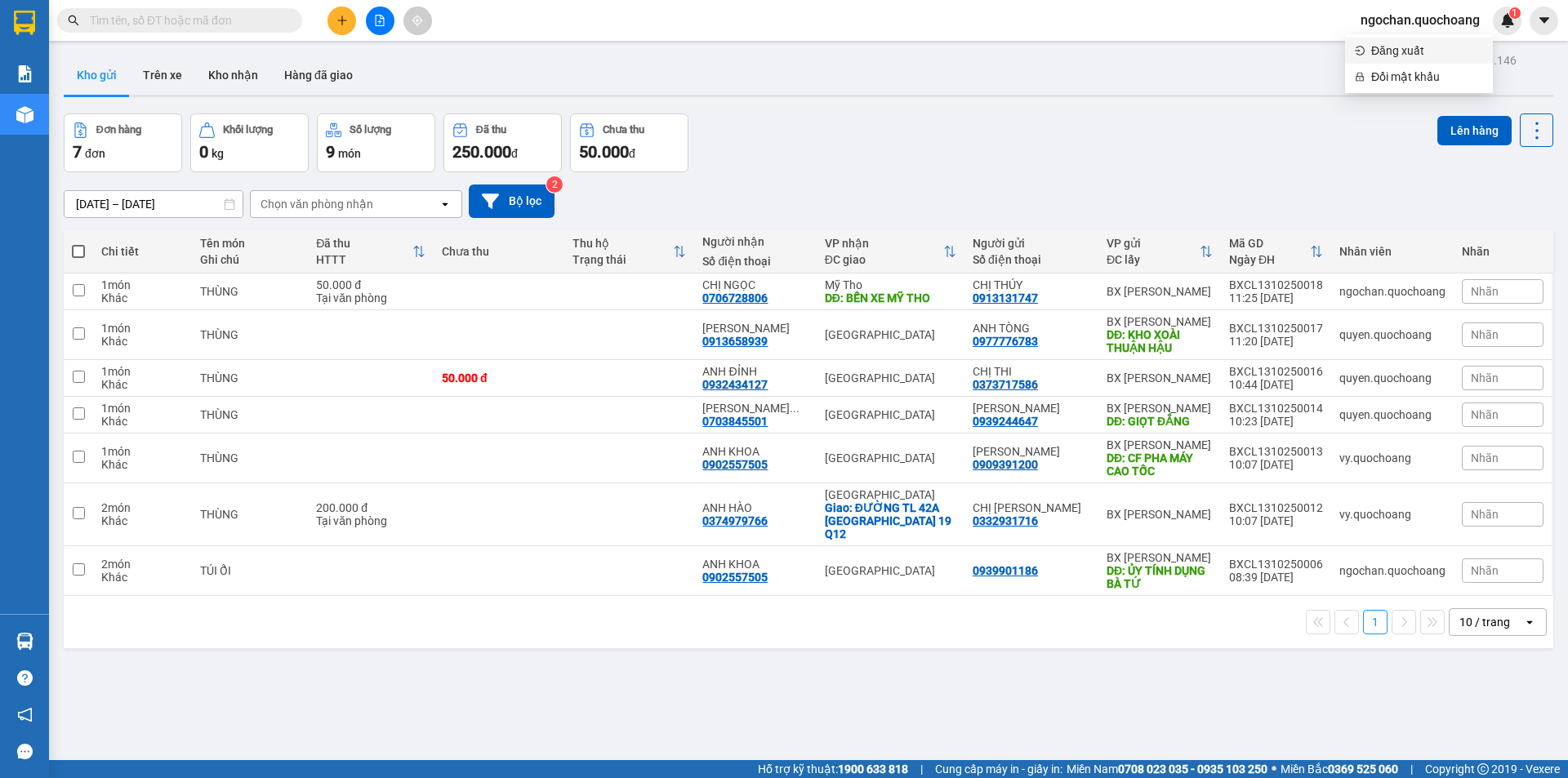
click at [1385, 45] on span "Đăng xuất" at bounding box center [1427, 51] width 112 height 18
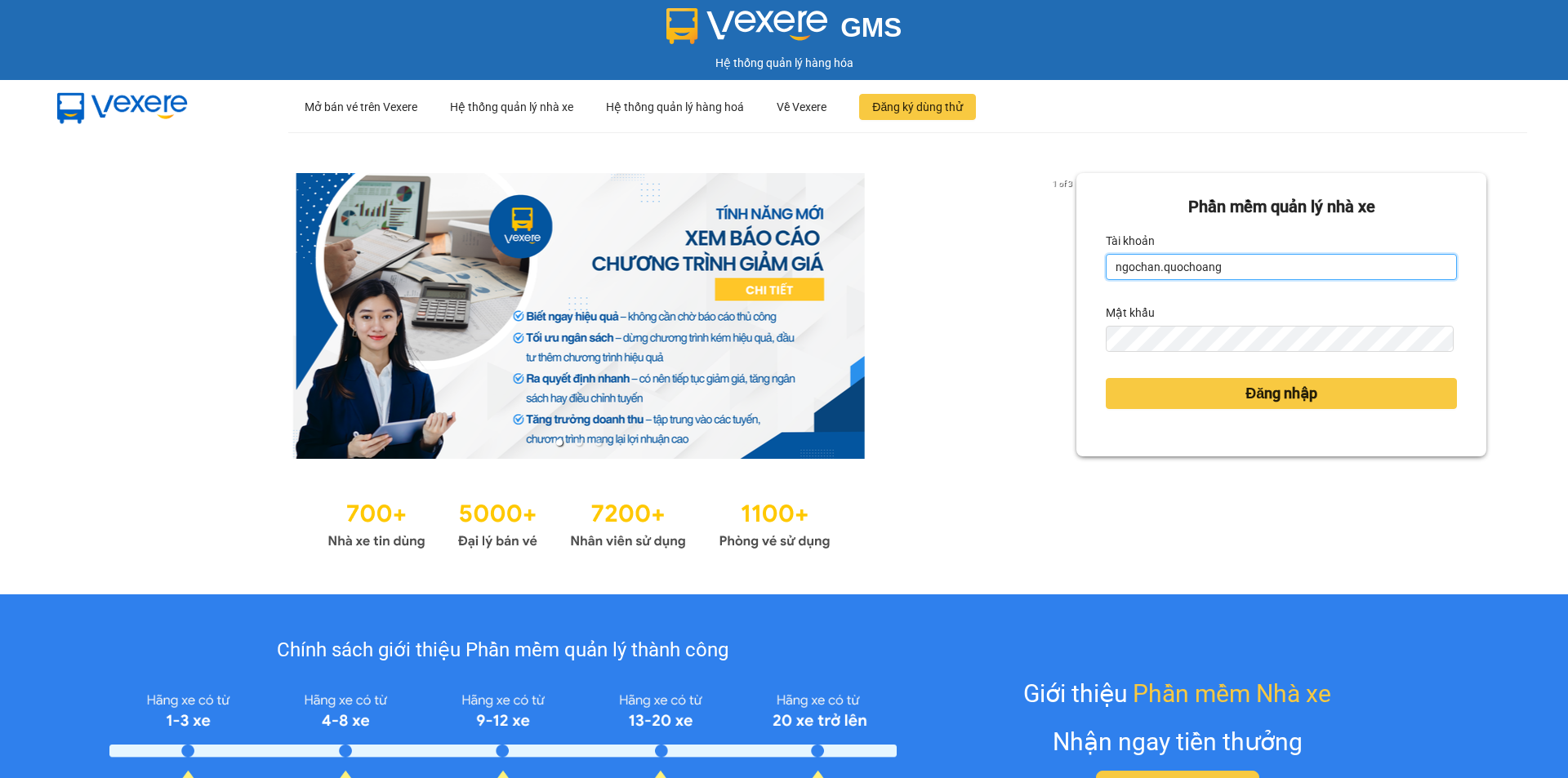
drag, startPoint x: 0, startPoint y: 0, endPoint x: 1264, endPoint y: 269, distance: 1292.3
click at [1266, 267] on input "ngochan.quochoang" at bounding box center [1281, 267] width 351 height 26
type input "quyen.quochoang"
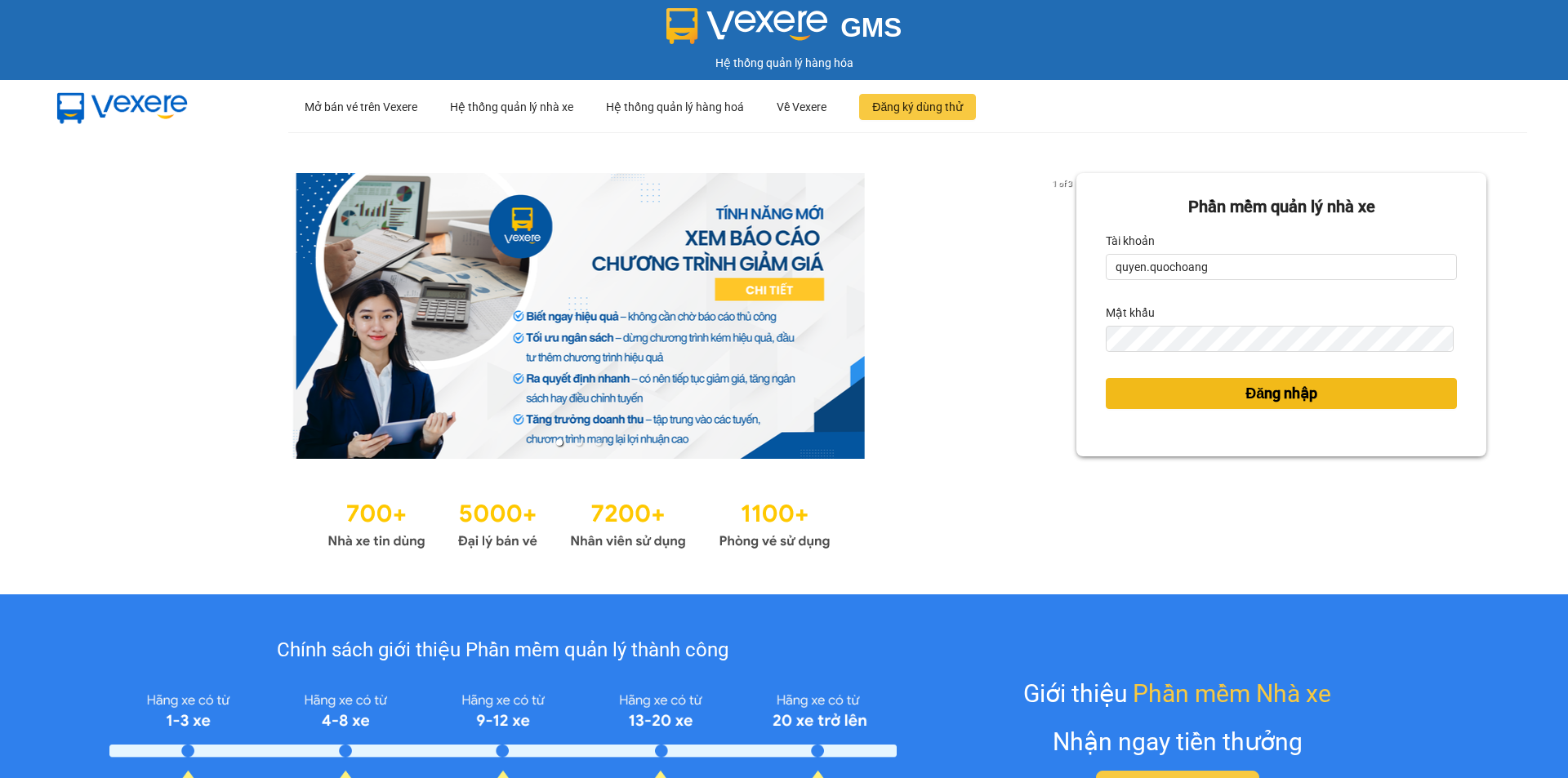
click at [1306, 388] on span "Đăng nhập" at bounding box center [1281, 393] width 72 height 22
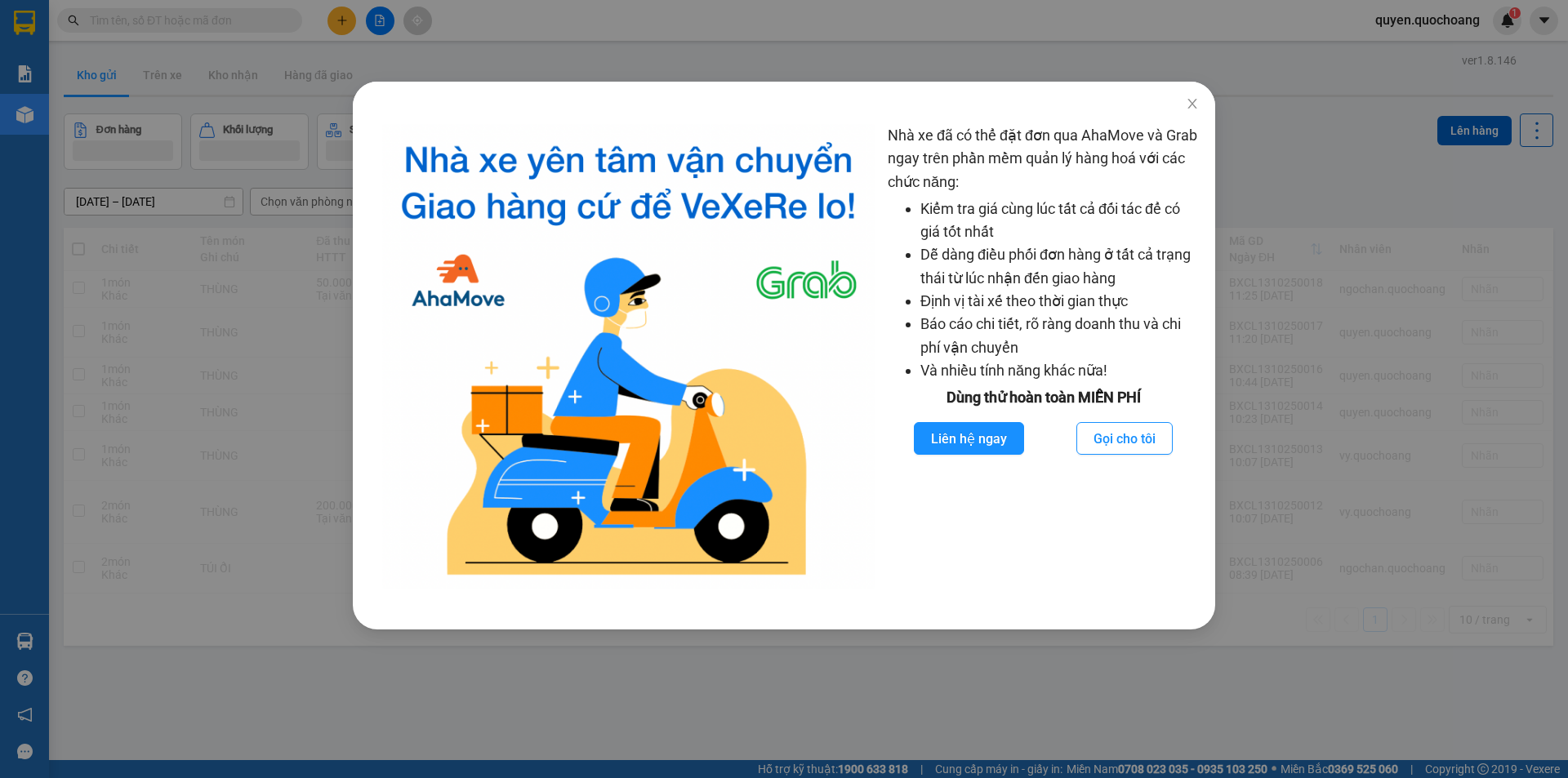
click at [1336, 314] on div "Nhà xe đã có thể đặt đơn qua AhaMove và Grab ngay trên phần mềm quản lý hàng ho…" at bounding box center [784, 389] width 1568 height 778
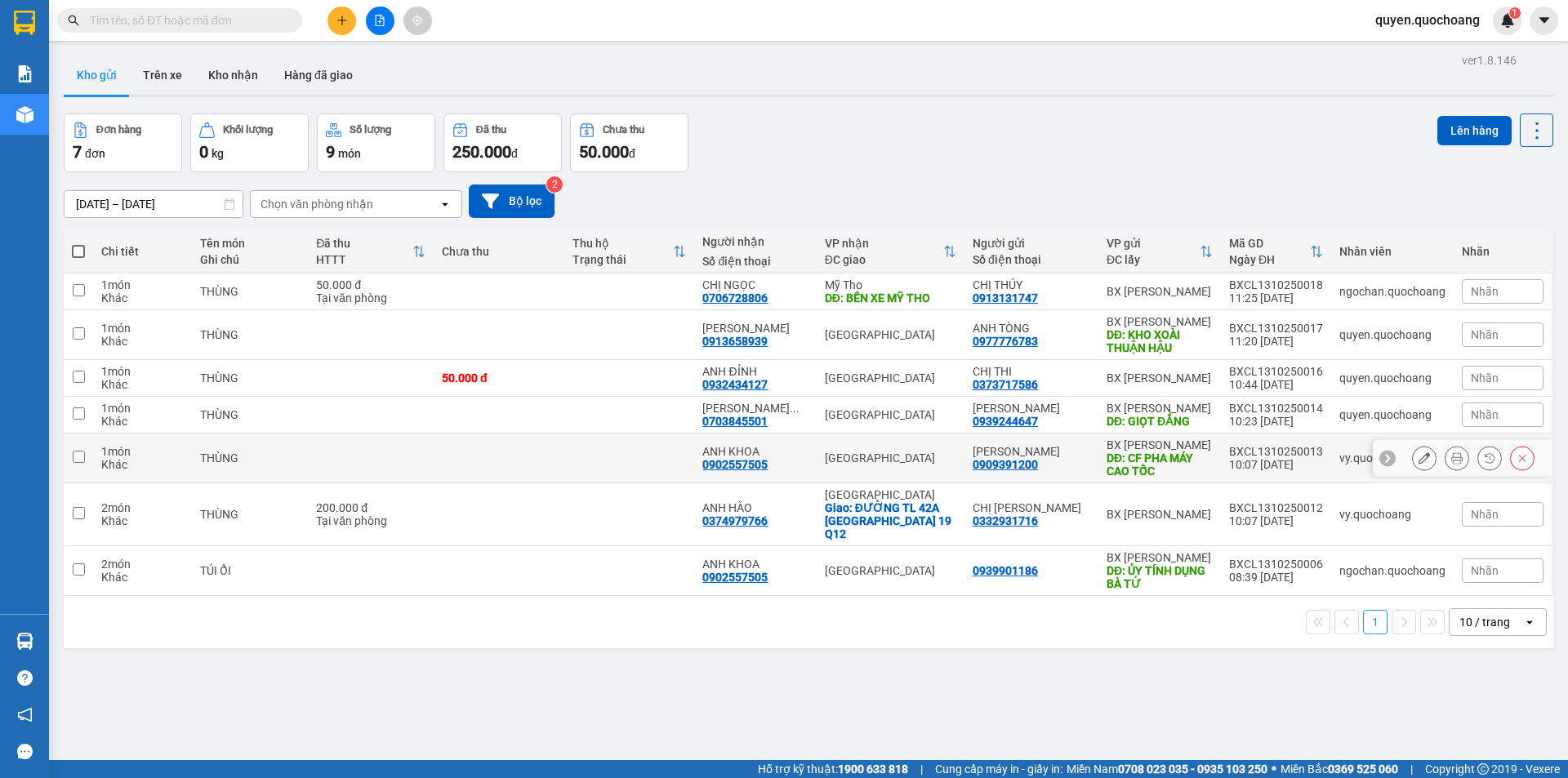
click at [1246, 451] on div "BXCL1310250013" at bounding box center [1276, 451] width 94 height 13
checkbox input "true"
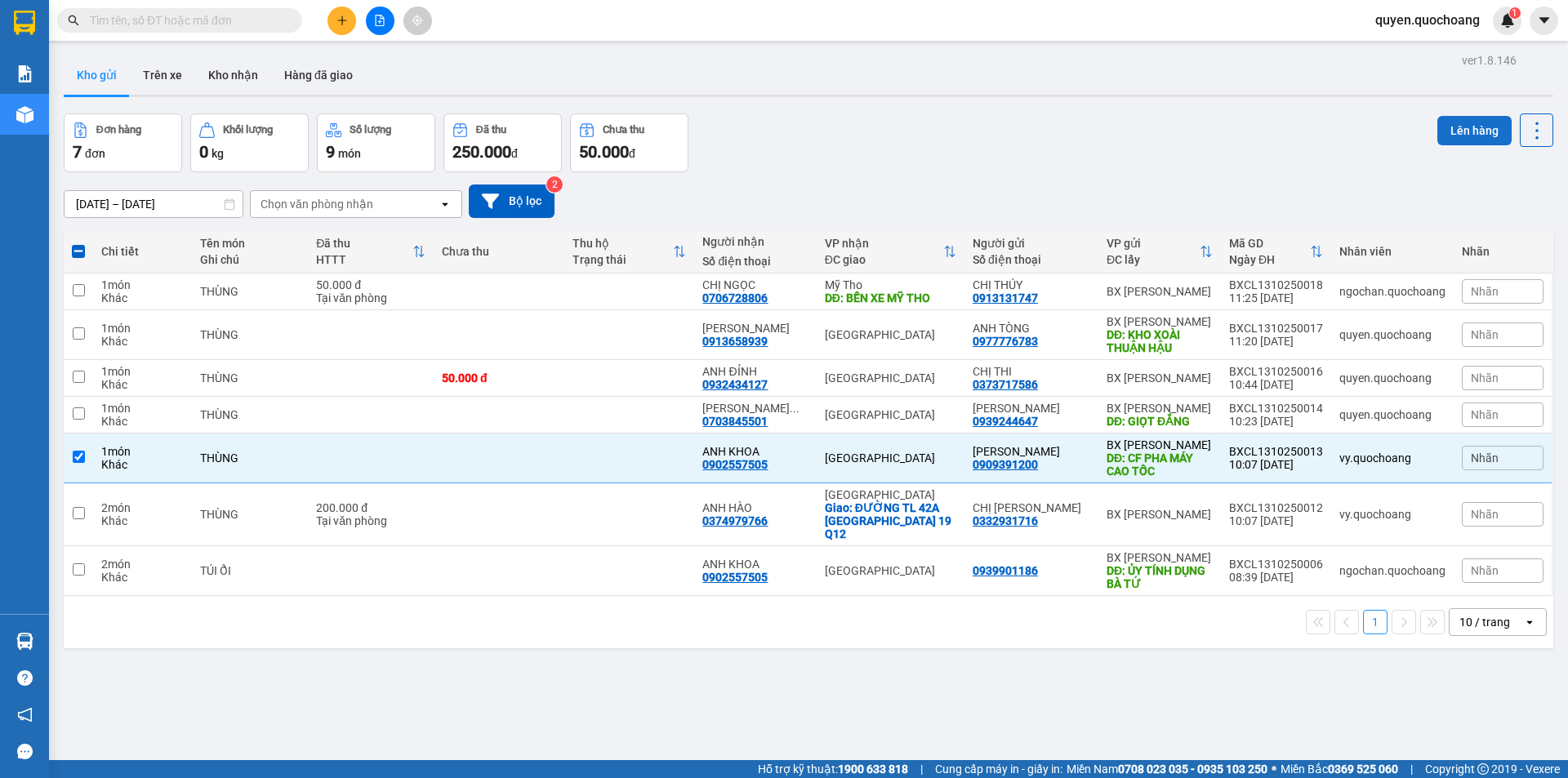
click at [1445, 134] on button "Lên hàng" at bounding box center [1474, 130] width 74 height 29
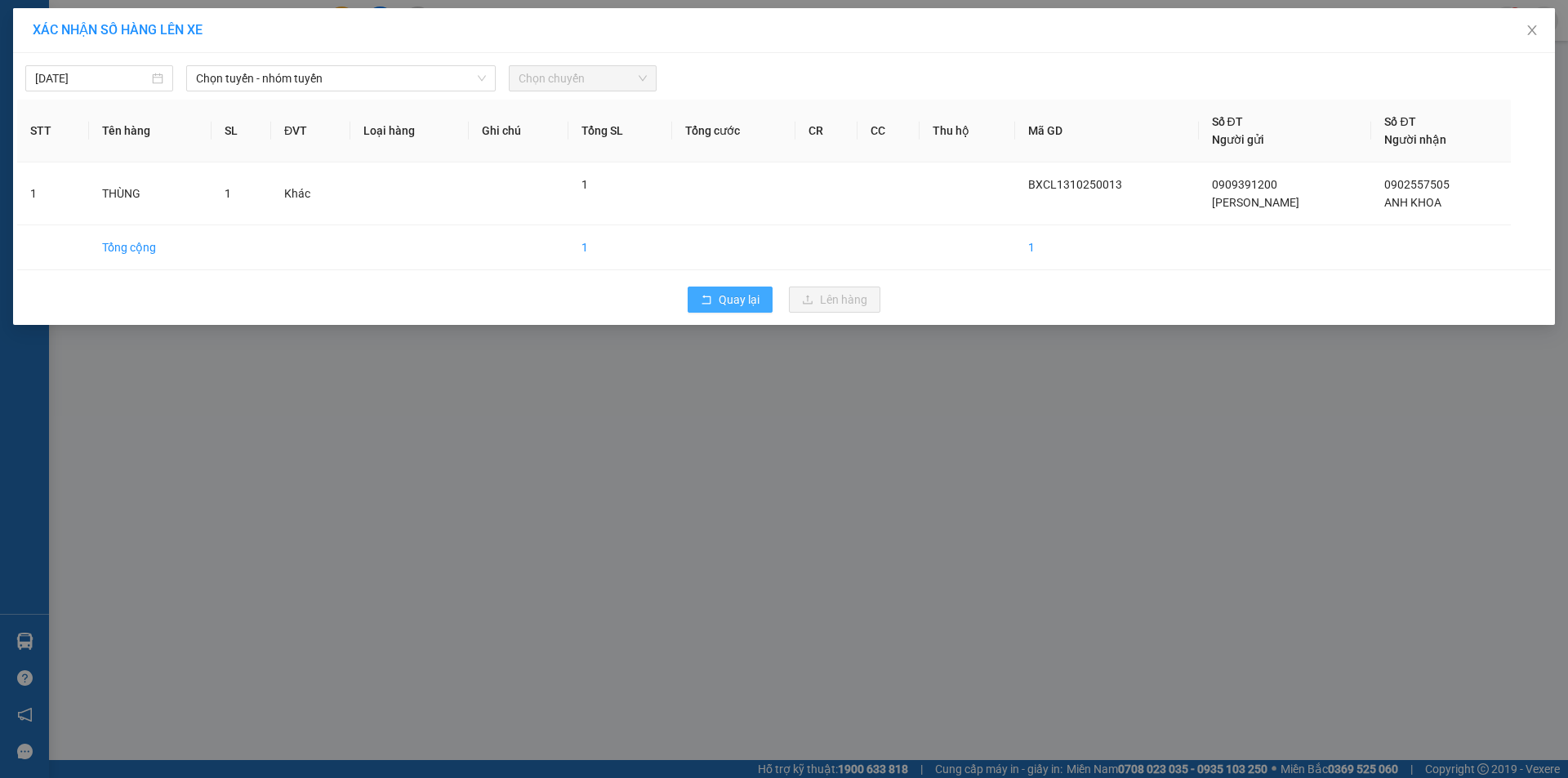
click at [747, 297] on span "Quay lại" at bounding box center [739, 300] width 41 height 18
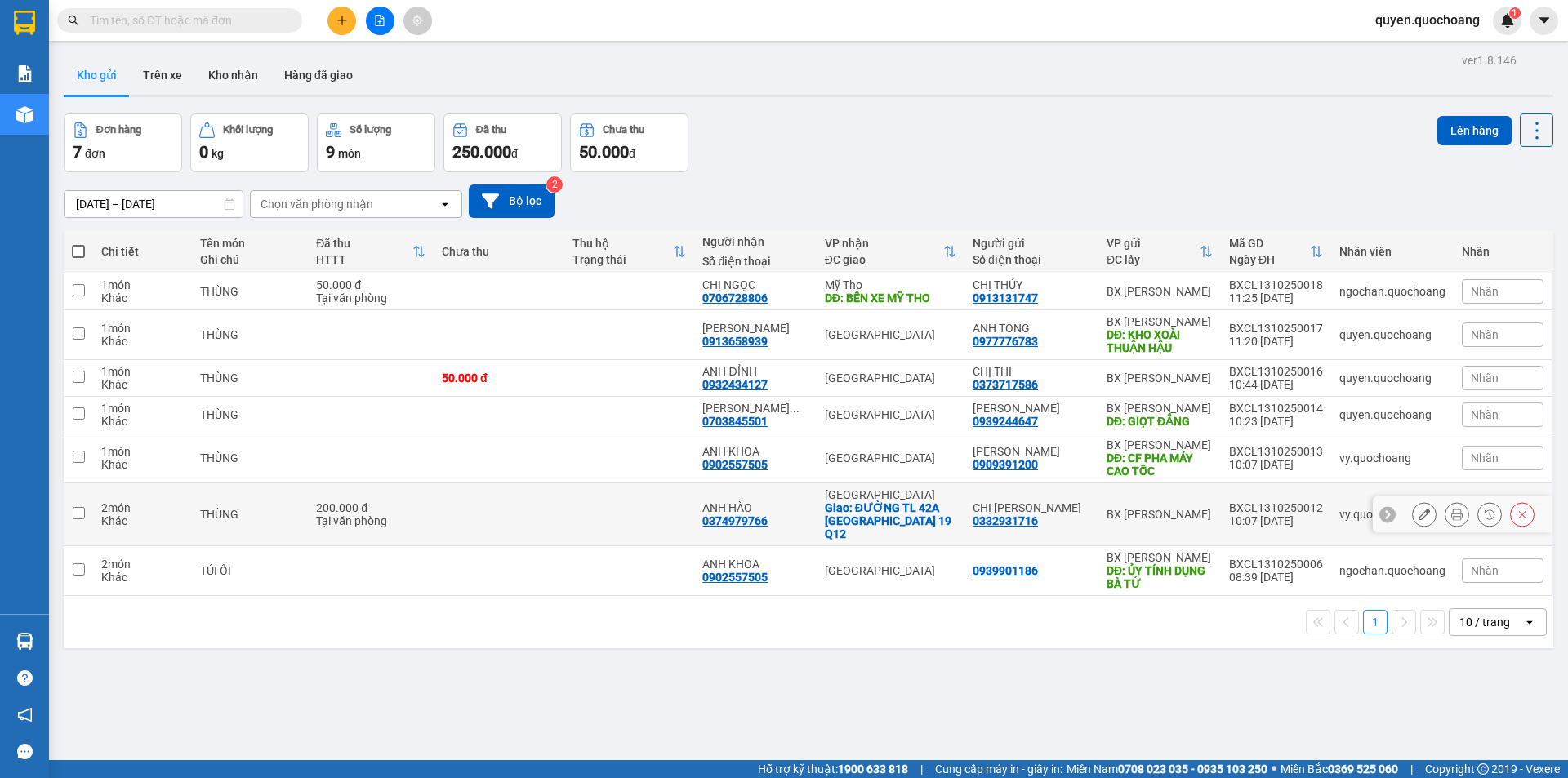
click at [1164, 510] on div "BX [PERSON_NAME]" at bounding box center [1159, 515] width 106 height 13
checkbox input "true"
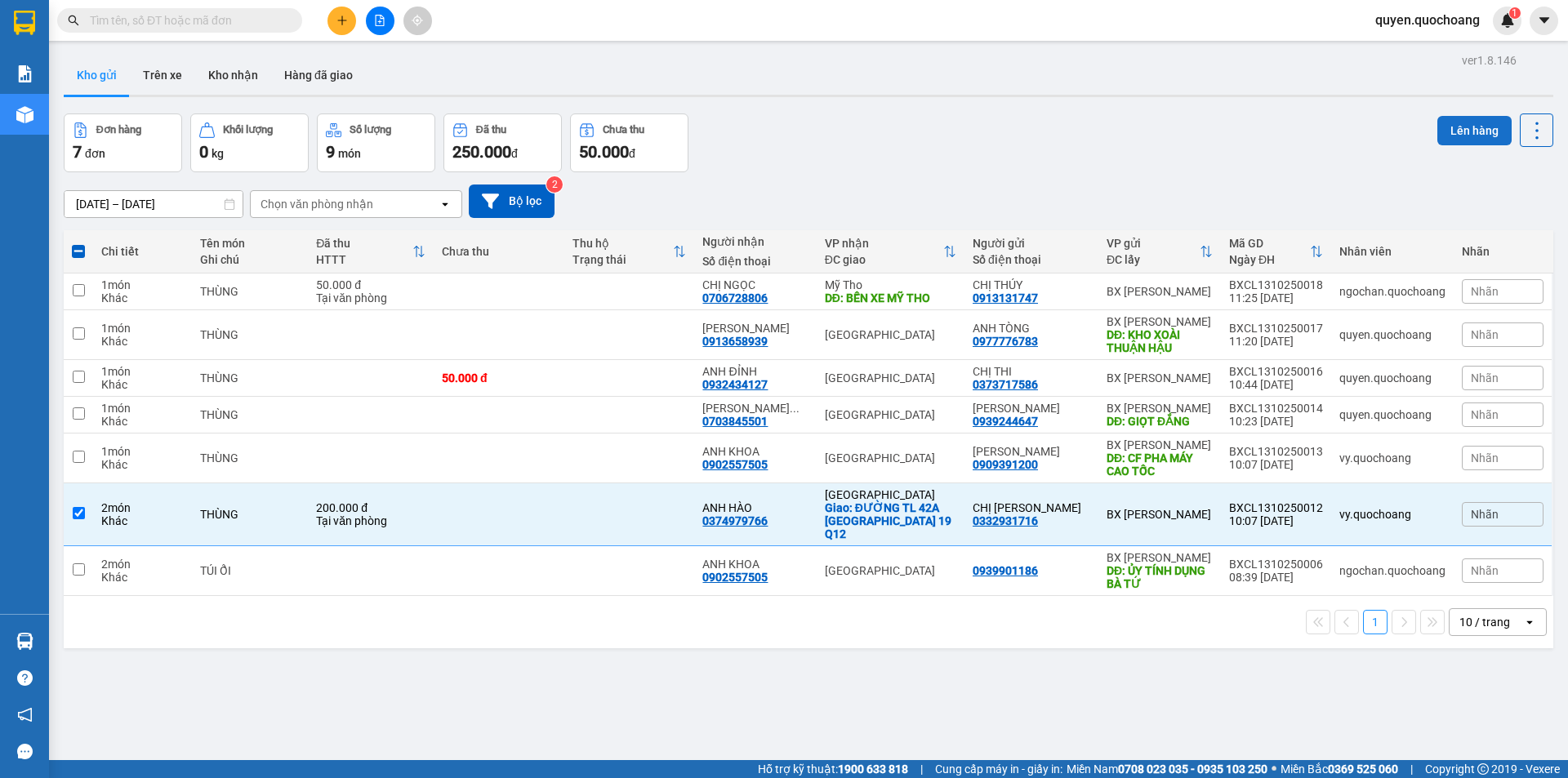
click at [1494, 120] on button "Lên hàng" at bounding box center [1474, 130] width 74 height 29
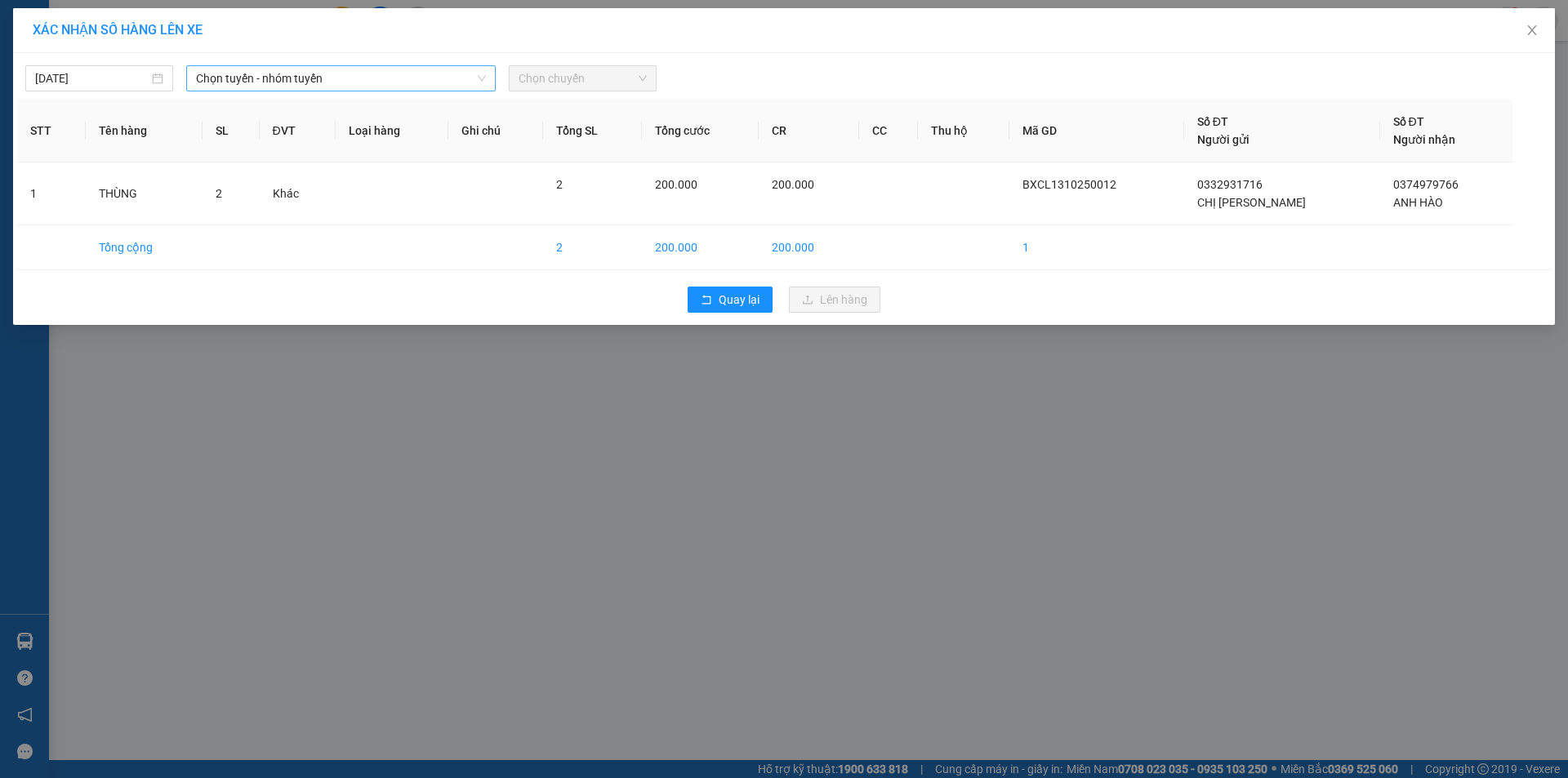
click at [411, 83] on span "Chọn tuyến - nhóm tuyến" at bounding box center [341, 77] width 290 height 24
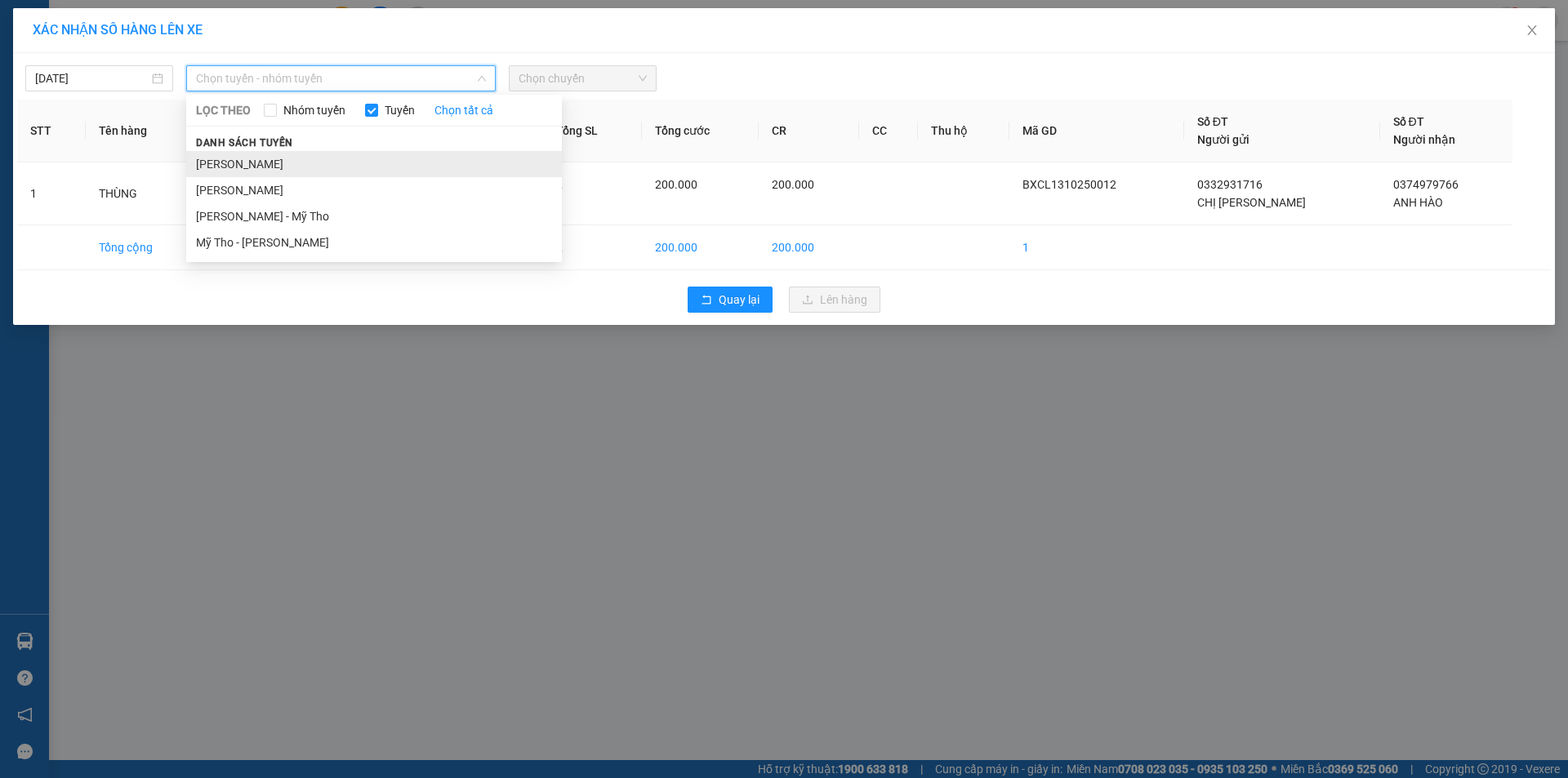
click at [327, 163] on li "[PERSON_NAME]" at bounding box center [373, 163] width 376 height 26
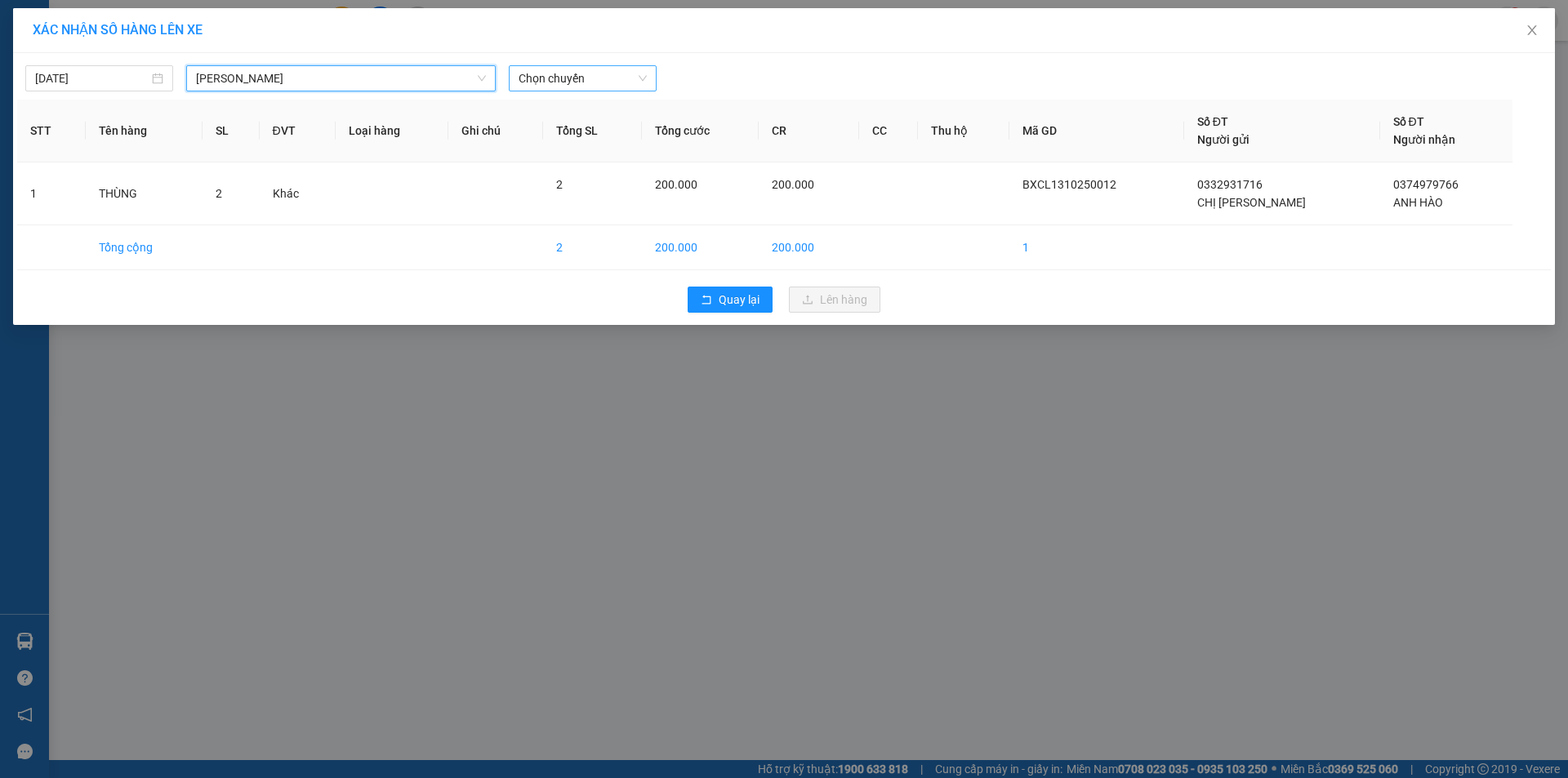
click at [623, 69] on span "Chọn chuyến" at bounding box center [582, 77] width 128 height 24
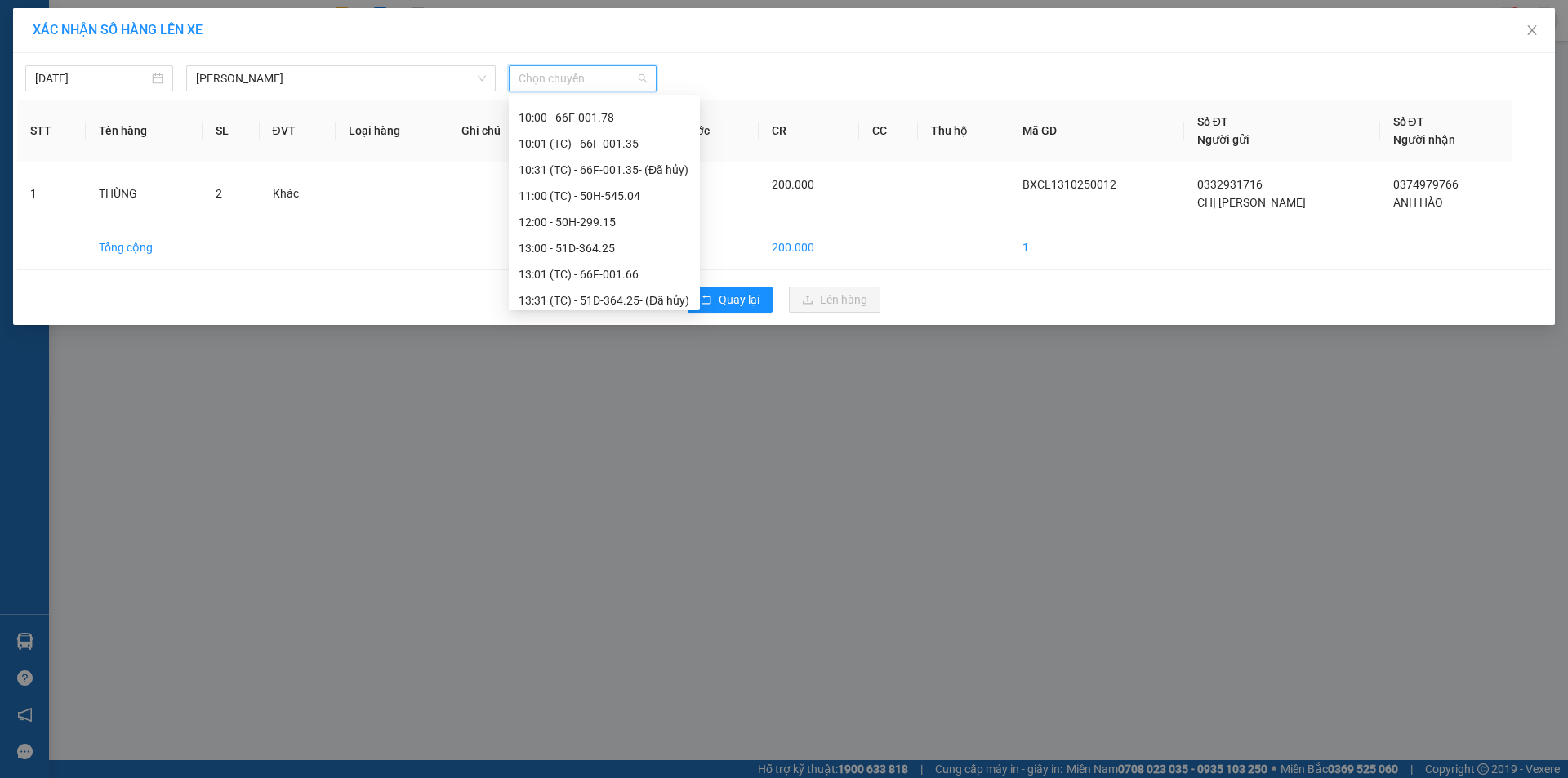
scroll to position [571, 0]
click at [612, 196] on div "11:00 (TC) - 50H-545.04" at bounding box center [604, 193] width 172 height 18
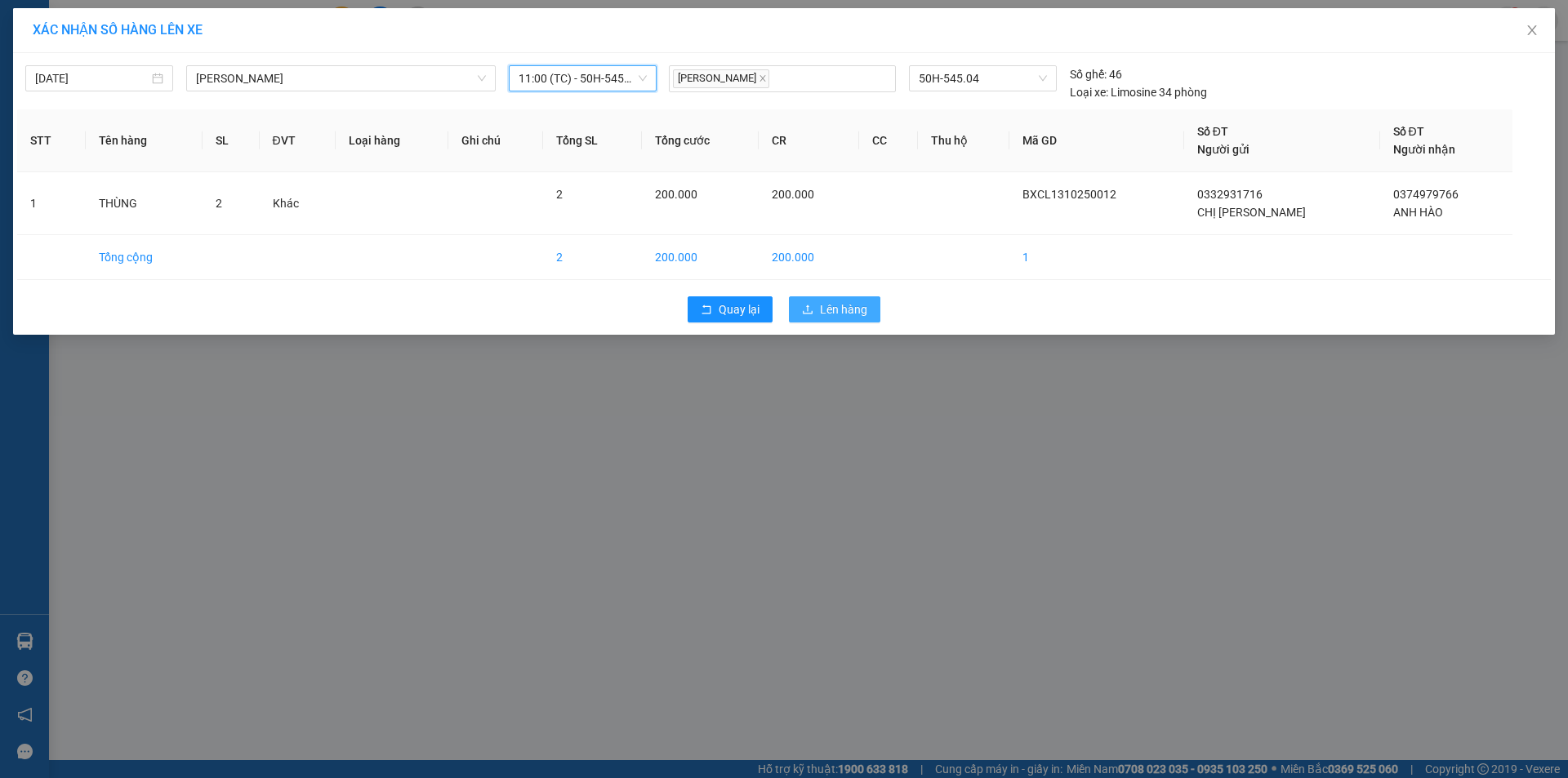
click at [826, 306] on span "Lên hàng" at bounding box center [843, 310] width 47 height 18
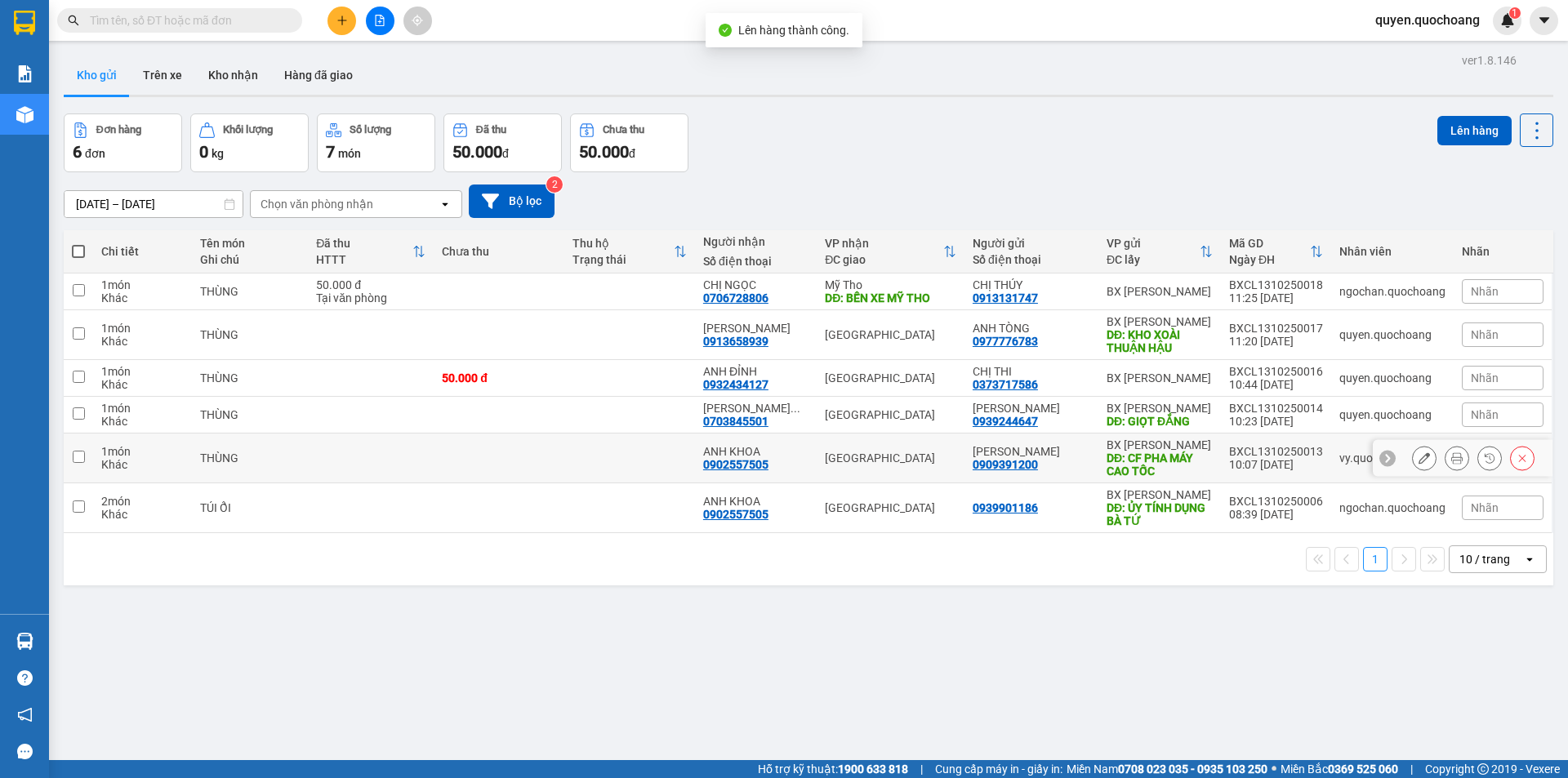
click at [1100, 458] on td "BX Cao Lãnh DĐ: CF PHA MÁY CAO TỐC" at bounding box center [1159, 458] width 122 height 50
checkbox input "true"
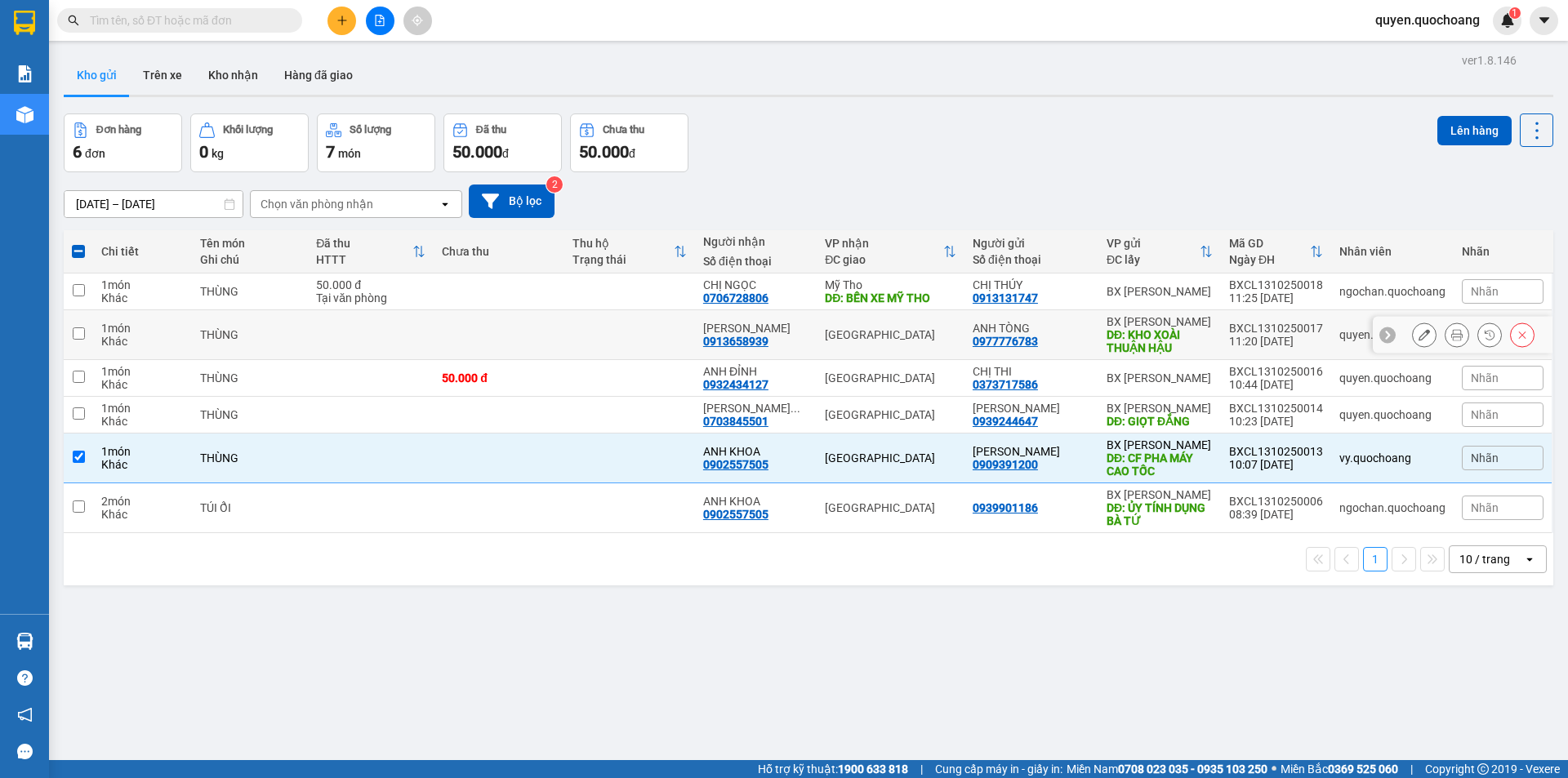
click at [1211, 333] on td "[PERSON_NAME]: KHO XOÀI THUẬN HẬU" at bounding box center [1159, 335] width 122 height 50
checkbox input "true"
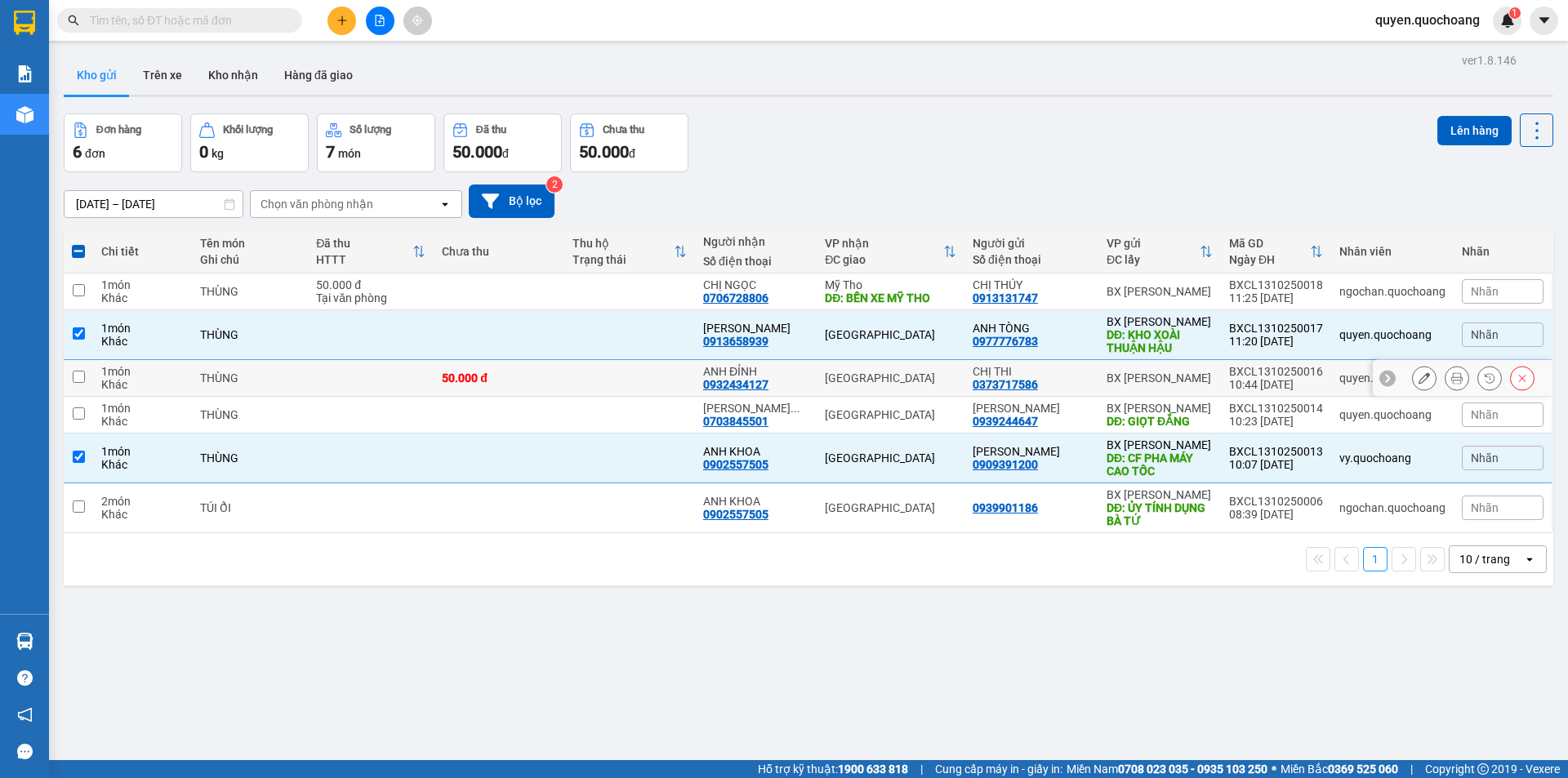
click at [1143, 379] on div "BX [PERSON_NAME]" at bounding box center [1159, 378] width 106 height 13
checkbox input "true"
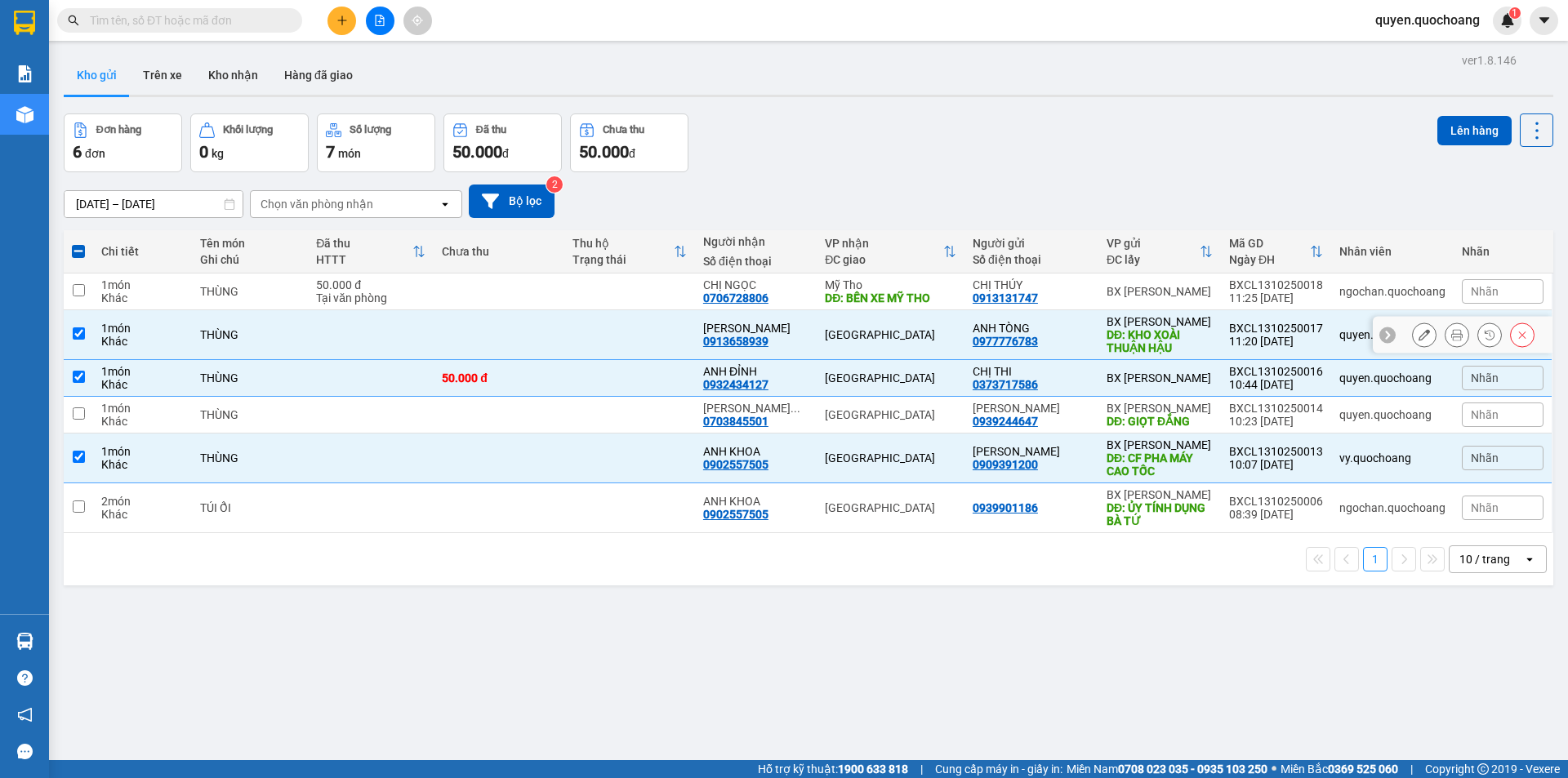
click at [1188, 344] on div "DĐ: KHO XOÀI THUẬN HẬU" at bounding box center [1159, 341] width 106 height 26
checkbox input "false"
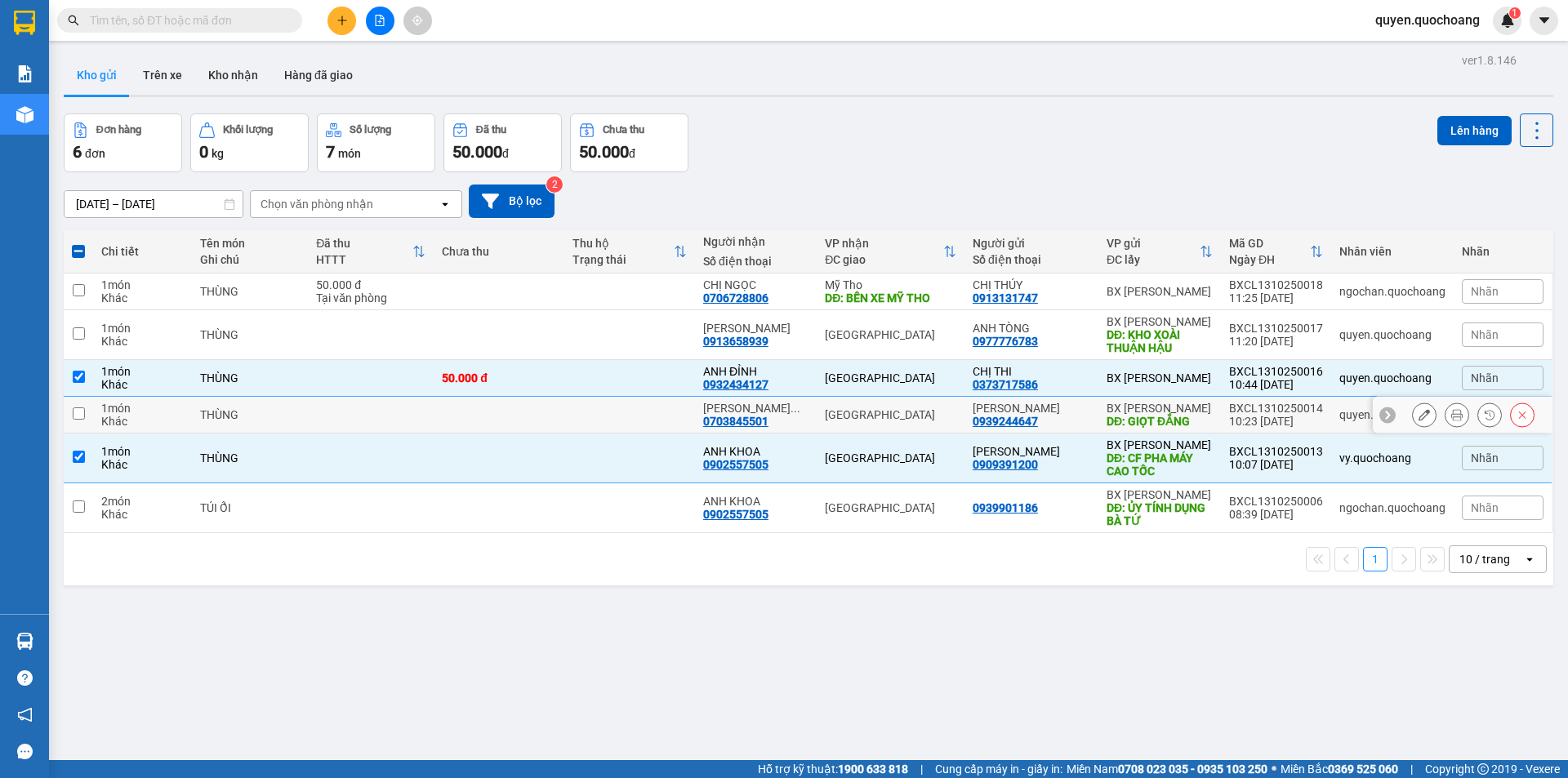
click at [1049, 420] on div "[PERSON_NAME] 0939244647" at bounding box center [1031, 414] width 117 height 26
checkbox input "true"
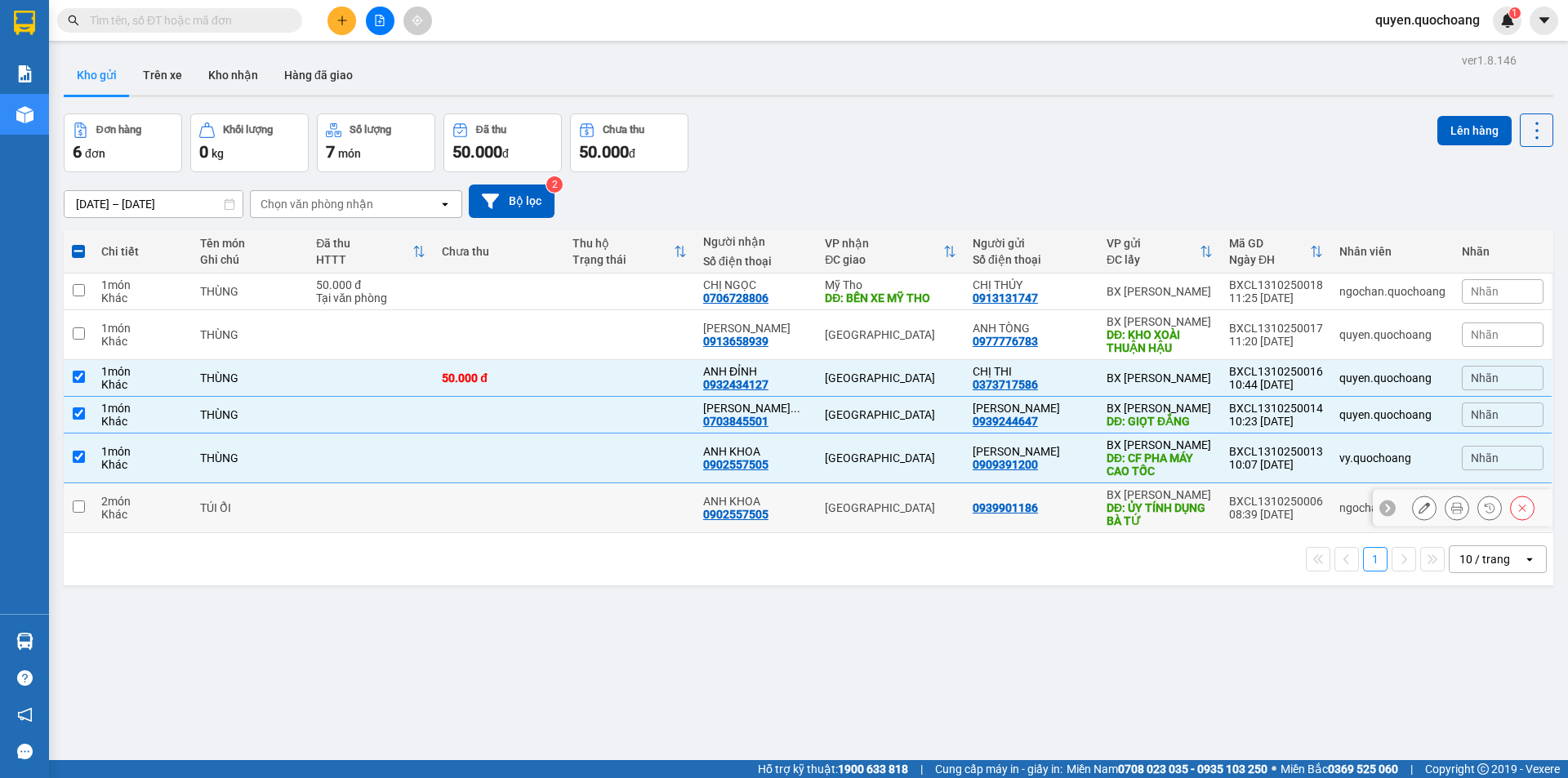
click at [1052, 504] on div "0939901186" at bounding box center [1031, 508] width 117 height 13
checkbox input "true"
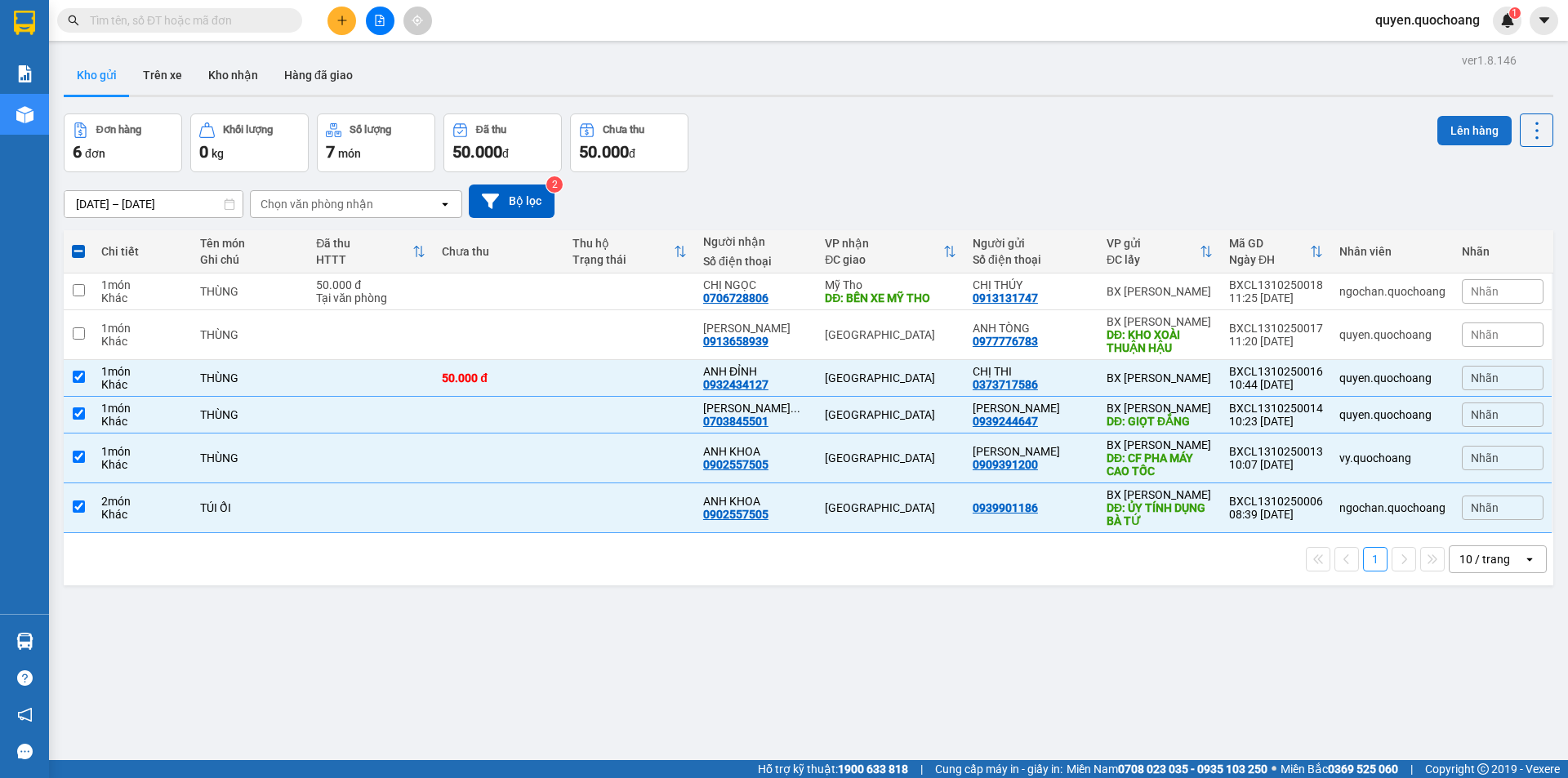
click at [1455, 134] on button "Lên hàng" at bounding box center [1474, 130] width 74 height 29
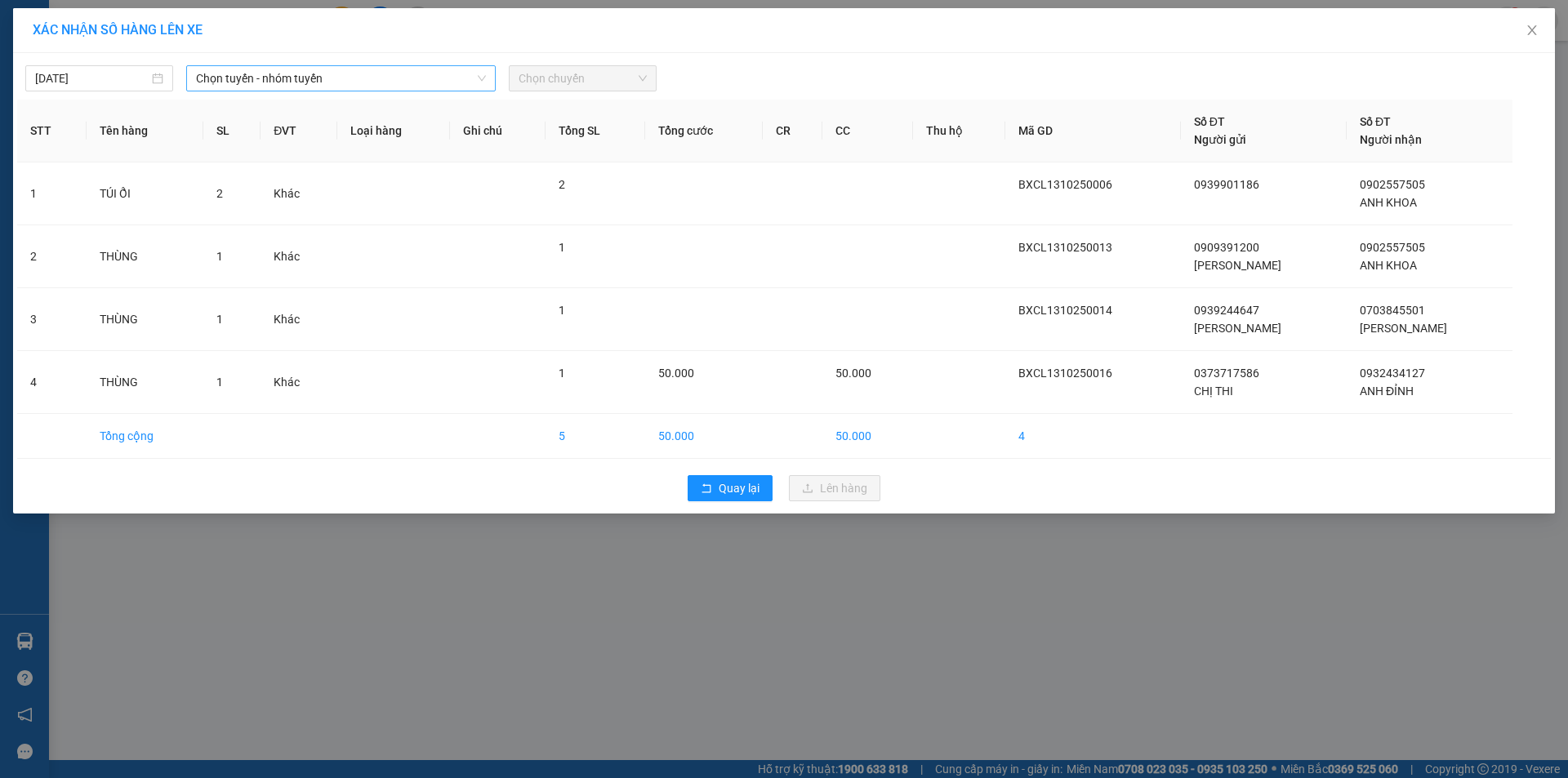
click at [339, 70] on span "Chọn tuyến - nhóm tuyến" at bounding box center [341, 77] width 290 height 24
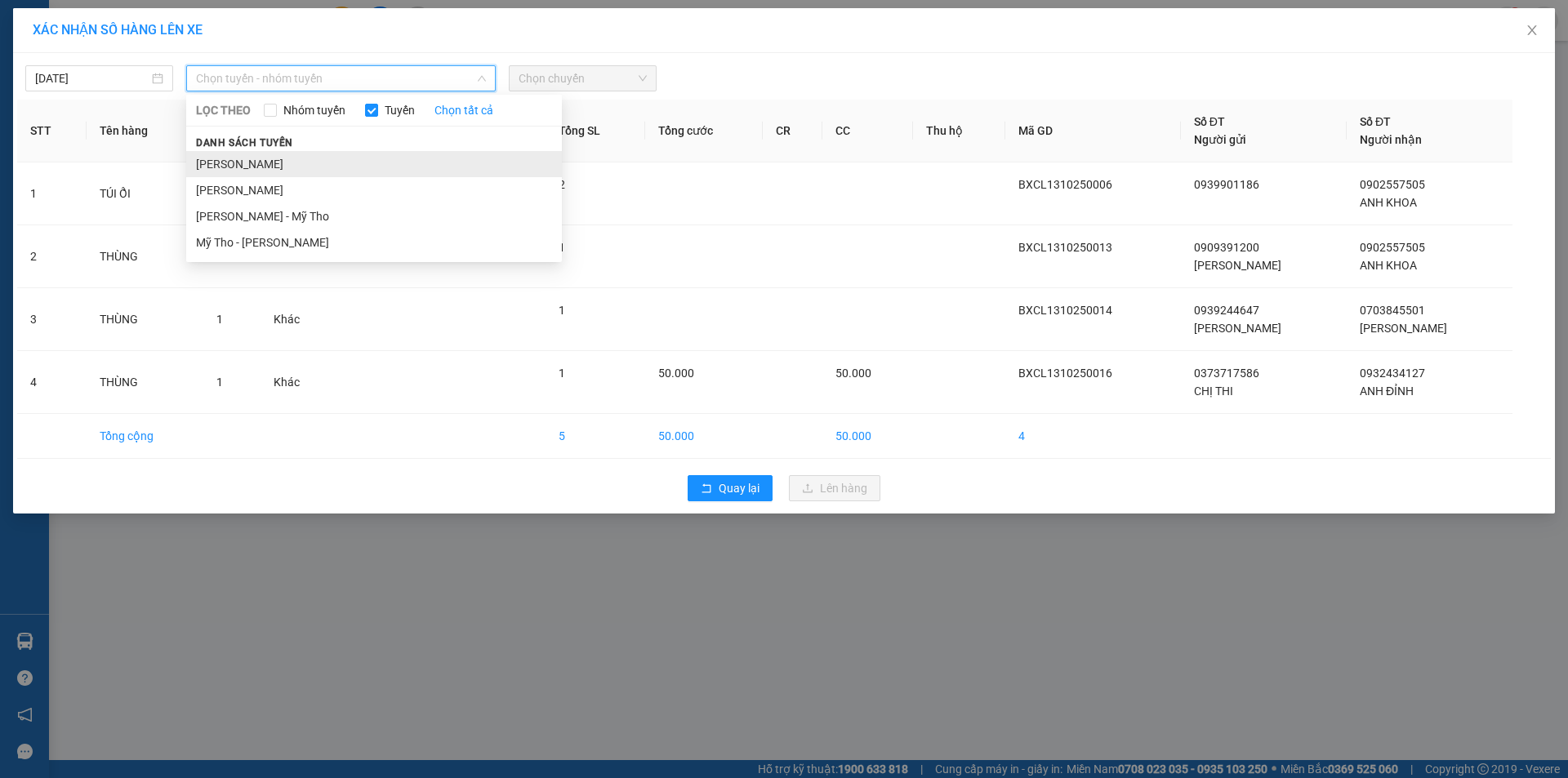
click at [307, 164] on li "[PERSON_NAME]" at bounding box center [373, 163] width 376 height 26
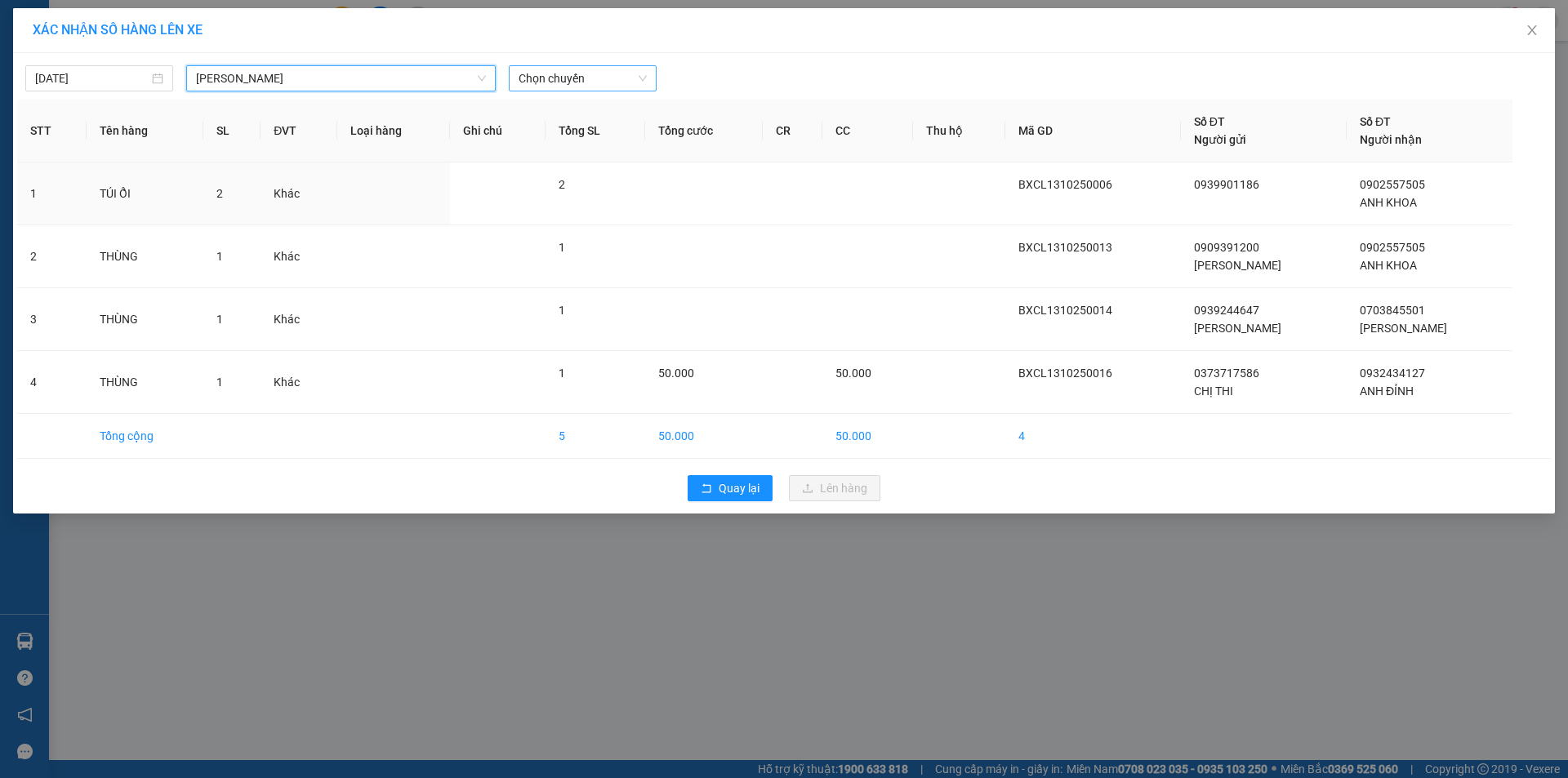
click at [572, 78] on span "Chọn chuyến" at bounding box center [582, 77] width 128 height 24
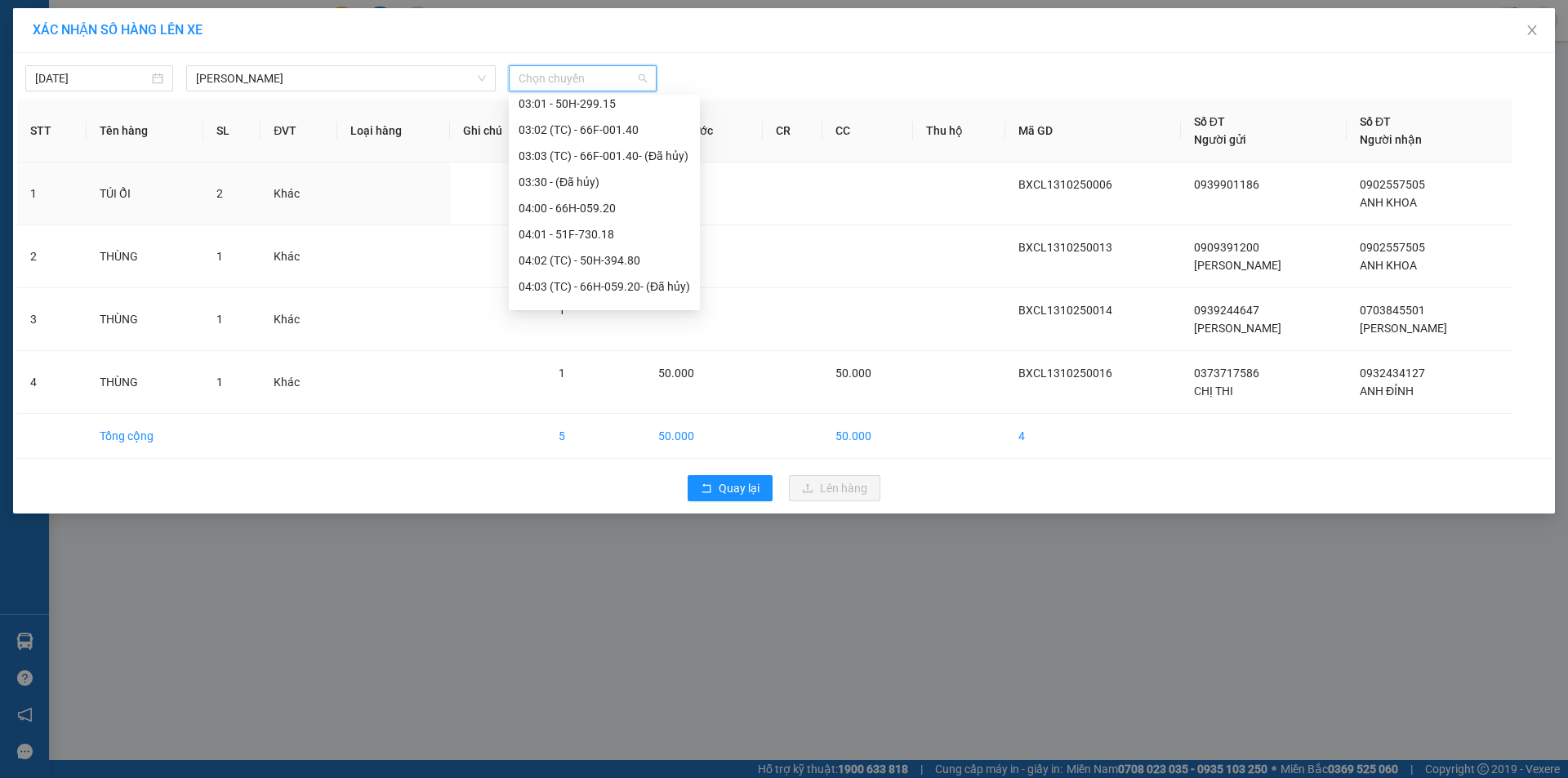
scroll to position [490, 0]
click at [582, 268] on div "11:00 (TC) - 50H-545.04" at bounding box center [604, 275] width 172 height 18
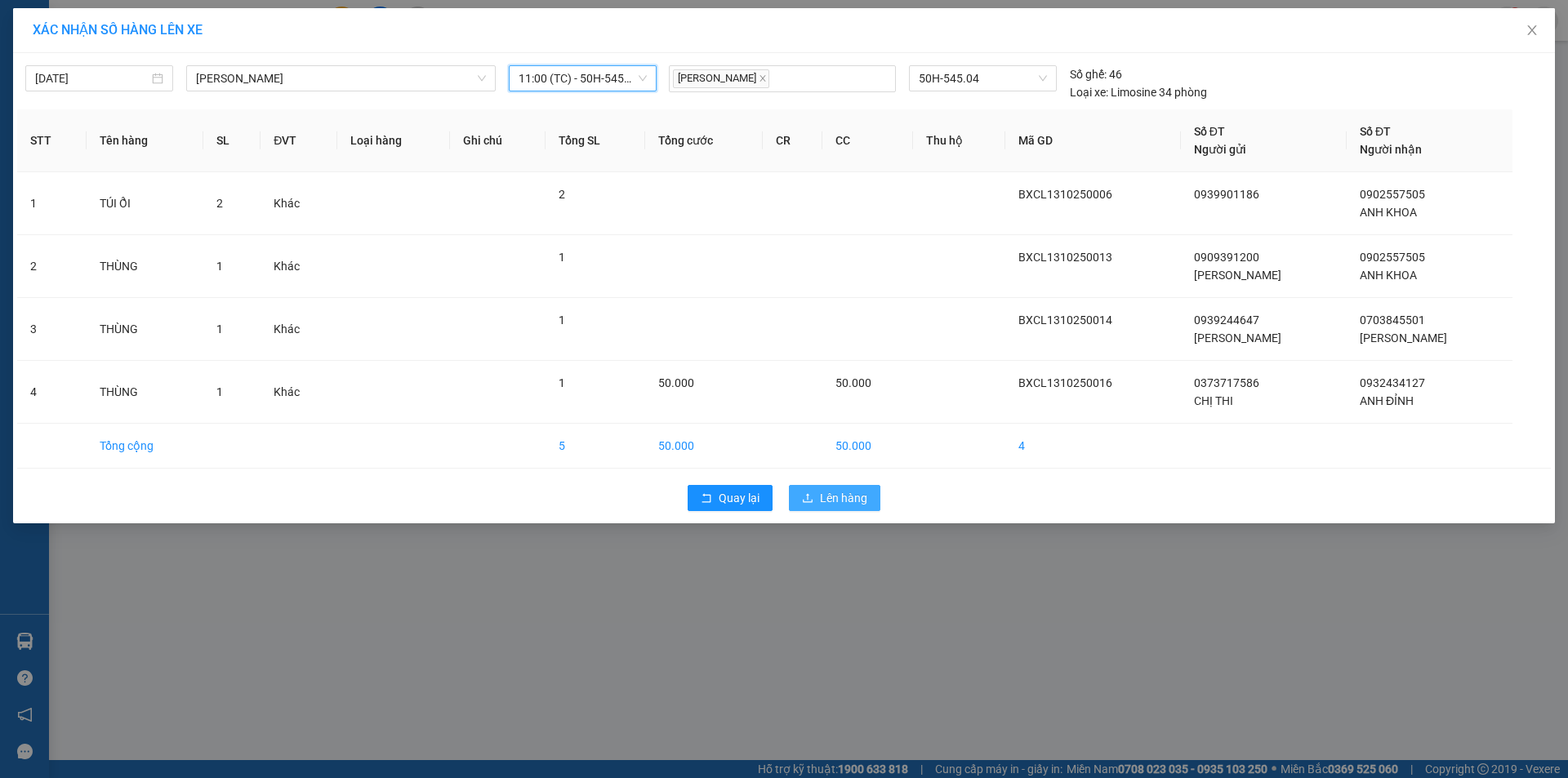
click at [828, 499] on span "Lên hàng" at bounding box center [843, 498] width 47 height 18
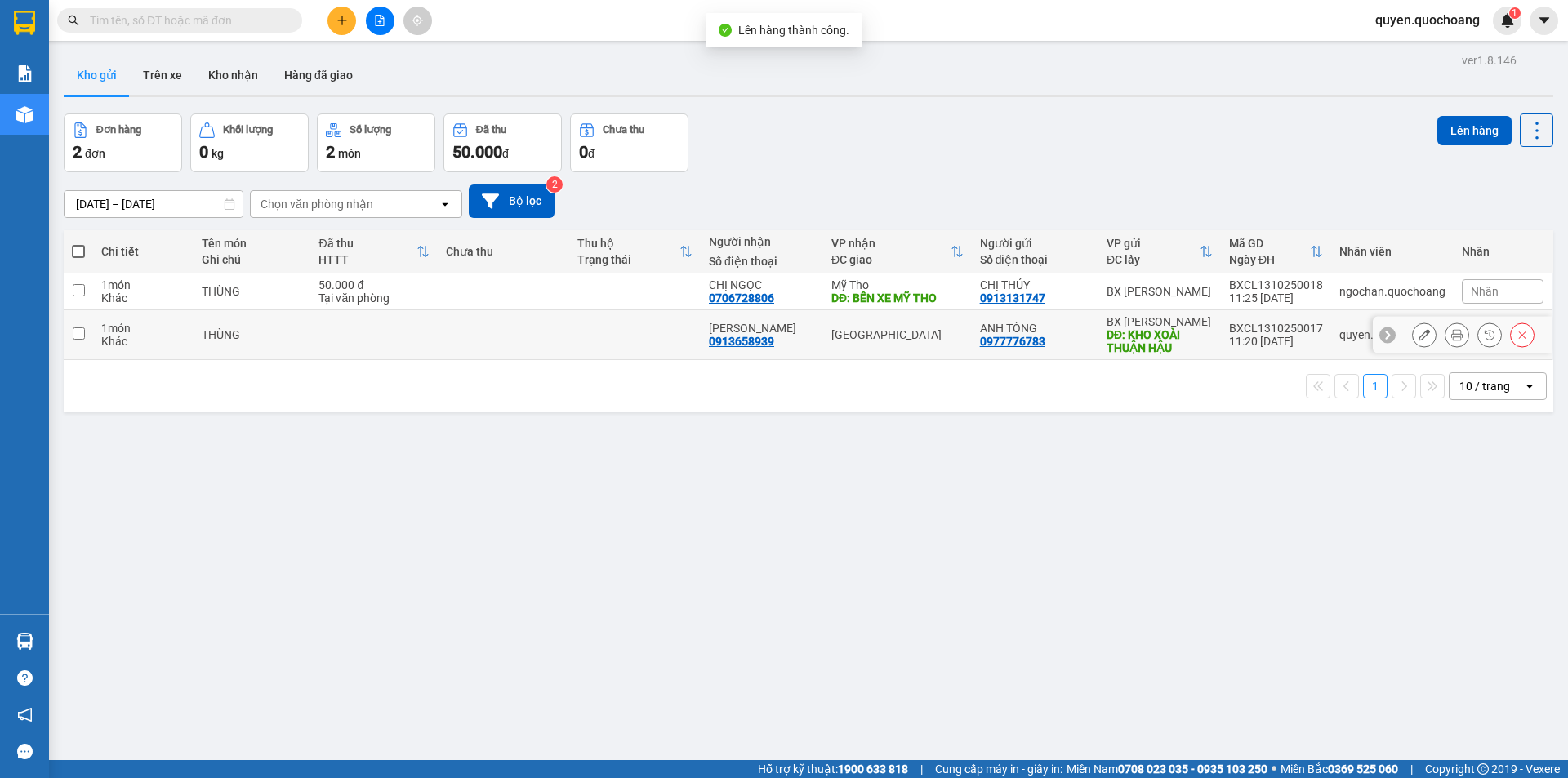
click at [1116, 342] on div "DĐ: KHO XOÀI THUẬN HẬU" at bounding box center [1159, 341] width 106 height 26
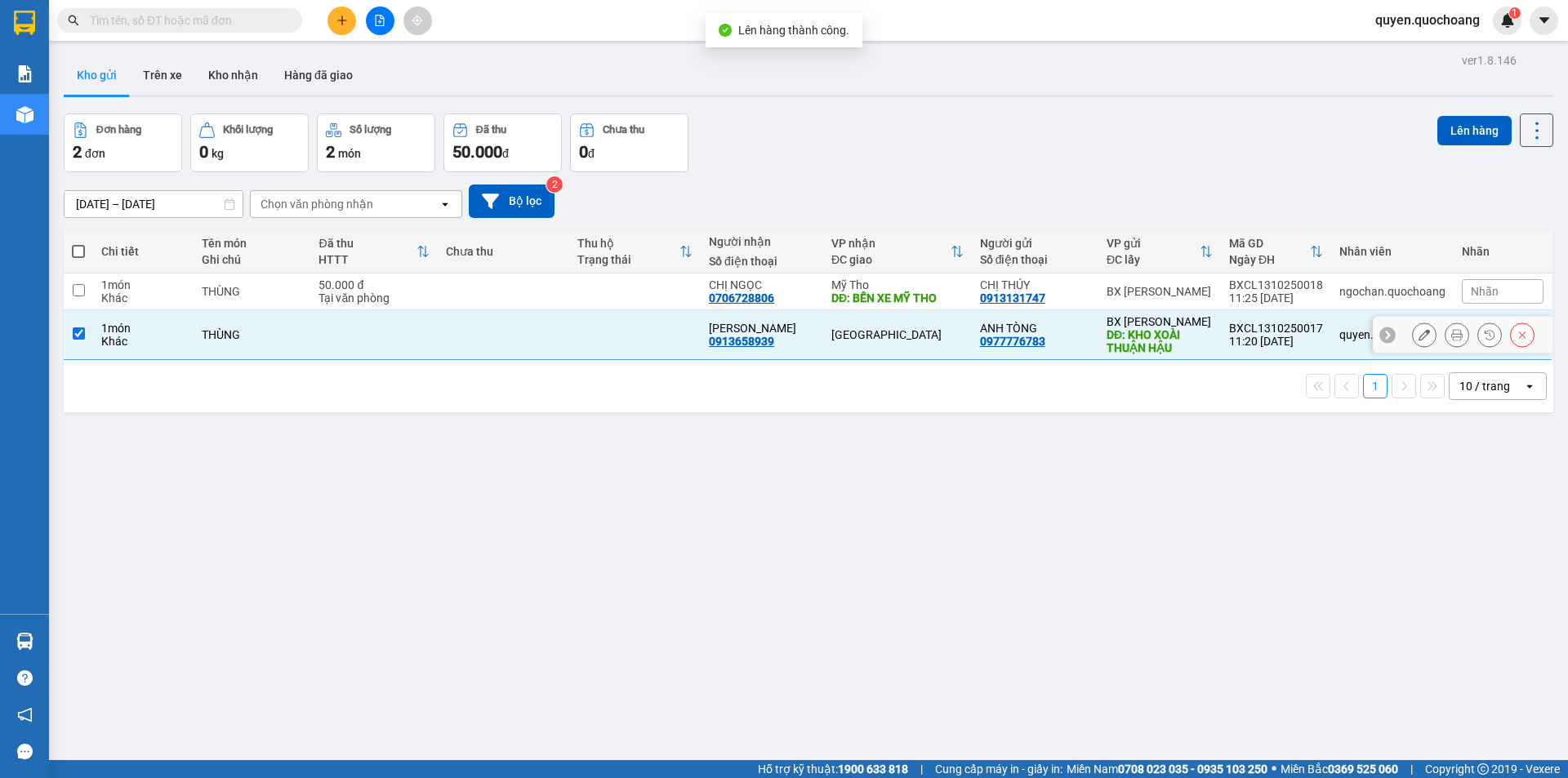
checkbox input "true"
click at [1442, 122] on button "Lên hàng" at bounding box center [1474, 130] width 74 height 29
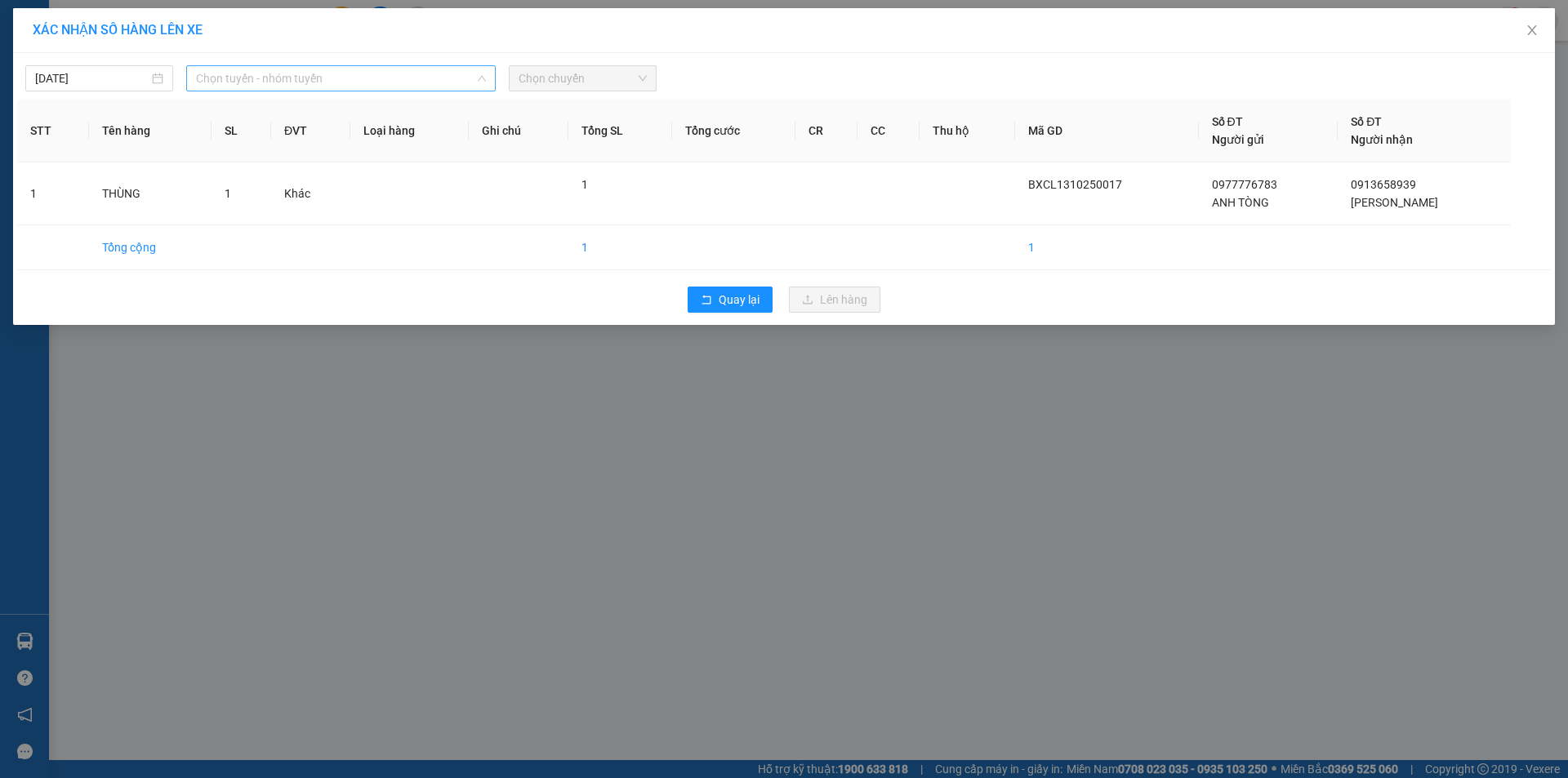
click at [434, 79] on span "Chọn tuyến - nhóm tuyến" at bounding box center [341, 77] width 290 height 24
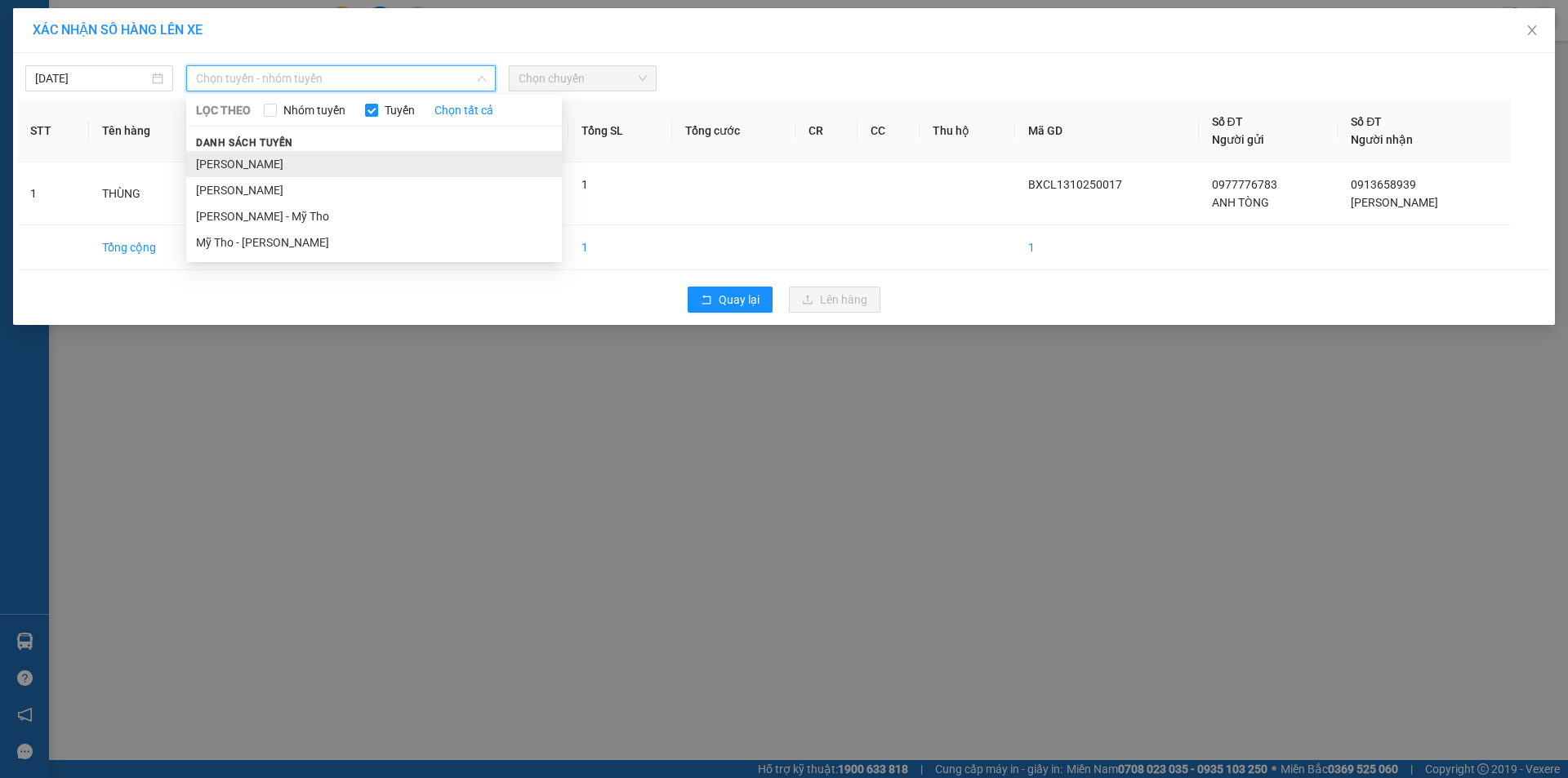
click at [335, 163] on li "[PERSON_NAME]" at bounding box center [373, 163] width 376 height 26
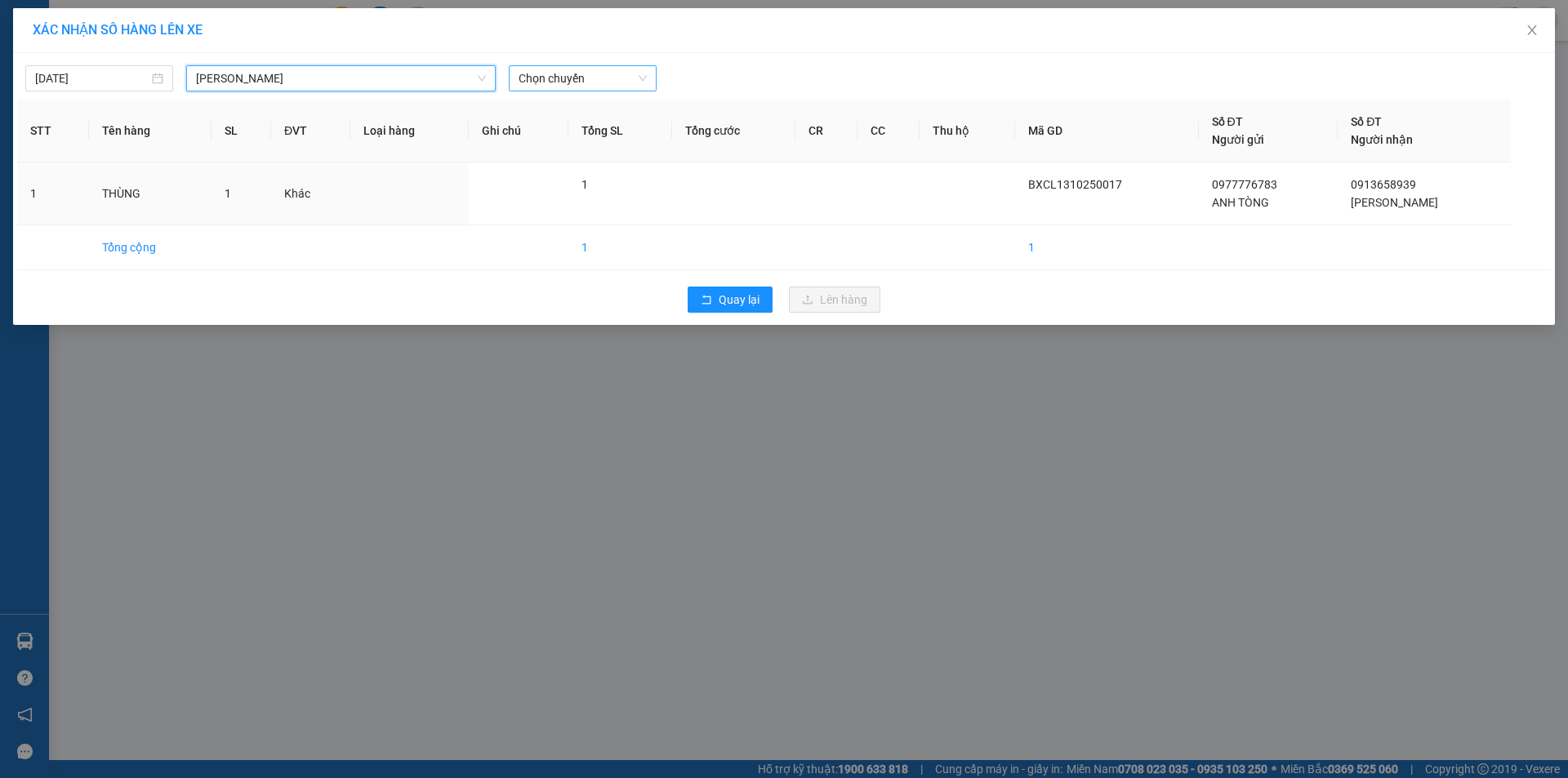
click at [587, 91] on div "[DATE] [PERSON_NAME] LỌC THEO Nhóm tuyến Tuyến Chọn tất cả Danh sách tuyến Cao …" at bounding box center [784, 189] width 1541 height 272
click at [598, 82] on span "Chọn chuyến" at bounding box center [582, 77] width 128 height 24
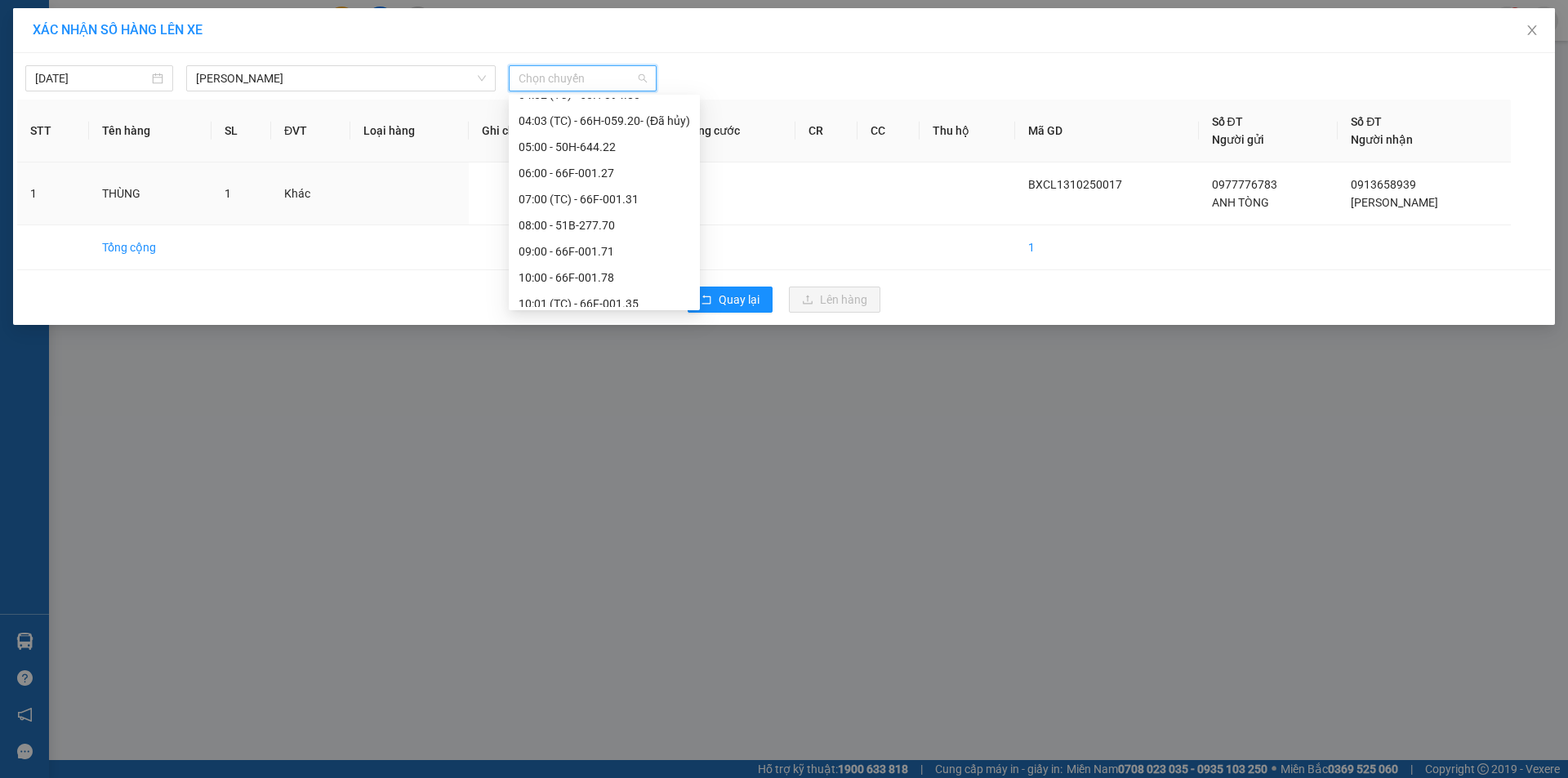
scroll to position [490, 0]
click at [587, 303] on div "12:00 - 50H-299.15" at bounding box center [604, 301] width 172 height 18
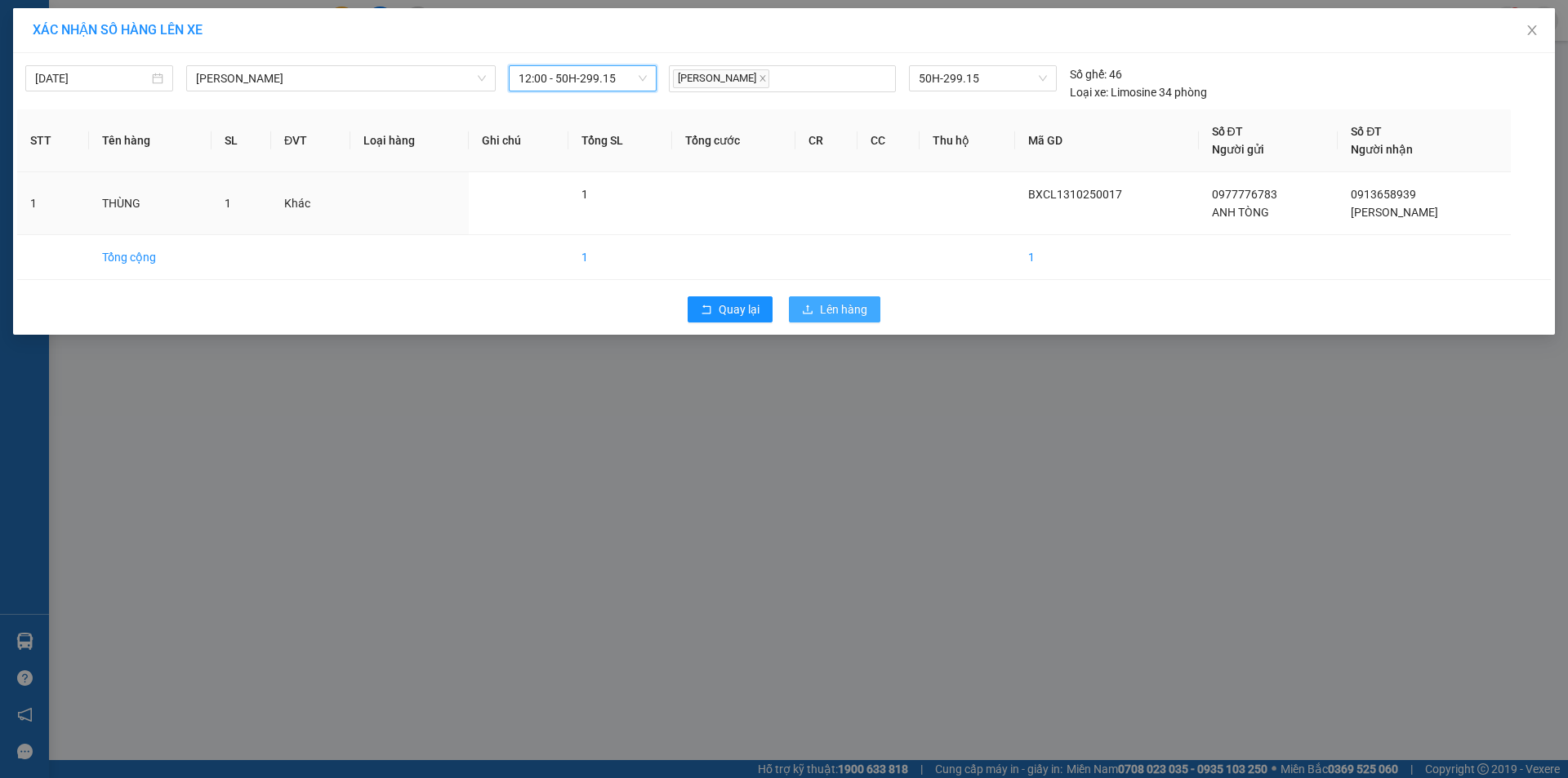
click at [826, 307] on span "Lên hàng" at bounding box center [843, 310] width 47 height 18
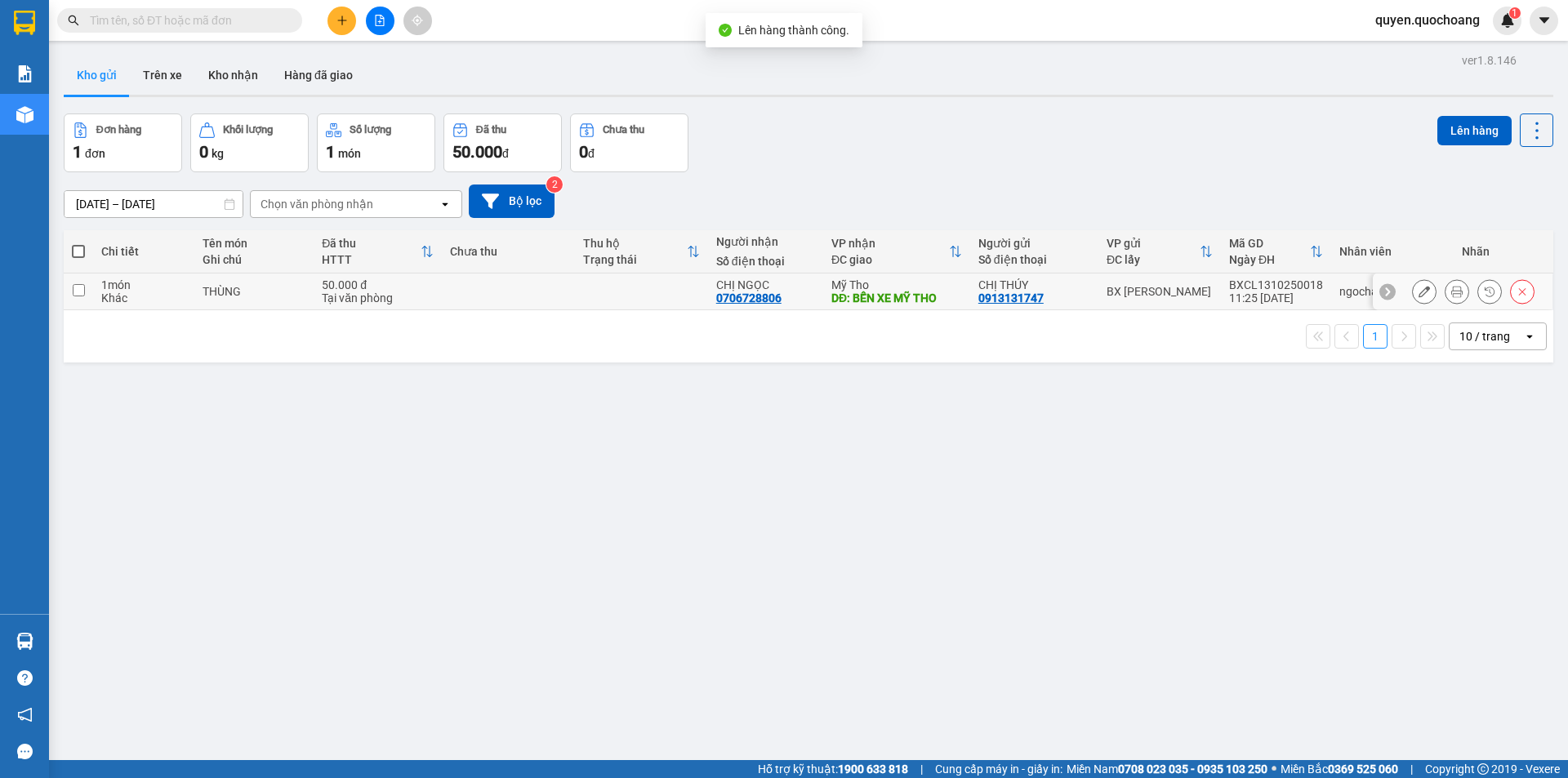
click at [644, 287] on td at bounding box center [642, 292] width 133 height 37
checkbox input "true"
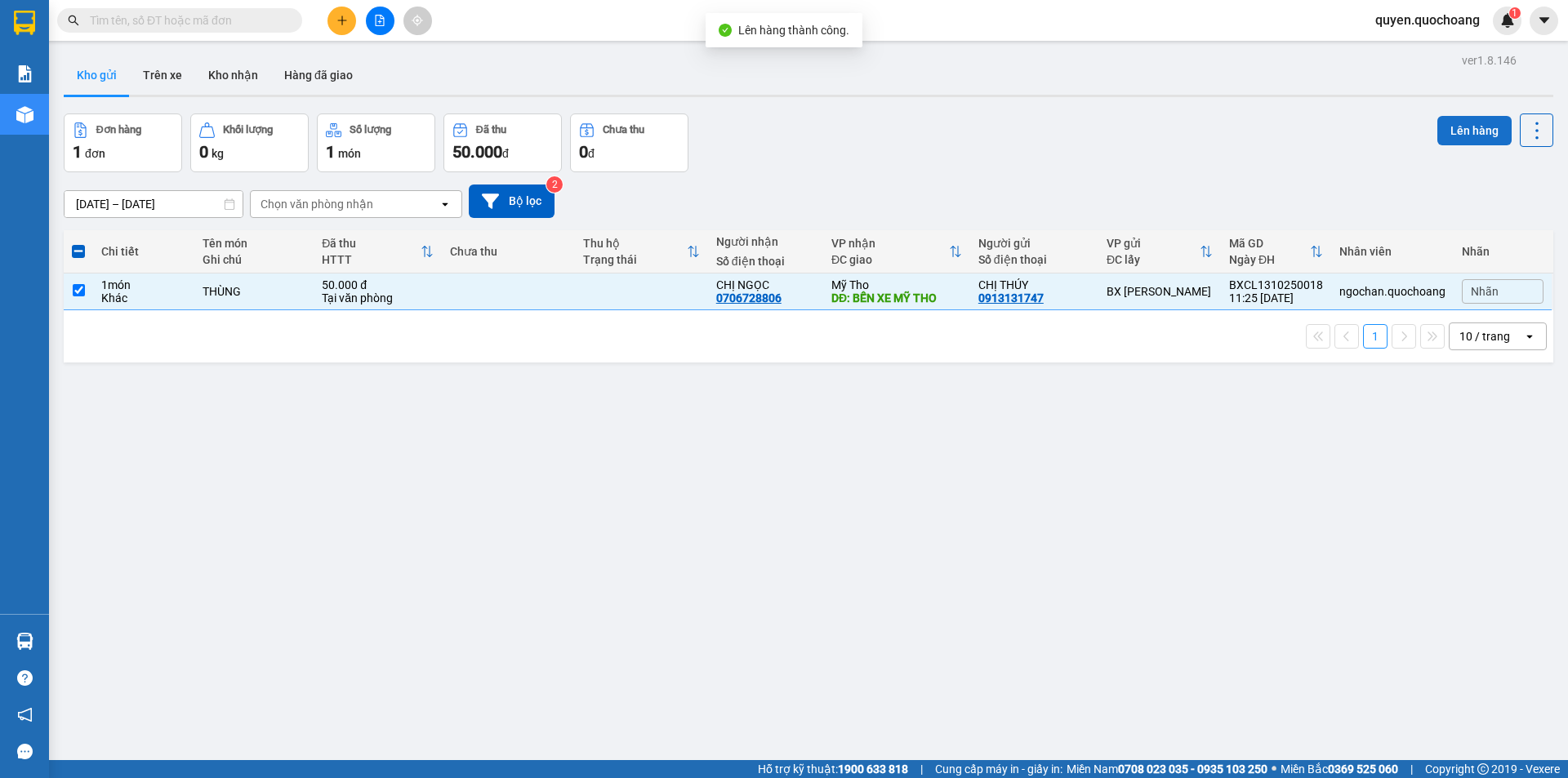
click at [1456, 136] on button "Lên hàng" at bounding box center [1474, 130] width 74 height 29
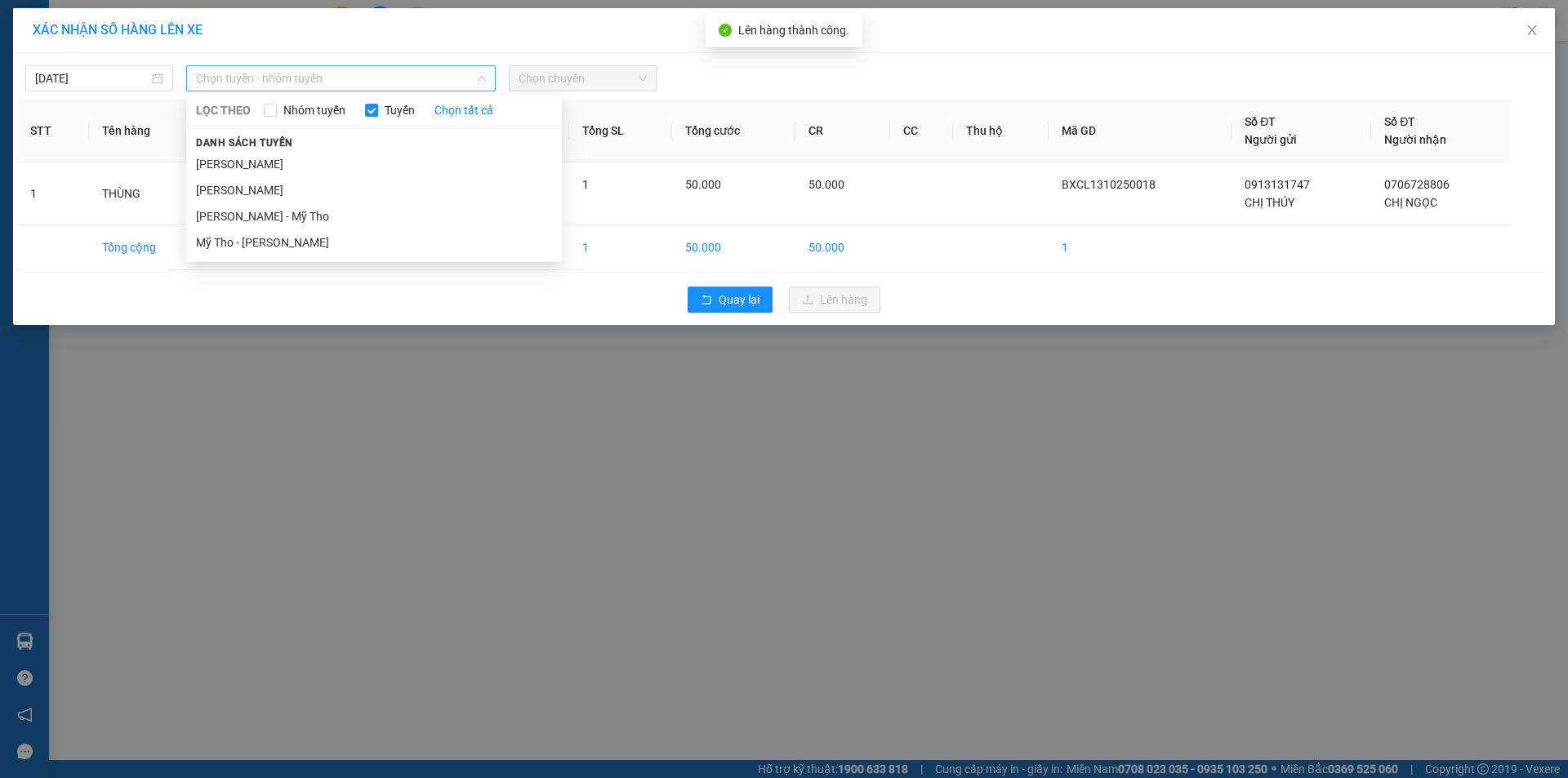
click at [452, 88] on span "Chọn tuyến - nhóm tuyến" at bounding box center [341, 77] width 290 height 24
drag, startPoint x: 295, startPoint y: 212, endPoint x: 376, endPoint y: 150, distance: 102.0
click at [294, 212] on li "[PERSON_NAME] - Mỹ Tho" at bounding box center [373, 216] width 376 height 26
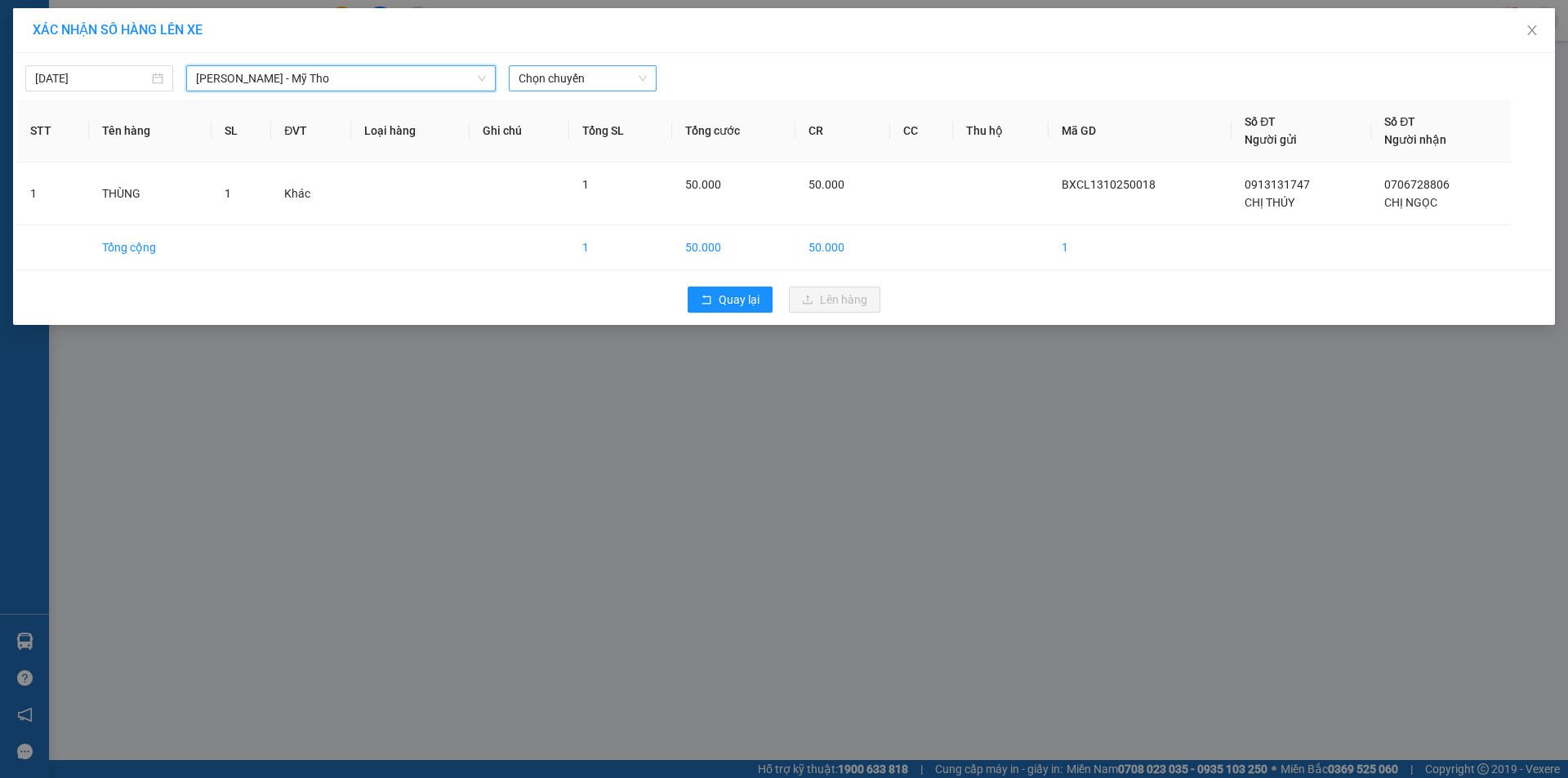
click at [529, 81] on span "Chọn chuyến" at bounding box center [582, 77] width 128 height 24
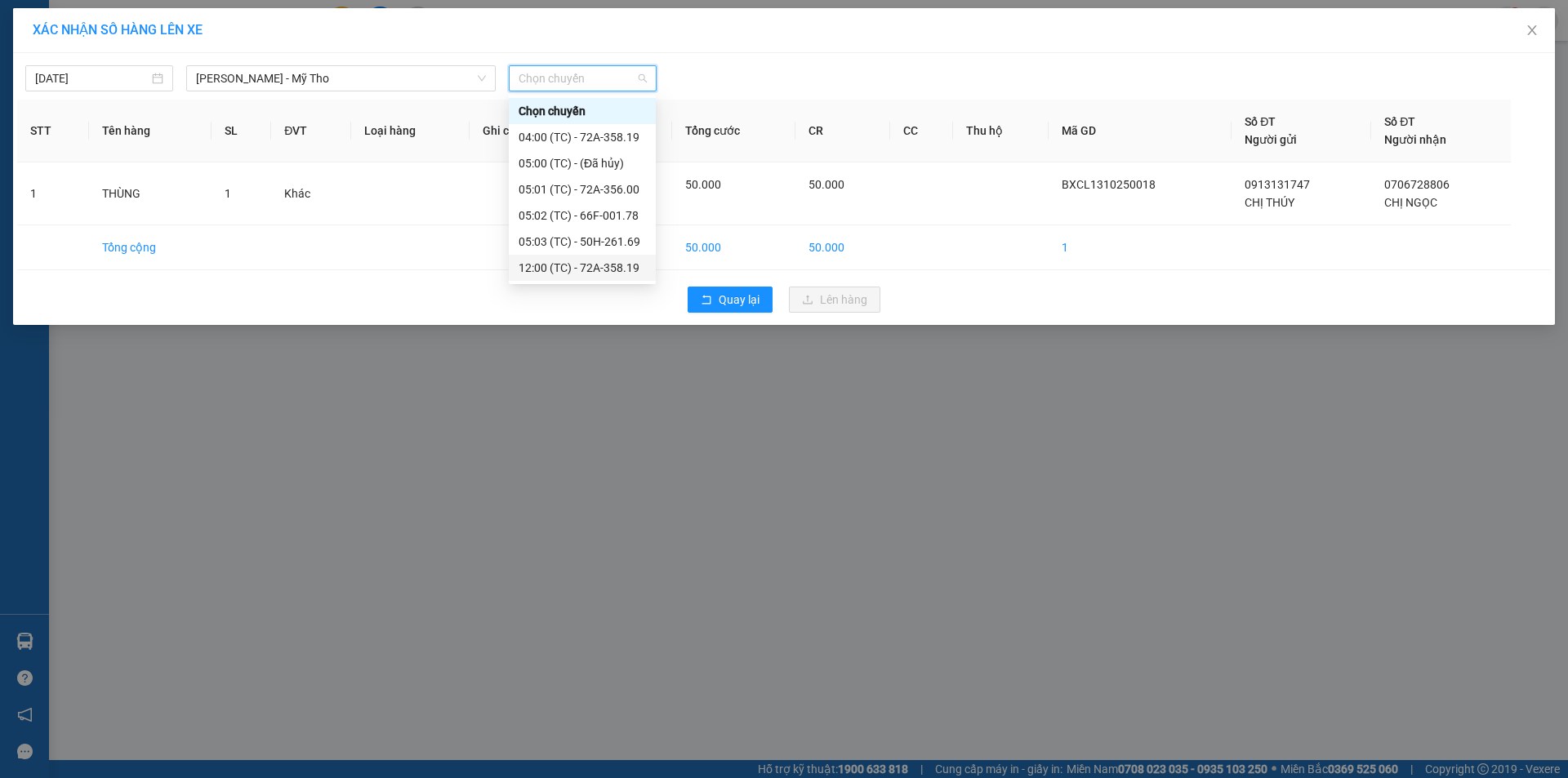
click at [581, 258] on div "12:00 (TC) - 72A-358.19" at bounding box center [582, 267] width 147 height 26
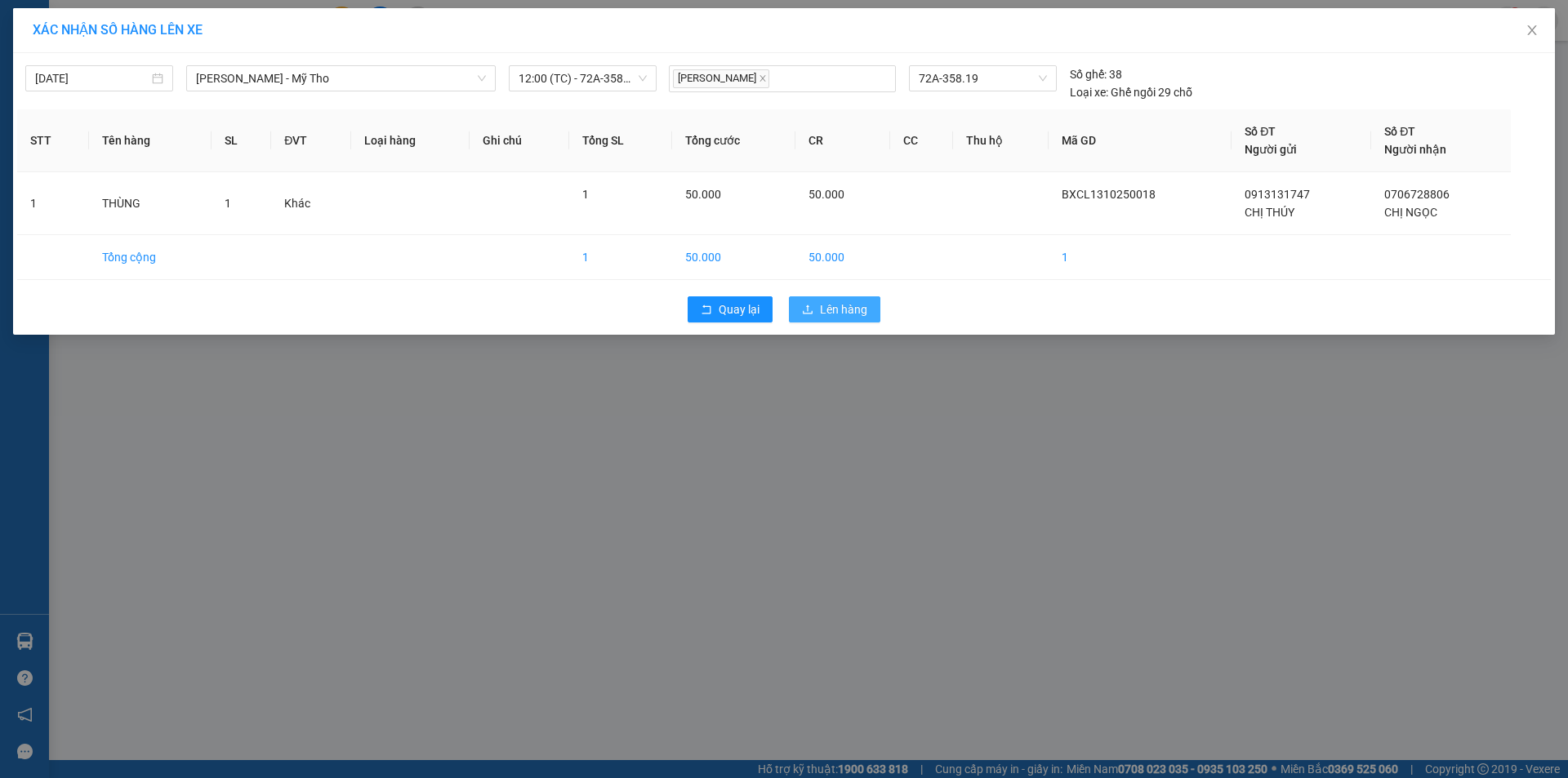
click at [826, 307] on span "Lên hàng" at bounding box center [843, 310] width 47 height 18
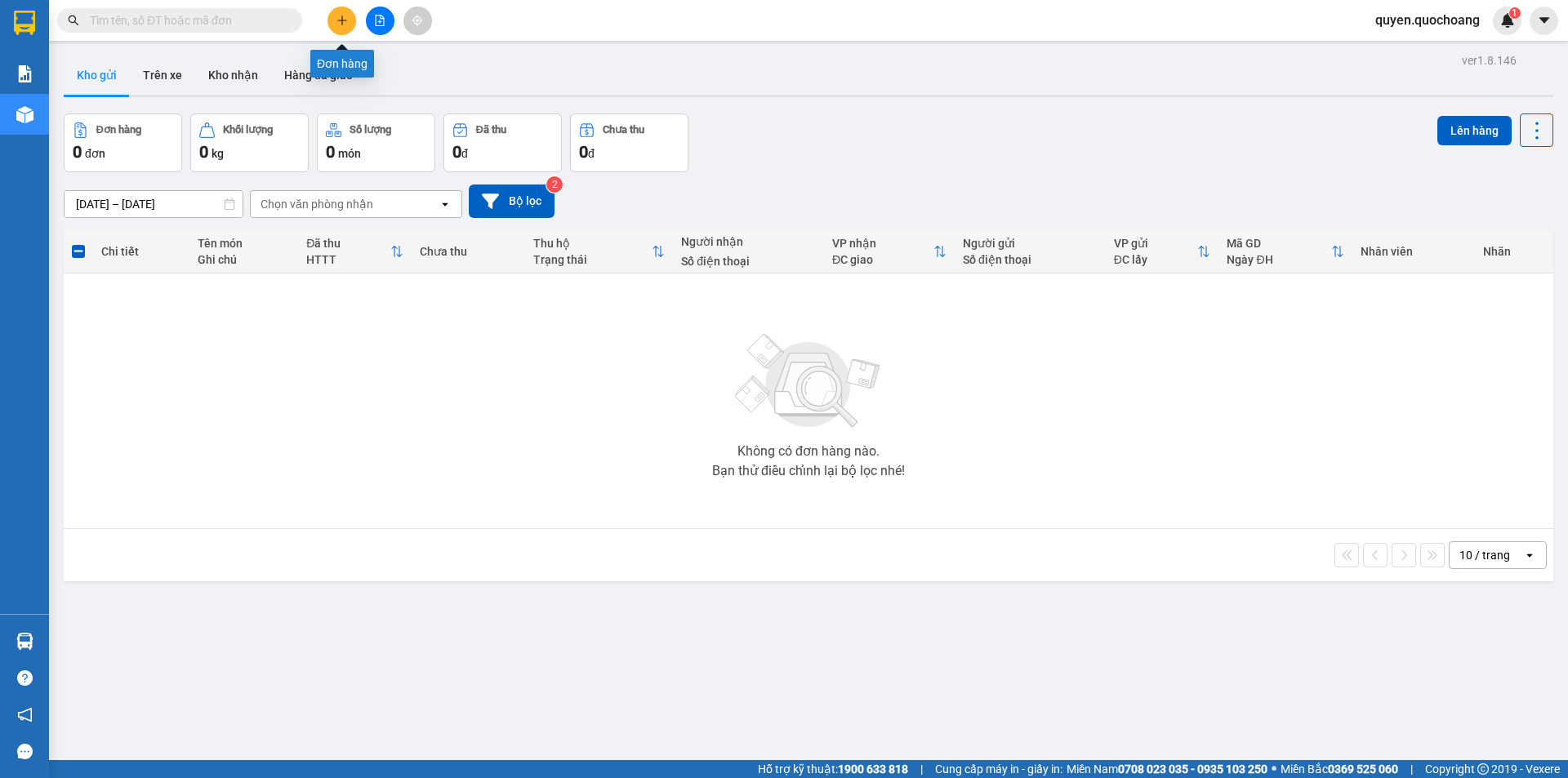
click at [334, 13] on button at bounding box center [342, 21] width 28 height 28
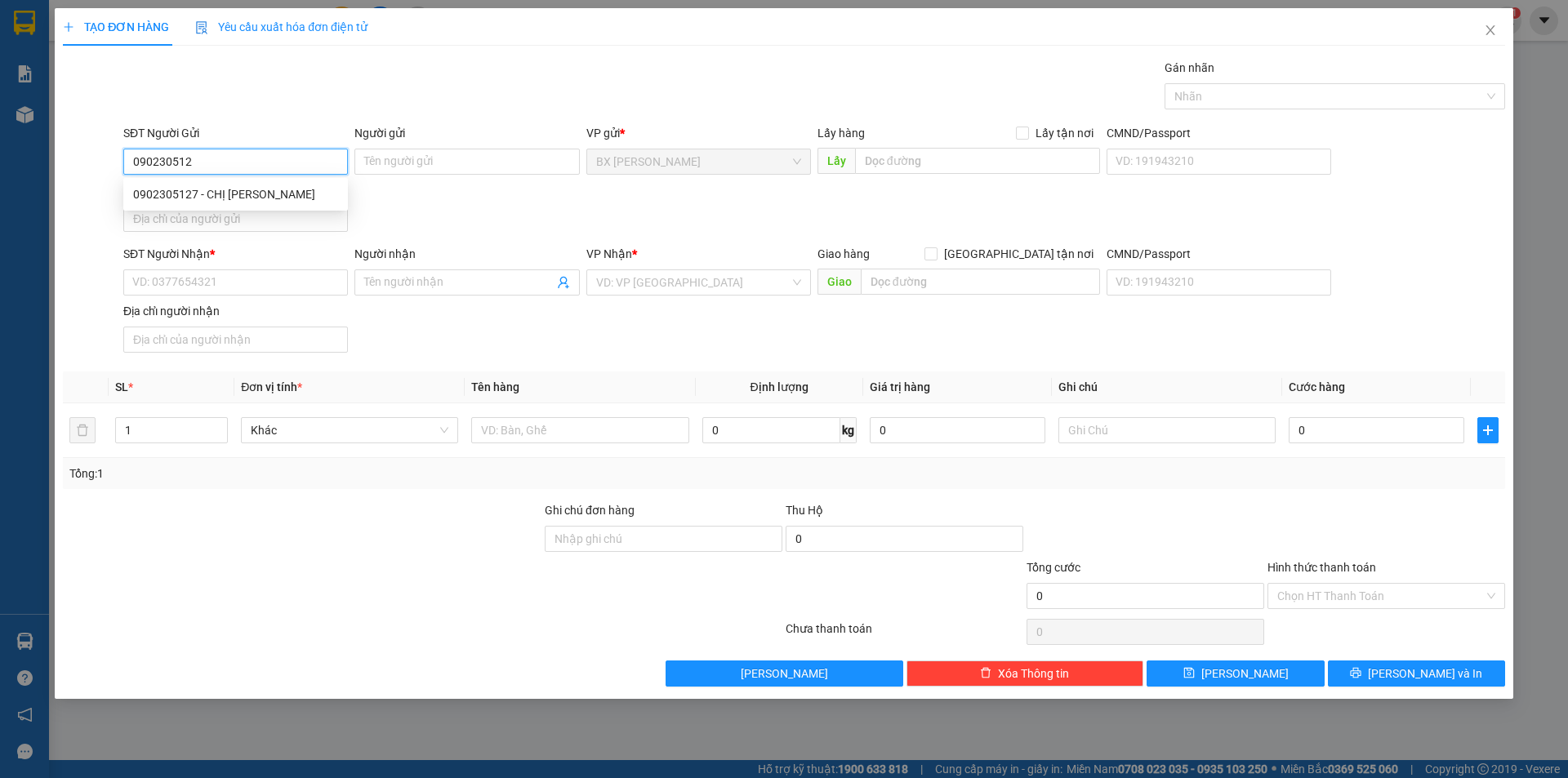
type input "0902305127"
click at [192, 192] on div "0902305127 - CHỊ [PERSON_NAME]" at bounding box center [236, 194] width 205 height 18
type input "CHỊ [PERSON_NAME]"
type input "0902305127"
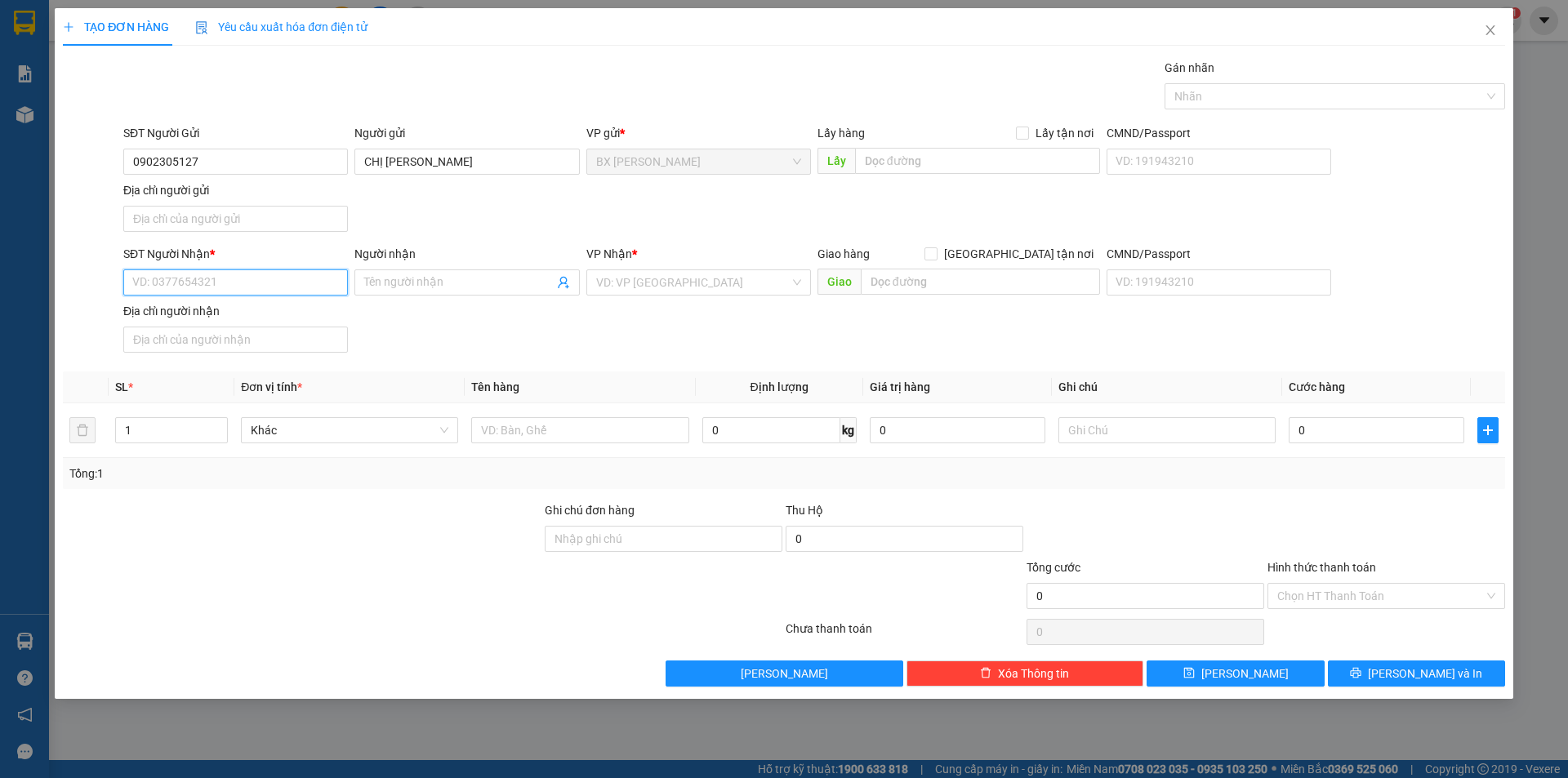
click at [255, 276] on input "SĐT Người Nhận *" at bounding box center [236, 282] width 225 height 26
type input "0704550160"
click at [301, 312] on div "0704550160 - ANH HỮU" at bounding box center [236, 316] width 205 height 18
type input "ANH HỮU"
type input "0704550160"
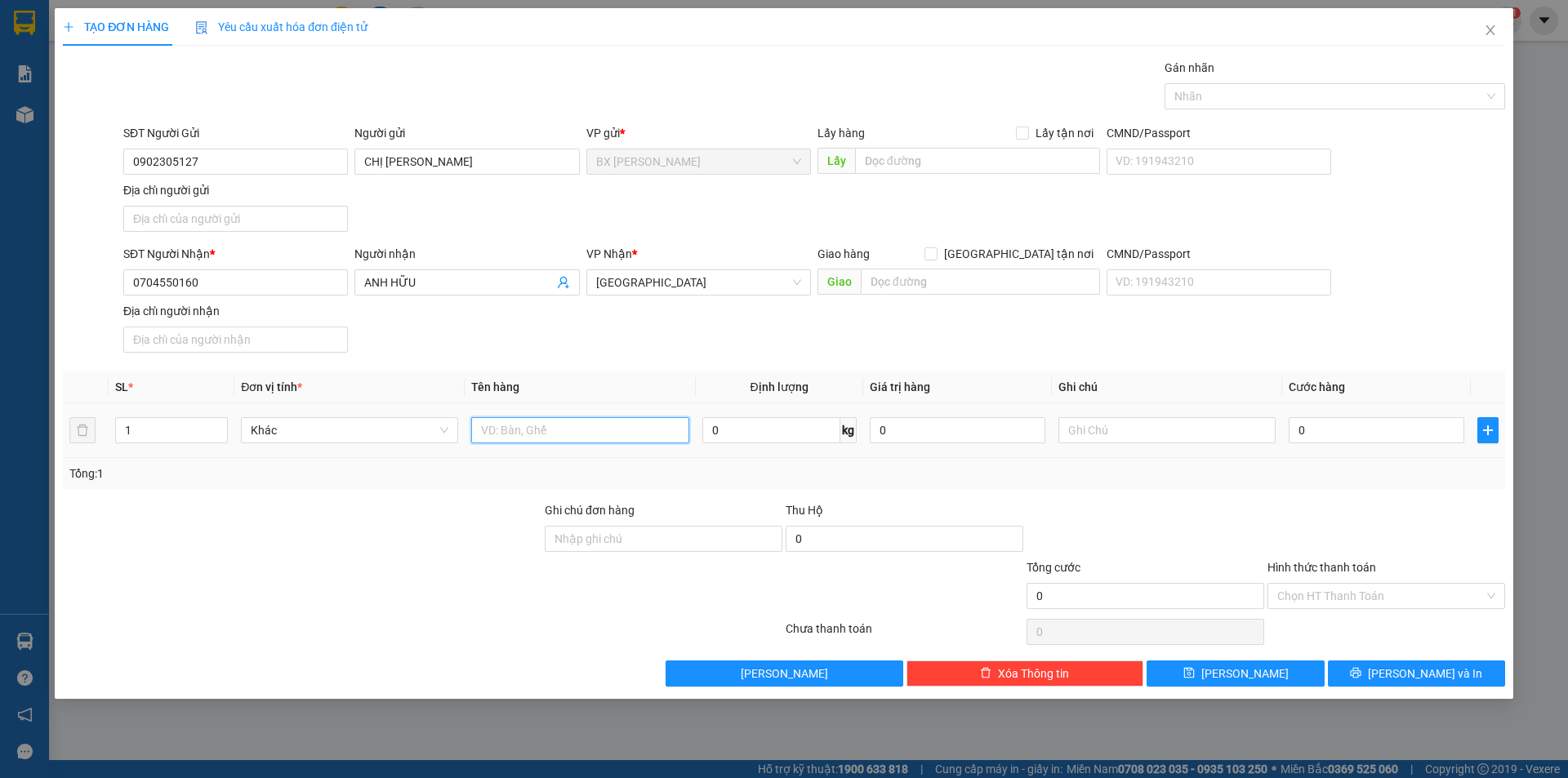
click at [526, 432] on input "text" at bounding box center [580, 430] width 217 height 26
type input "THÙNG"
click at [981, 163] on input "text" at bounding box center [977, 160] width 245 height 26
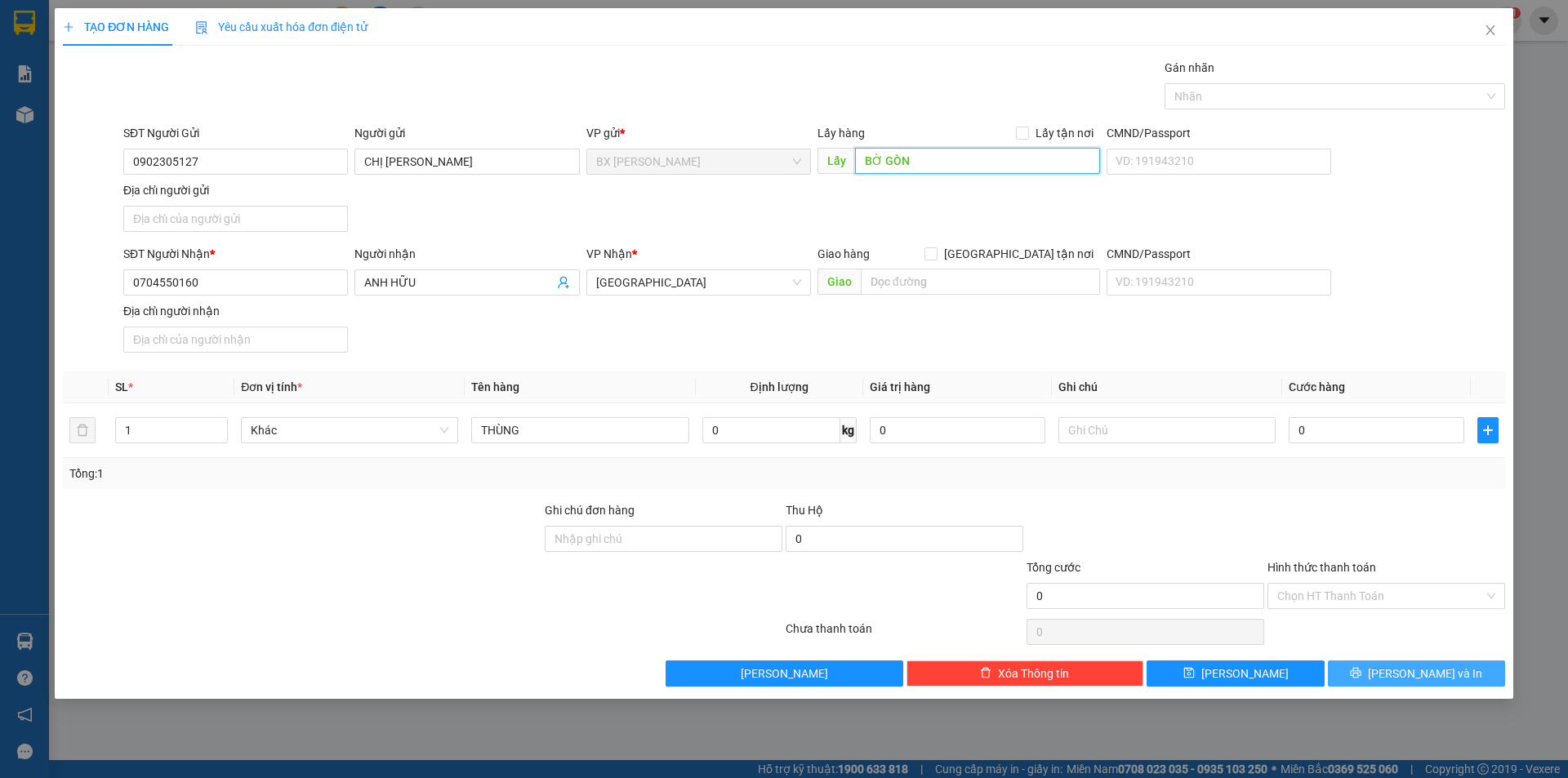
type input "BỜ GÒN"
click at [1423, 669] on span "[PERSON_NAME] và In" at bounding box center [1425, 674] width 114 height 18
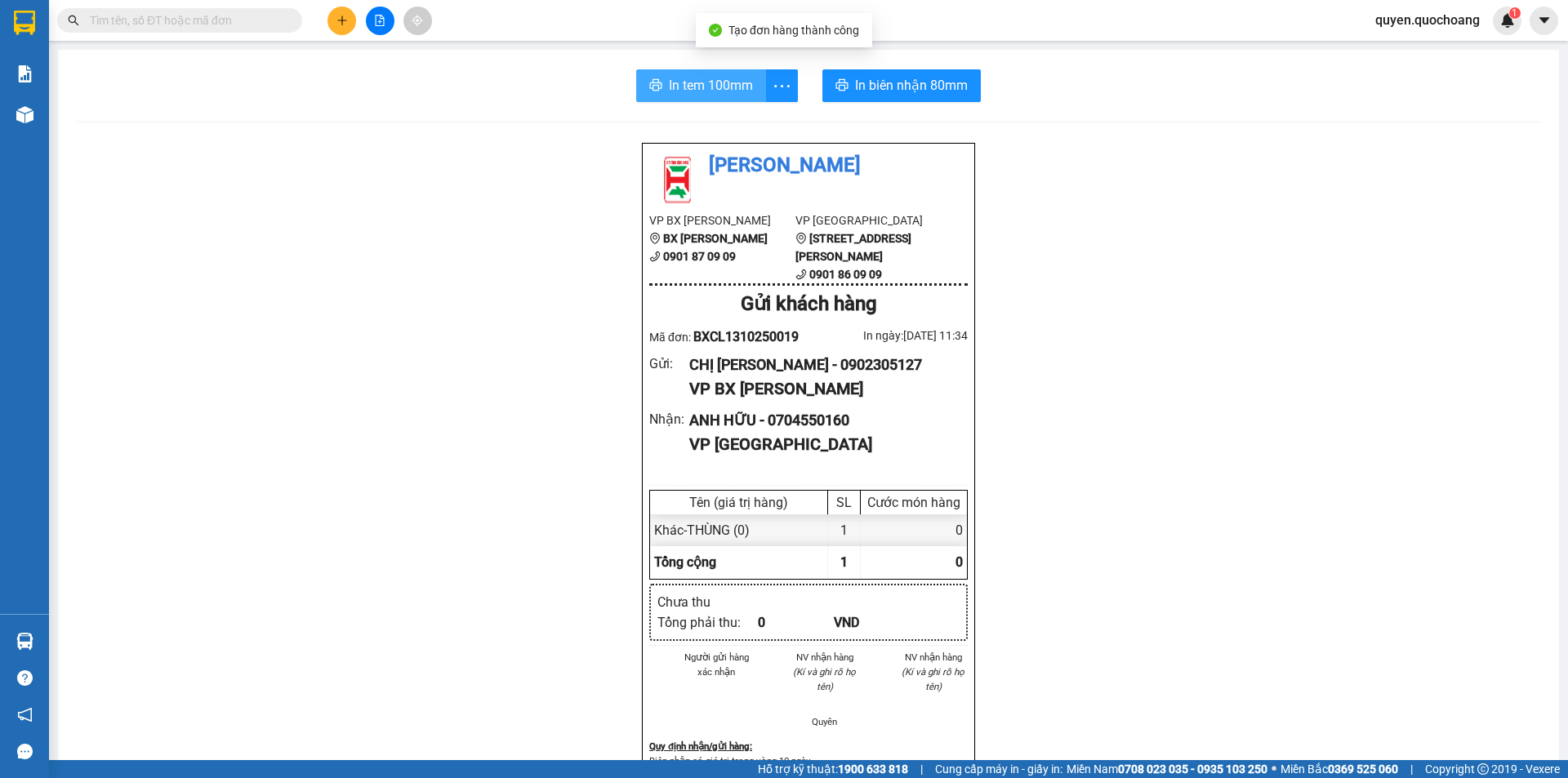
click at [698, 84] on span "In tem 100mm" at bounding box center [711, 85] width 84 height 21
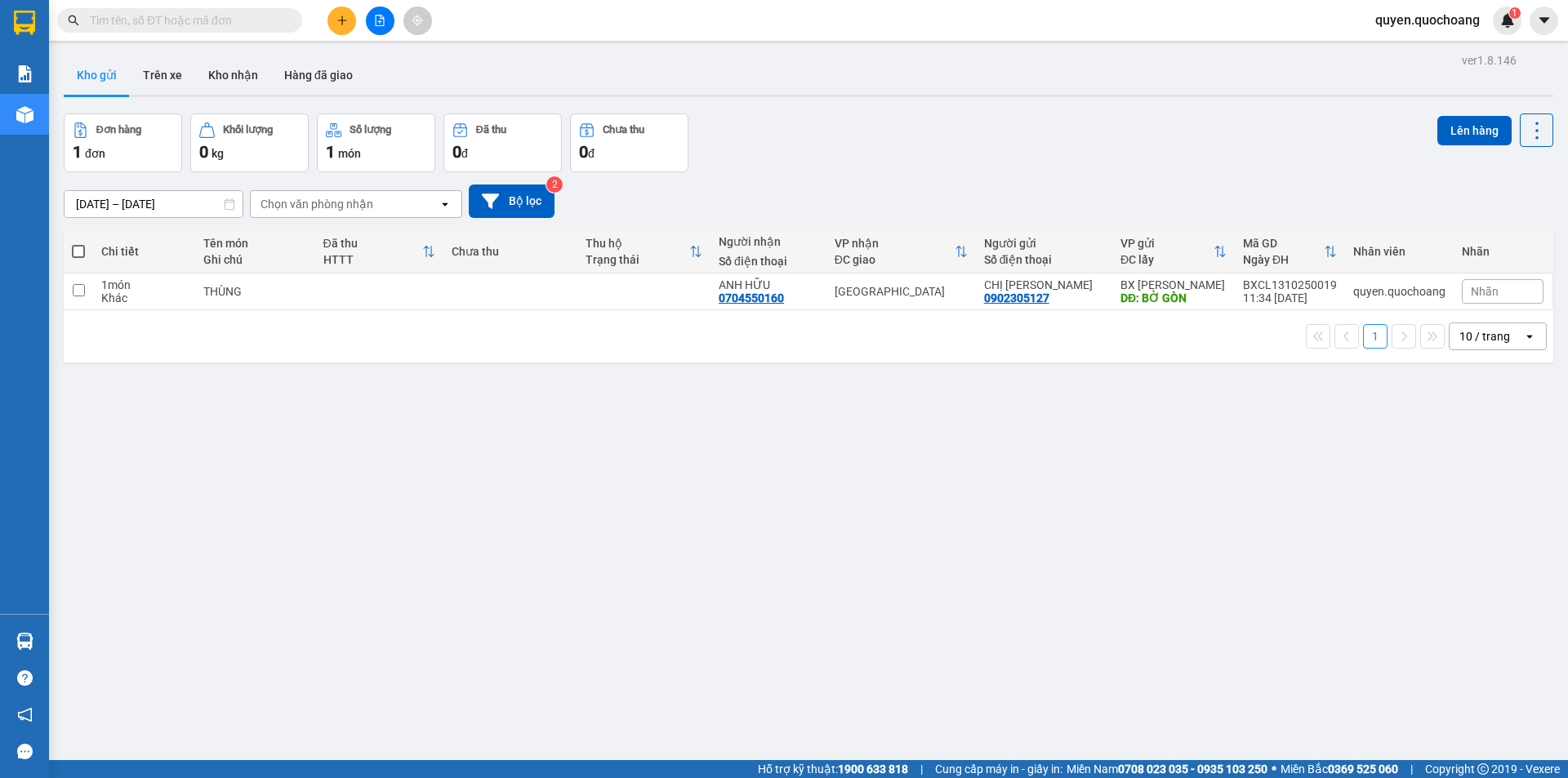
click at [339, 22] on button at bounding box center [342, 21] width 28 height 28
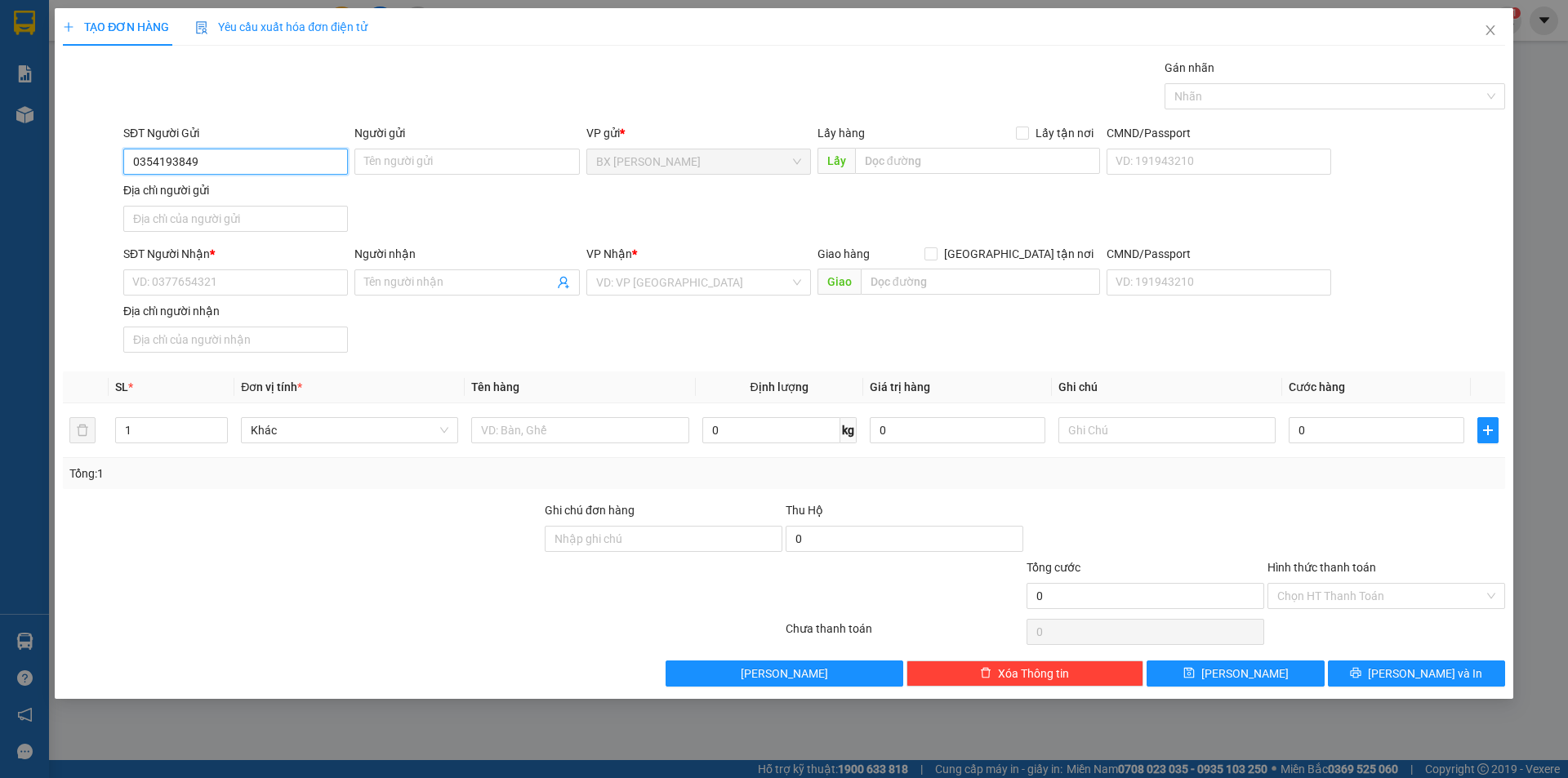
click at [157, 164] on input "0354193849" at bounding box center [236, 161] width 225 height 26
type input "0354193849"
click at [416, 166] on input "Người gửi" at bounding box center [467, 161] width 225 height 26
type input "ANH HẠNH"
click at [267, 281] on input "SĐT Người Nhận *" at bounding box center [236, 282] width 225 height 26
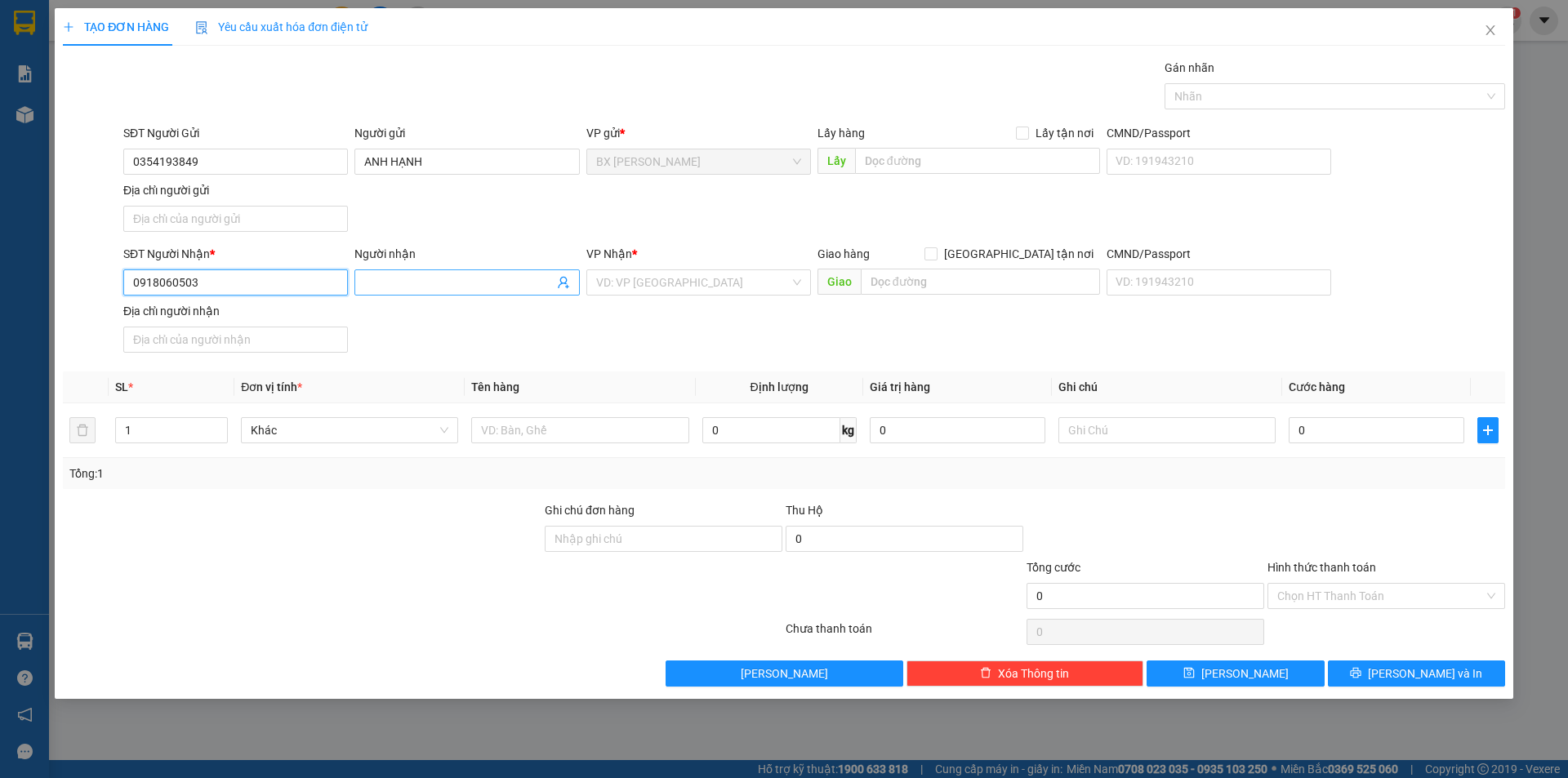
type input "0918060503"
click at [407, 281] on input "Người nhận" at bounding box center [458, 282] width 188 height 18
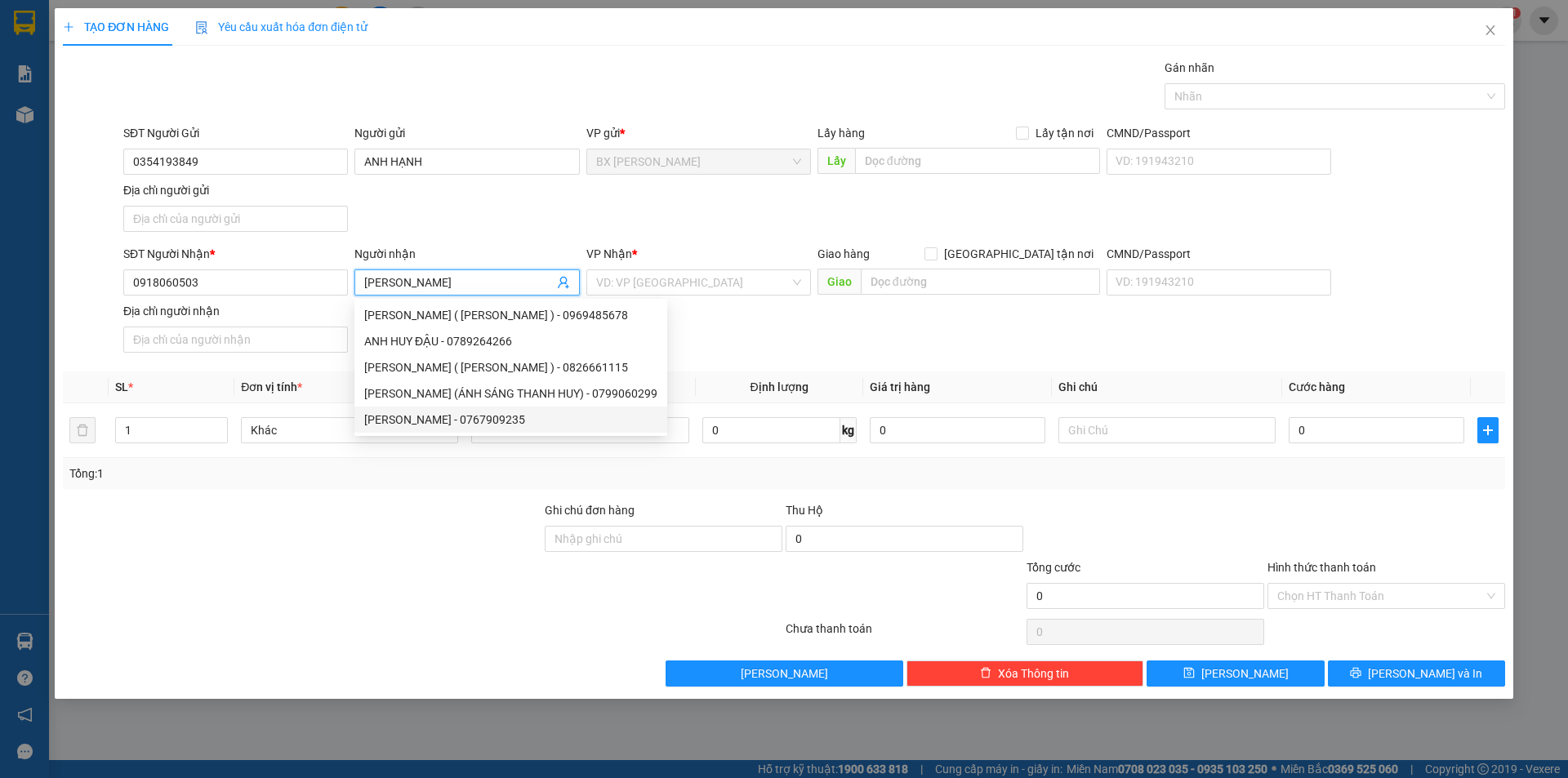
type input "[PERSON_NAME]"
click at [717, 352] on div "SĐT Người Nhận * 0918060503 Người nhận ANH HUY VP Nhận * VD: VP [GEOGRAPHIC_DAT…" at bounding box center [814, 302] width 1388 height 114
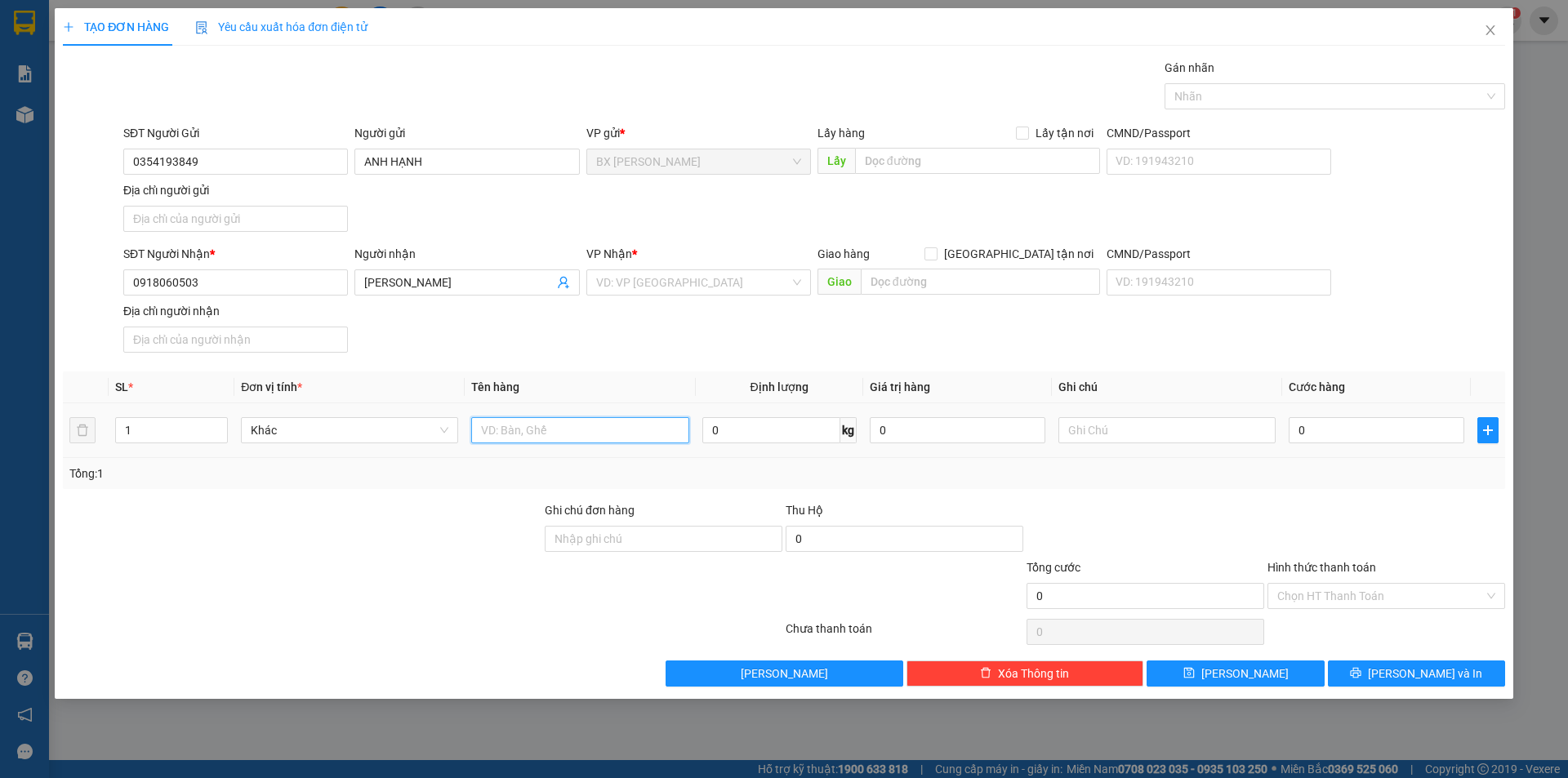
click at [614, 436] on input "text" at bounding box center [580, 430] width 217 height 26
type input "THÙNG"
click at [647, 281] on input "search" at bounding box center [692, 282] width 193 height 24
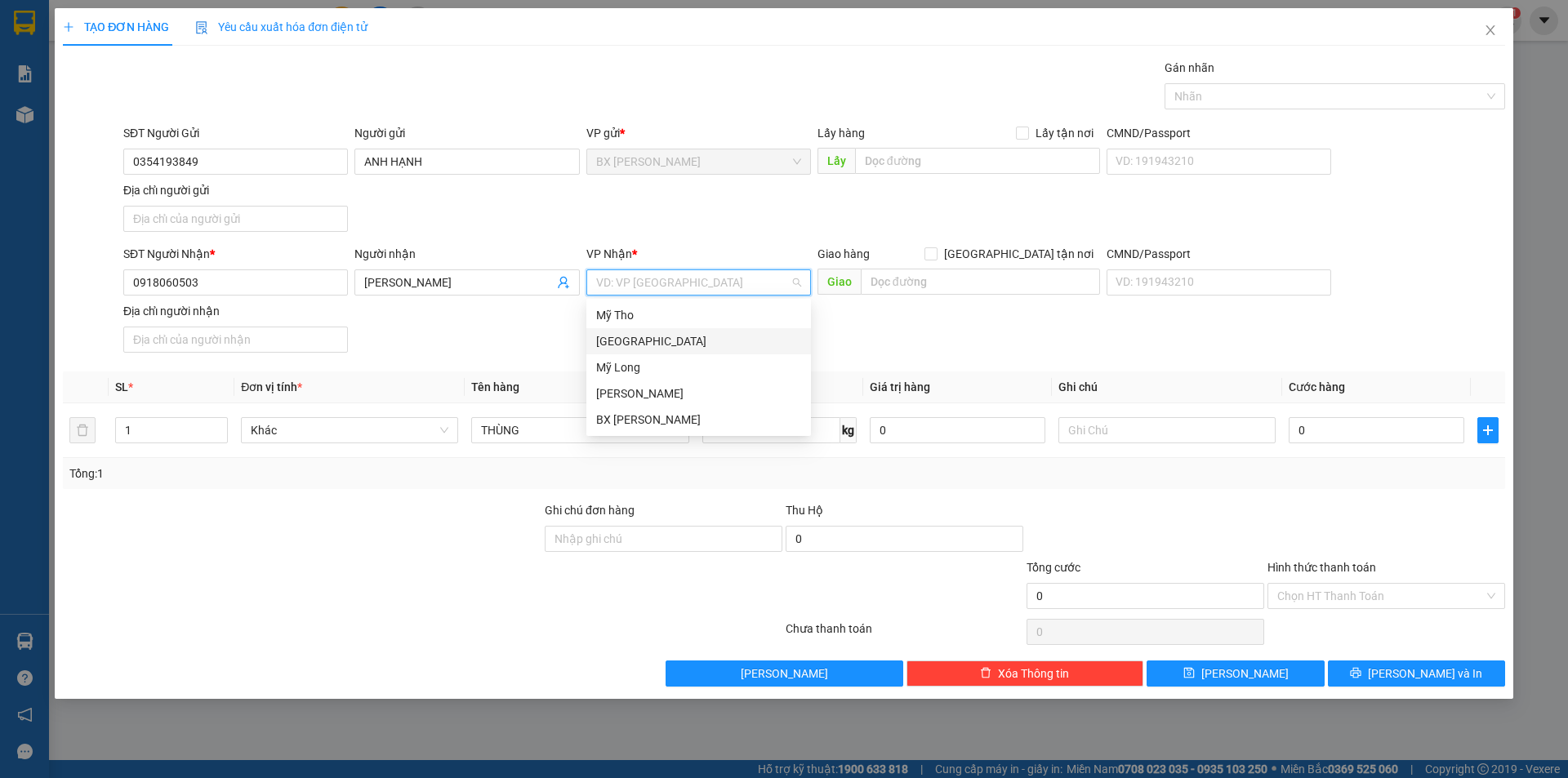
drag, startPoint x: 644, startPoint y: 320, endPoint x: 641, endPoint y: 337, distance: 17.3
click at [641, 337] on div "Mỹ Tho Sài Gòn Mỹ Long Cao Lãnh BX [PERSON_NAME]" at bounding box center [699, 367] width 225 height 131
click at [641, 337] on div "[GEOGRAPHIC_DATA]" at bounding box center [698, 342] width 205 height 18
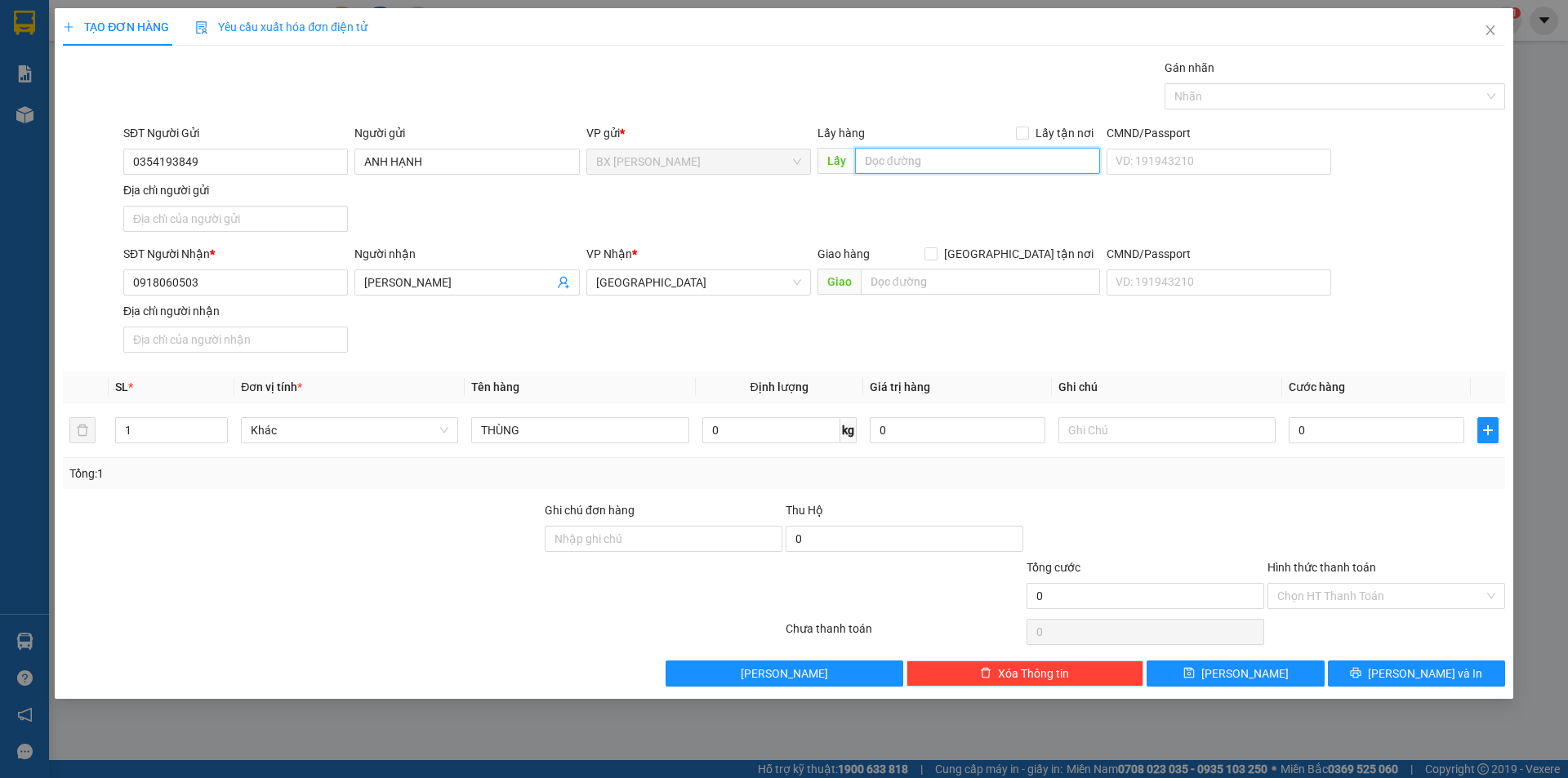
click at [922, 154] on input "text" at bounding box center [977, 160] width 245 height 26
type input "VỰA [PERSON_NAME]"
drag, startPoint x: 1386, startPoint y: 679, endPoint x: 1398, endPoint y: 677, distance: 12.2
click at [1361, 679] on span "printer" at bounding box center [1356, 674] width 12 height 13
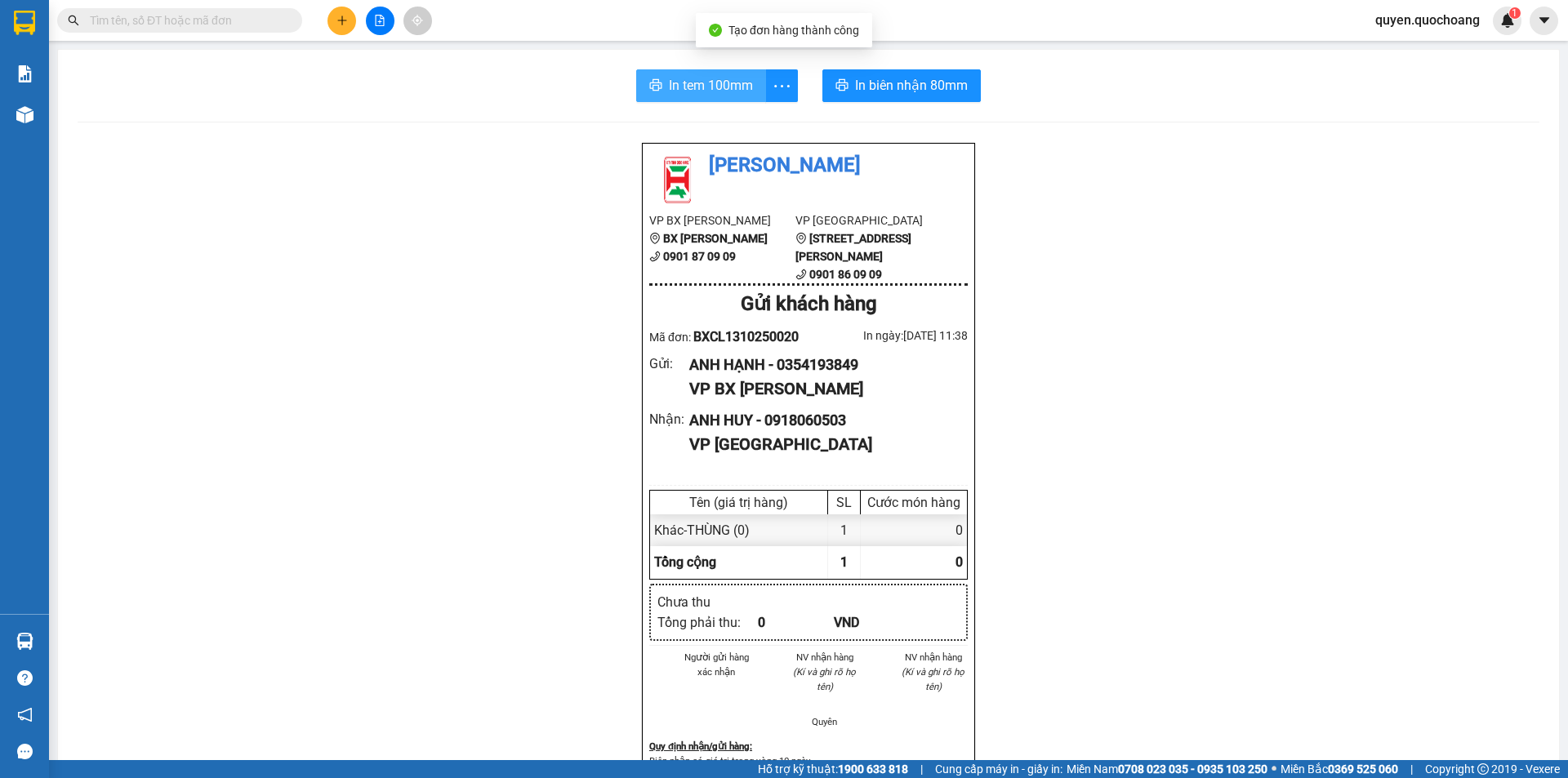
click at [687, 82] on span "In tem 100mm" at bounding box center [711, 85] width 84 height 21
